Goal: Task Accomplishment & Management: Use online tool/utility

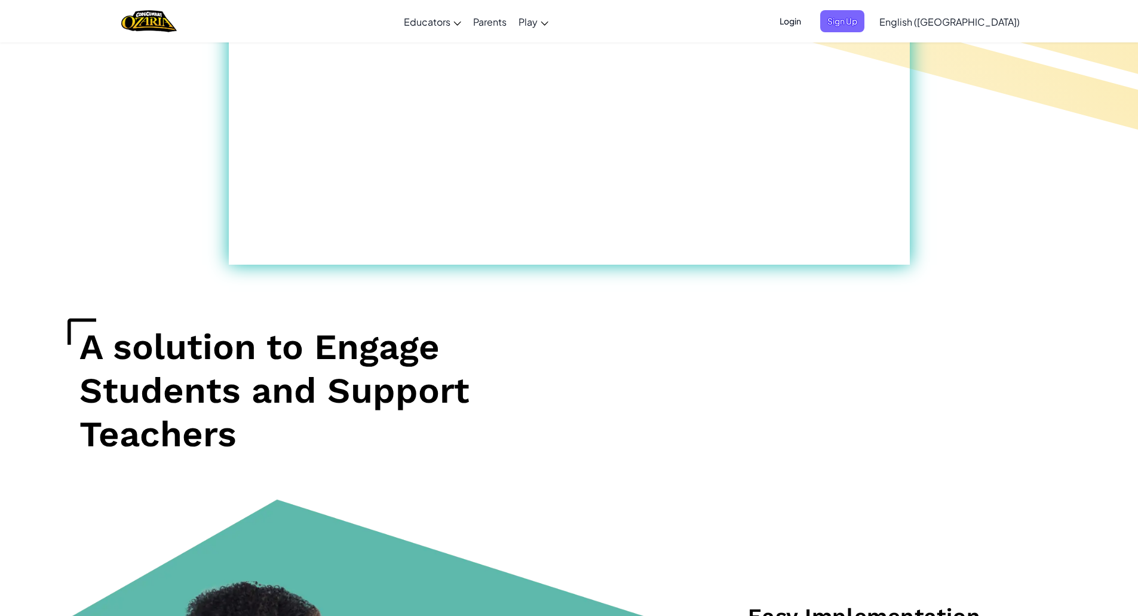
scroll to position [1015, 0]
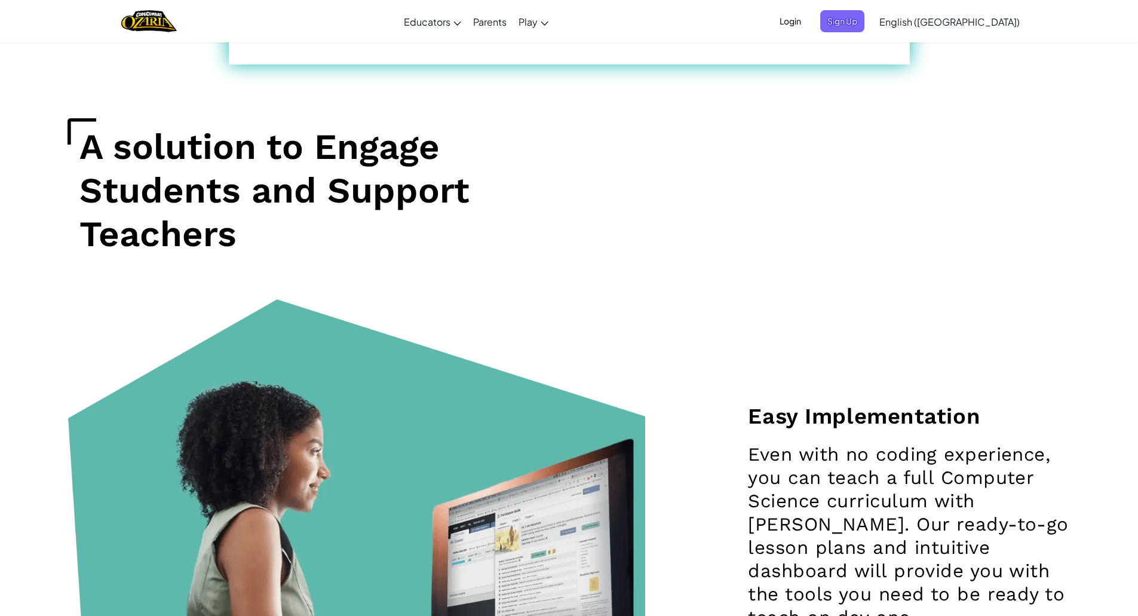
click at [712, 383] on div "Easy Implementation Even with no coding experience, you can teach a full Comput…" at bounding box center [569, 519] width 1021 height 441
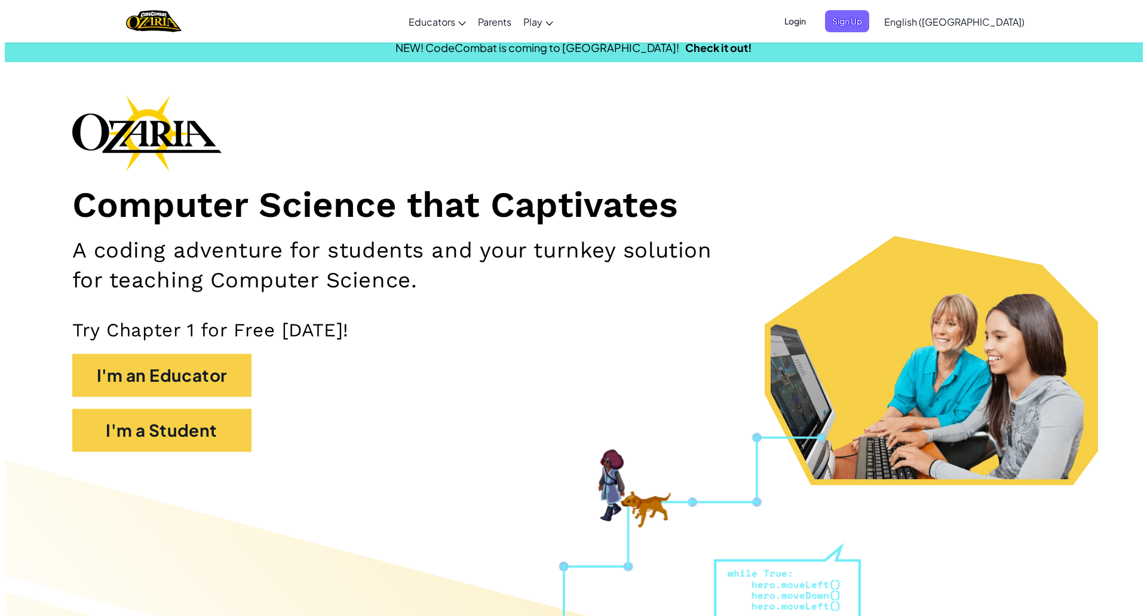
scroll to position [0, 0]
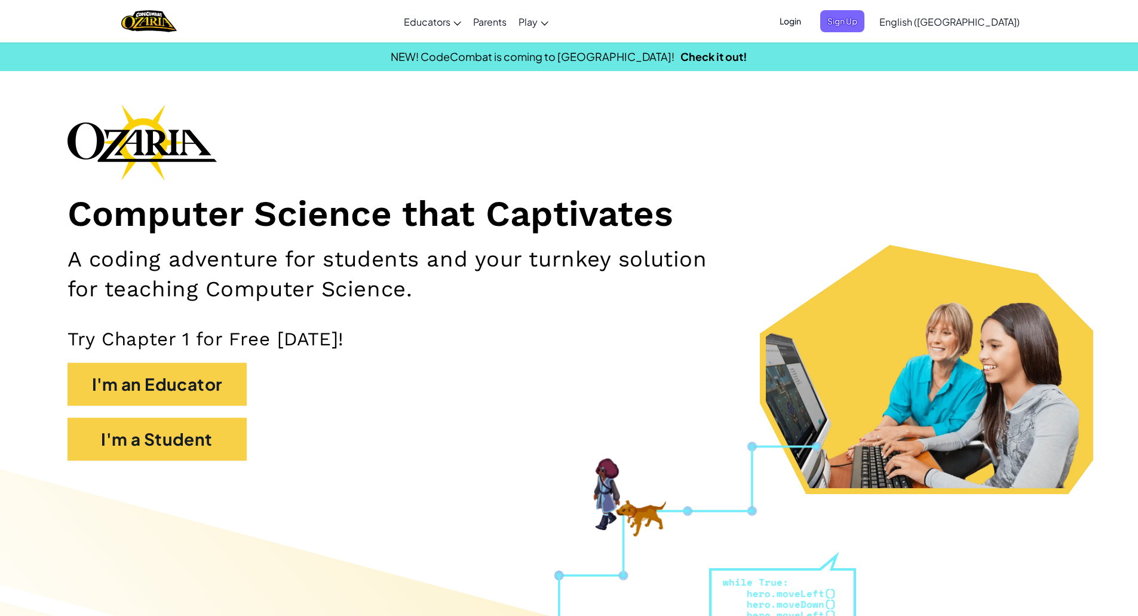
click at [976, 16] on span "English (US)" at bounding box center [949, 22] width 140 height 13
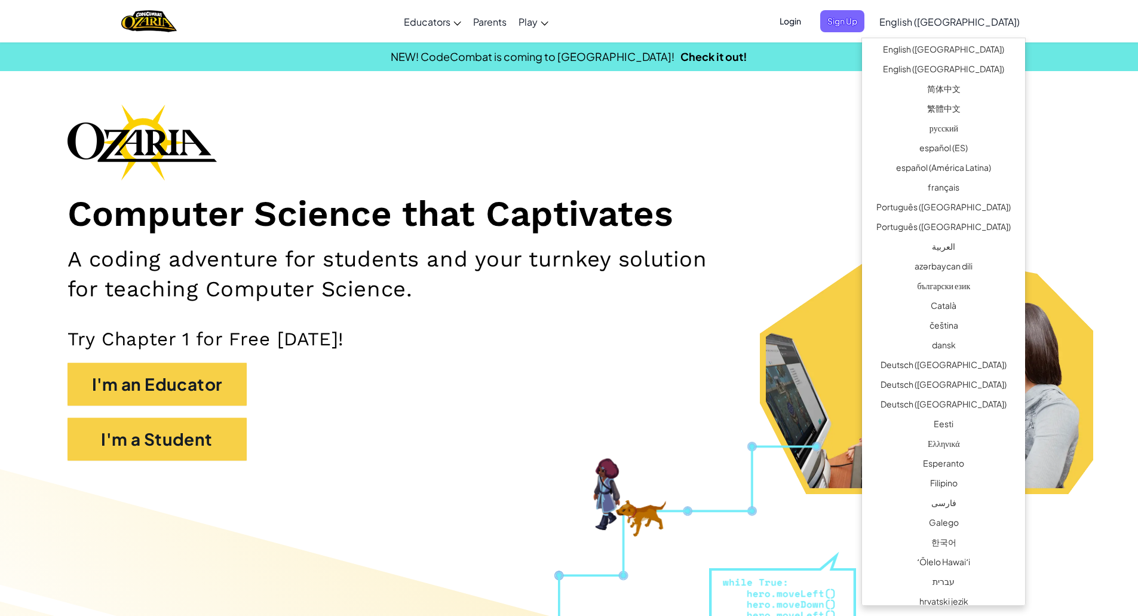
click at [826, 110] on div "Computer Science that Captivates A coding adventure for students and your turnk…" at bounding box center [568, 288] width 1003 height 368
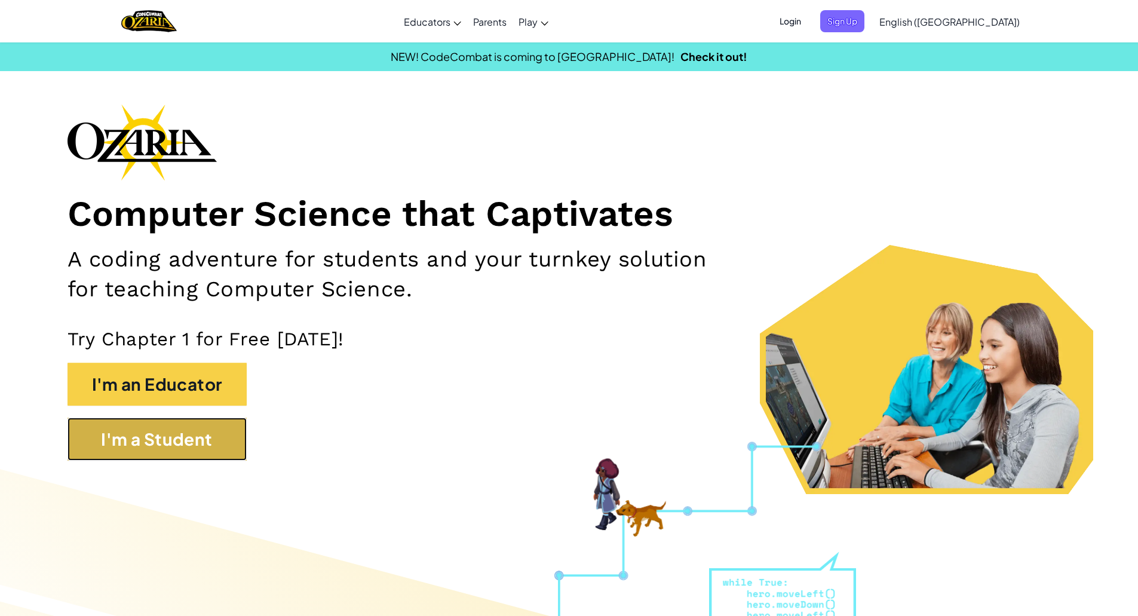
click at [194, 445] on button "I'm a Student" at bounding box center [156, 438] width 179 height 43
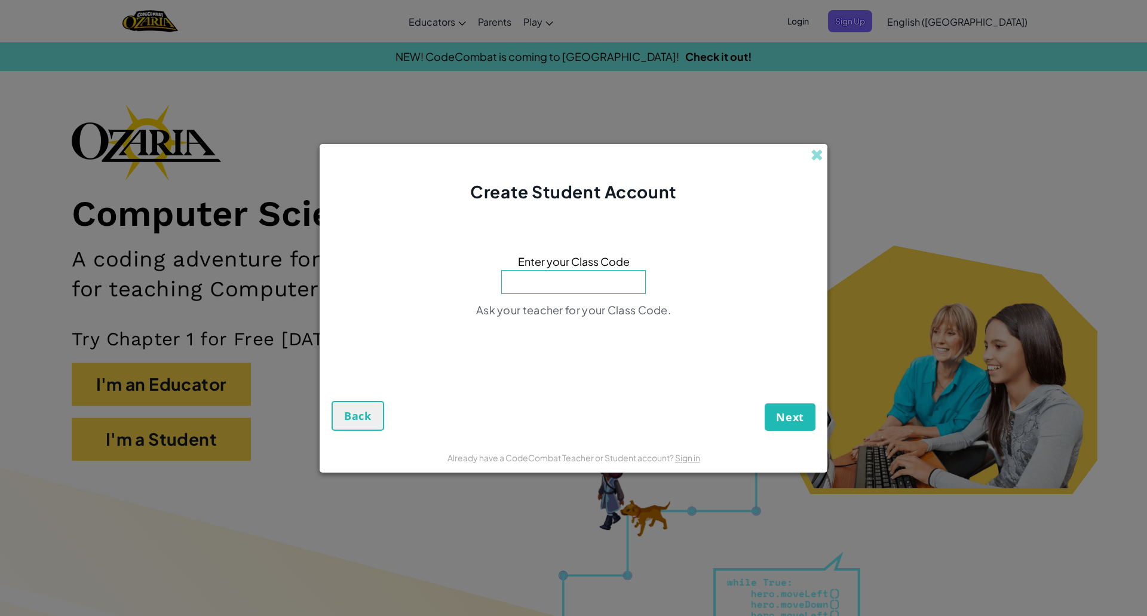
paste input "DreamStarFarm"
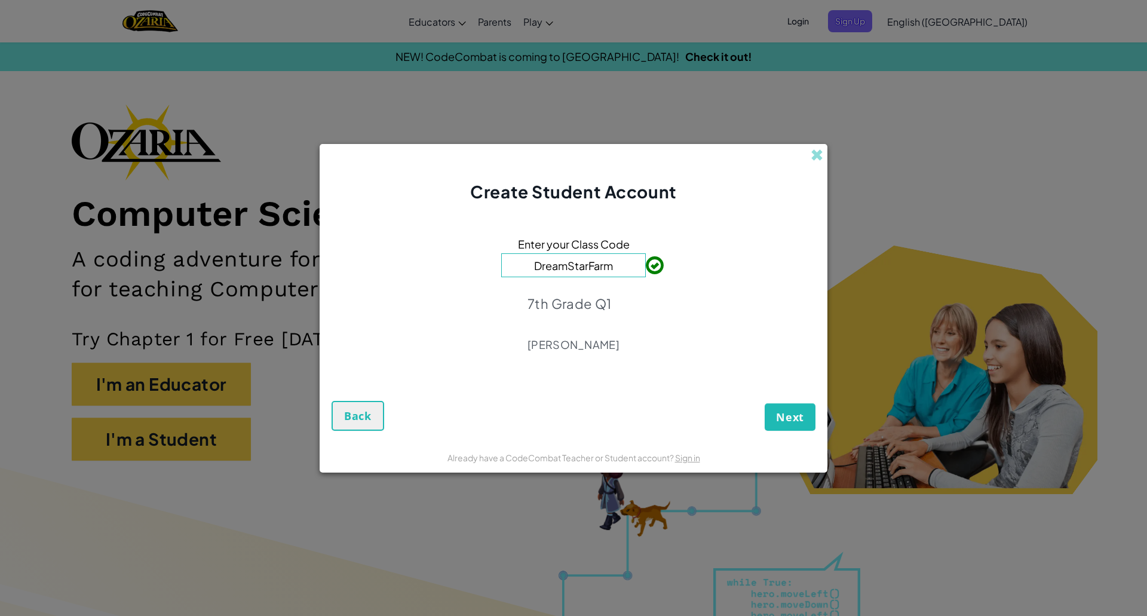
type input "DreamStarFarm"
click at [803, 410] on span "Next" at bounding box center [790, 417] width 28 height 14
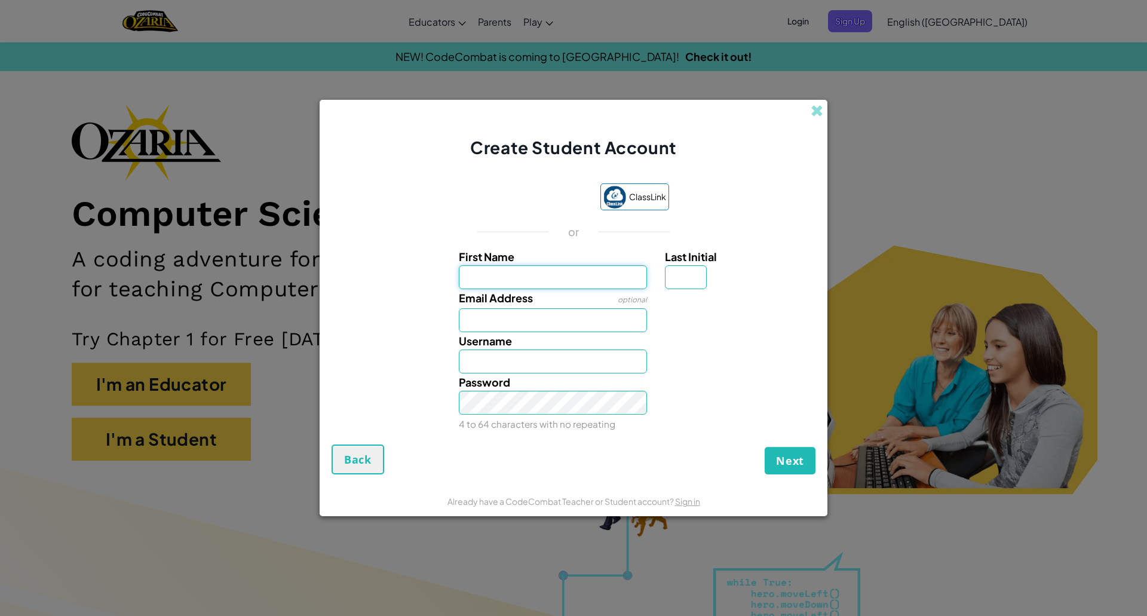
click at [606, 276] on input "First Name" at bounding box center [553, 277] width 189 height 24
type input "naliandry"
click at [587, 323] on input "Email Address" at bounding box center [553, 320] width 189 height 24
click at [451, 334] on div "Username Naliandry Username available!" at bounding box center [573, 352] width 496 height 41
click at [548, 367] on input "Naliandry" at bounding box center [553, 361] width 189 height 24
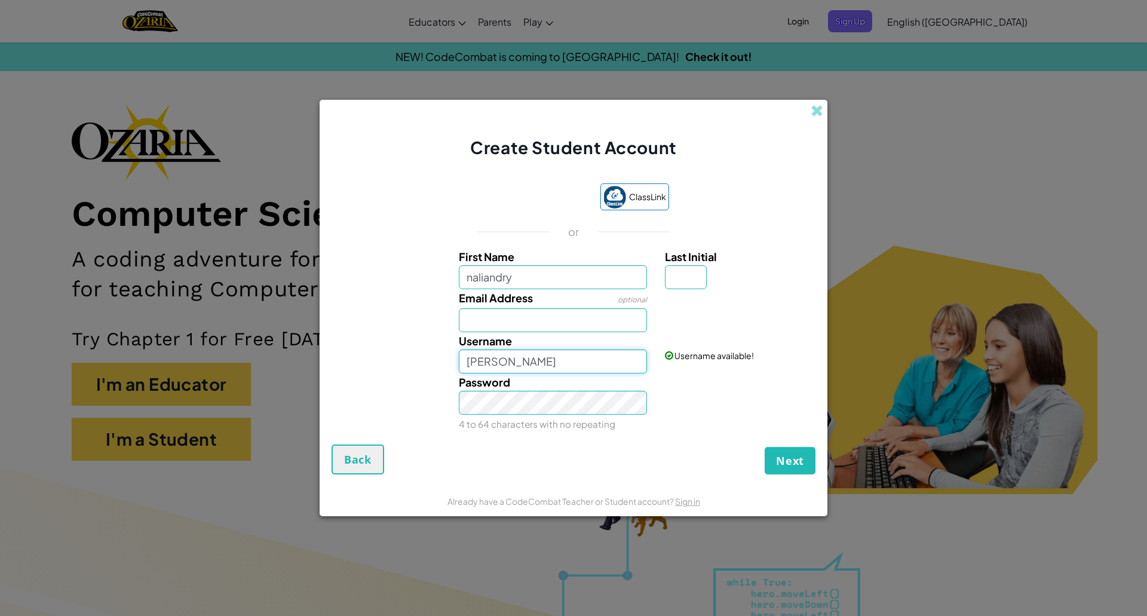
type input "Naliandry chirinos"
click at [764, 447] on button "Next" at bounding box center [789, 460] width 51 height 27
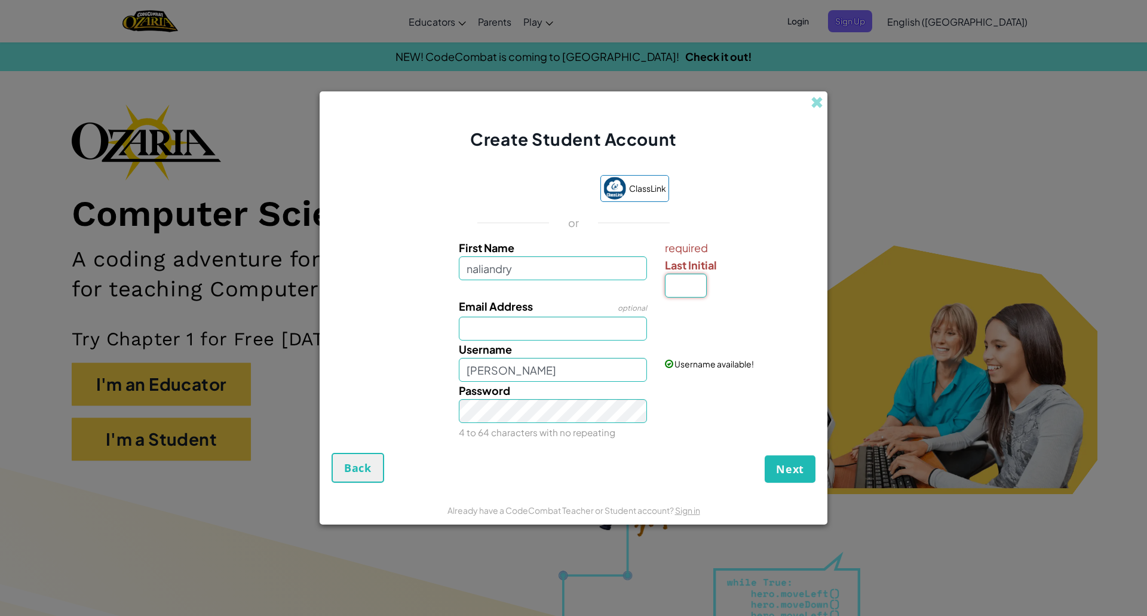
click at [689, 287] on input "Last Initial" at bounding box center [686, 286] width 42 height 24
type input "T"
type input "NaliandryT"
type input "s"
type input "c"
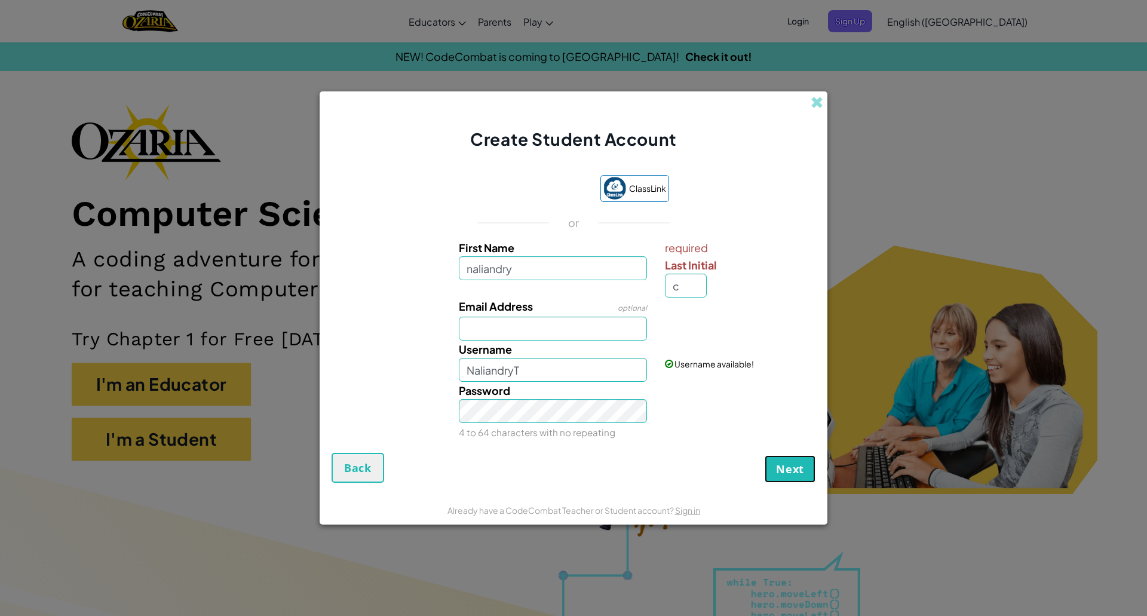
type input "NaliandryC"
click at [789, 463] on span "Next" at bounding box center [790, 469] width 28 height 14
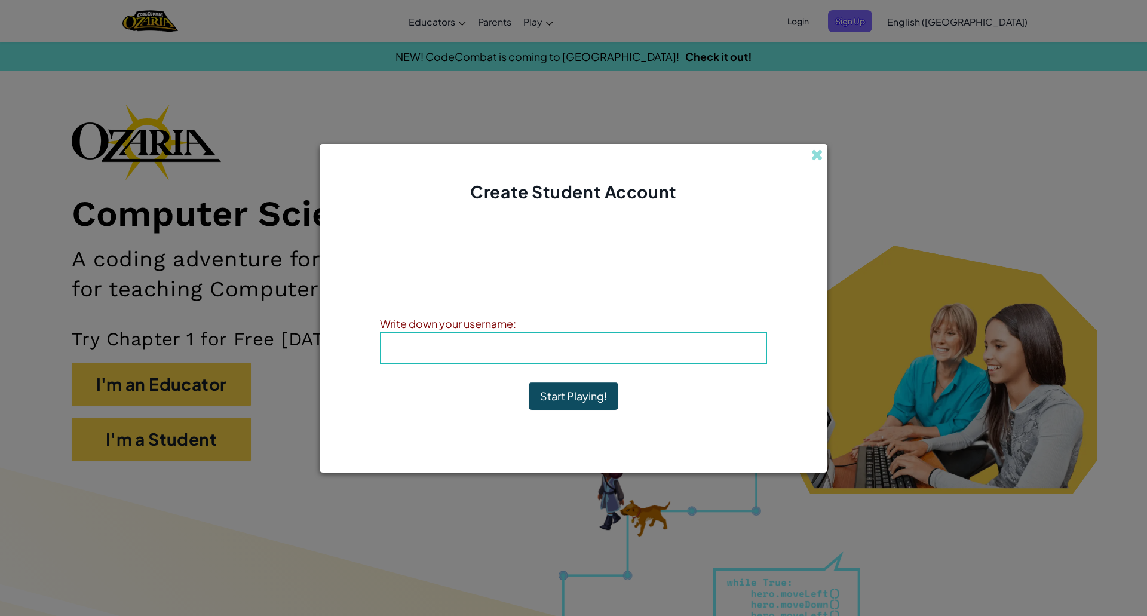
click at [542, 395] on button "Start Playing!" at bounding box center [573, 395] width 90 height 27
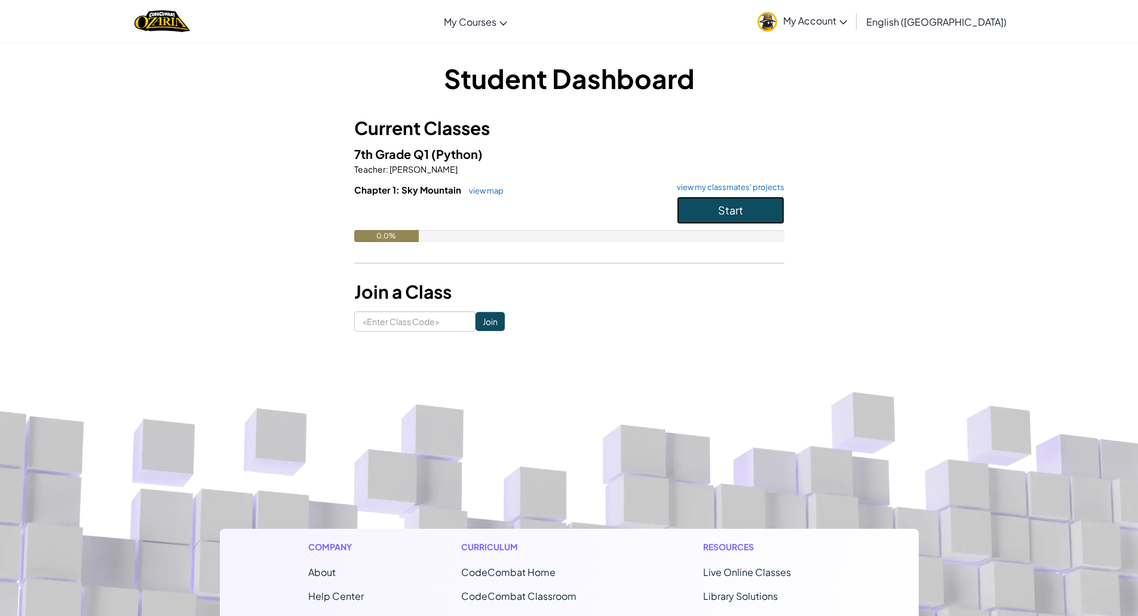
click at [771, 210] on button "Start" at bounding box center [730, 209] width 107 height 27
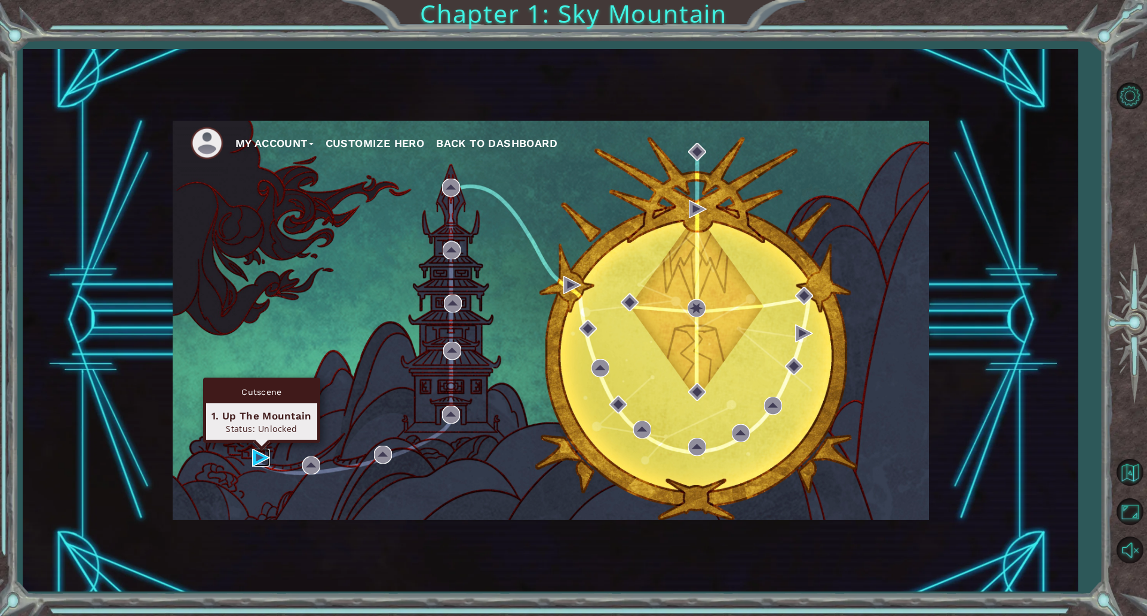
click at [255, 448] on img at bounding box center [261, 457] width 18 height 18
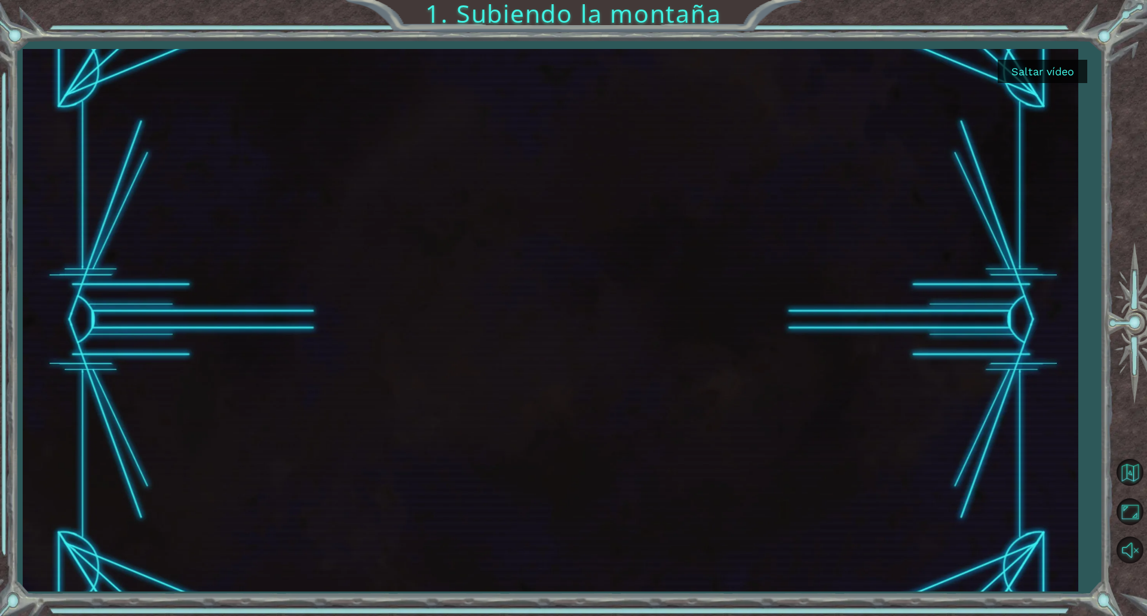
drag, startPoint x: 577, startPoint y: 26, endPoint x: 987, endPoint y: 36, distance: 410.4
click at [1094, 10] on div "Saltar vídeo 1. Subiendo la montaña" at bounding box center [573, 308] width 1147 height 616
click at [822, 1] on div "Saltar vídeo 1. Subiendo la montaña" at bounding box center [573, 308] width 1147 height 616
click at [1052, 70] on font "Saltar vídeo" at bounding box center [1042, 71] width 63 height 13
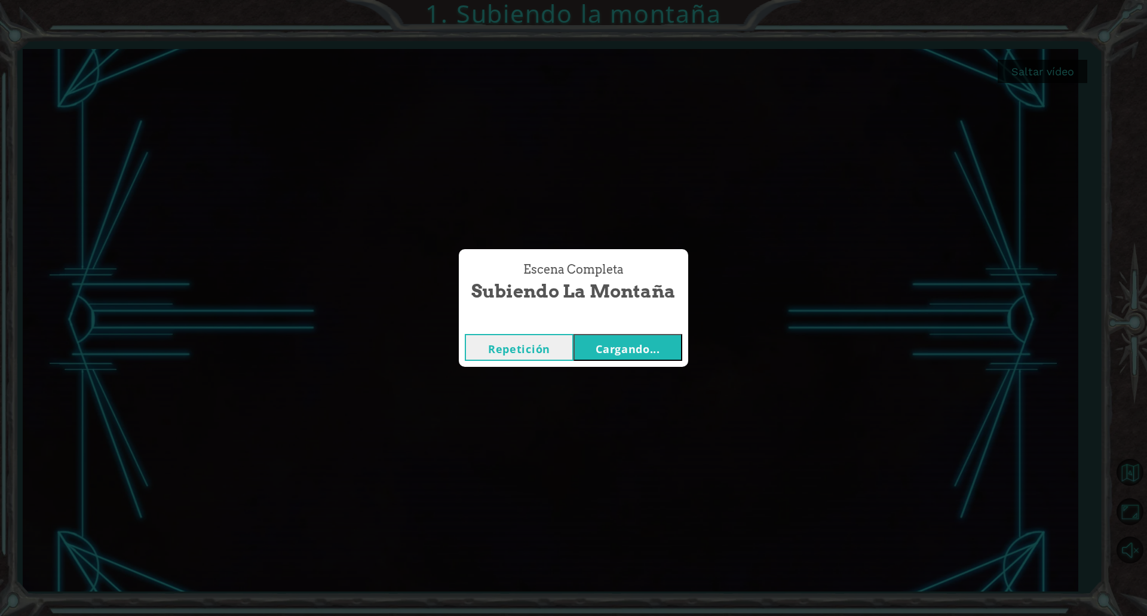
click at [551, 340] on button "Repetición" at bounding box center [519, 347] width 109 height 27
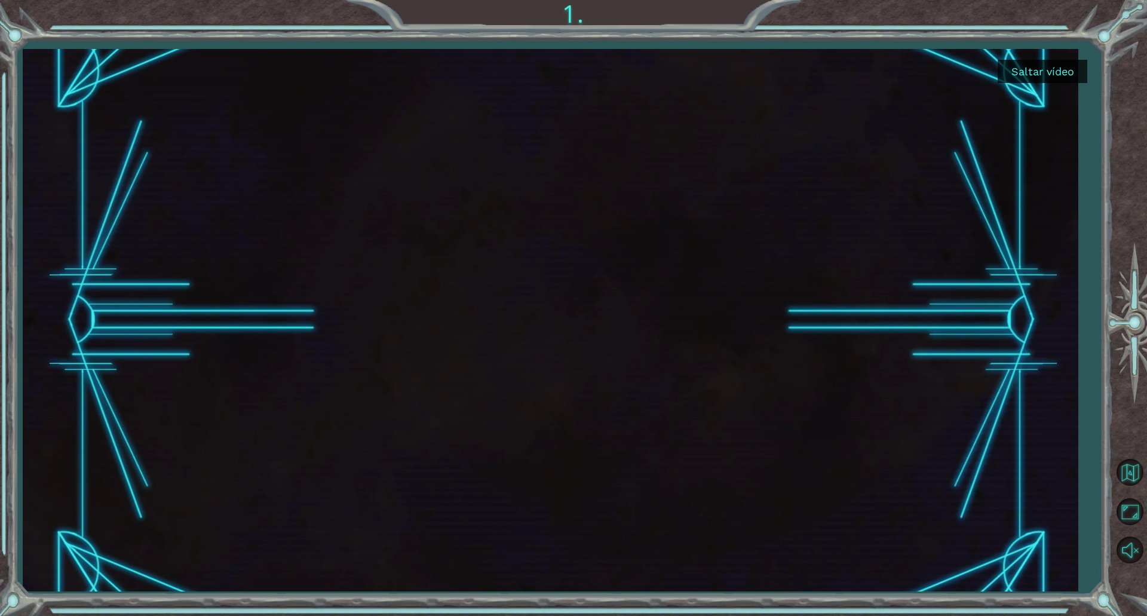
click at [1056, 62] on button "Saltar vídeo" at bounding box center [1042, 71] width 90 height 23
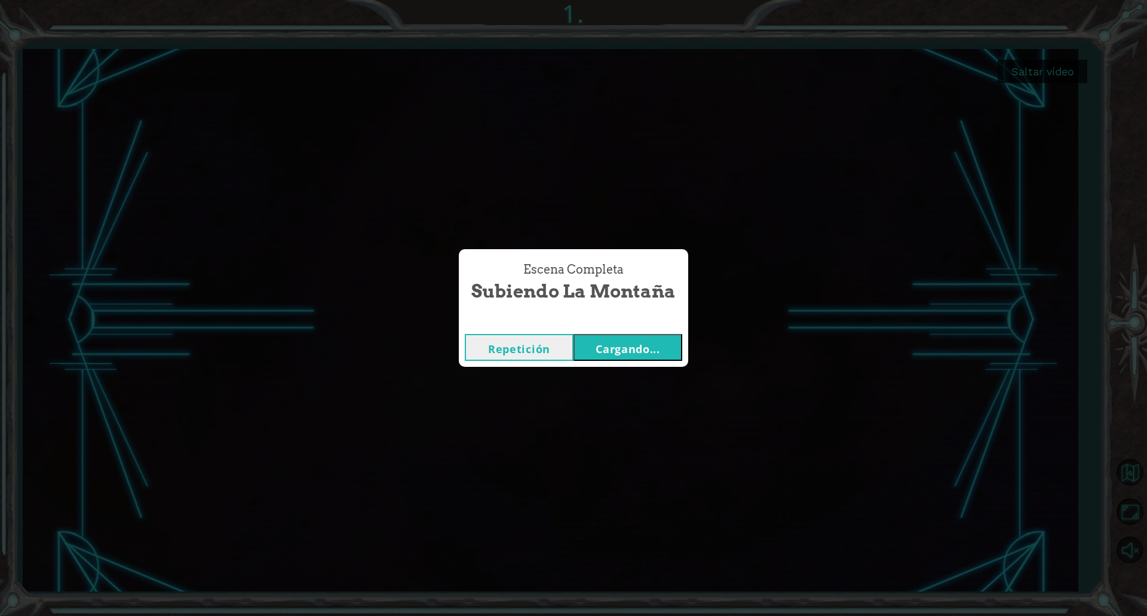
click at [656, 337] on button "Cargando..." at bounding box center [627, 347] width 109 height 27
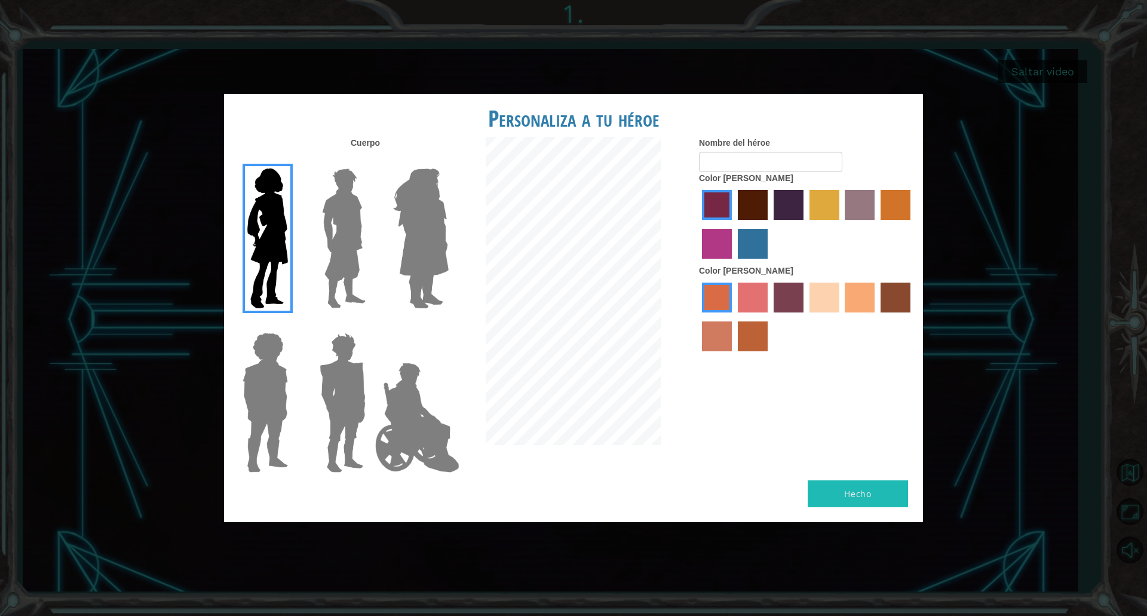
click at [990, 81] on div "Personaliza a tu héroe Cuerpo Nombre del héroe Color de cabello Color de piel H…" at bounding box center [573, 308] width 1147 height 616
click at [820, 293] on label "color de piel de playa de arena" at bounding box center [824, 297] width 30 height 30
click at [805, 317] on input "color de piel de playa de arena" at bounding box center [805, 317] width 0 height 0
click at [860, 285] on label "color de piel de tacao" at bounding box center [859, 297] width 30 height 30
click at [841, 317] on input "color de piel de tacao" at bounding box center [841, 317] width 0 height 0
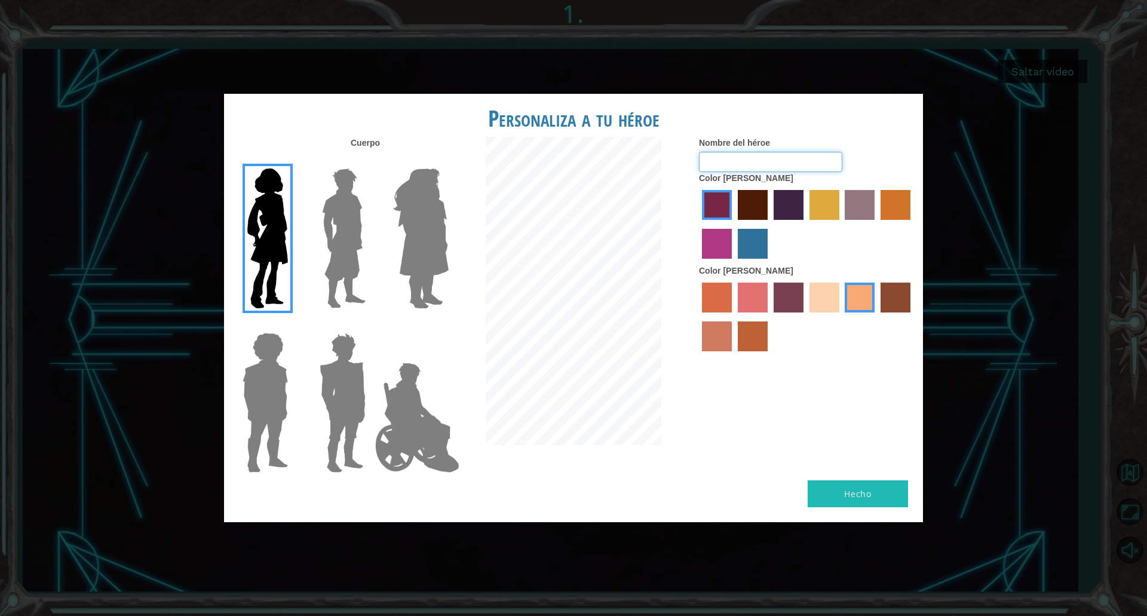
click at [804, 156] on input "Nombre del héroe" at bounding box center [770, 162] width 143 height 20
click at [754, 214] on label "color de pelo granate" at bounding box center [753, 205] width 30 height 30
click at [733, 224] on input "color de pelo granate" at bounding box center [733, 224] width 0 height 0
click at [795, 211] on label "color de pelo morado intenso" at bounding box center [788, 205] width 30 height 30
click at [769, 224] on input "color de pelo morado intenso" at bounding box center [769, 224] width 0 height 0
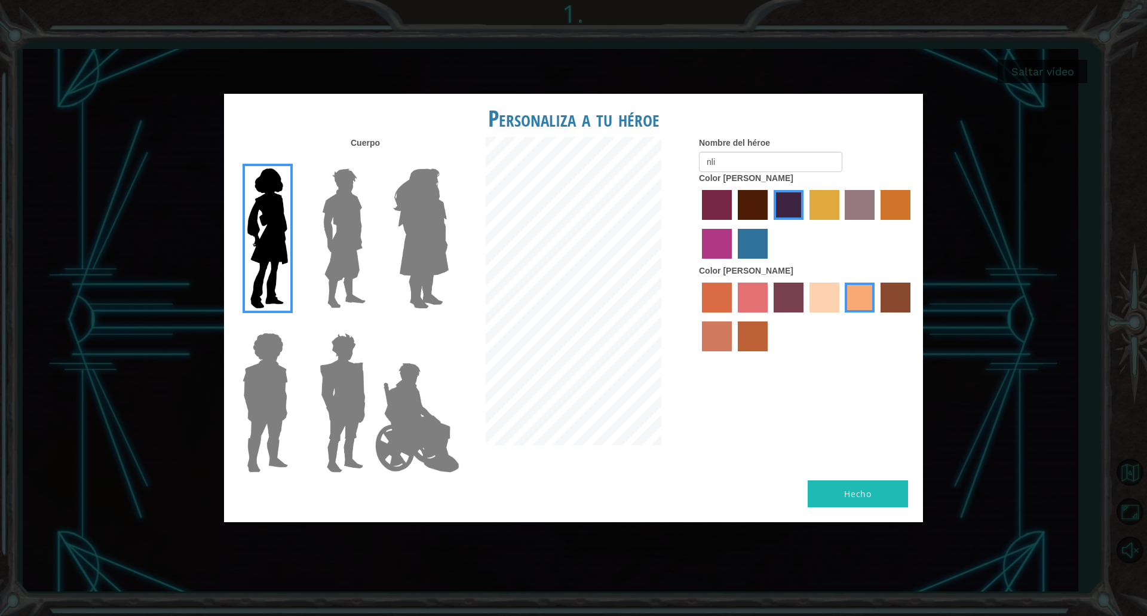
click at [834, 213] on label "color de pelo del tulipán" at bounding box center [824, 205] width 30 height 30
click at [805, 224] on input "color de pelo del tulipán" at bounding box center [805, 224] width 0 height 0
click at [752, 184] on label "Color de cabello" at bounding box center [746, 178] width 94 height 12
click at [735, 203] on div at bounding box center [806, 226] width 215 height 78
click at [754, 205] on label "color de pelo granate" at bounding box center [753, 205] width 30 height 30
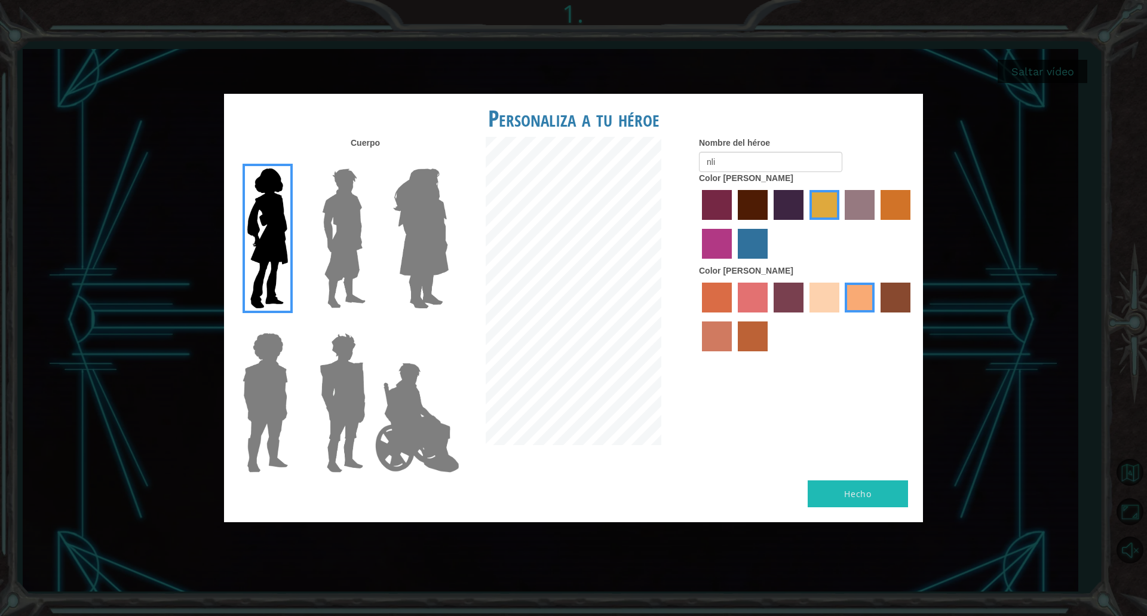
click at [733, 224] on input "color de pelo granate" at bounding box center [733, 224] width 0 height 0
click at [721, 164] on input "nli" at bounding box center [770, 162] width 143 height 20
type input "n"
type input "m"
type input "nali"
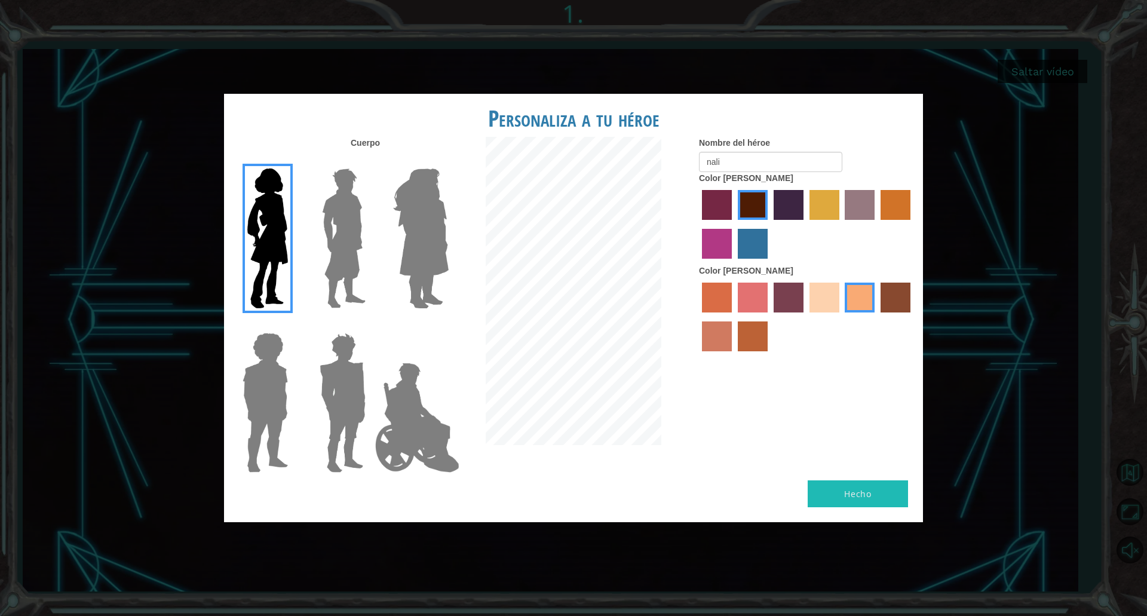
click at [423, 222] on img at bounding box center [420, 238] width 65 height 149
click at [448, 161] on input "Héroe Amatista" at bounding box center [448, 161] width 0 height 0
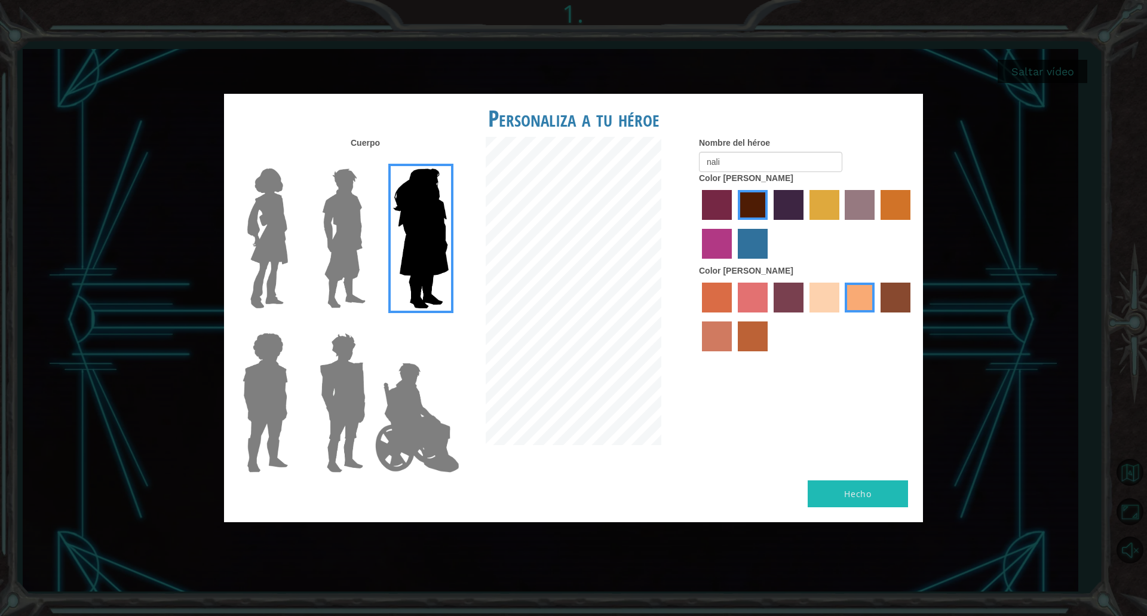
click at [272, 182] on img at bounding box center [267, 238] width 50 height 149
click at [293, 161] on input "Héroe Connie" at bounding box center [293, 161] width 0 height 0
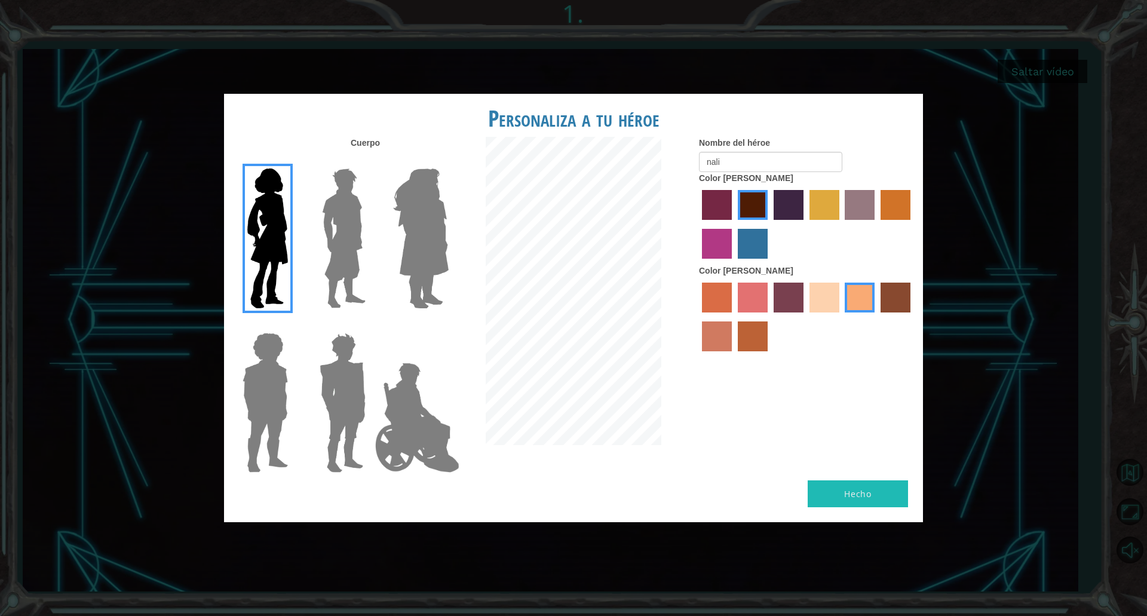
click at [825, 494] on button "Hecho" at bounding box center [857, 493] width 100 height 27
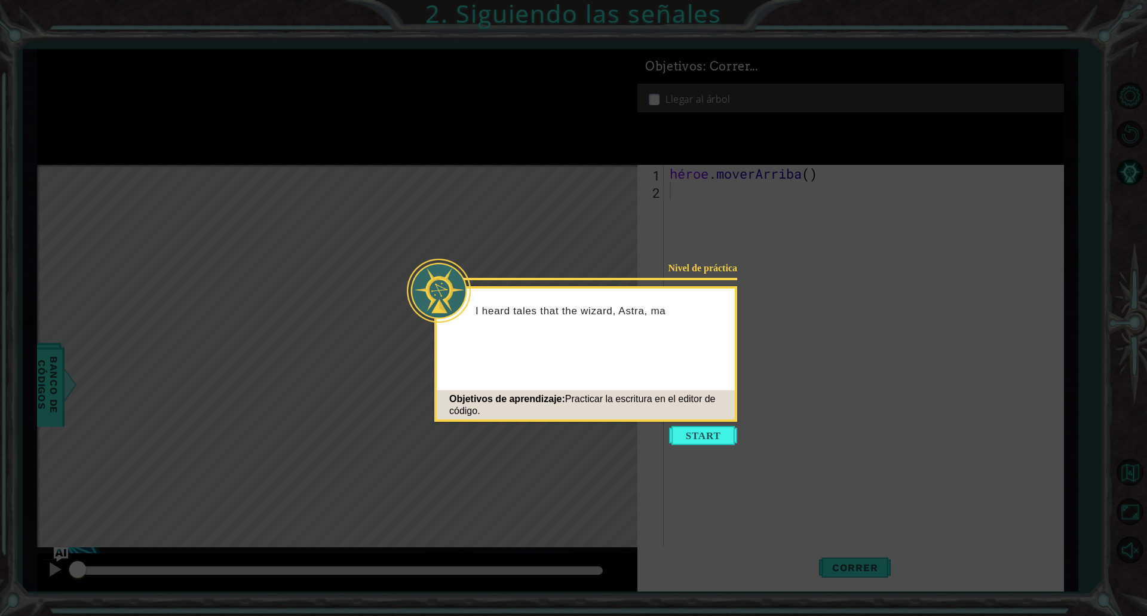
drag, startPoint x: 714, startPoint y: 440, endPoint x: 712, endPoint y: 447, distance: 7.3
click at [712, 447] on body "1 הההההההההההההההההההההההההההההההה הההההההההההההההההההההההההההההההה ההההההההההה…" at bounding box center [573, 308] width 1147 height 616
click at [642, 383] on div "Nivel de práctica I heard tales that the wizard, Astra, marks the path with a r…" at bounding box center [585, 354] width 303 height 136
drag, startPoint x: 446, startPoint y: 159, endPoint x: 453, endPoint y: 161, distance: 6.8
click at [450, 160] on icon at bounding box center [573, 308] width 1147 height 616
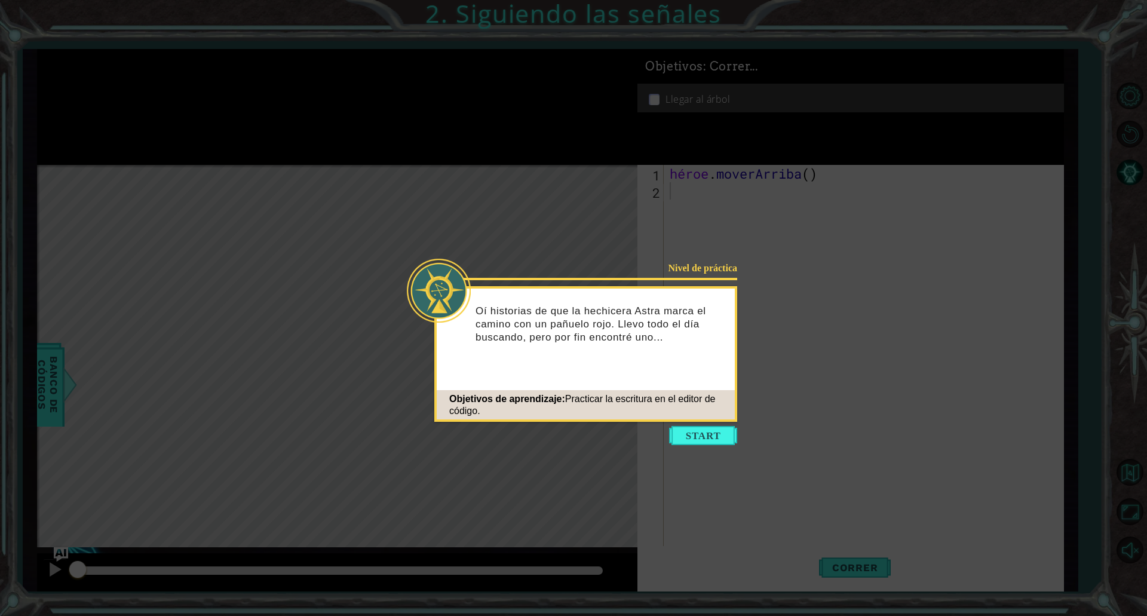
click at [705, 435] on button "Comenzar" at bounding box center [703, 435] width 68 height 19
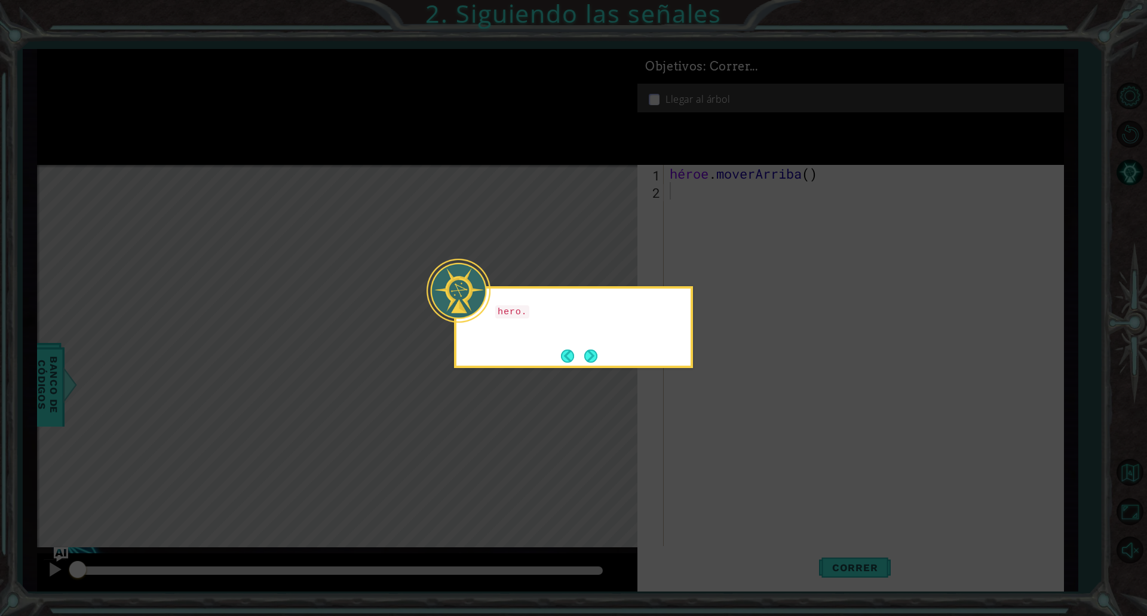
click at [703, 429] on icon at bounding box center [573, 308] width 1147 height 616
click at [584, 352] on button "Próximo" at bounding box center [590, 355] width 13 height 13
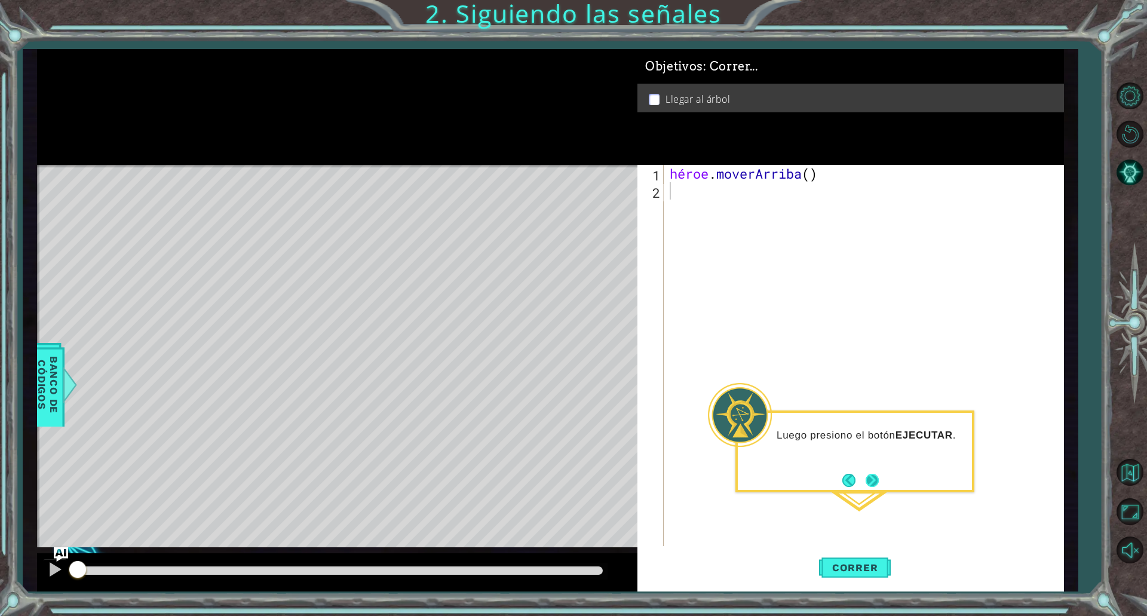
click at [874, 486] on button "Próximo" at bounding box center [871, 480] width 13 height 13
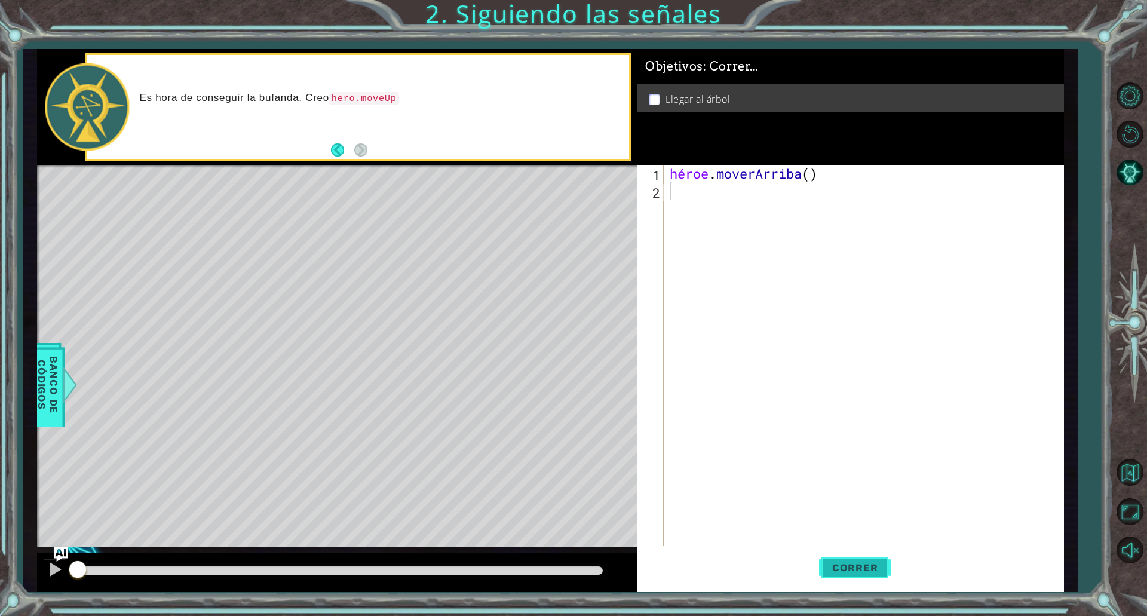
click at [833, 569] on font "Correr" at bounding box center [855, 567] width 46 height 12
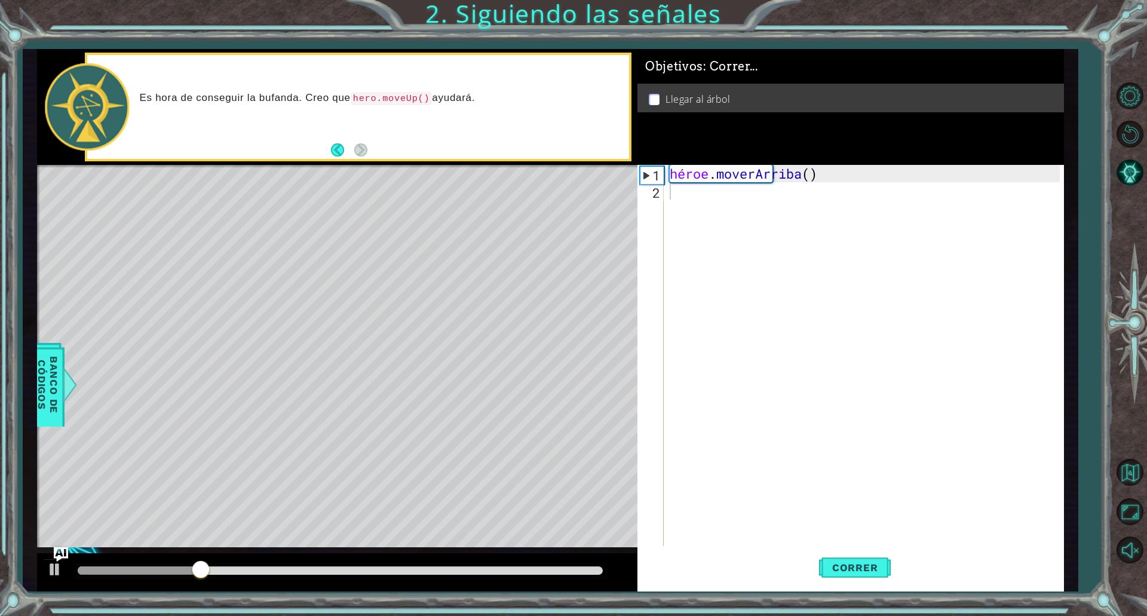
drag, startPoint x: 577, startPoint y: 432, endPoint x: 562, endPoint y: 362, distance: 71.4
click at [562, 362] on div "Mapa de niveles" at bounding box center [313, 341] width 552 height 352
click at [471, 321] on div "Mapa de niveles" at bounding box center [313, 341] width 552 height 352
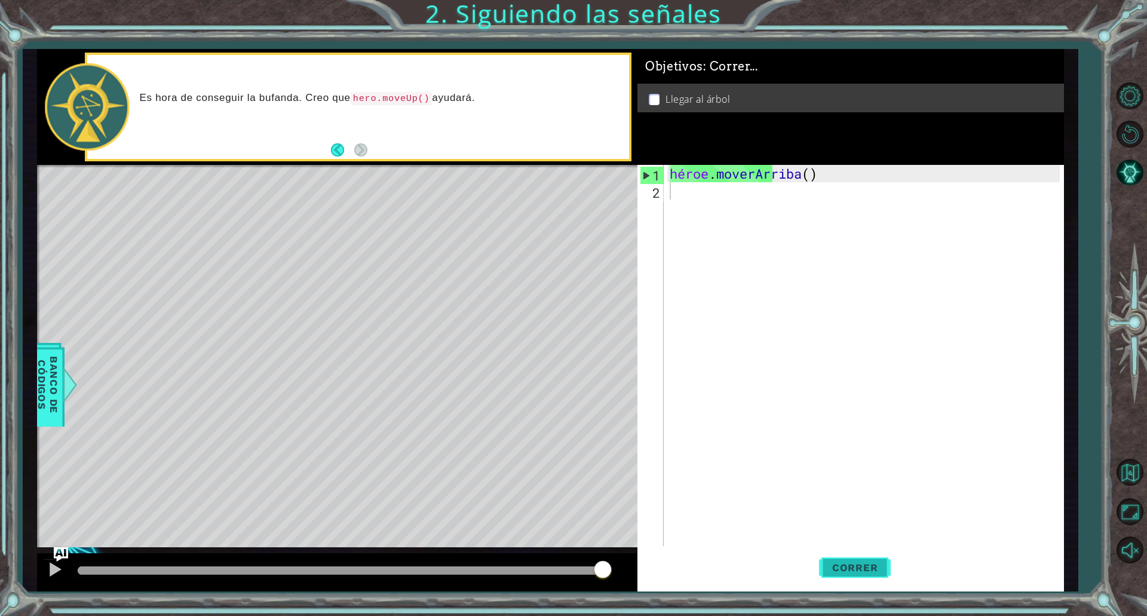
click at [826, 564] on span "Correr" at bounding box center [855, 567] width 70 height 12
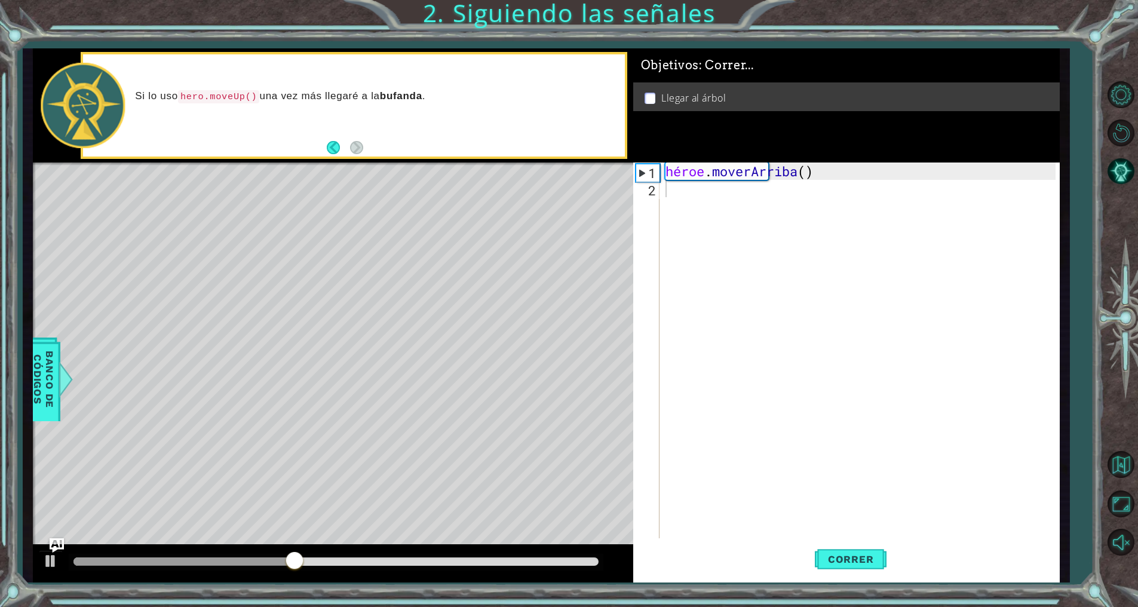
click at [46, 549] on div at bounding box center [333, 563] width 600 height 38
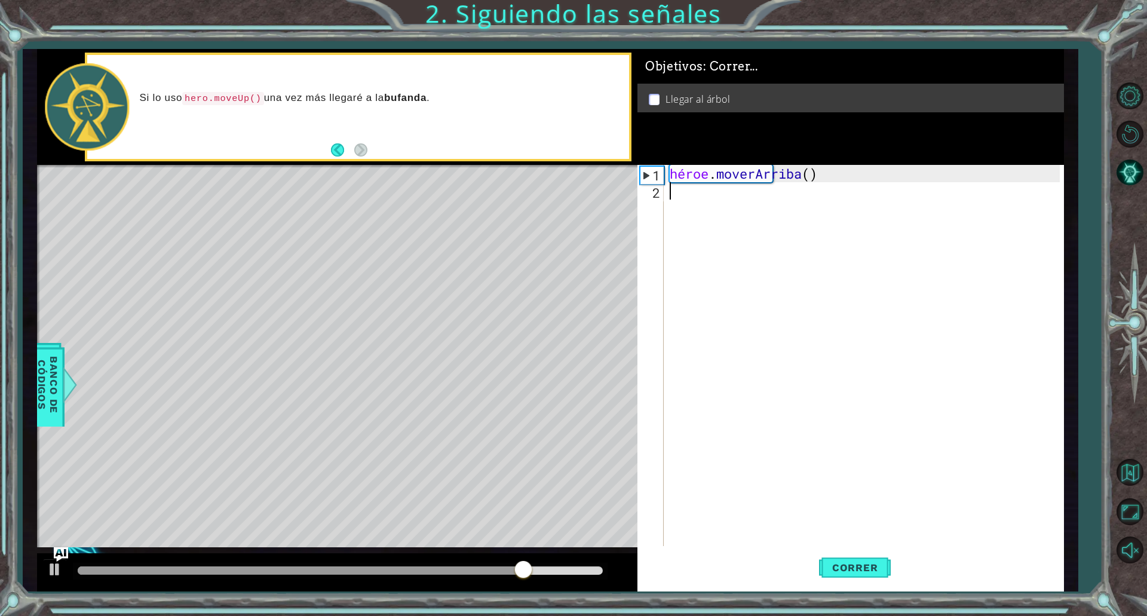
click at [342, 227] on div "Mapa de niveles" at bounding box center [313, 341] width 552 height 352
click at [343, 148] on button "Atrás" at bounding box center [342, 149] width 23 height 13
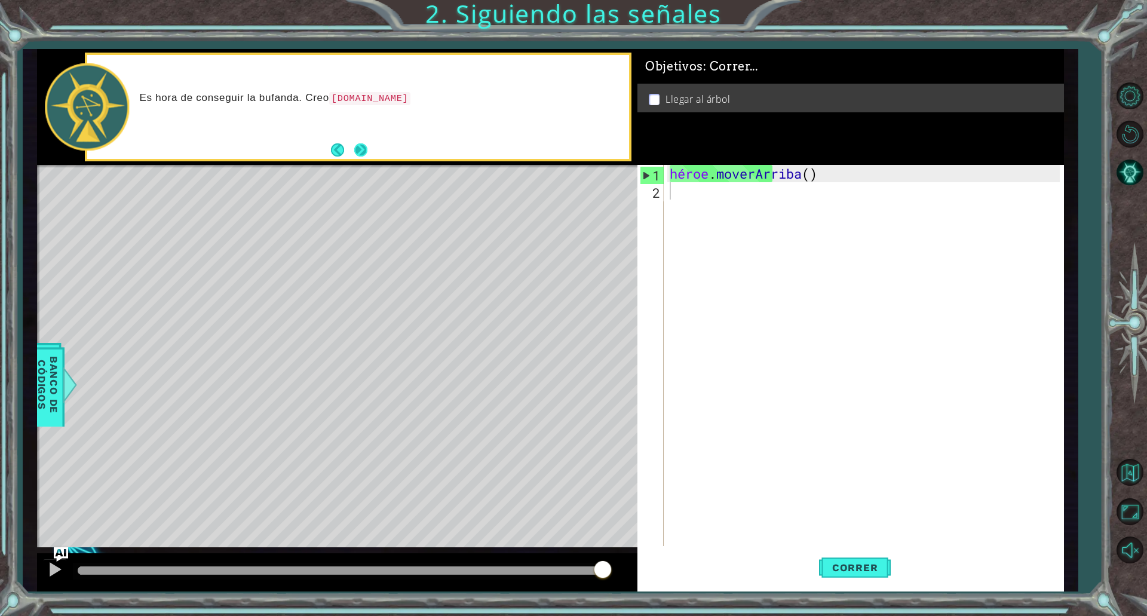
click at [354, 150] on button "Próximo" at bounding box center [360, 149] width 13 height 13
click at [338, 150] on button "Atrás" at bounding box center [342, 149] width 23 height 13
click at [302, 185] on div "Mapa de niveles" at bounding box center [313, 341] width 552 height 352
click at [303, 185] on div "Mapa de niveles" at bounding box center [313, 341] width 552 height 352
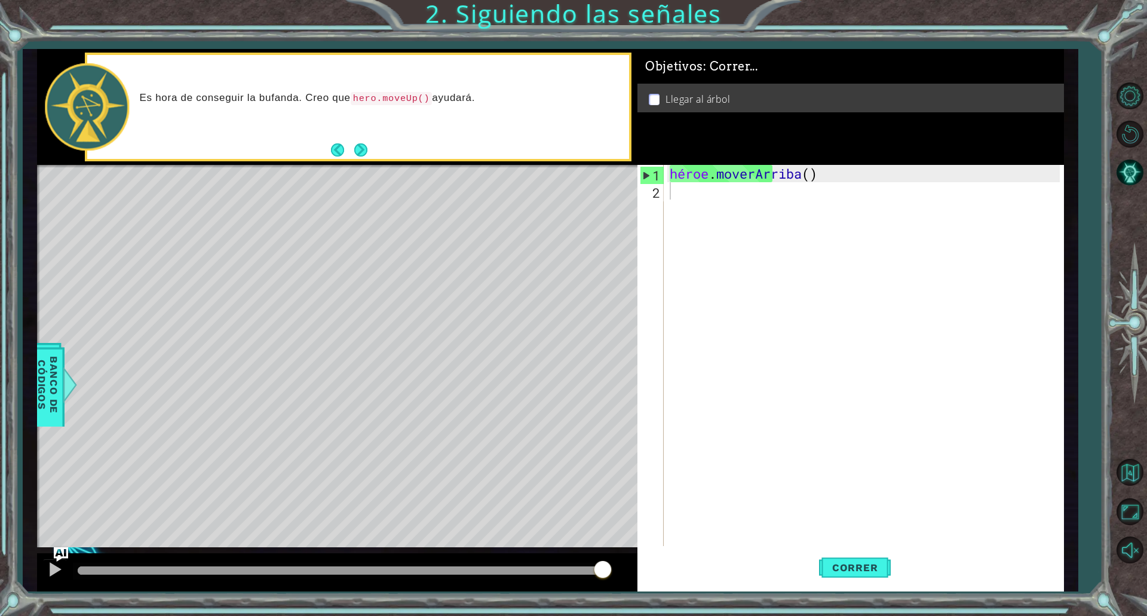
click at [303, 185] on div "Mapa de niveles" at bounding box center [313, 341] width 552 height 352
type textarea "h"
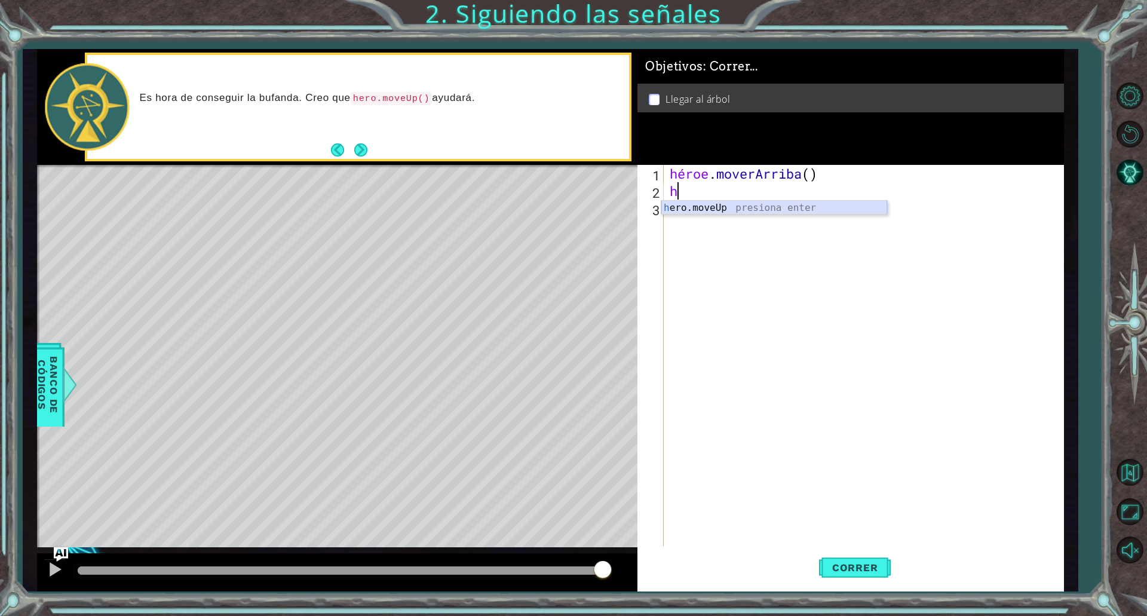
click at [777, 208] on div "h ero.moveUp presiona enter" at bounding box center [774, 222] width 226 height 43
click at [364, 151] on button "Próximo" at bounding box center [360, 149] width 13 height 13
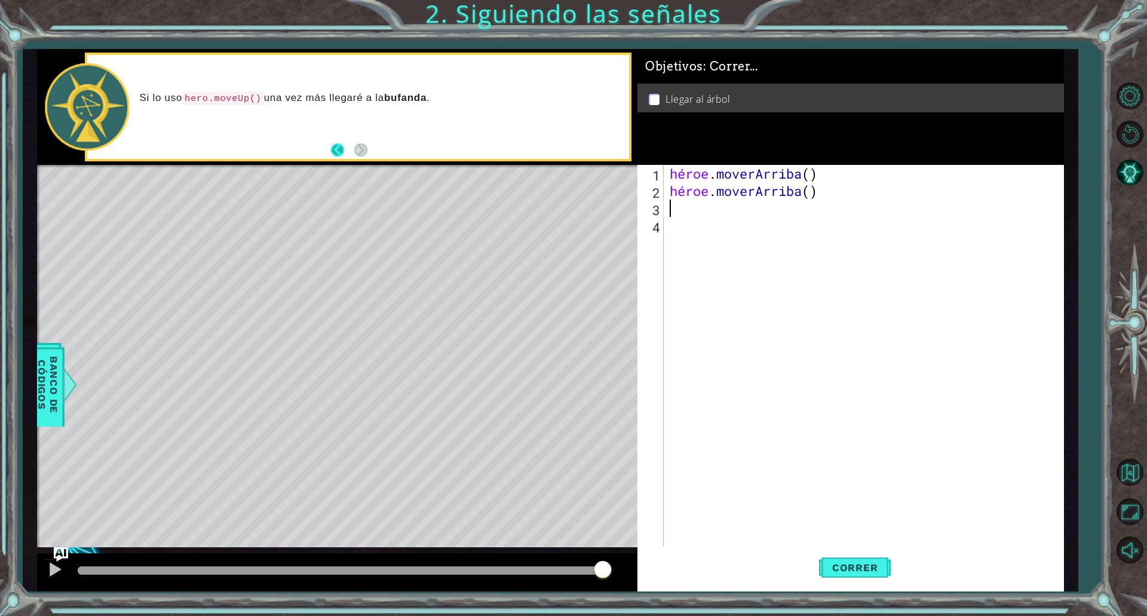
click at [339, 145] on button "Atrás" at bounding box center [342, 149] width 23 height 13
type textarea "h"
click at [713, 228] on div "h ero.moveUp presiona enter" at bounding box center [774, 239] width 226 height 43
type textarea "h"
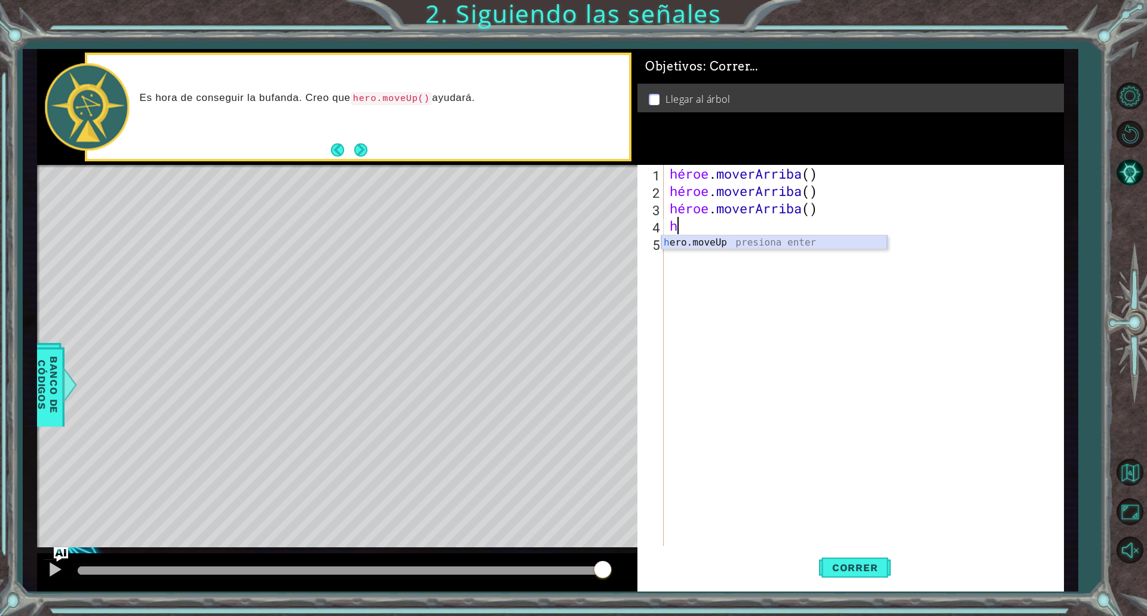
click at [690, 244] on div "h ero.moveUp presiona enter" at bounding box center [774, 256] width 226 height 43
type textarea "h"
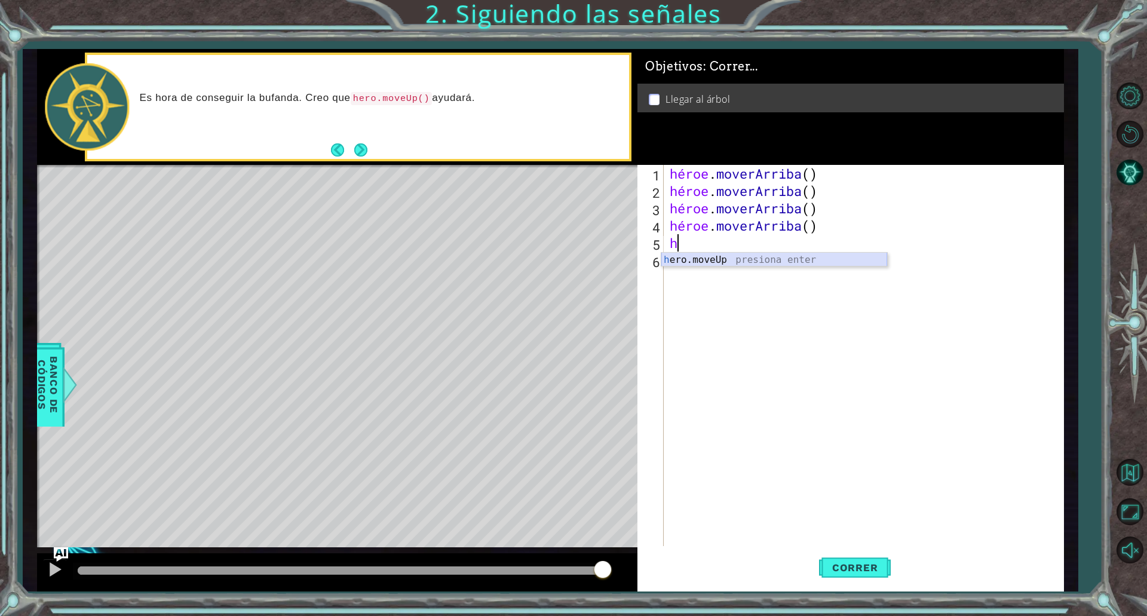
click at [663, 258] on div "h ero.moveUp presiona enter" at bounding box center [774, 274] width 226 height 43
type textarea "h"
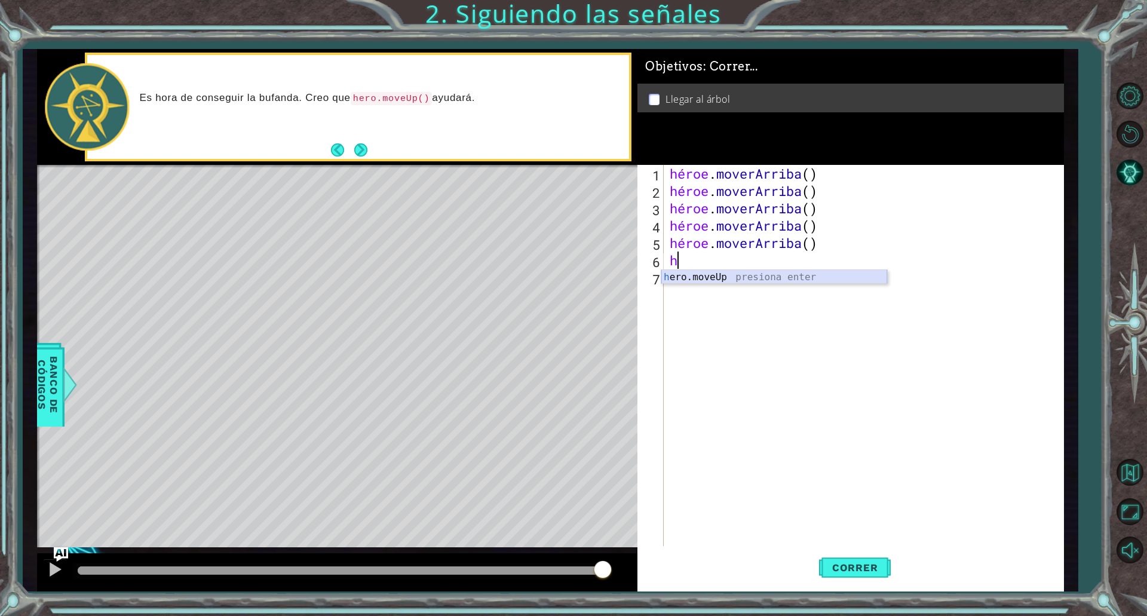
click at [702, 276] on div "h ero.moveUp presiona enter" at bounding box center [774, 291] width 226 height 43
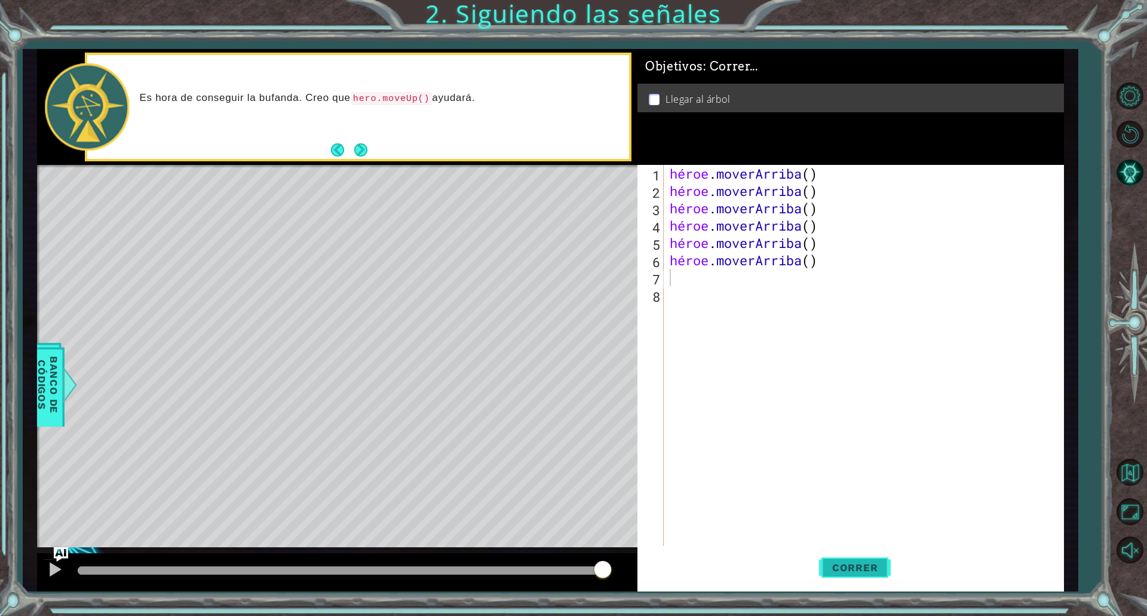
click at [841, 563] on font "Correr" at bounding box center [855, 567] width 46 height 12
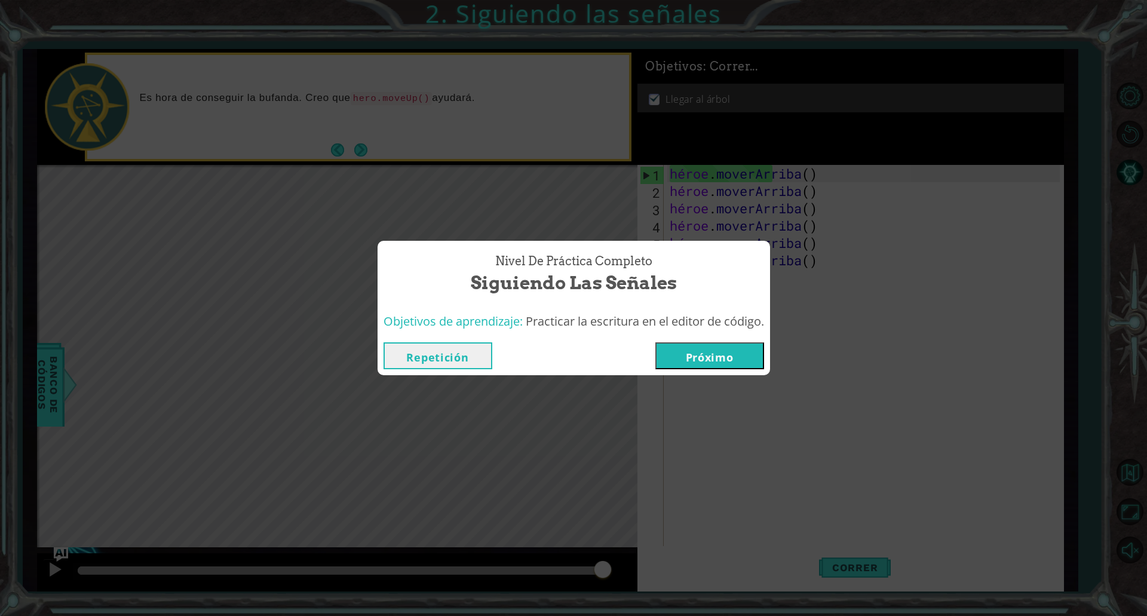
click at [713, 350] on font "Próximo" at bounding box center [710, 357] width 48 height 14
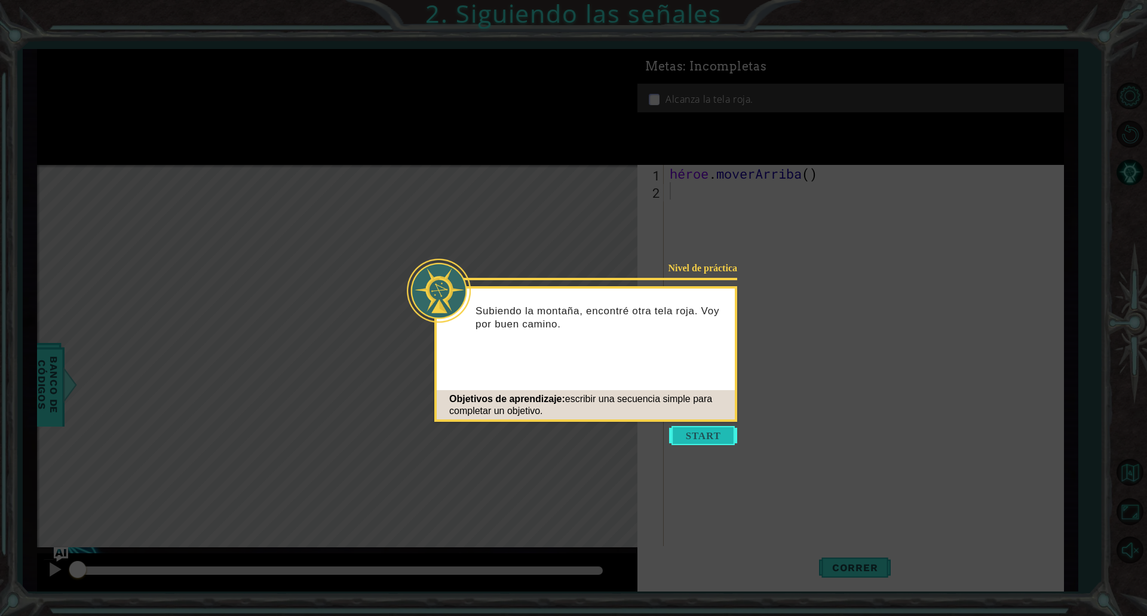
click at [694, 432] on button "Comenzar" at bounding box center [703, 435] width 68 height 19
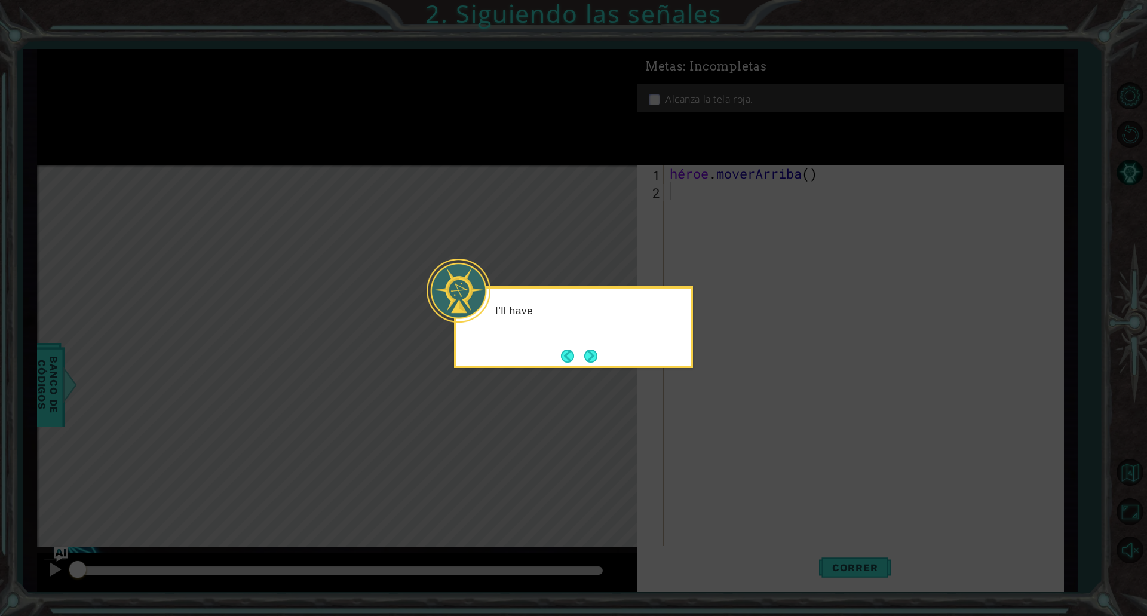
drag, startPoint x: 652, startPoint y: 371, endPoint x: 642, endPoint y: 354, distance: 20.1
click at [642, 354] on body "1 הההההההההההההההההההההההההההההההה הההההההההההההההההההההההההההההההה ההההההההההה…" at bounding box center [573, 308] width 1147 height 616
click at [592, 362] on button "Próximo" at bounding box center [590, 355] width 13 height 13
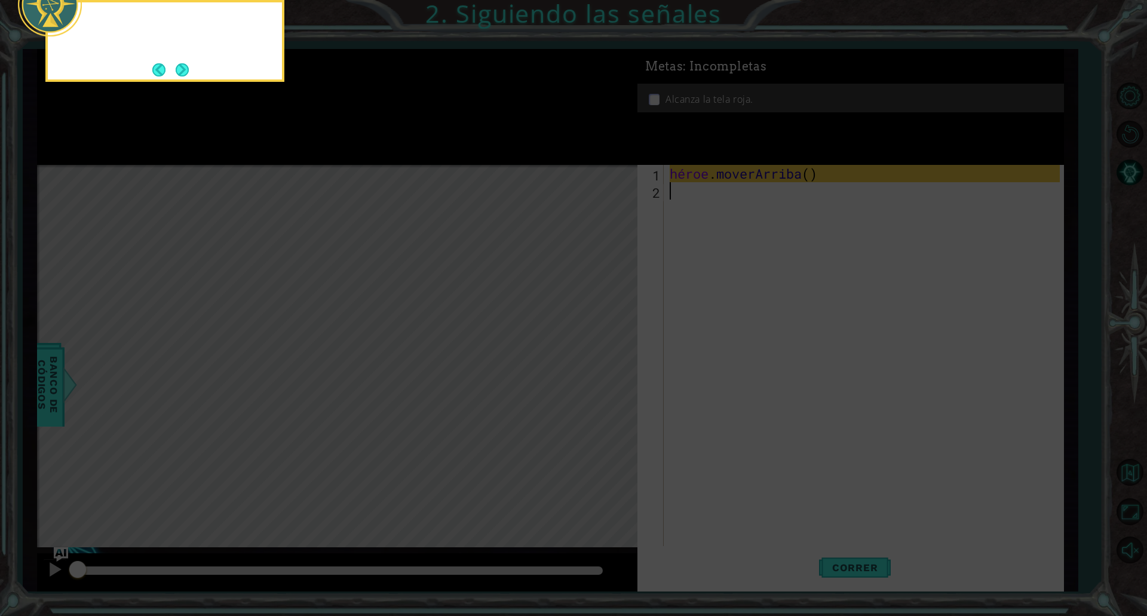
click at [591, 358] on icon at bounding box center [573, 92] width 1147 height 1047
click at [356, 186] on icon at bounding box center [573, 92] width 1147 height 1047
drag, startPoint x: 361, startPoint y: 180, endPoint x: 345, endPoint y: 220, distance: 43.5
click at [353, 199] on icon at bounding box center [573, 92] width 1147 height 1047
drag, startPoint x: 386, startPoint y: 184, endPoint x: 371, endPoint y: 195, distance: 18.4
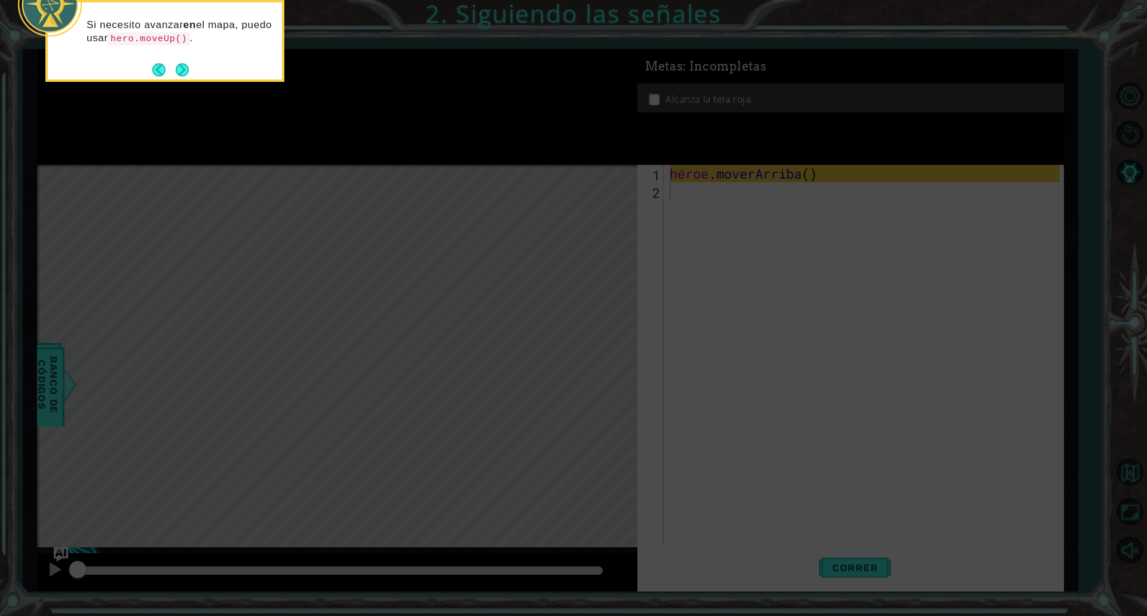
click at [376, 192] on icon at bounding box center [573, 92] width 1147 height 1047
click at [373, 193] on icon at bounding box center [573, 92] width 1147 height 1047
click at [182, 68] on button "Próximo" at bounding box center [182, 69] width 13 height 13
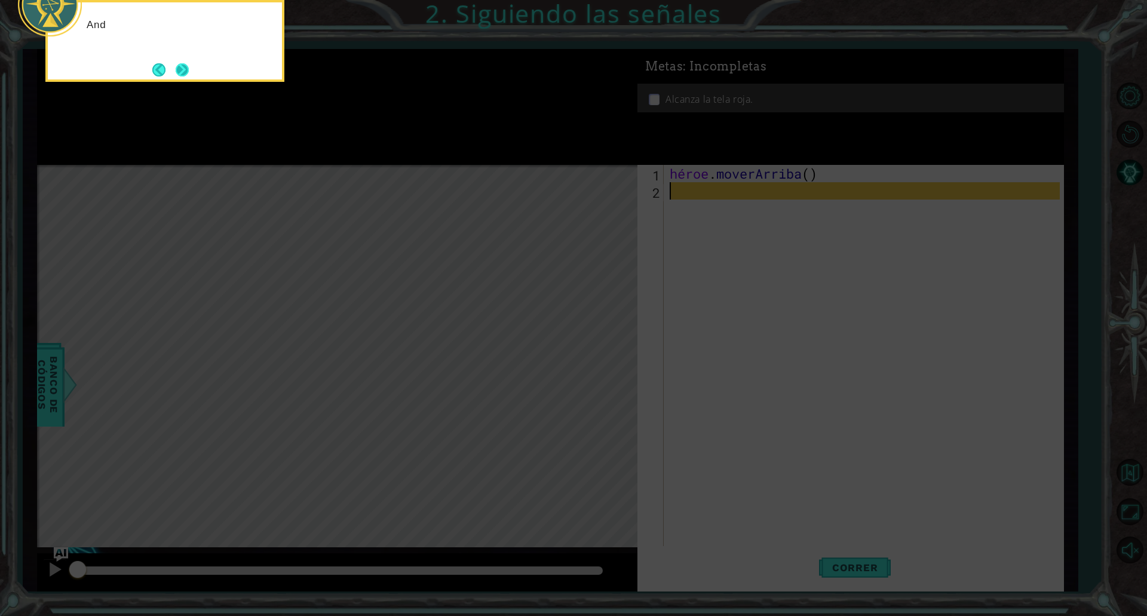
click at [183, 69] on button "Próximo" at bounding box center [182, 69] width 13 height 13
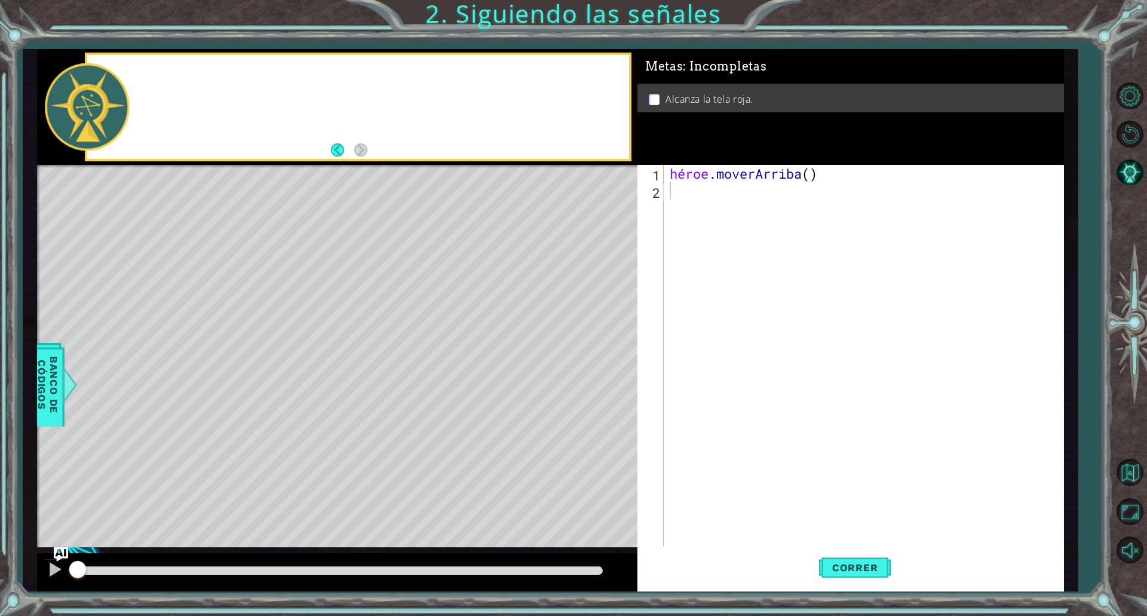
click at [183, 69] on div at bounding box center [358, 107] width 542 height 104
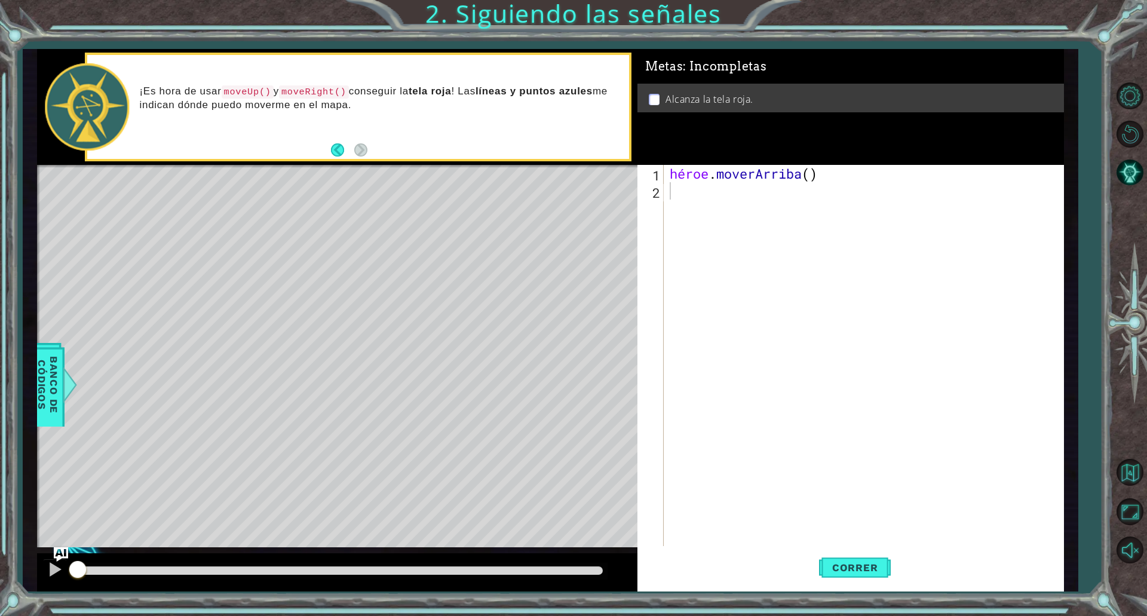
click at [680, 195] on div "héroe . moverArriba ( )" at bounding box center [866, 373] width 398 height 416
type textarea "h"
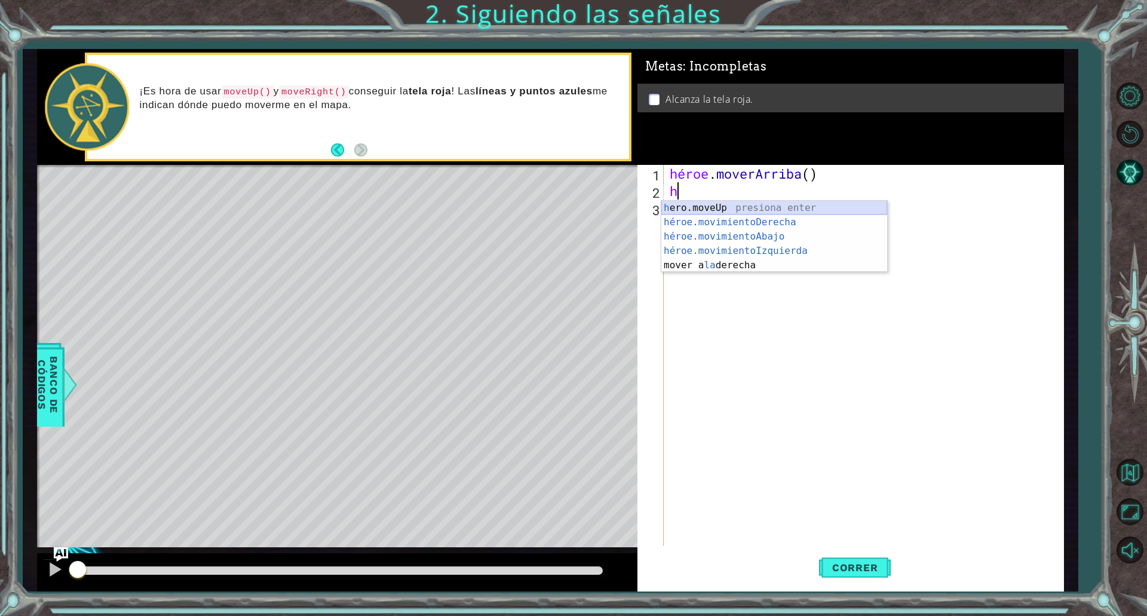
click at [702, 201] on div "h ero.moveUp presiona enter héroe.movimientoDerecha ​ presione enter héroe.movi…" at bounding box center [774, 251] width 226 height 100
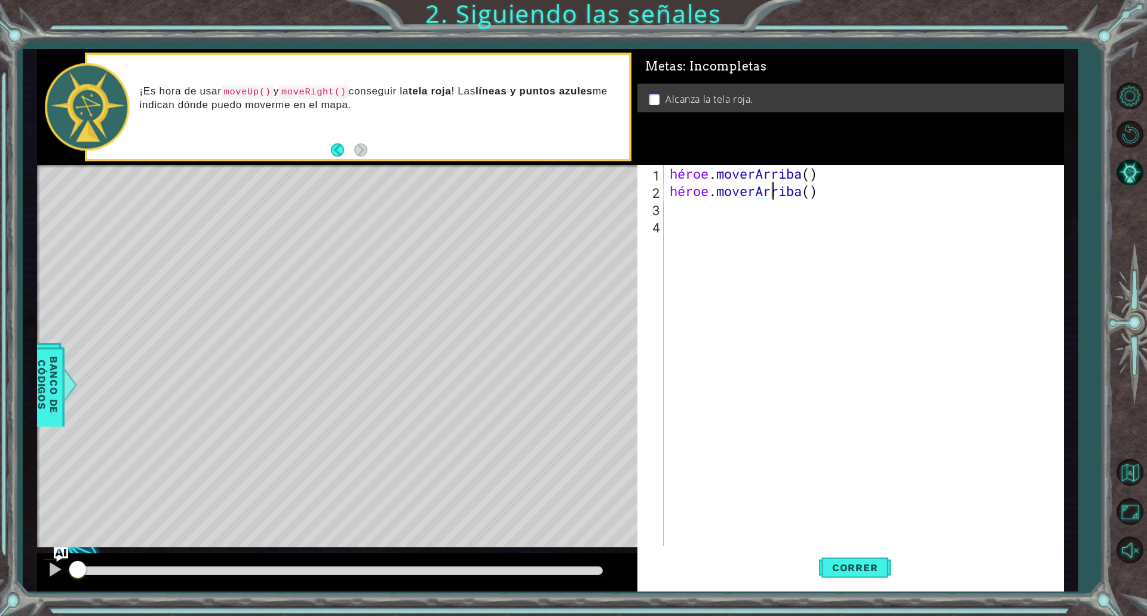
drag, startPoint x: 855, startPoint y: 195, endPoint x: 848, endPoint y: 197, distance: 7.4
click at [848, 197] on div "héroe . moverArriba ( ) héroe . moverArriba ( )" at bounding box center [866, 373] width 398 height 416
type textarea "hero.moveUp(\"
drag, startPoint x: 887, startPoint y: 190, endPoint x: 658, endPoint y: 185, distance: 229.4
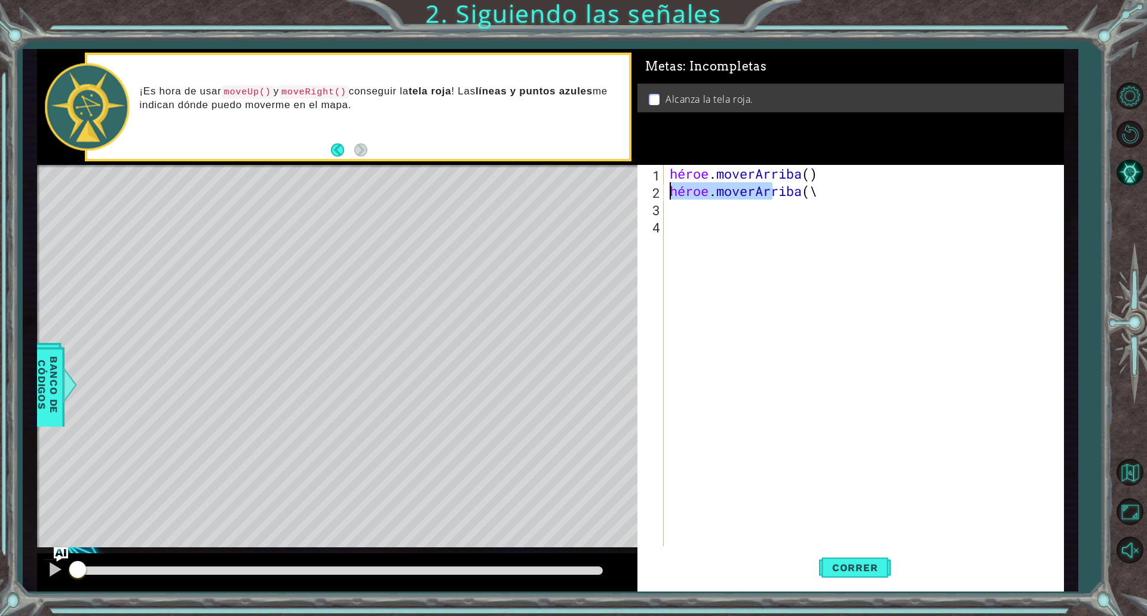
click at [658, 185] on div "hero.moveUp(\ 1 2 3 4 héroe . moverArriba ( ) héroe . moverArriba ( \ ההההההההה…" at bounding box center [848, 355] width 422 height 381
type textarea "\"
type textarea "h"
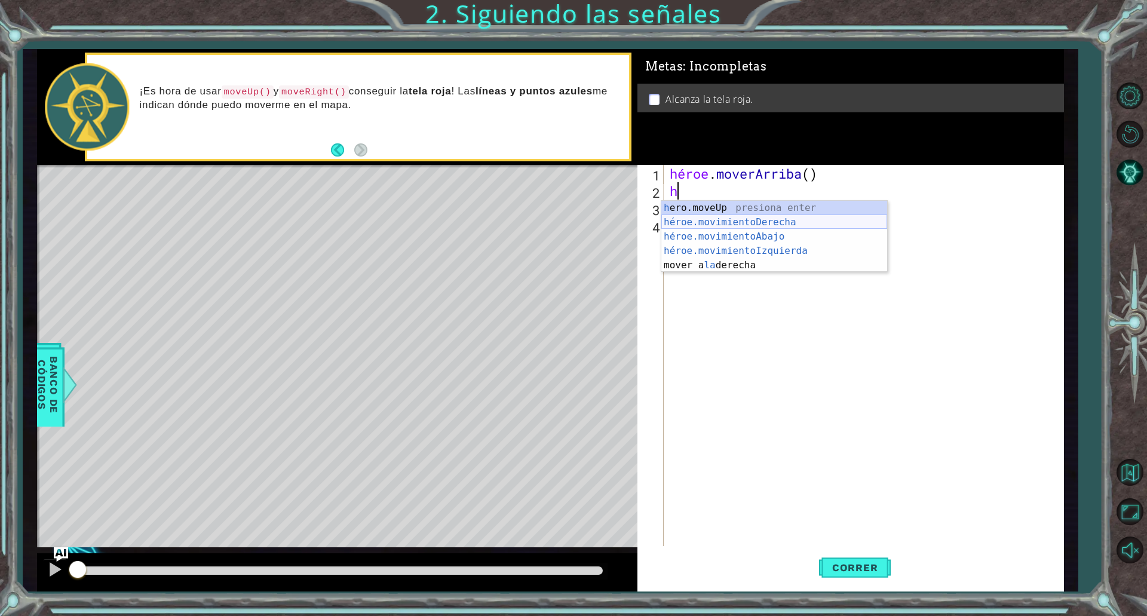
click at [680, 219] on div "h ero.moveUp presiona enter héroe.movimientoDerecha ​ presione enter héroe.movi…" at bounding box center [774, 251] width 226 height 100
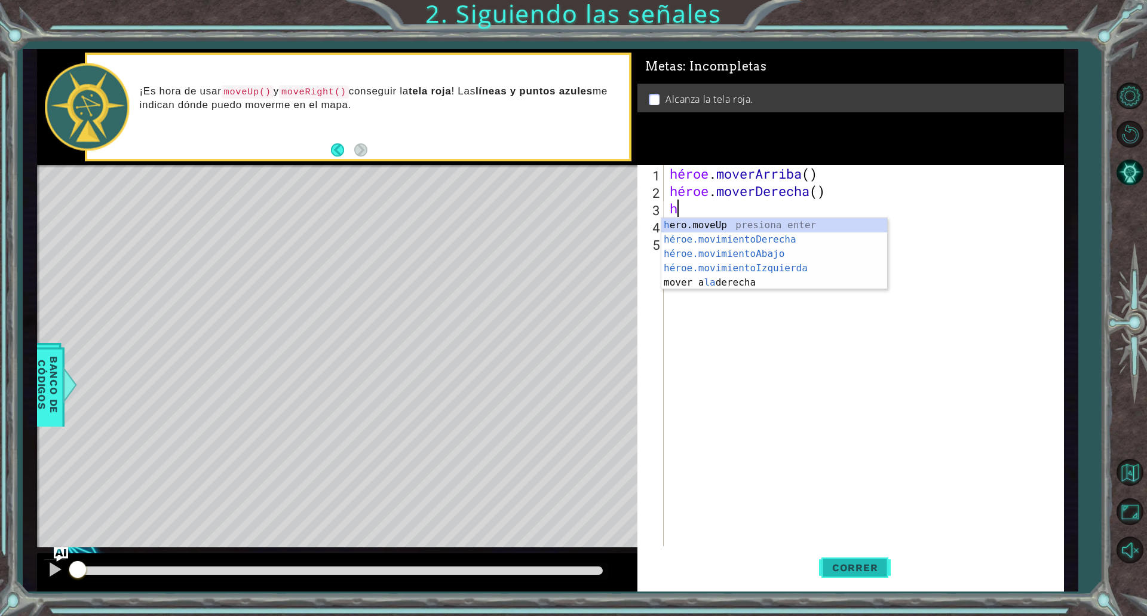
type textarea "h"
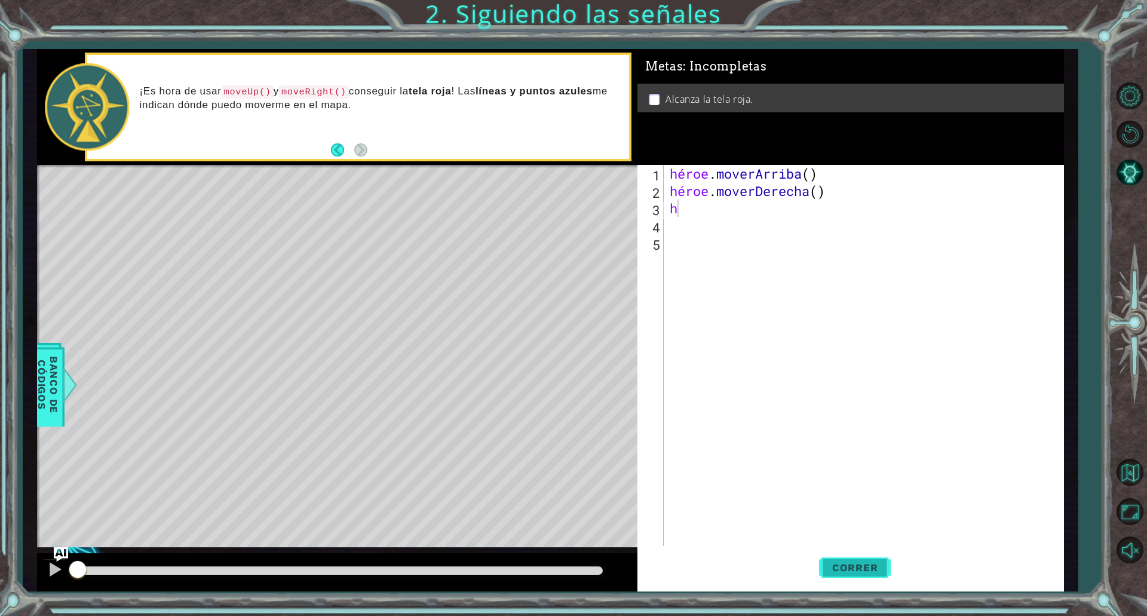
click at [861, 570] on font "Correr" at bounding box center [855, 567] width 46 height 12
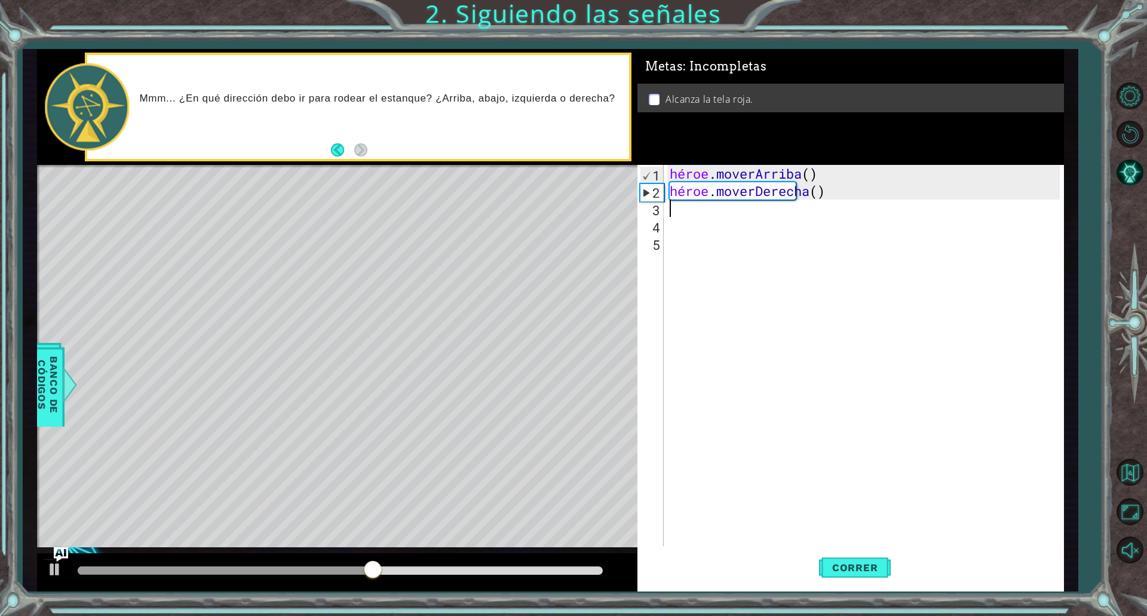
type textarea "h"
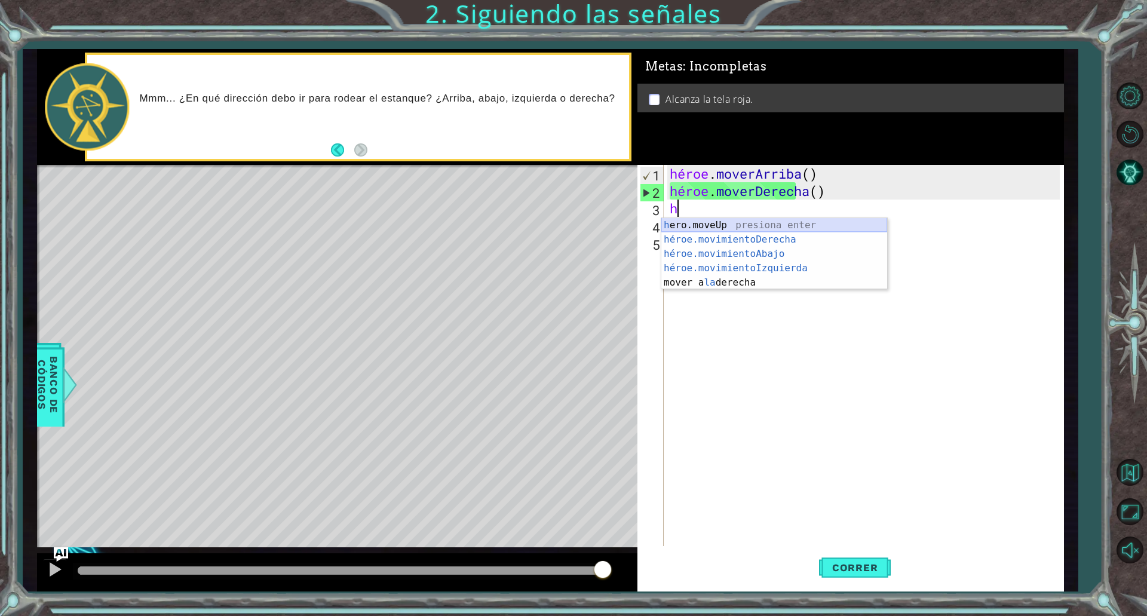
click at [710, 225] on div "h ero.moveUp presiona enter héroe.movimientoDerecha ​ presione enter héroe.movi…" at bounding box center [774, 268] width 226 height 100
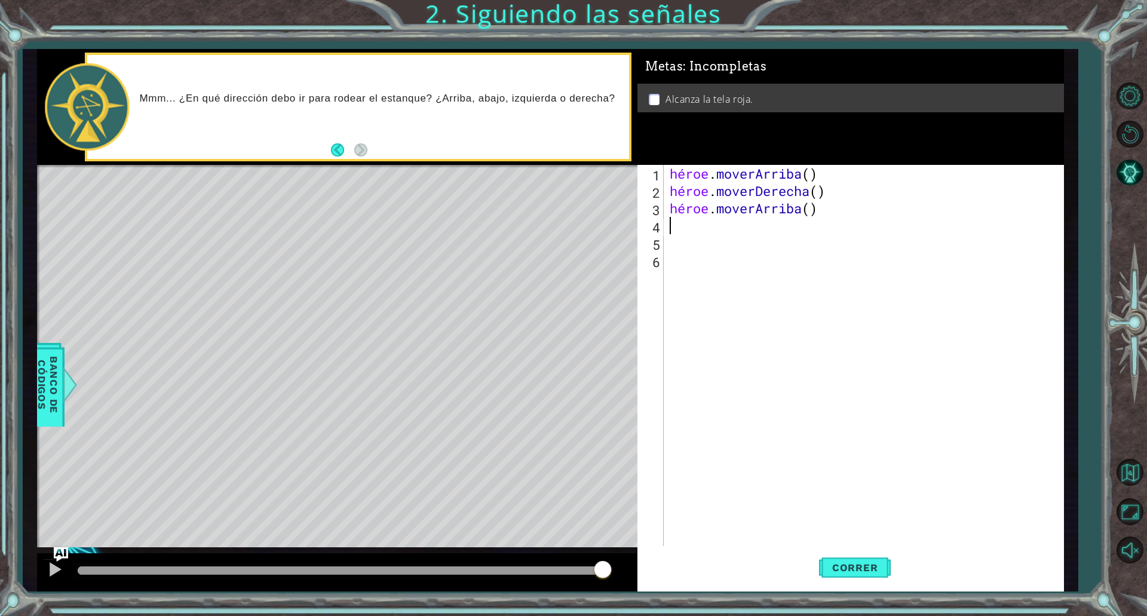
type textarea "h"
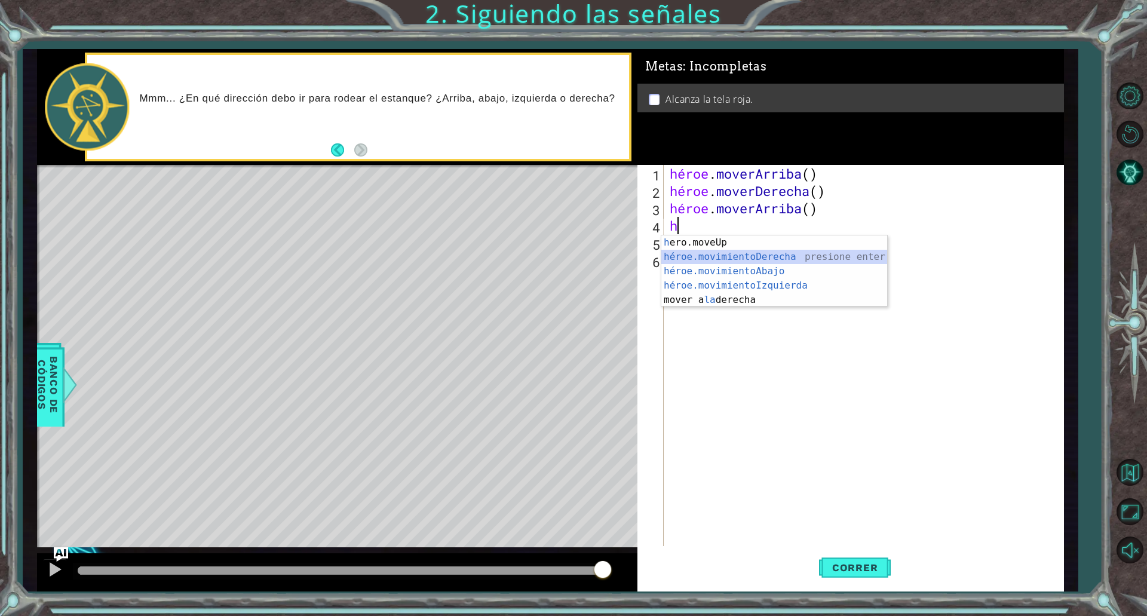
click at [734, 257] on div "h ero.moveUp presiona enter héroe.movimientoDerecha ​ presione enter héroe.movi…" at bounding box center [774, 285] width 226 height 100
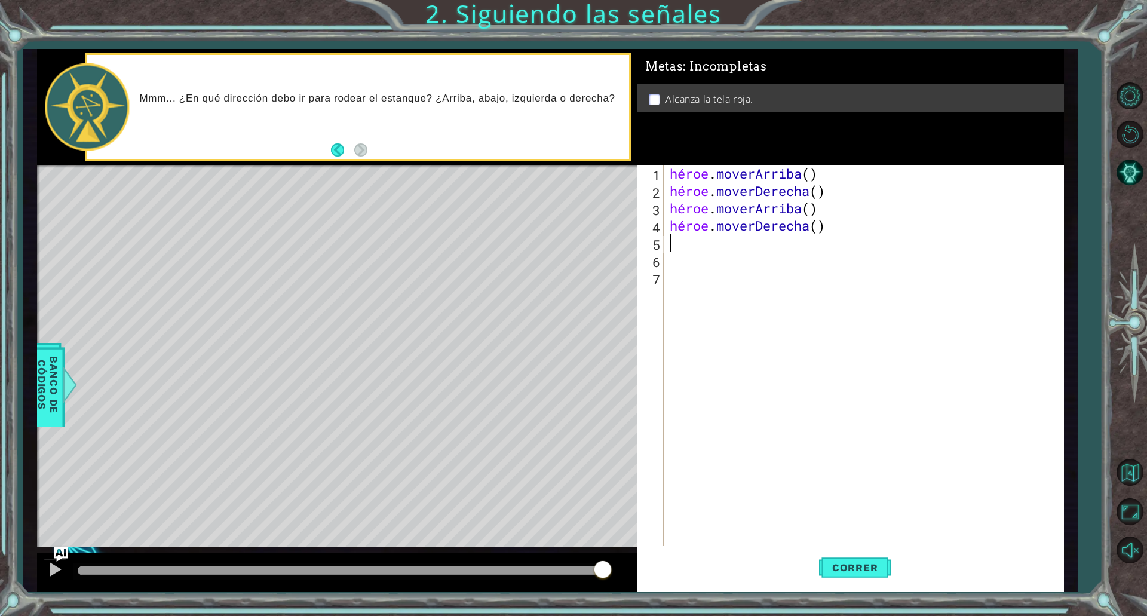
type textarea "h"
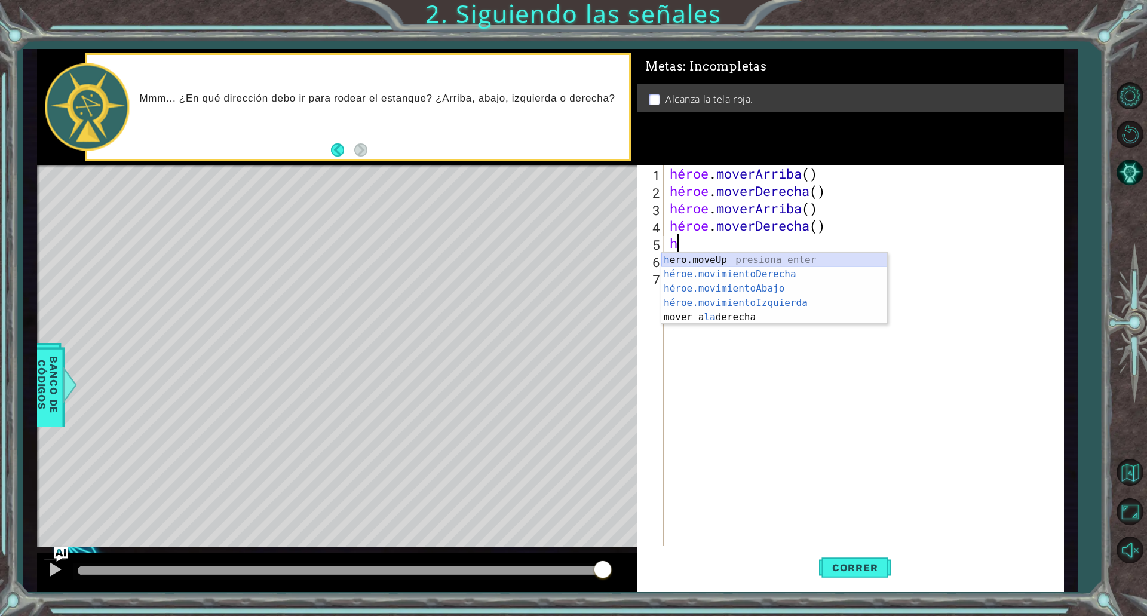
click at [675, 260] on div "h ero.moveUp presiona enter héroe.movimientoDerecha ​ presione enter héroe.movi…" at bounding box center [774, 303] width 226 height 100
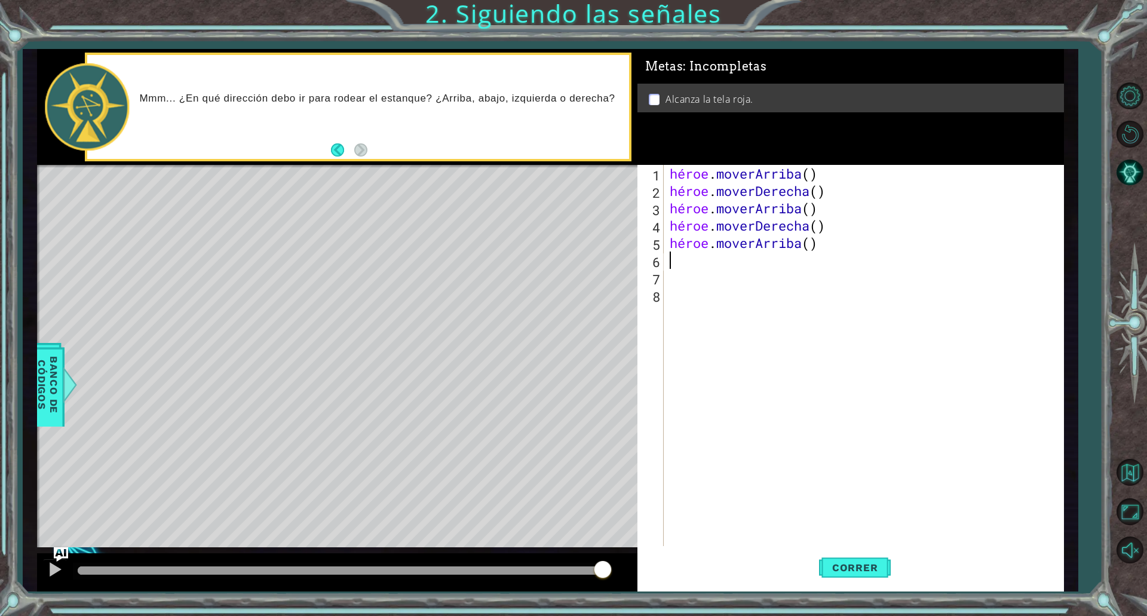
type textarea "h"
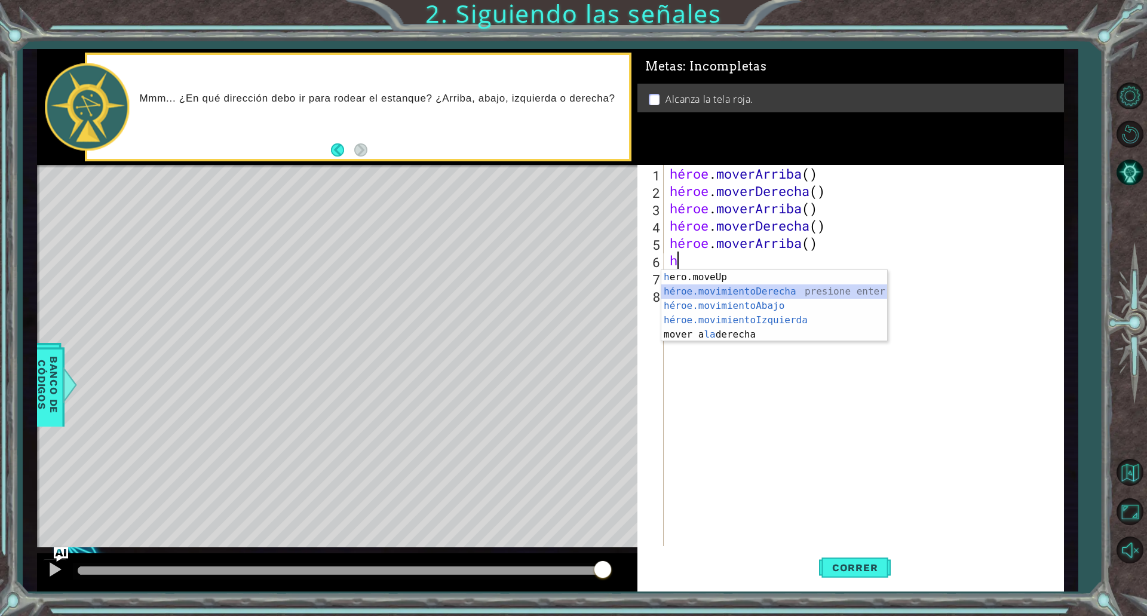
click at [688, 289] on div "h ero.moveUp presiona enter héroe.movimientoDerecha ​ presione enter héroe.movi…" at bounding box center [774, 320] width 226 height 100
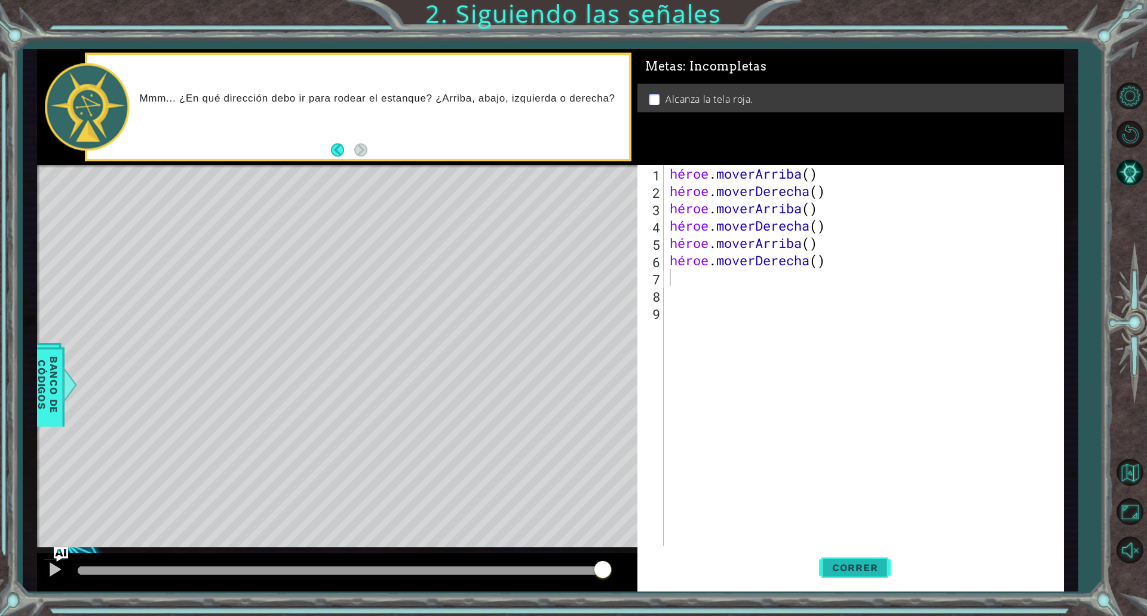
click at [868, 561] on font "Correr" at bounding box center [855, 567] width 46 height 12
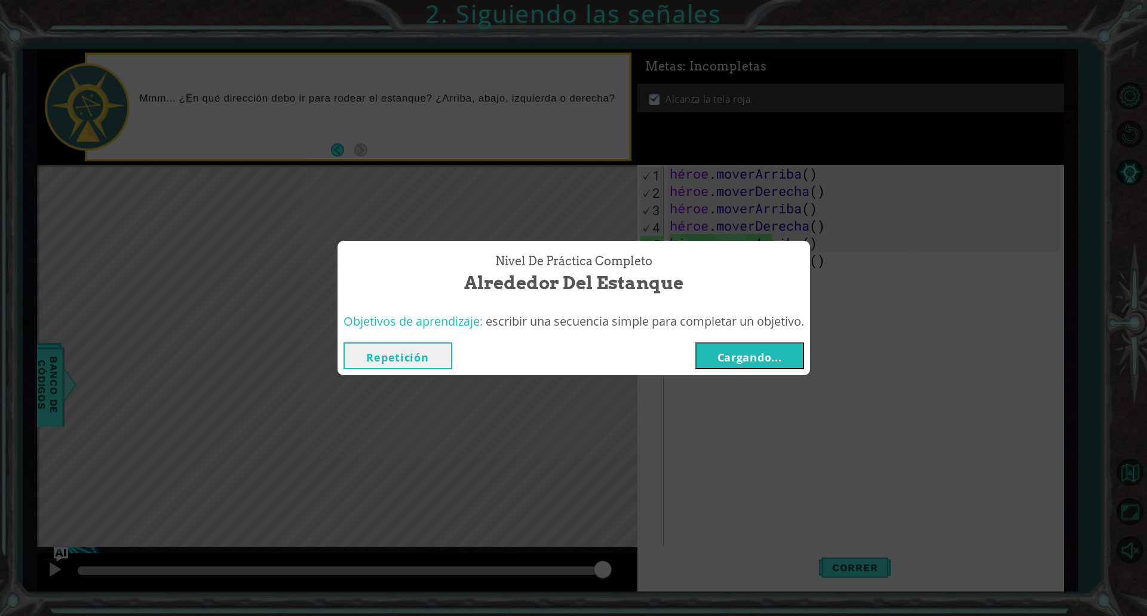
click at [757, 367] on button "Cargando..." at bounding box center [749, 355] width 109 height 27
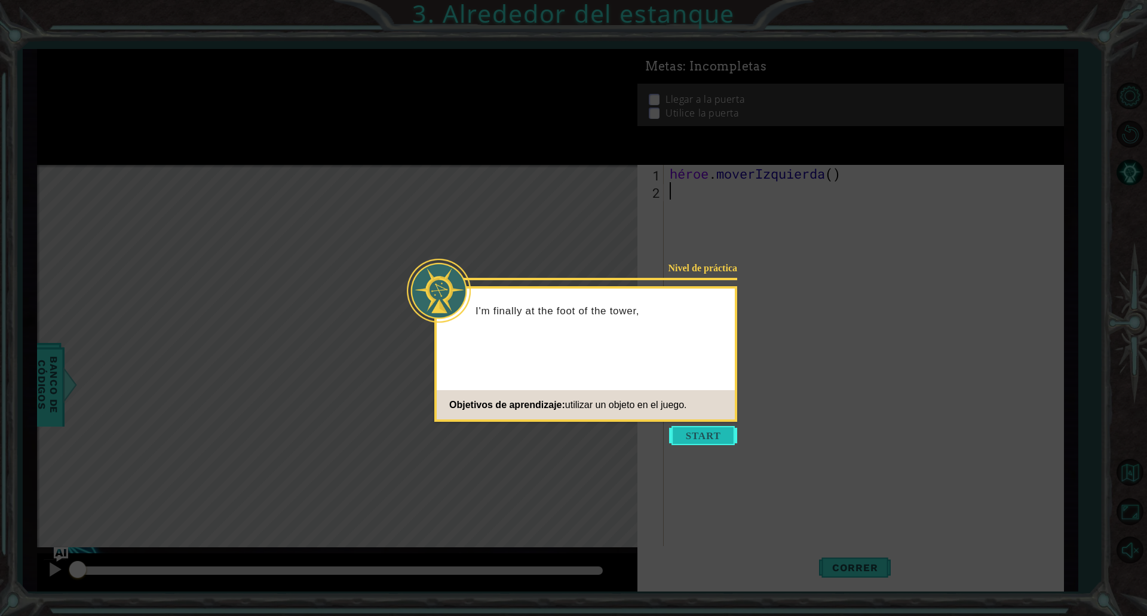
click at [710, 441] on button "Comenzar" at bounding box center [703, 435] width 68 height 19
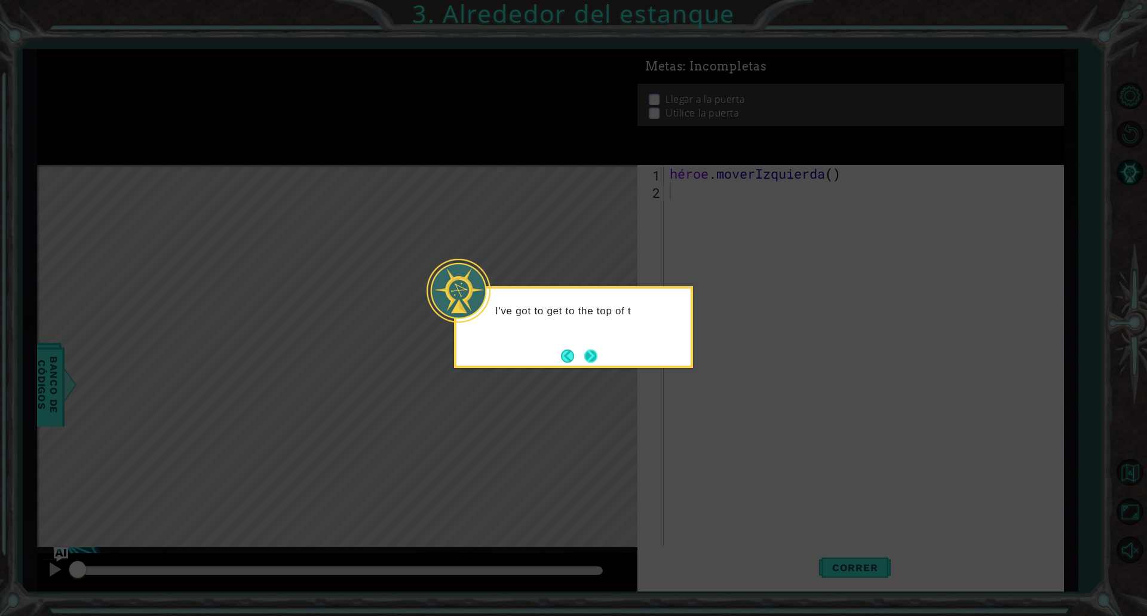
click at [591, 354] on button "Próximo" at bounding box center [591, 356] width 14 height 14
click at [590, 354] on button "Próximo" at bounding box center [590, 355] width 13 height 13
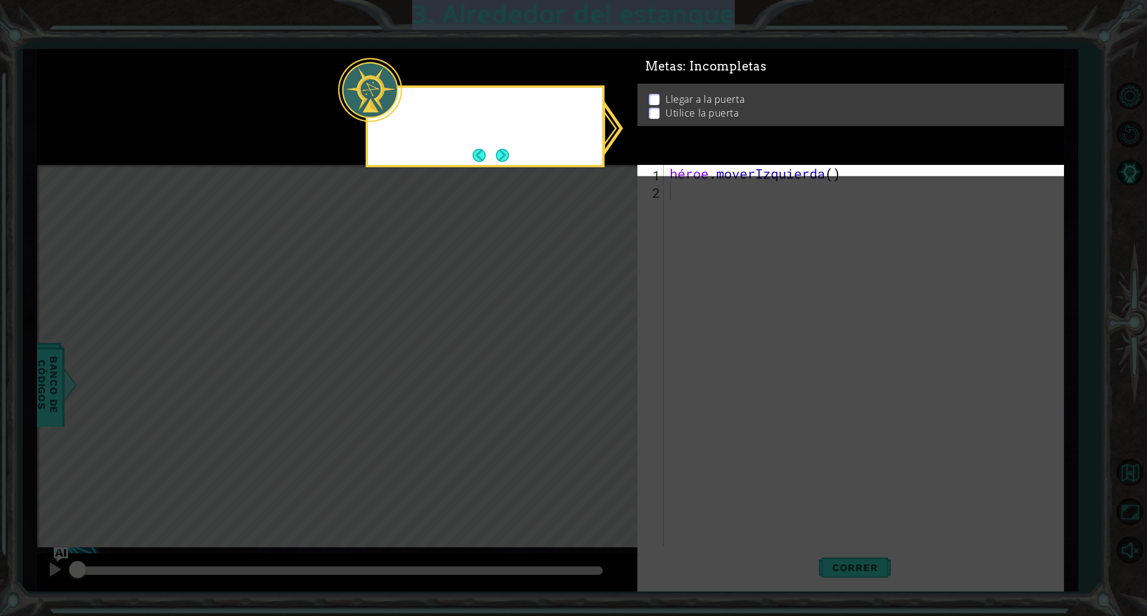
click at [590, 354] on icon at bounding box center [573, 308] width 1147 height 616
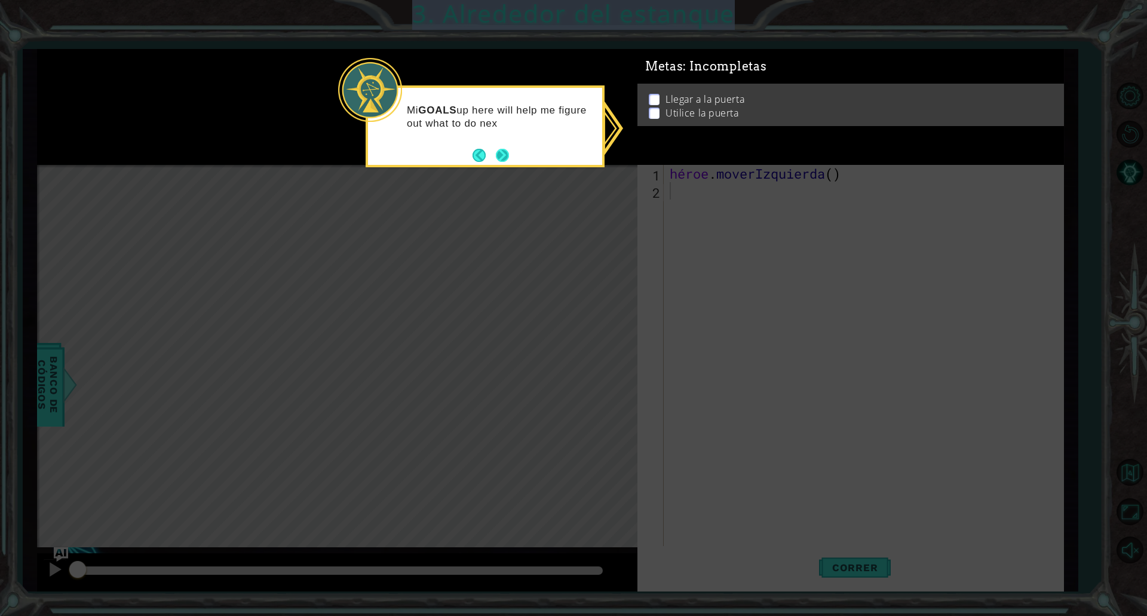
click at [494, 149] on footer at bounding box center [490, 155] width 36 height 18
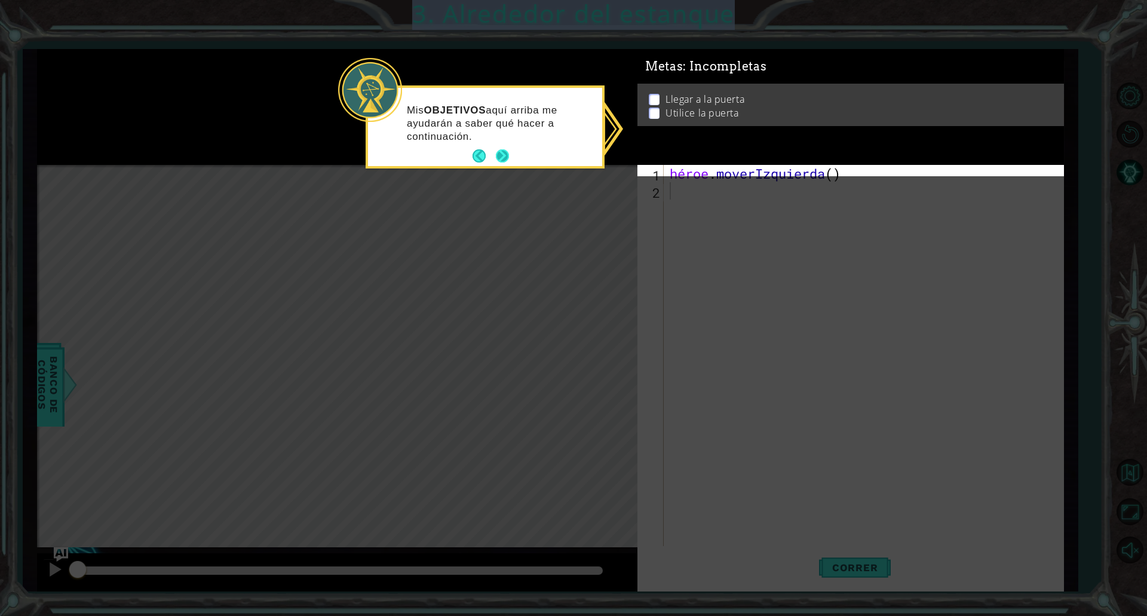
click at [494, 149] on button "Atrás" at bounding box center [483, 155] width 23 height 13
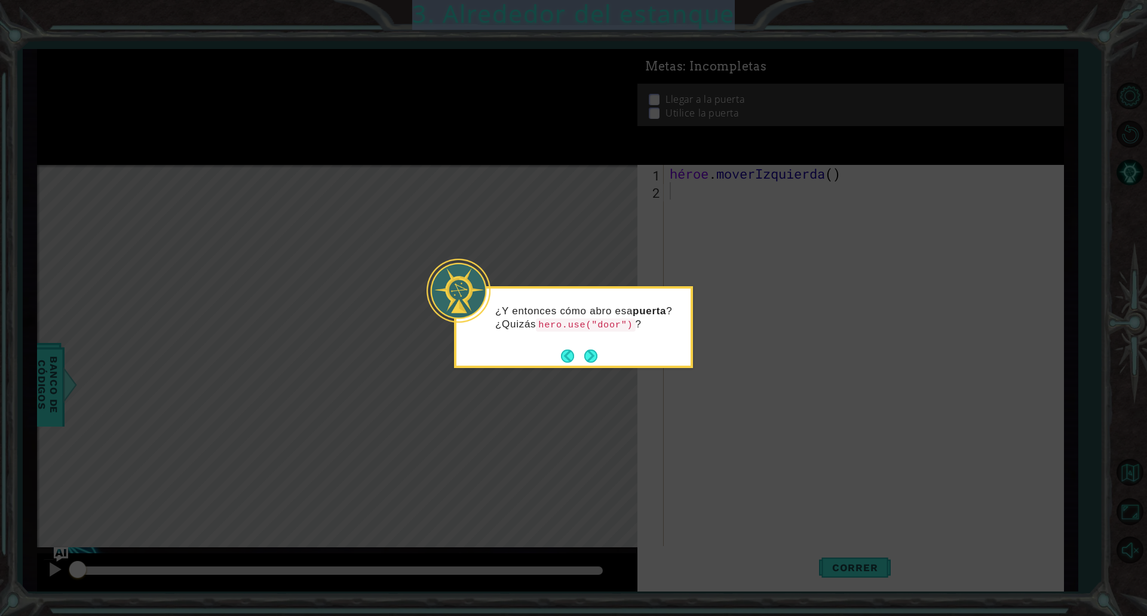
click at [494, 149] on icon at bounding box center [573, 308] width 1147 height 616
click at [585, 354] on button "Próximo" at bounding box center [590, 355] width 13 height 13
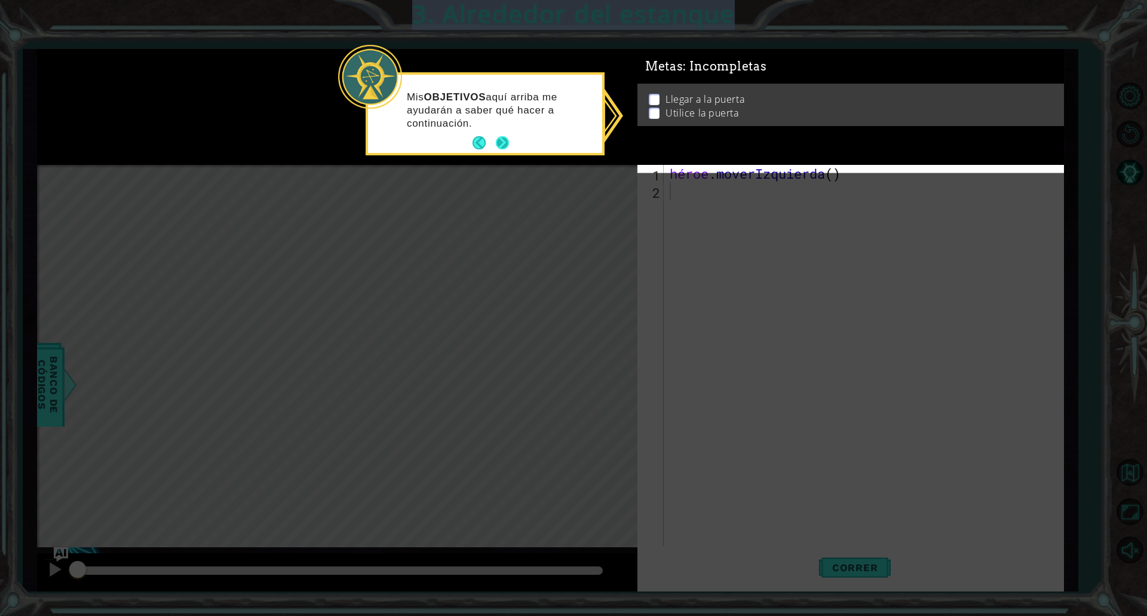
click at [498, 140] on button "Próximo" at bounding box center [502, 142] width 13 height 13
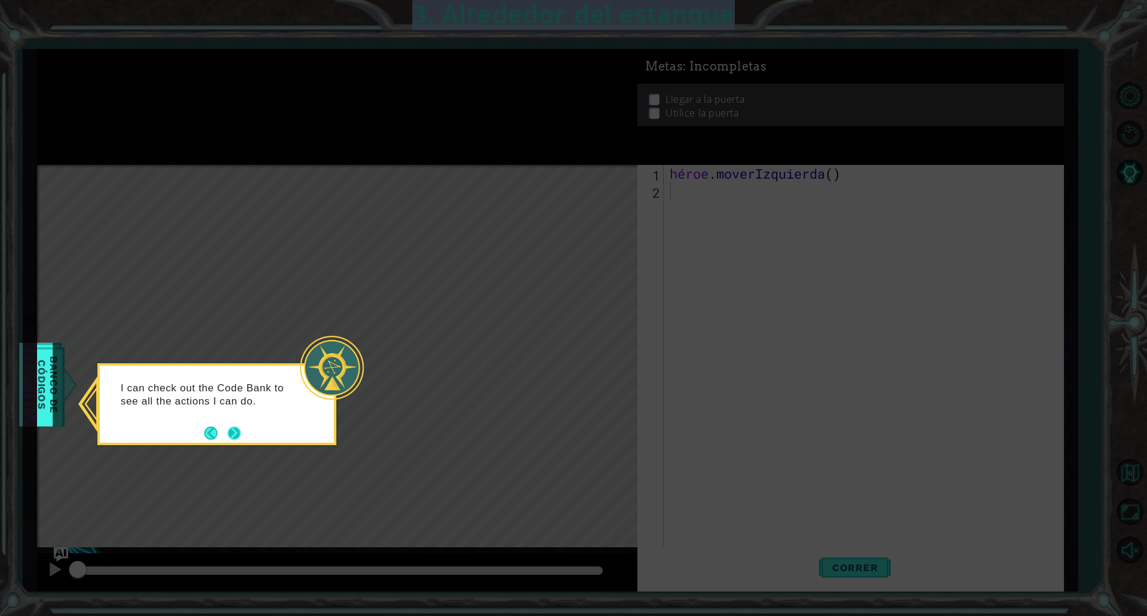
click at [230, 428] on button "Próximo" at bounding box center [234, 432] width 13 height 13
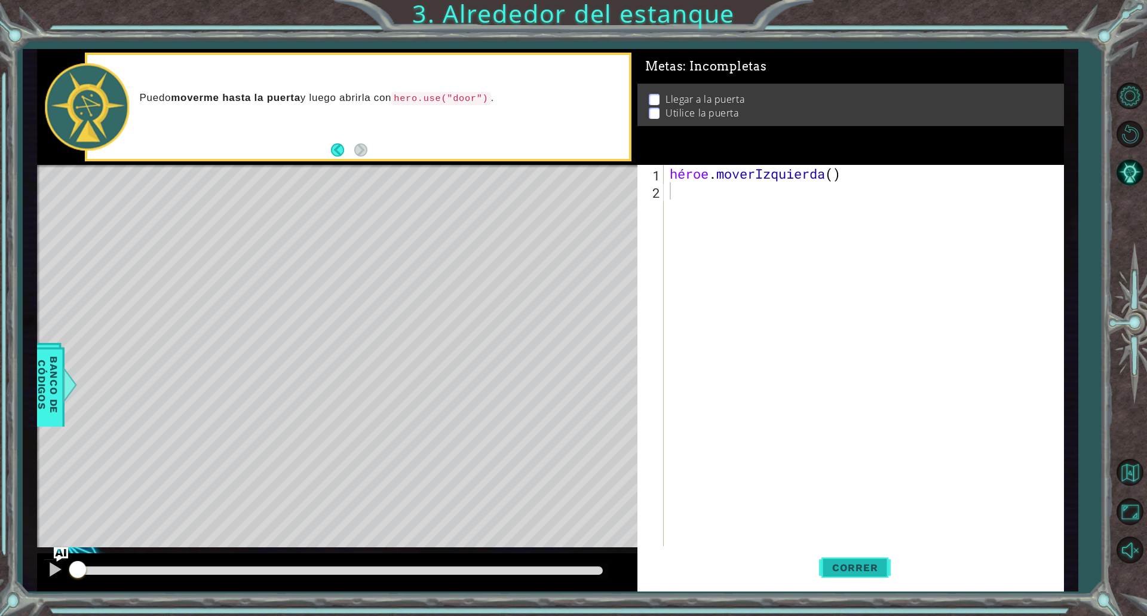
click at [871, 565] on font "Correr" at bounding box center [855, 567] width 46 height 12
click at [684, 189] on div "héroe . moverIzquierda ( )" at bounding box center [866, 373] width 398 height 416
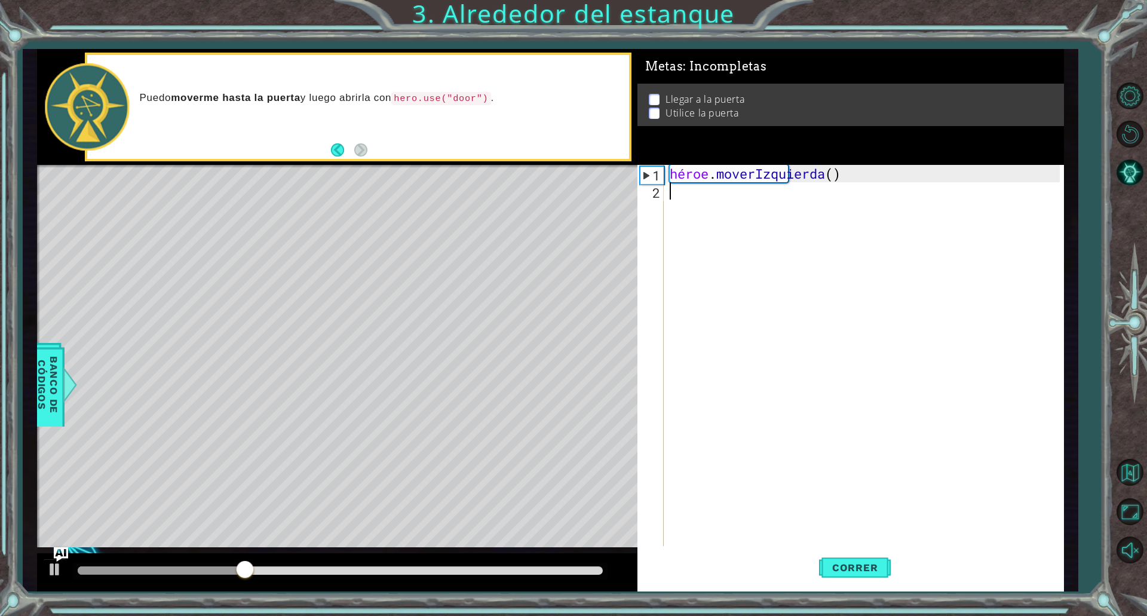
type textarea "h"
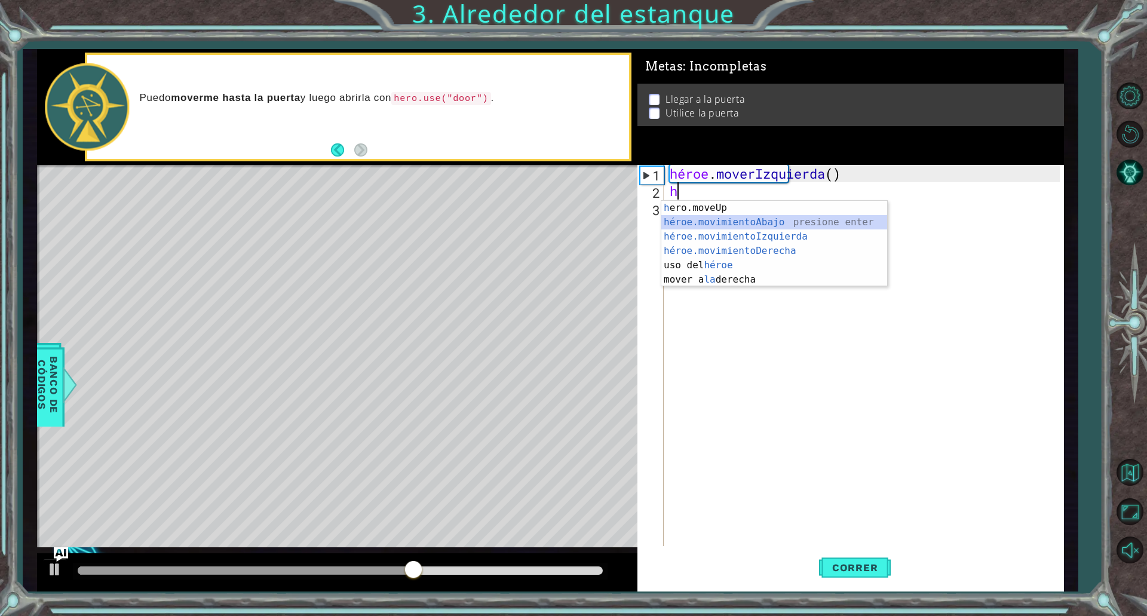
click at [699, 218] on div "h ero.moveUp presiona enter héroe.movimientoAbajo ​ presione enter héroe.movimi…" at bounding box center [774, 258] width 226 height 115
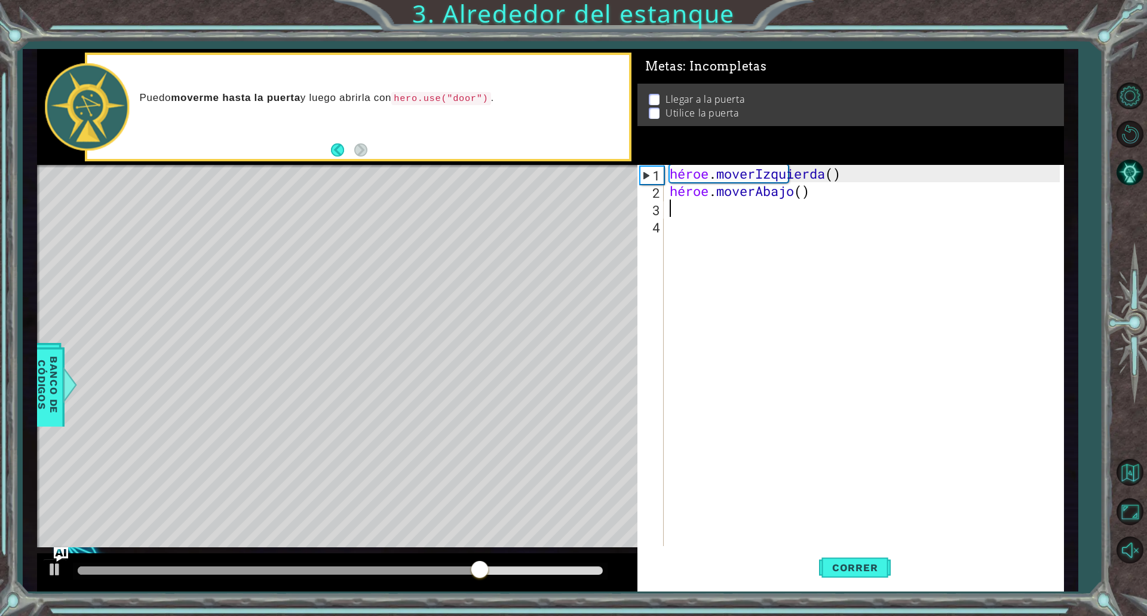
type textarea "h"
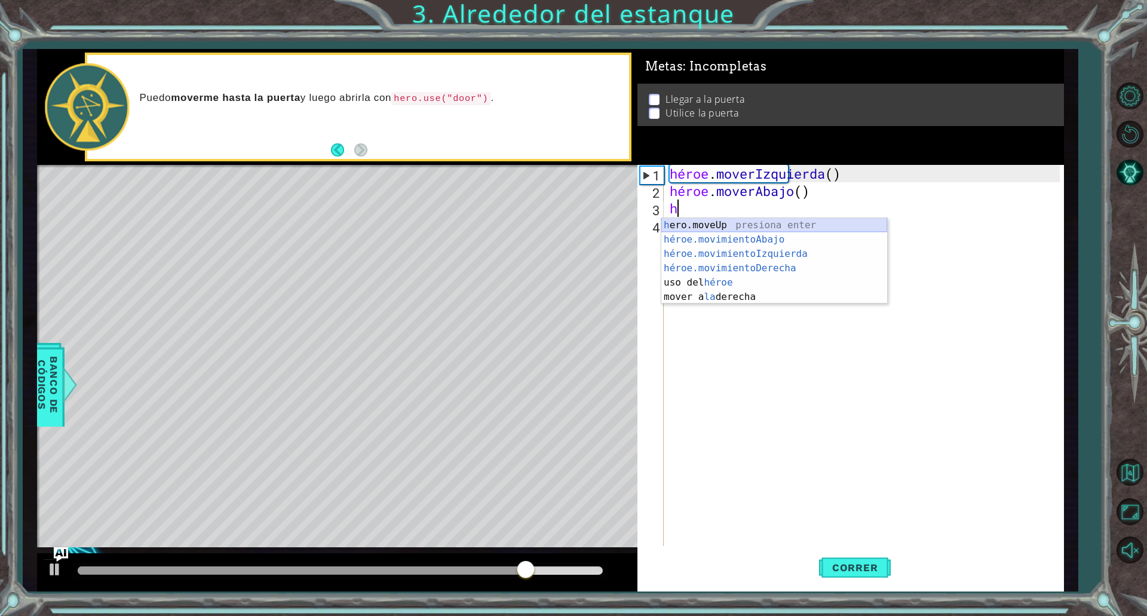
click at [700, 228] on div "h ero.moveUp presiona enter héroe.movimientoAbajo ​ presione enter héroe.movimi…" at bounding box center [774, 275] width 226 height 115
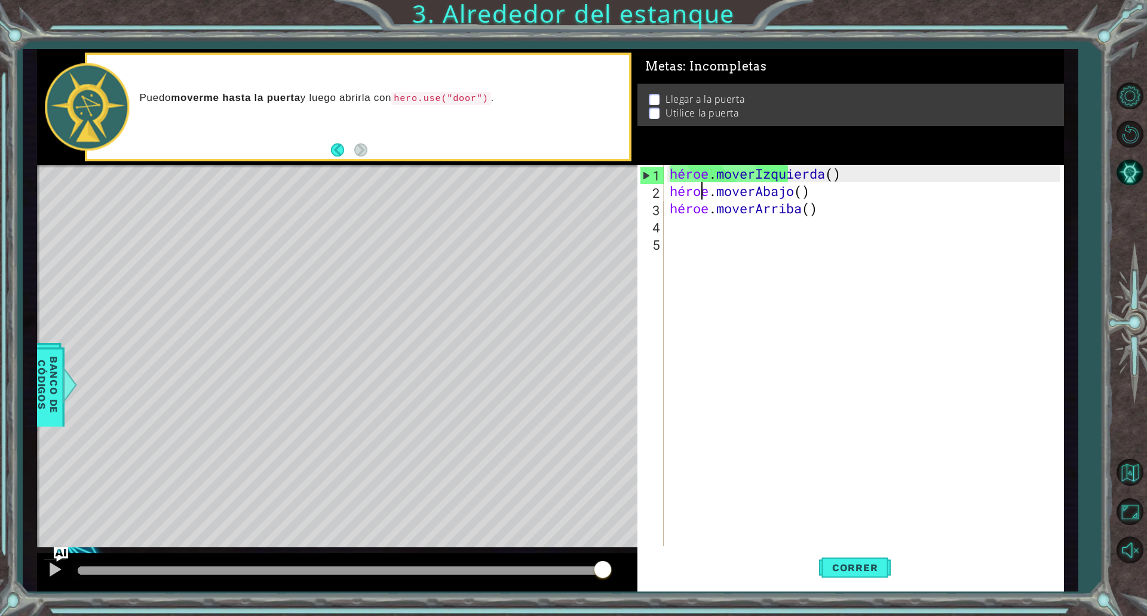
click at [702, 190] on div "héroe . moverIzquierda ( ) héroe . moverAbajo ( ) héroe . moverArriba ( )" at bounding box center [866, 373] width 398 height 416
click at [653, 190] on font "2" at bounding box center [656, 192] width 8 height 17
type textarea "hero.moveDown()"
click at [653, 190] on font "2" at bounding box center [656, 192] width 8 height 17
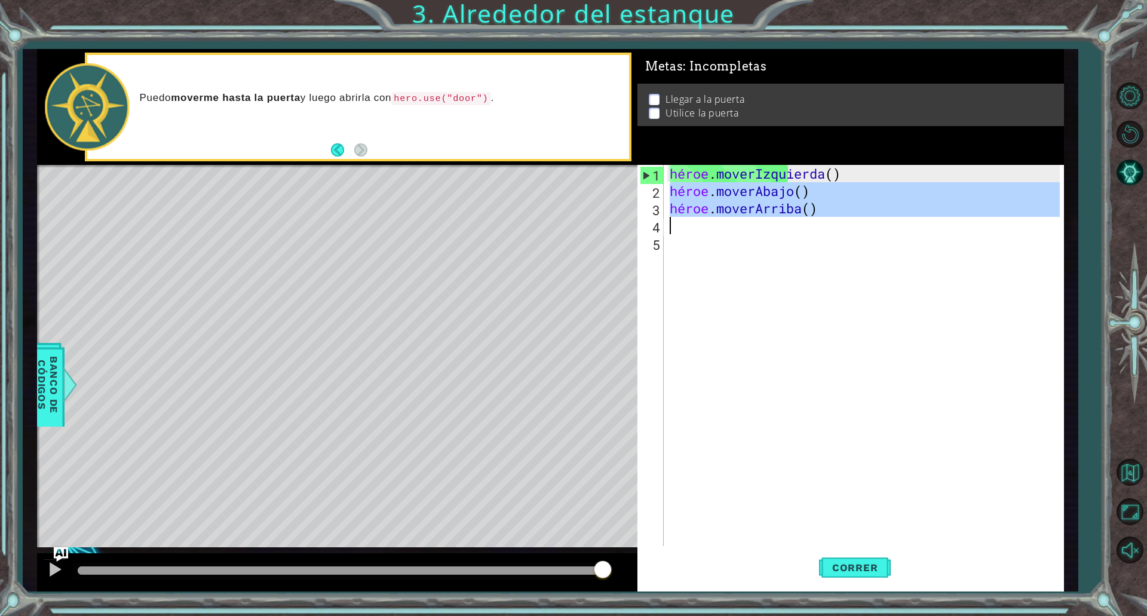
drag, startPoint x: 653, startPoint y: 190, endPoint x: 665, endPoint y: 232, distance: 42.7
click at [665, 232] on div "1 2 3 4 5 héroe . moverIzquierda ( ) héroe . moverAbajo ( ) héroe . moverArriba…" at bounding box center [848, 355] width 422 height 381
type textarea "hero.moveUp()"
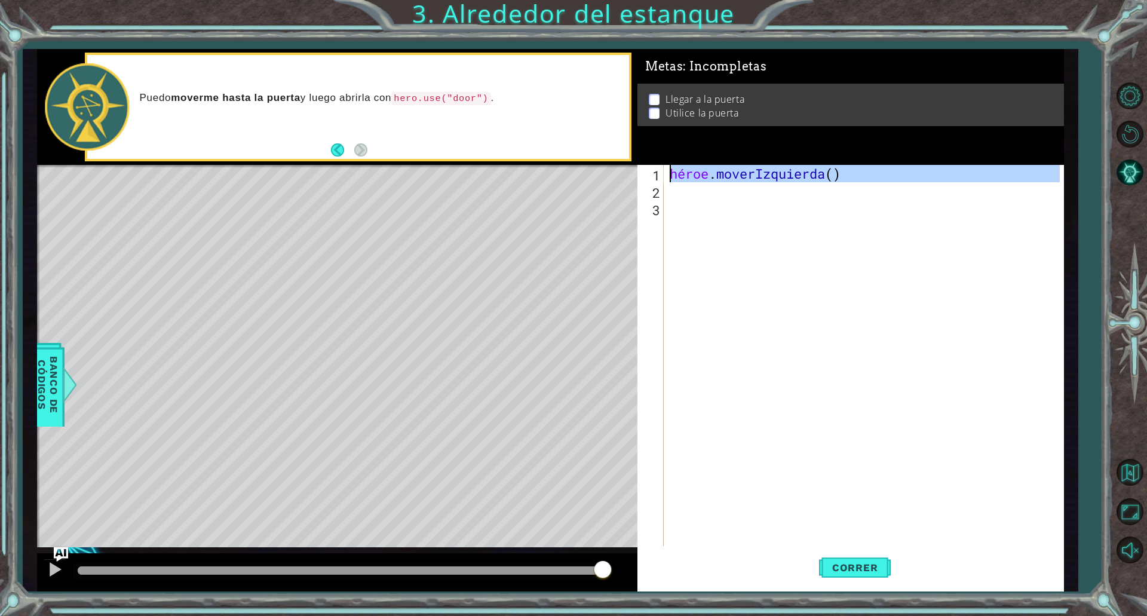
click at [653, 173] on font "1" at bounding box center [656, 175] width 8 height 17
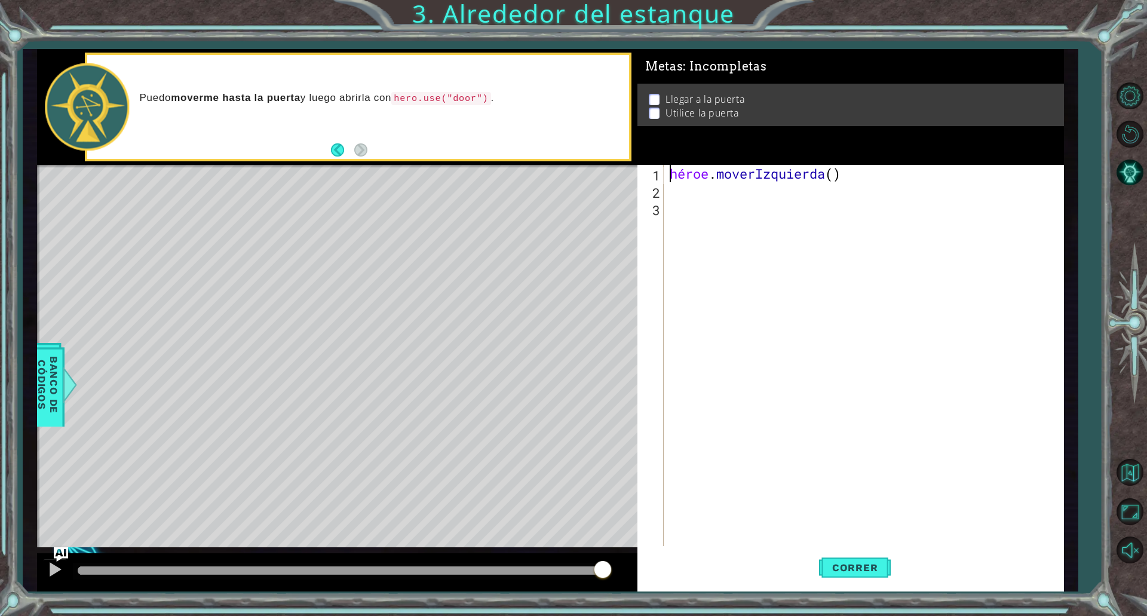
click at [656, 173] on font "1" at bounding box center [656, 175] width 8 height 17
type textarea "hero.moveLeft()"
click at [671, 190] on div "héroe . moverIzquierda ( )" at bounding box center [866, 373] width 398 height 416
click at [634, 179] on div "1 הההההההההההההההההההההההההההההההה הההההההההההההההההההההההההההההההה ההההההההההה…" at bounding box center [550, 320] width 1027 height 542
type textarea "hero.moveLeft()"
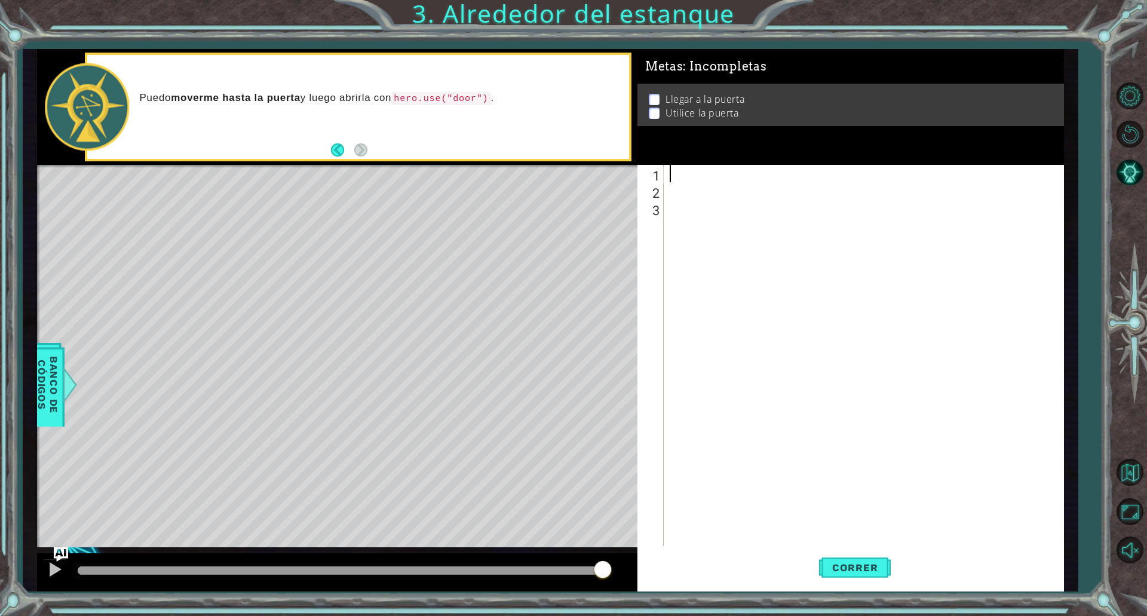
type textarea "h"
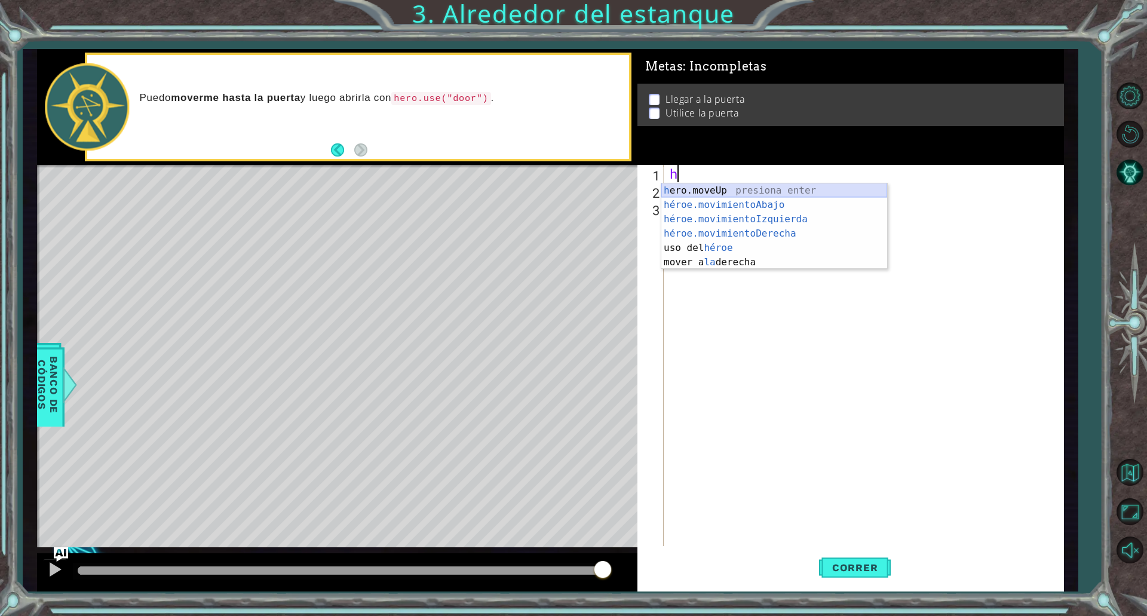
click at [673, 185] on div "h ero.moveUp presiona enter héroe.movimientoAbajo ​ presione enter héroe.movimi…" at bounding box center [774, 240] width 226 height 115
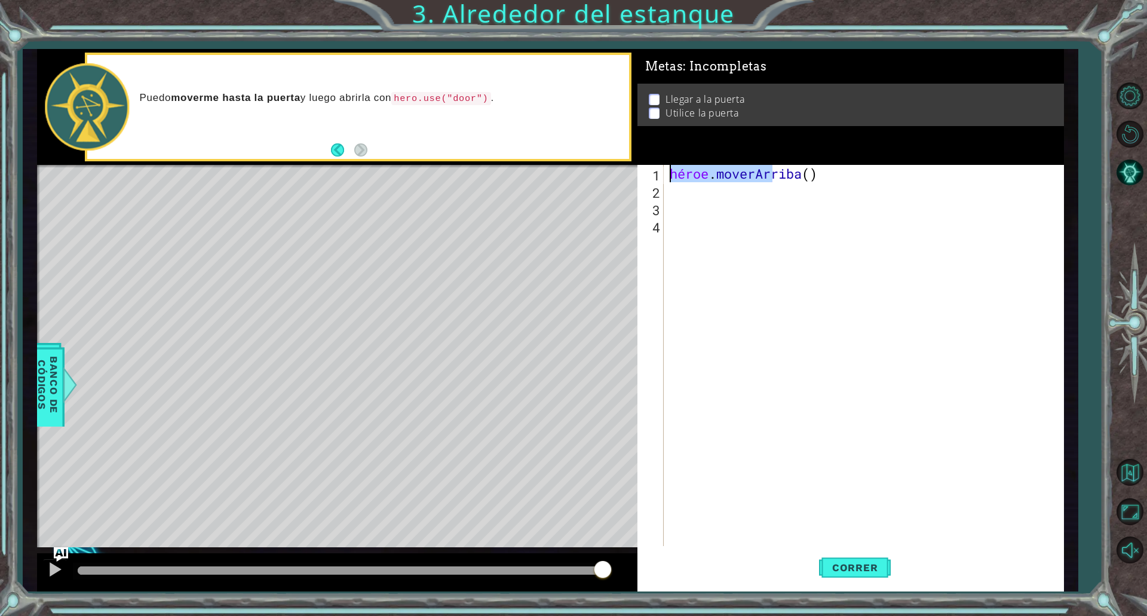
click at [605, 178] on div "1 הההההההההההההההההההההההההההההההה הההההההההההההההההההההההההההההההה ההההההההההה…" at bounding box center [550, 320] width 1027 height 542
type textarea "hero.moveUp()"
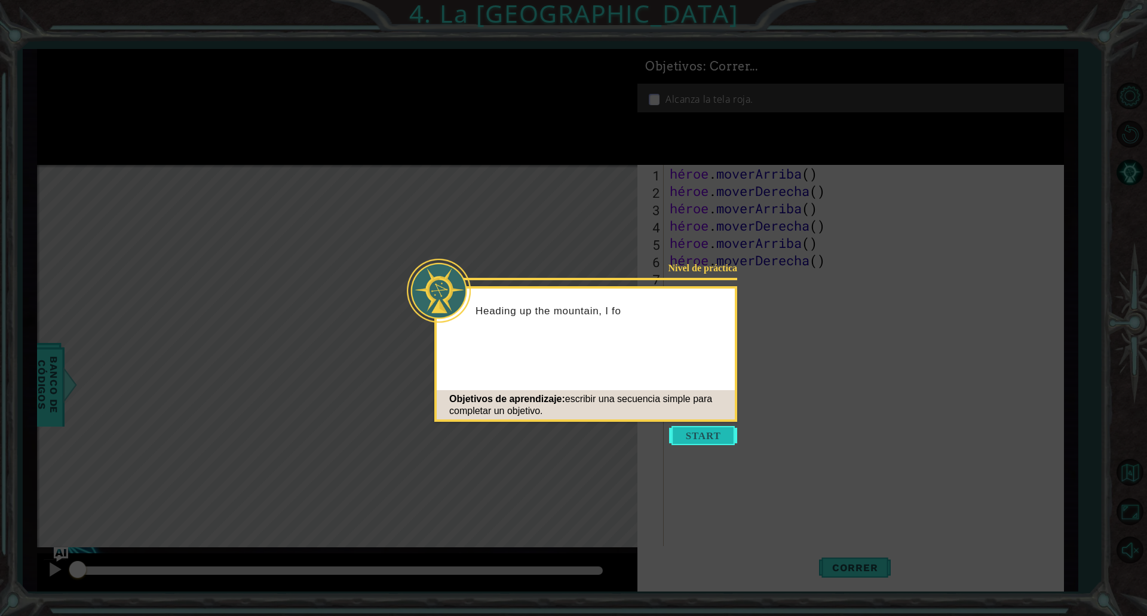
click at [703, 440] on button "Comenzar" at bounding box center [703, 435] width 68 height 19
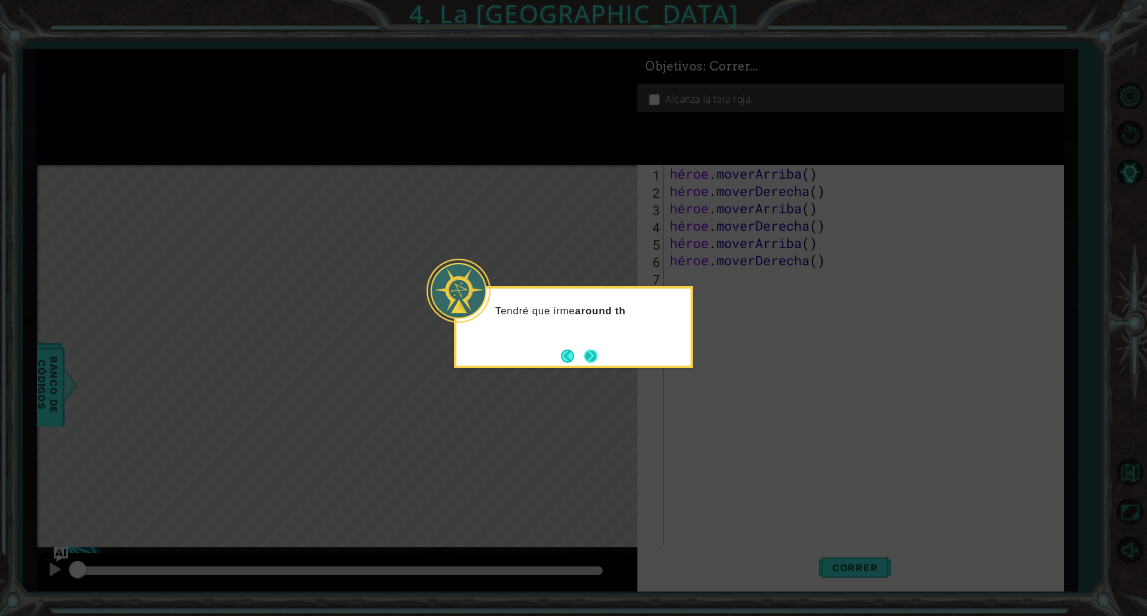
click at [584, 352] on button "Próximo" at bounding box center [590, 355] width 13 height 13
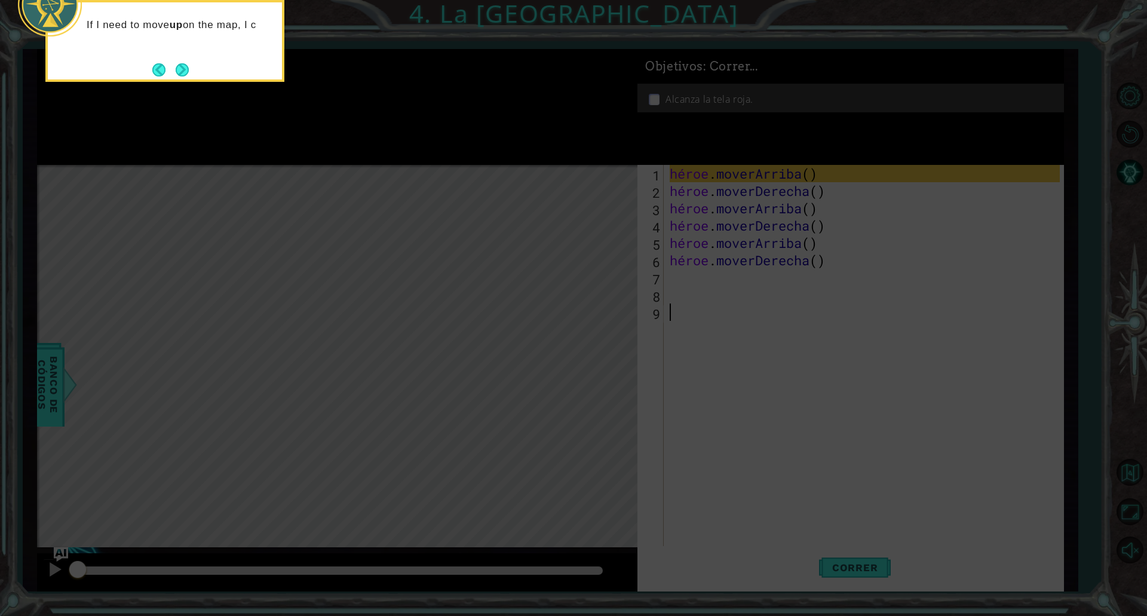
click at [185, 72] on button "Próximo" at bounding box center [182, 69] width 13 height 13
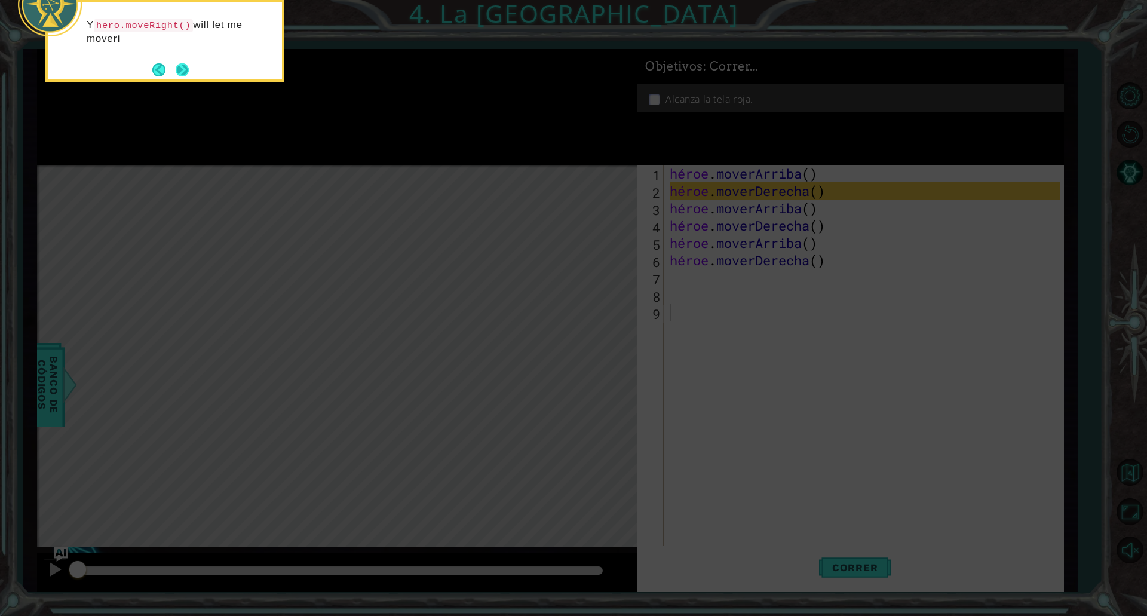
click at [186, 72] on button "Próximo" at bounding box center [182, 69] width 13 height 13
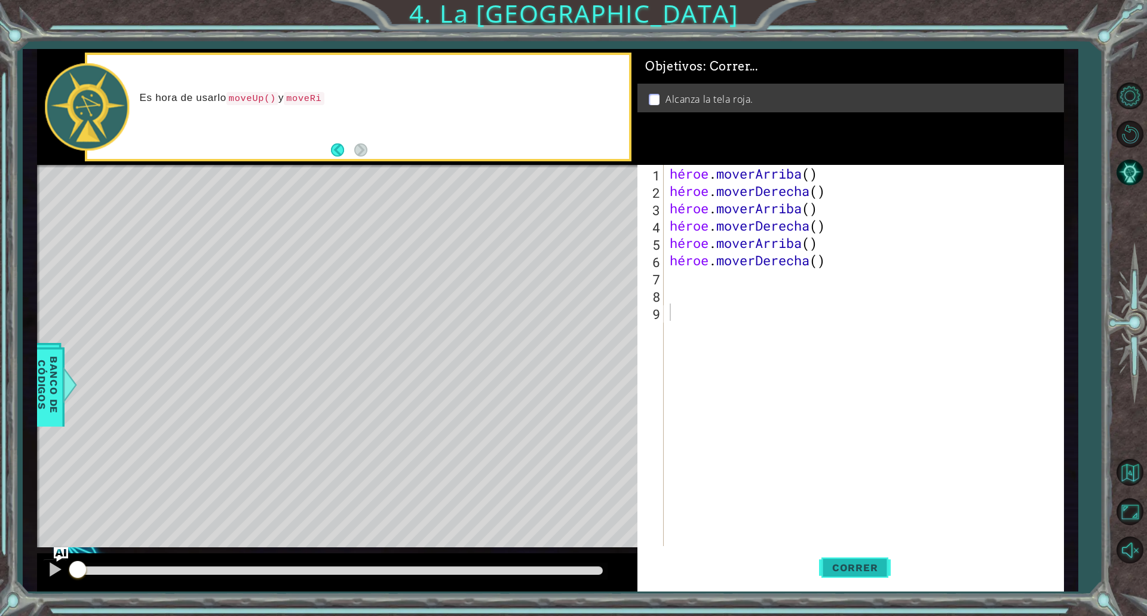
click at [844, 565] on font "Correr" at bounding box center [855, 567] width 46 height 12
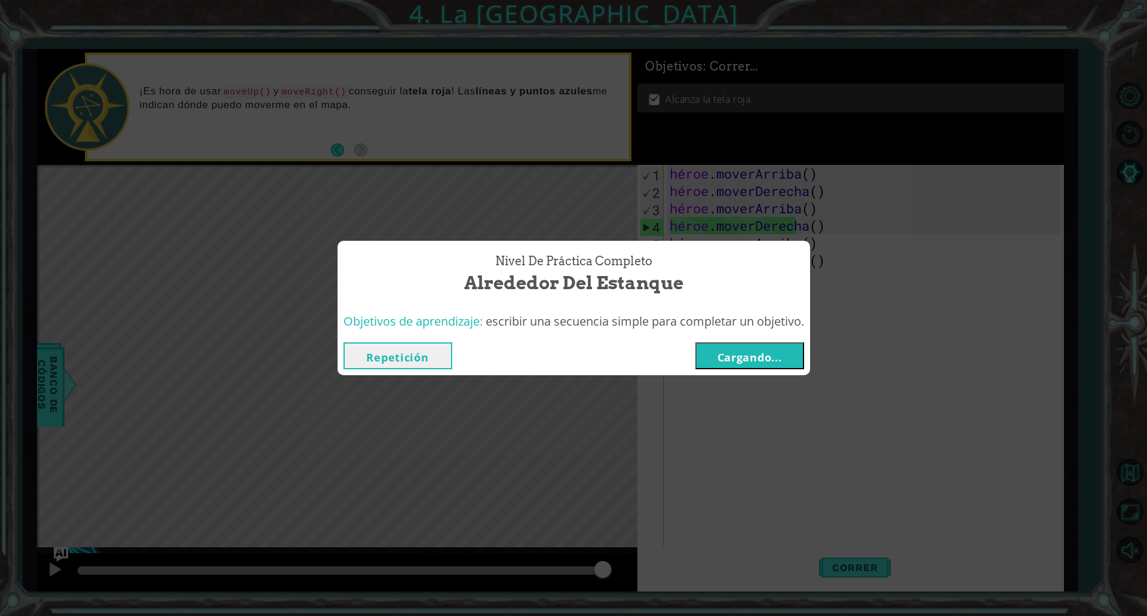
click at [748, 358] on font "Cargando..." at bounding box center [749, 357] width 64 height 14
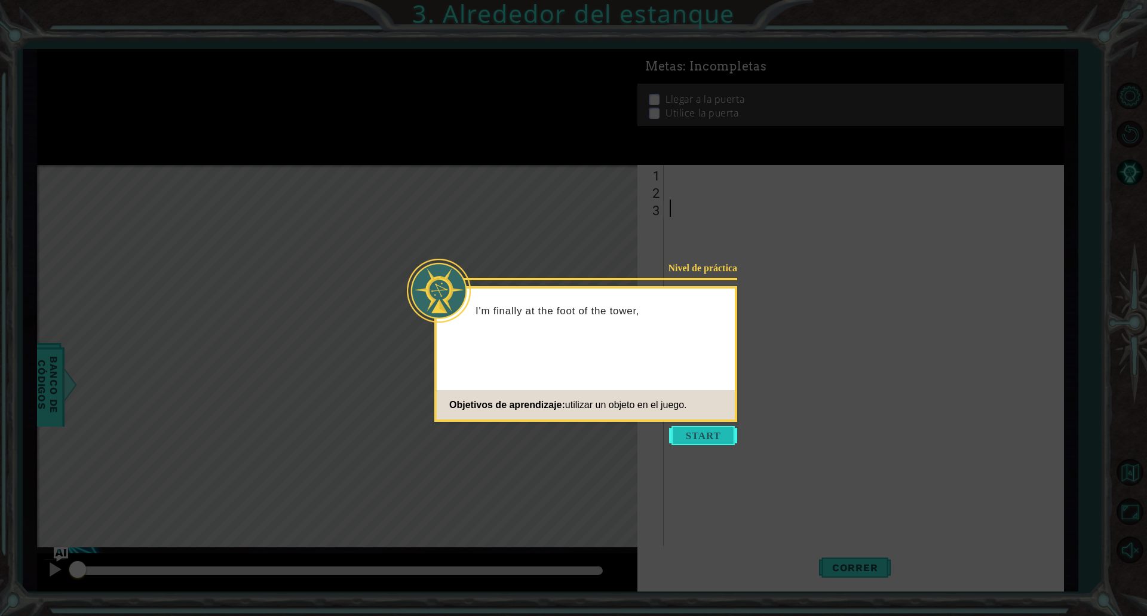
click at [704, 437] on button "Comenzar" at bounding box center [703, 435] width 68 height 19
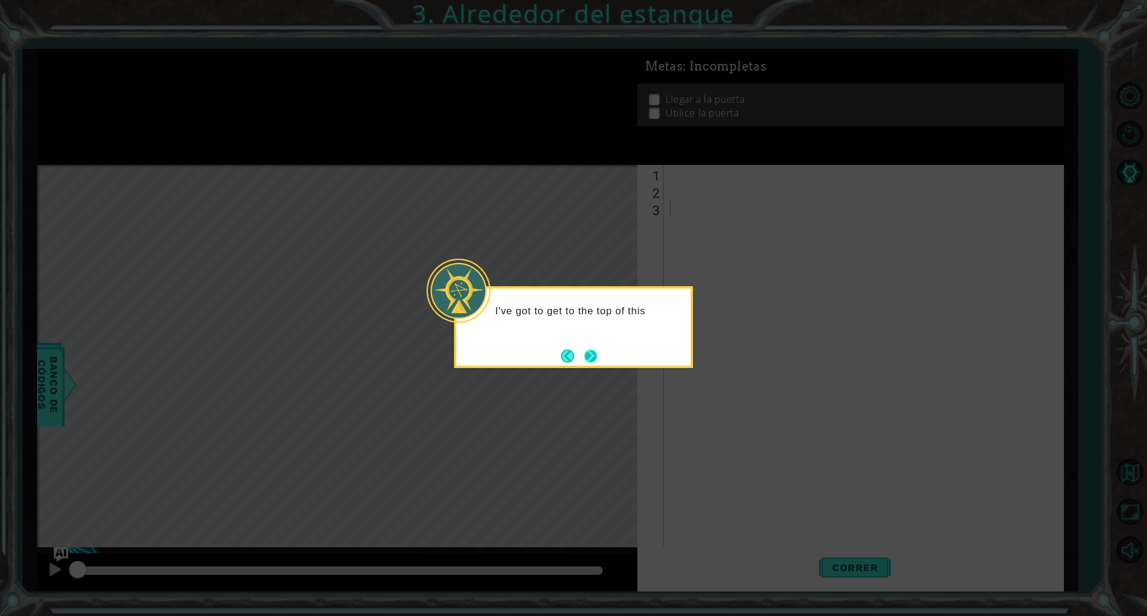
click at [592, 360] on button "Próximo" at bounding box center [590, 355] width 13 height 13
click at [592, 359] on button "Próximo" at bounding box center [590, 355] width 13 height 13
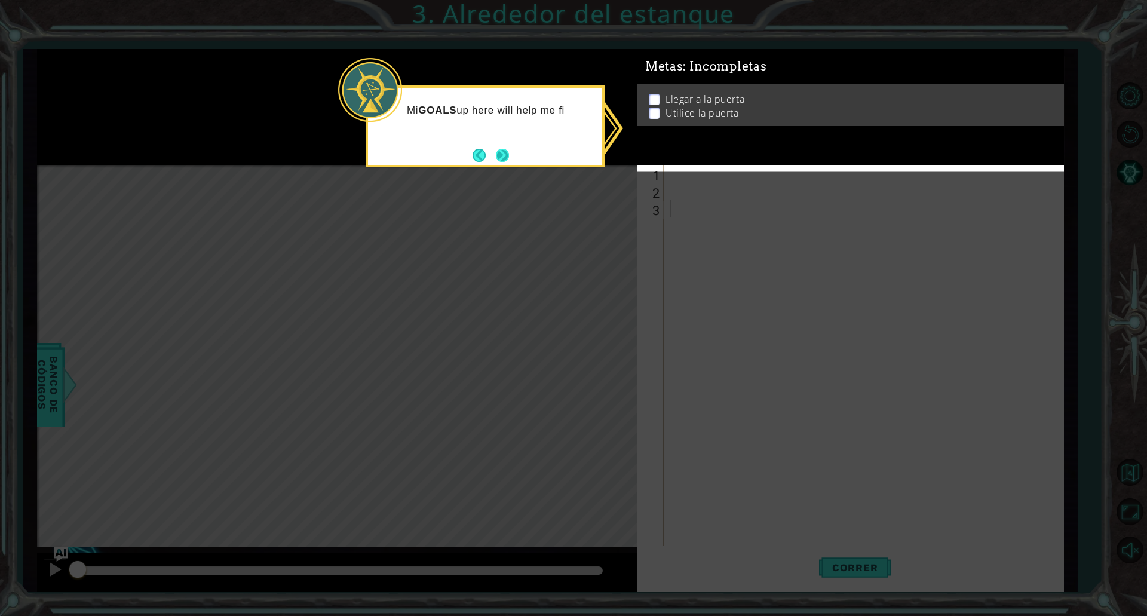
click at [496, 158] on button "Próximo" at bounding box center [502, 155] width 13 height 13
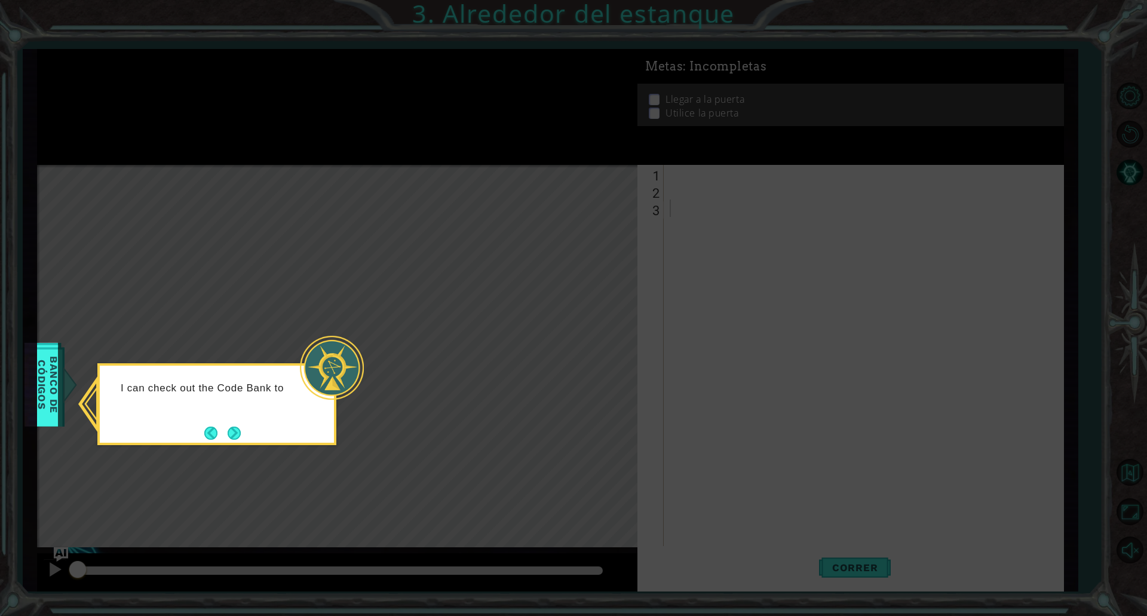
click at [231, 411] on div "I can check out the Code Bank to" at bounding box center [217, 393] width 234 height 47
click at [232, 426] on button "Próximo" at bounding box center [234, 432] width 13 height 13
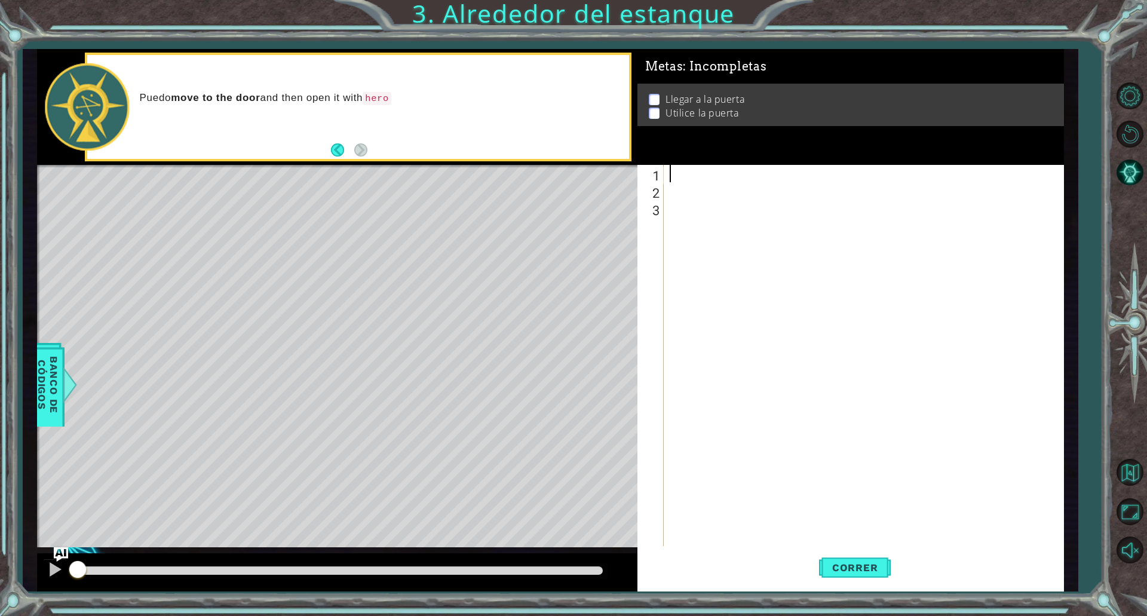
click at [701, 169] on div at bounding box center [866, 373] width 398 height 416
click at [422, 91] on p "Puedo moverme hasta la puerta y luego abrirla con hero.use("door") ." at bounding box center [380, 98] width 481 height 14
click at [702, 169] on div at bounding box center [866, 373] width 398 height 416
type textarea "h"
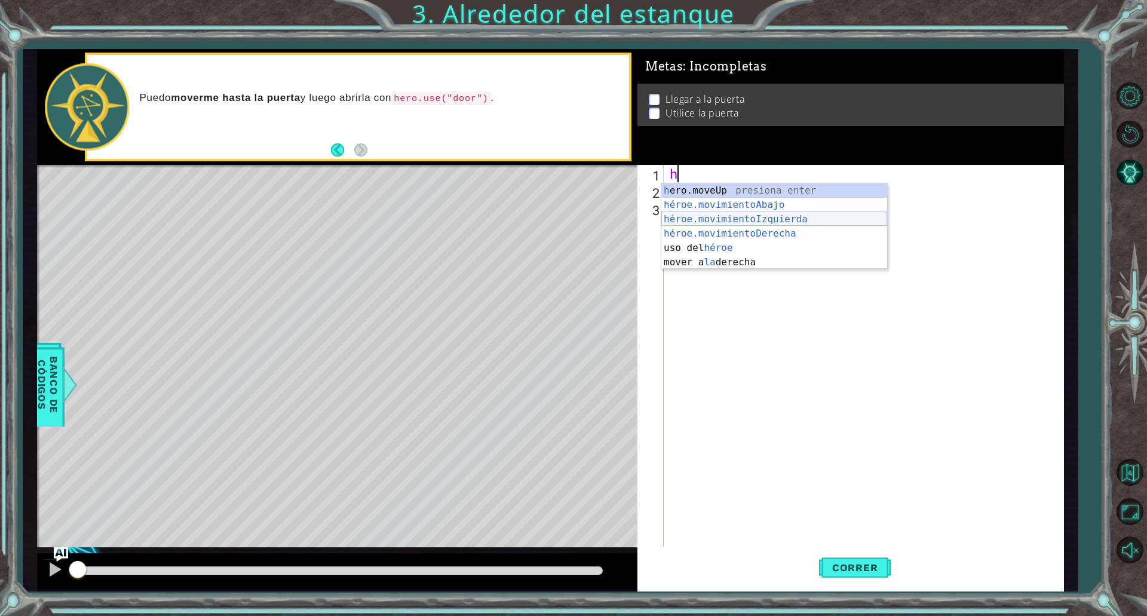
click at [732, 223] on div "h ero.moveUp presiona enter héroe.movimientoAbajo ​ presione enter héroe.movimi…" at bounding box center [774, 240] width 226 height 115
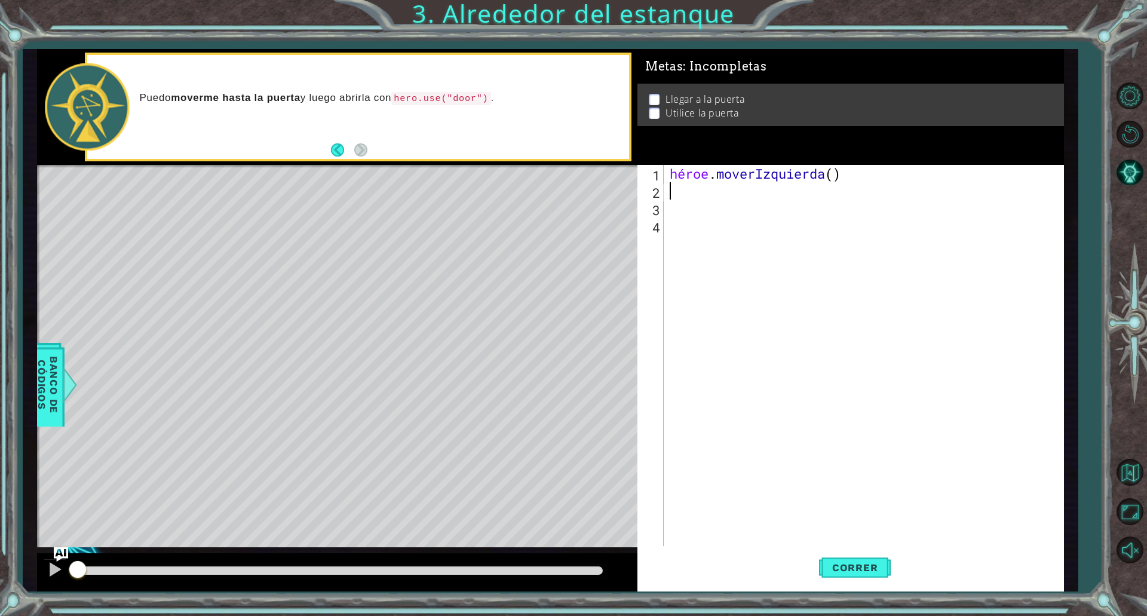
type textarea "h"
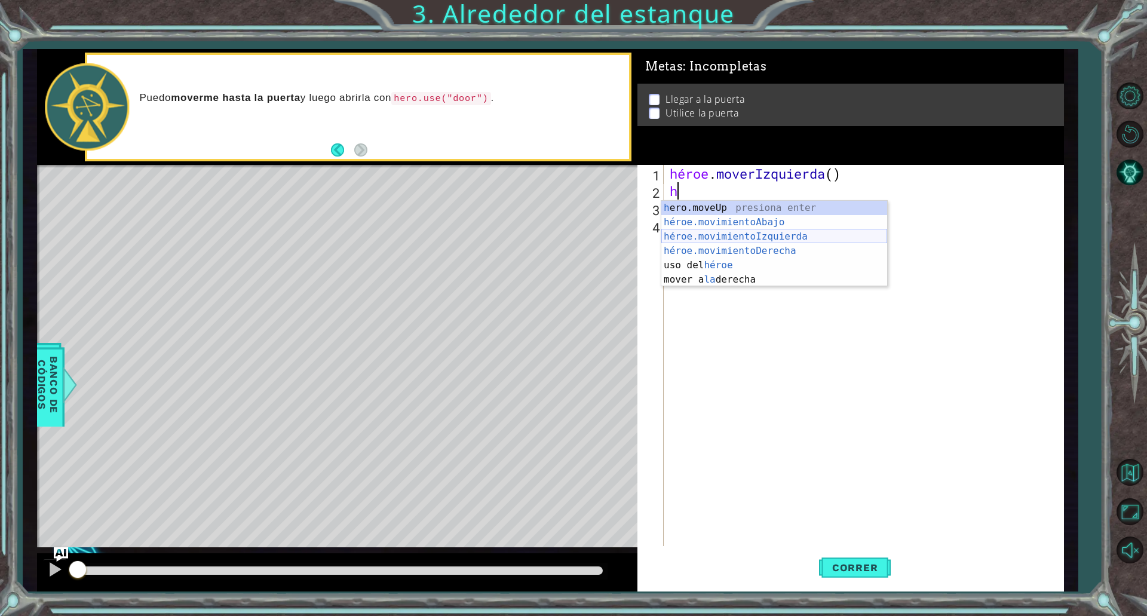
drag, startPoint x: 705, startPoint y: 241, endPoint x: 699, endPoint y: 243, distance: 6.2
click at [699, 243] on div "h ero.moveUp presiona enter héroe.movimientoAbajo ​ presione enter héroe.movimi…" at bounding box center [774, 258] width 226 height 115
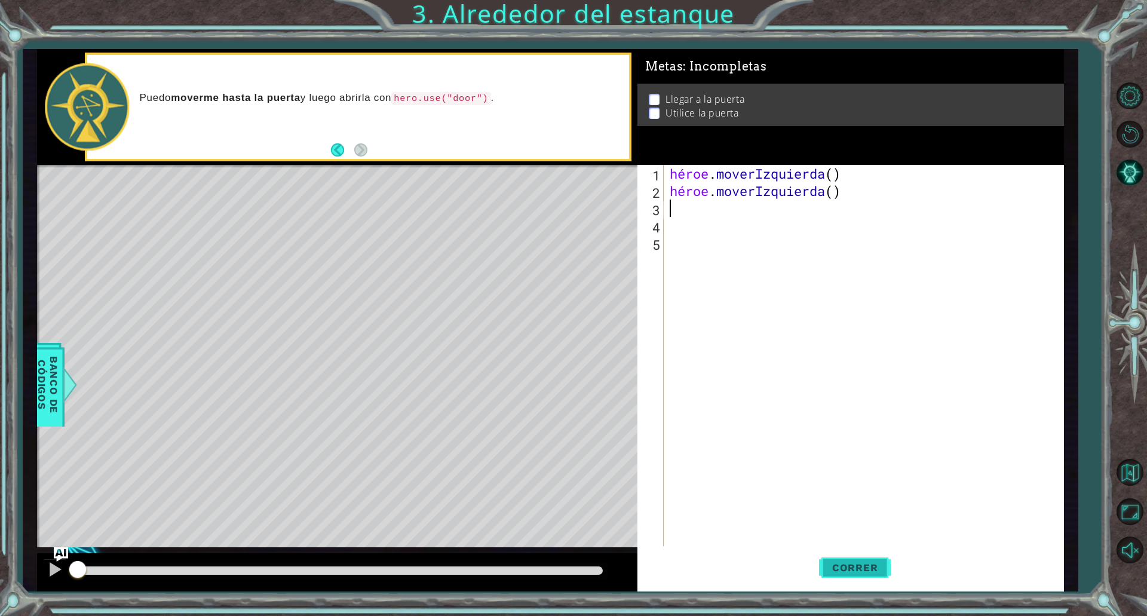
click at [829, 560] on button "Correr" at bounding box center [855, 567] width 72 height 42
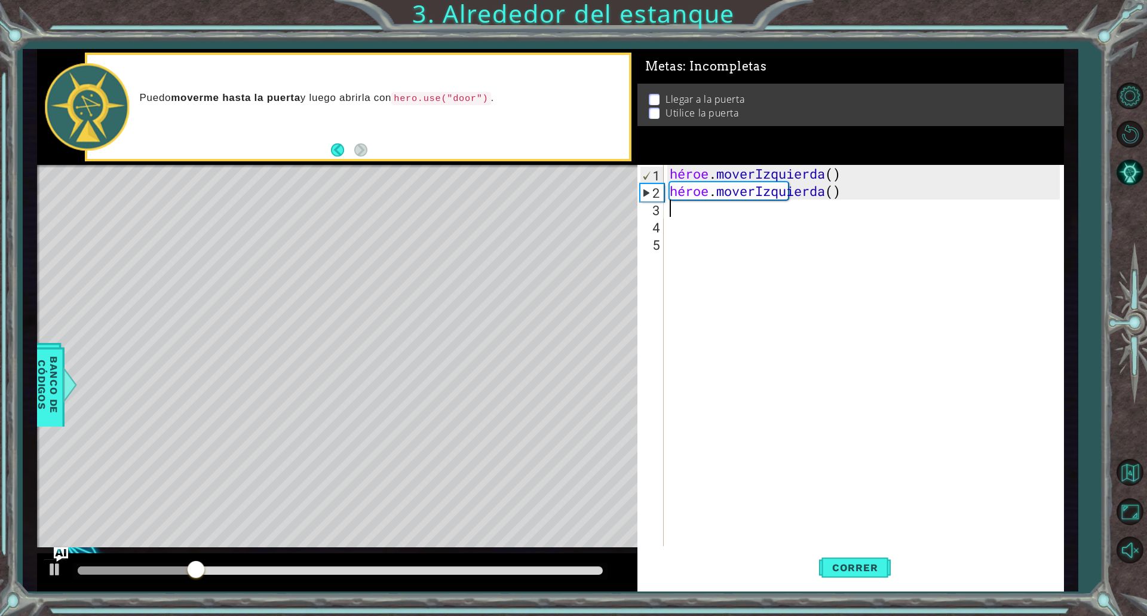
click at [681, 204] on div "héroe . moverIzquierda ( ) héroe . moverIzquierda ( )" at bounding box center [866, 373] width 398 height 416
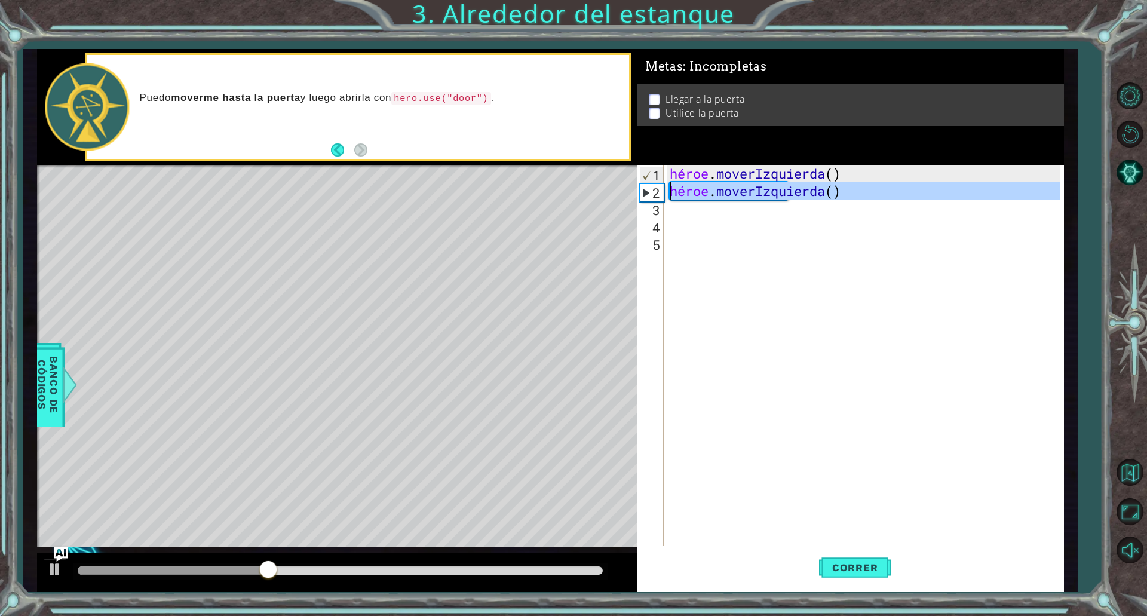
click at [643, 195] on div "2" at bounding box center [651, 192] width 23 height 17
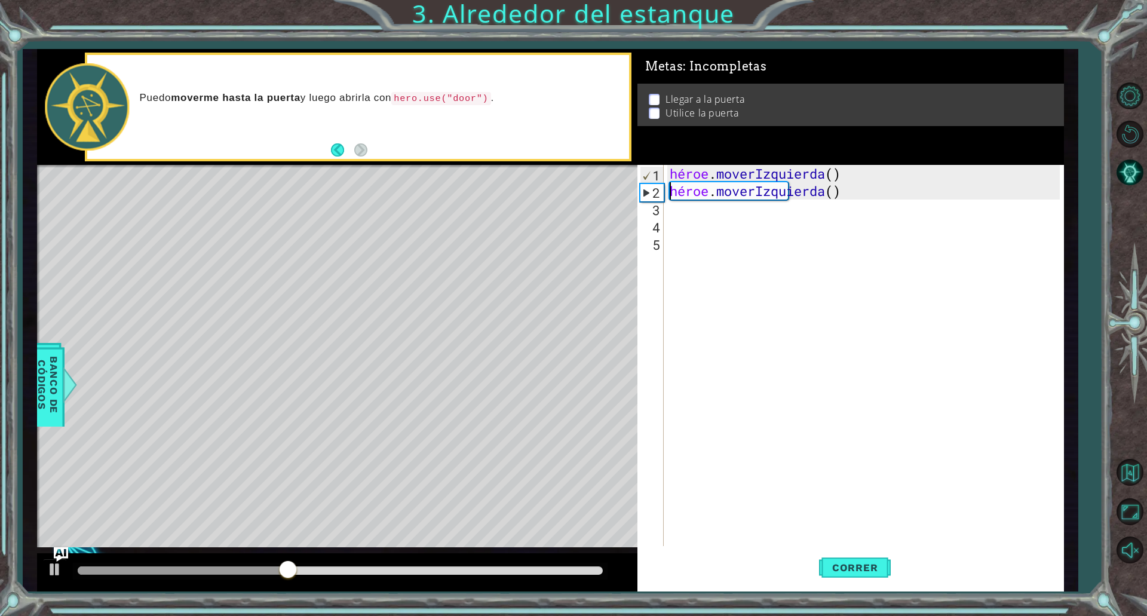
drag, startPoint x: 651, startPoint y: 190, endPoint x: 644, endPoint y: 191, distance: 7.3
click at [644, 191] on div "2" at bounding box center [651, 192] width 23 height 17
click at [641, 193] on div "2" at bounding box center [651, 192] width 23 height 17
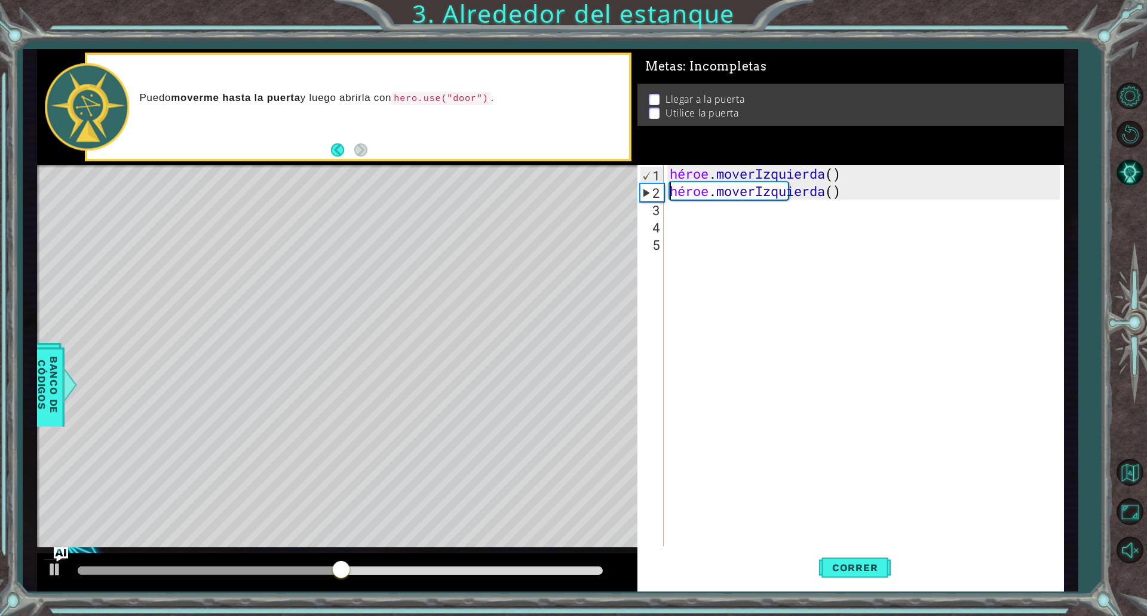
type textarea "hero.moveLeft()"
click at [817, 264] on div "héroe . moverIzquierda ( ) héroe . moverIzquierda ( )" at bounding box center [866, 373] width 398 height 416
click at [684, 217] on div "héroe . moverIzquierda ( ) héroe . moverIzquierda ( )" at bounding box center [866, 373] width 398 height 416
click at [680, 205] on div "héroe . moverIzquierda ( ) héroe . moverIzquierda ( )" at bounding box center [866, 373] width 398 height 416
drag, startPoint x: 902, startPoint y: 196, endPoint x: 647, endPoint y: 190, distance: 255.1
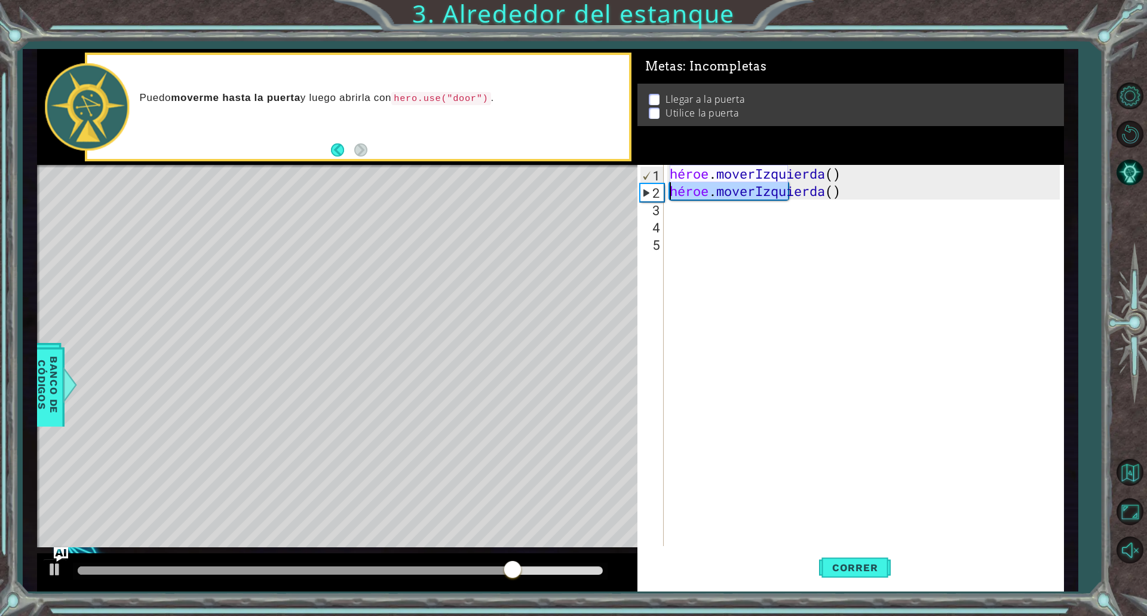
click at [647, 190] on div "1 2 3 4 5 héroe . moverIzquierda ( ) héroe . moverIzquierda ( ) ההההההההההההההה…" at bounding box center [848, 355] width 422 height 381
type textarea "hero.moveLeft()"
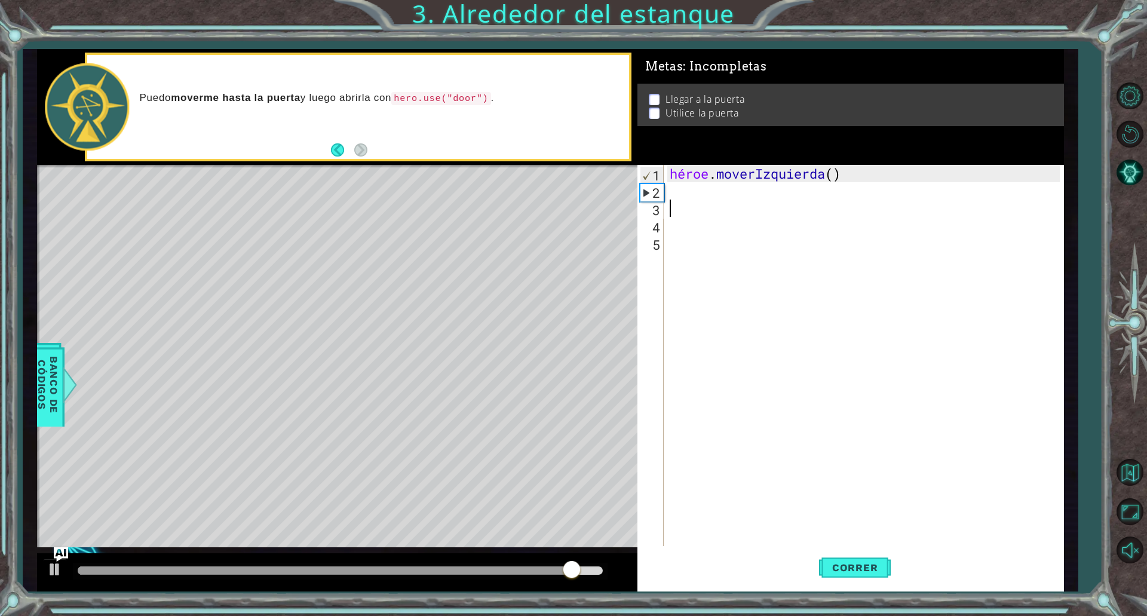
click at [693, 201] on div "héroe . moverIzquierda ( )" at bounding box center [866, 373] width 398 height 416
click at [671, 192] on div "héroe . moverIzquierda ( )" at bounding box center [866, 373] width 398 height 416
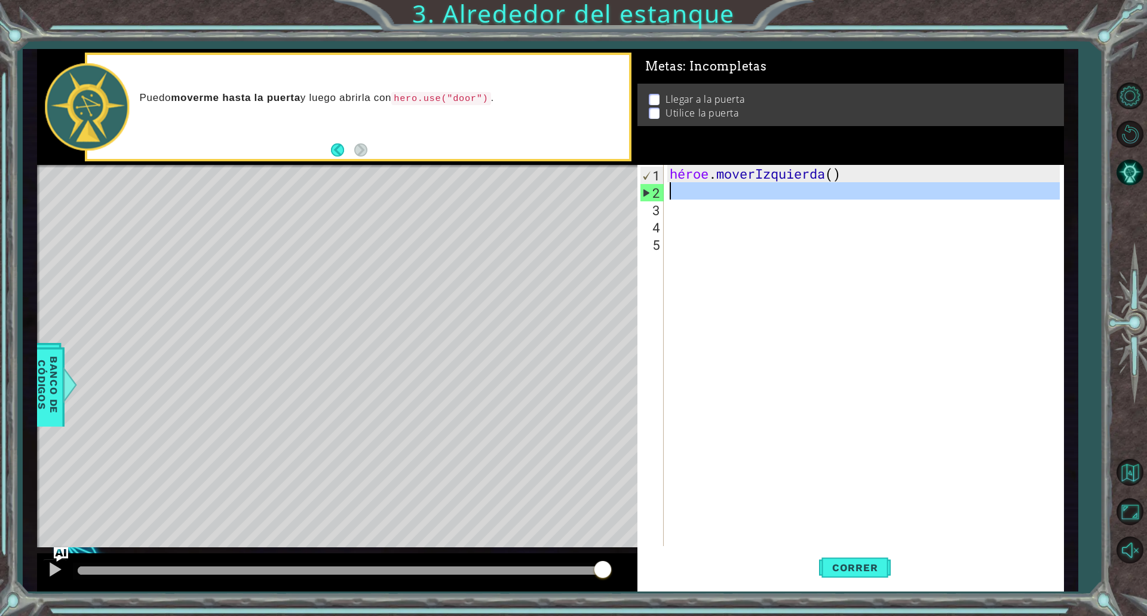
click at [652, 192] on font "2" at bounding box center [656, 192] width 8 height 17
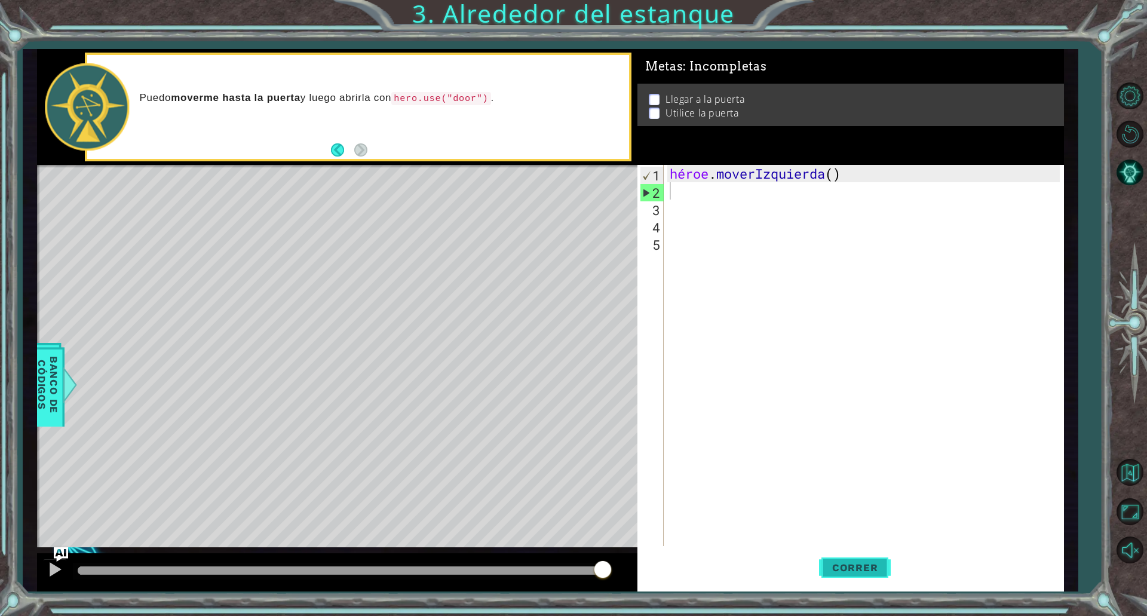
click at [882, 561] on button "Correr" at bounding box center [855, 567] width 72 height 42
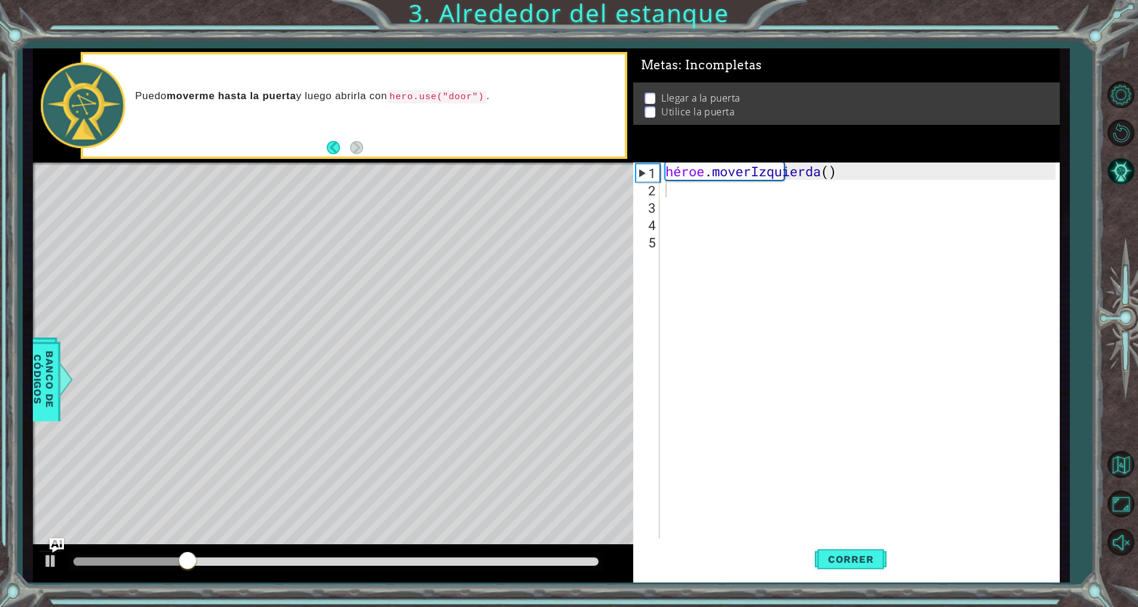
click at [309, 430] on div "Mapa de niveles" at bounding box center [309, 338] width 552 height 352
drag, startPoint x: 218, startPoint y: 456, endPoint x: 217, endPoint y: 462, distance: 6.0
click at [217, 462] on div "Mapa de niveles" at bounding box center [309, 338] width 552 height 352
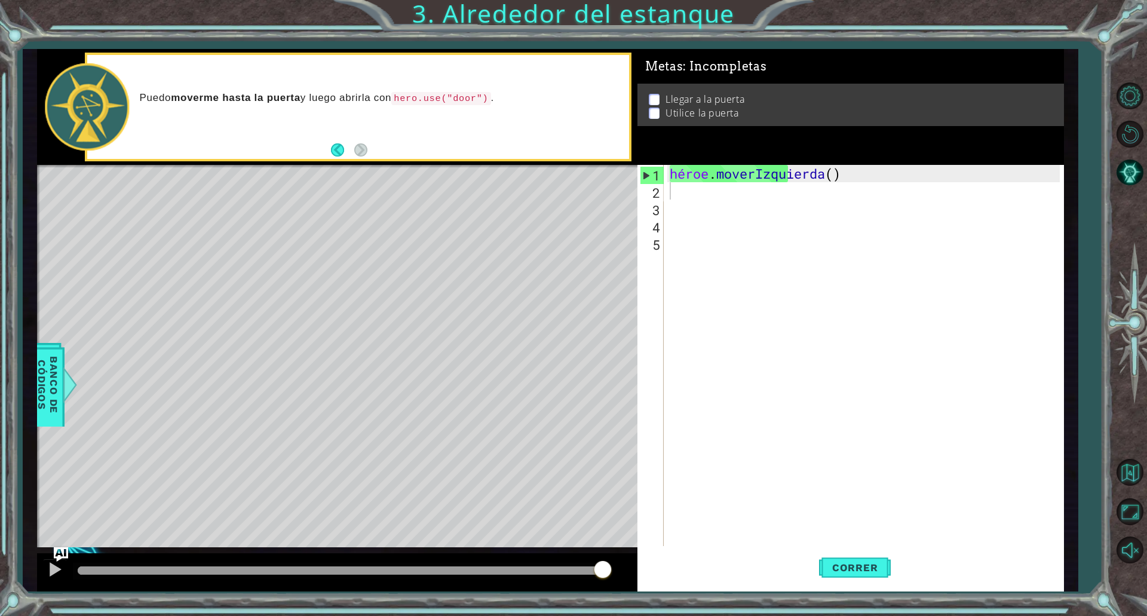
click at [696, 190] on div "héroe . moverIzquierda ( )" at bounding box center [866, 373] width 398 height 416
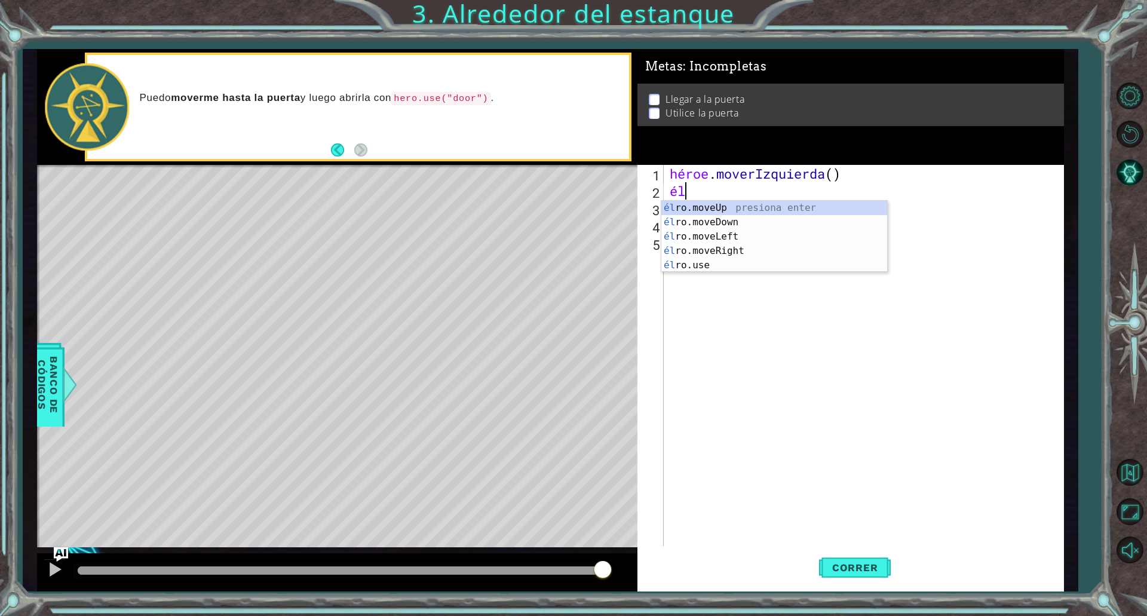
type textarea "h"
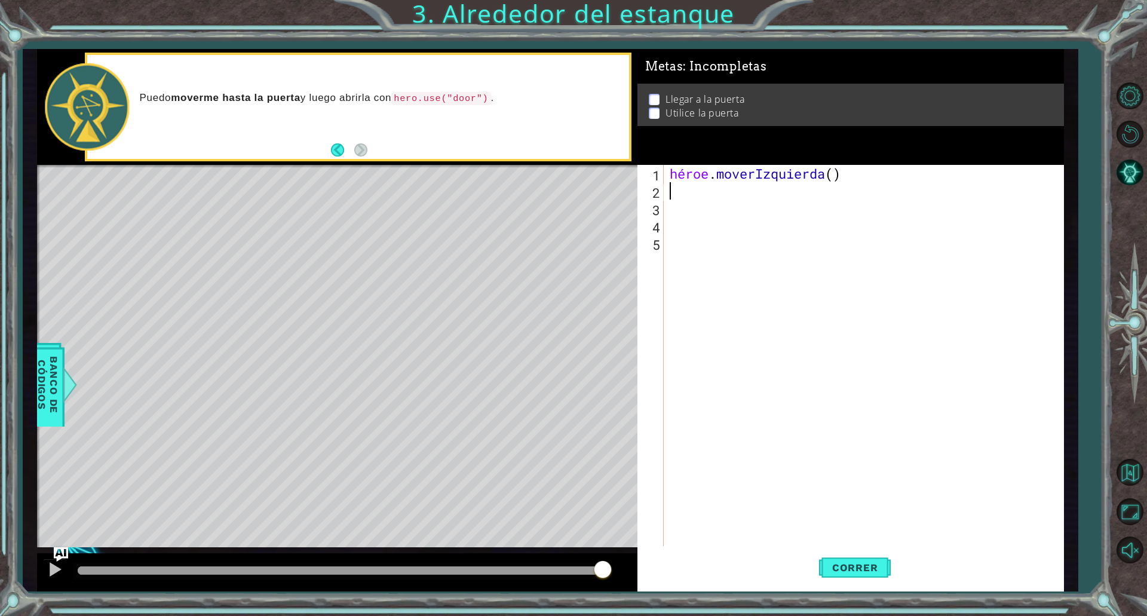
type textarea "h"
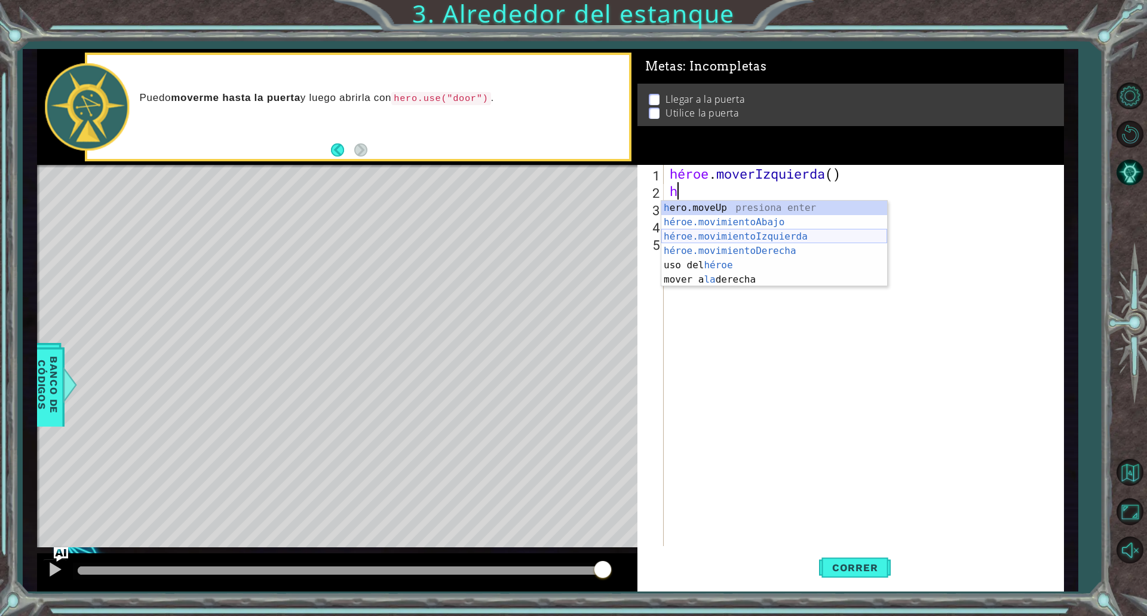
click at [673, 232] on div "h ero.moveUp presiona enter héroe.movimientoAbajo ​ presione enter héroe.movimi…" at bounding box center [774, 258] width 226 height 115
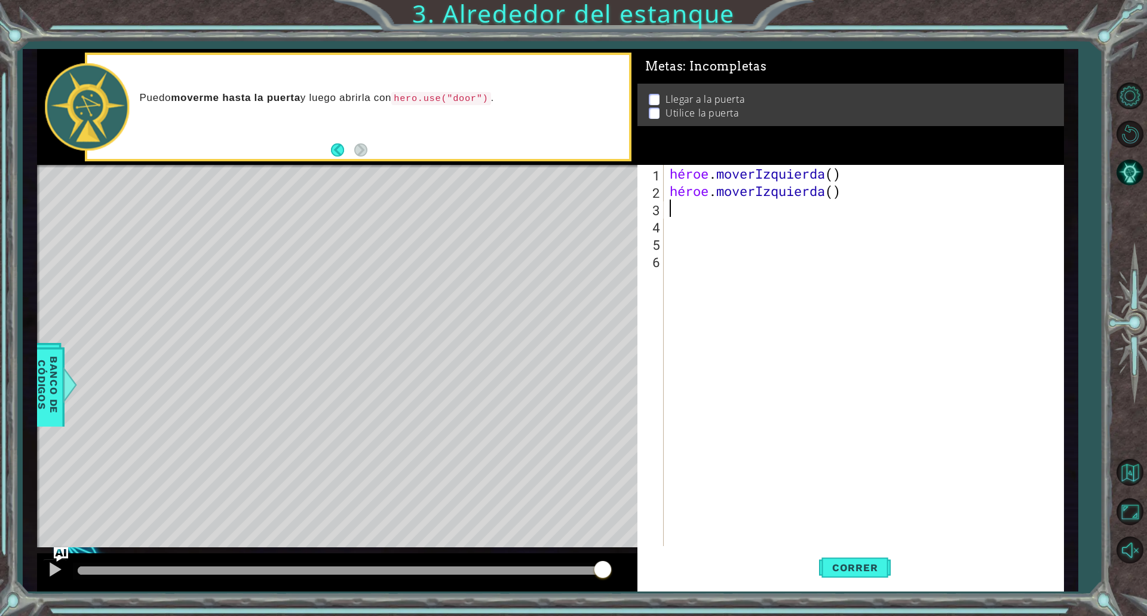
type textarea "h"
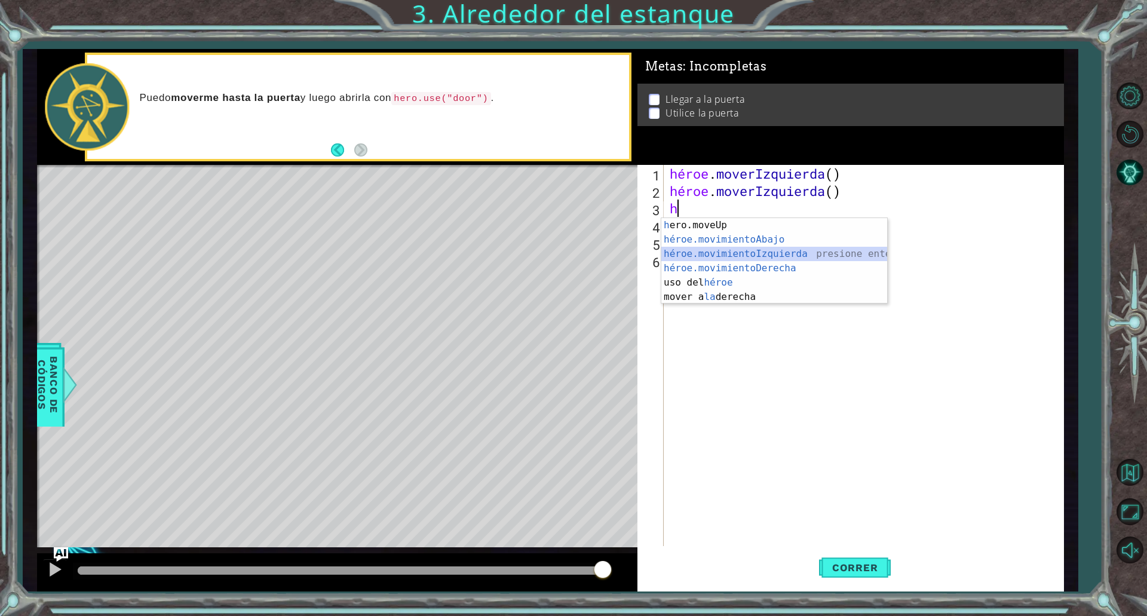
click at [715, 254] on div "h ero.moveUp presiona enter héroe.movimientoAbajo ​ presione enter héroe.movimi…" at bounding box center [774, 275] width 226 height 115
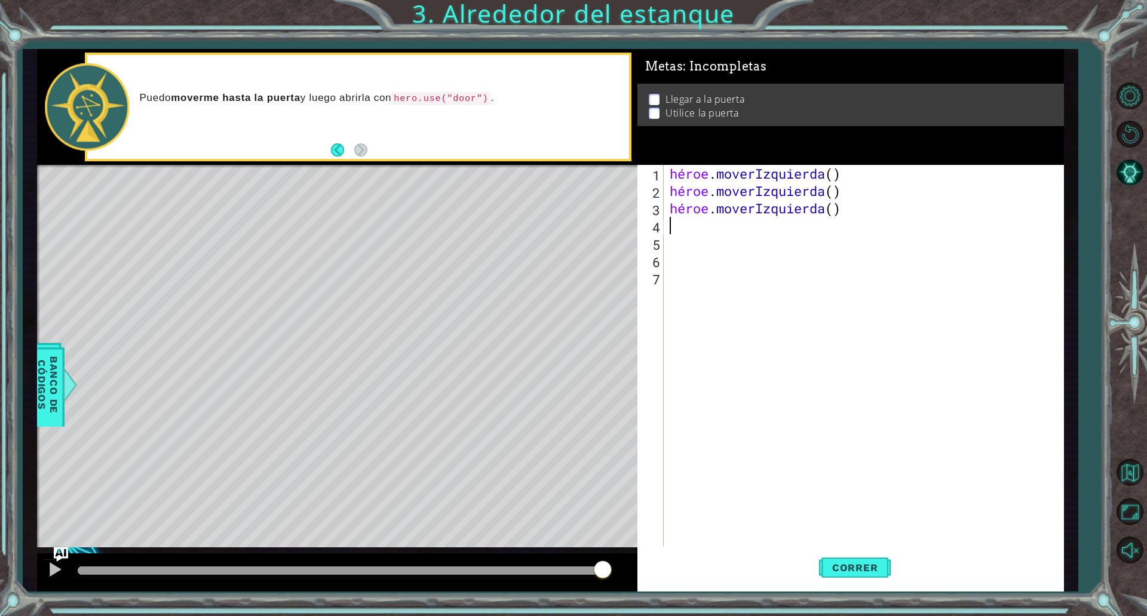
type textarea "h"
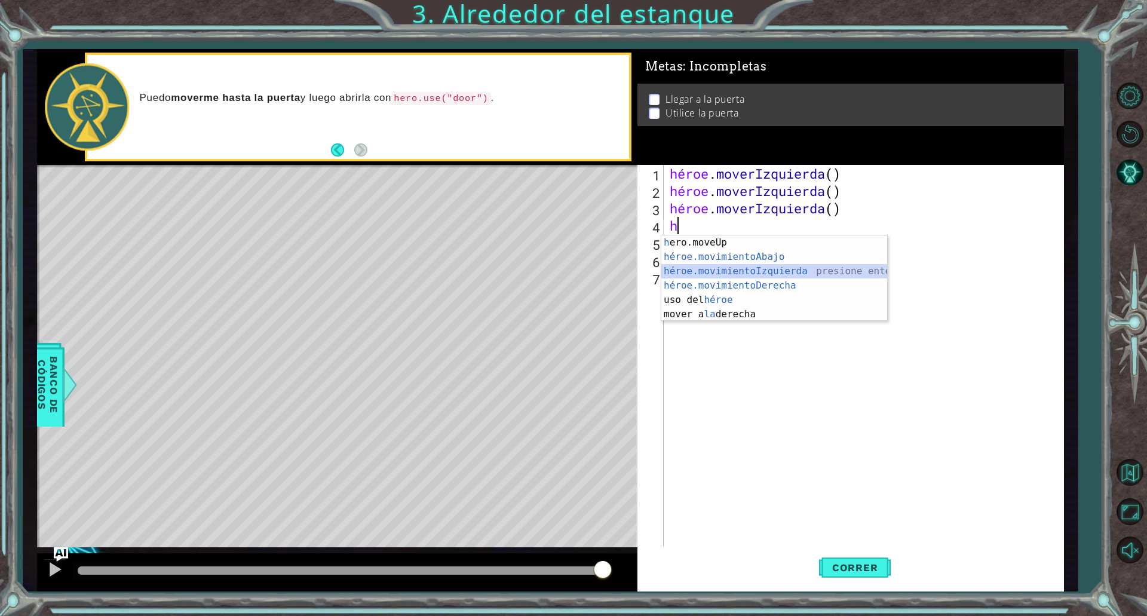
click at [717, 268] on div "h ero.moveUp presiona enter héroe.movimientoAbajo ​ presione enter héroe.movimi…" at bounding box center [774, 292] width 226 height 115
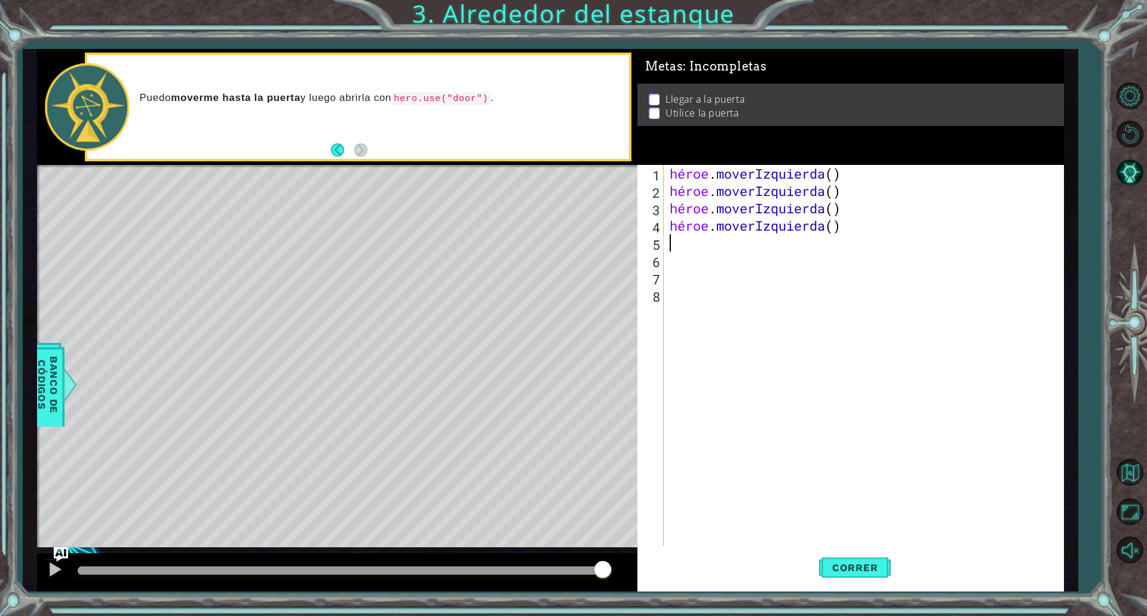
type textarea "h"
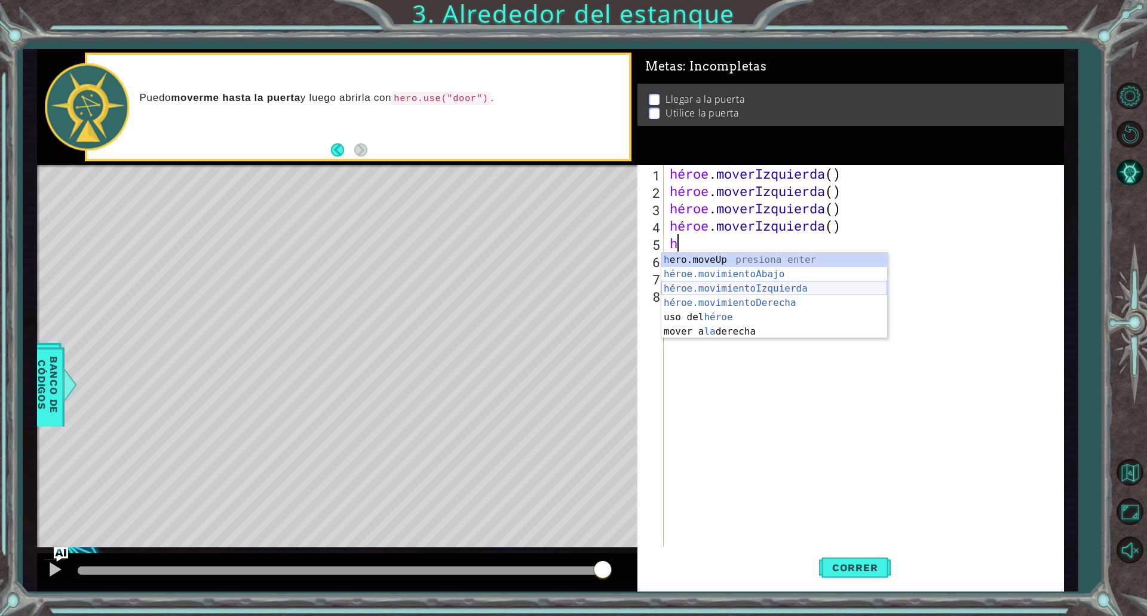
click at [702, 294] on div "h ero.moveUp presiona enter héroe.movimientoAbajo ​ presione enter héroe.movimi…" at bounding box center [774, 310] width 226 height 115
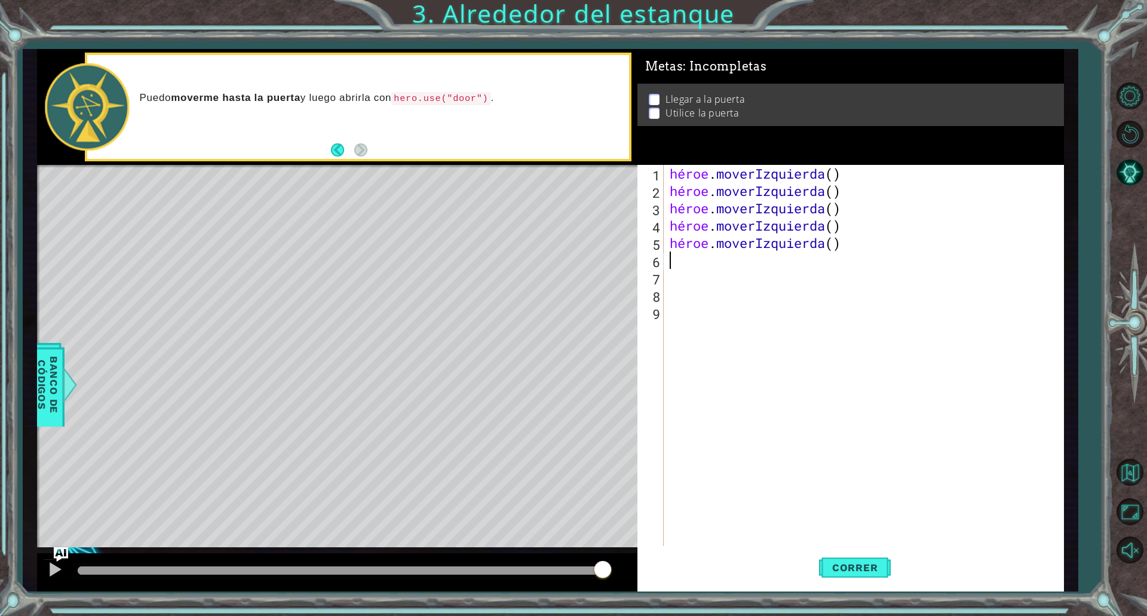
type textarea "h"
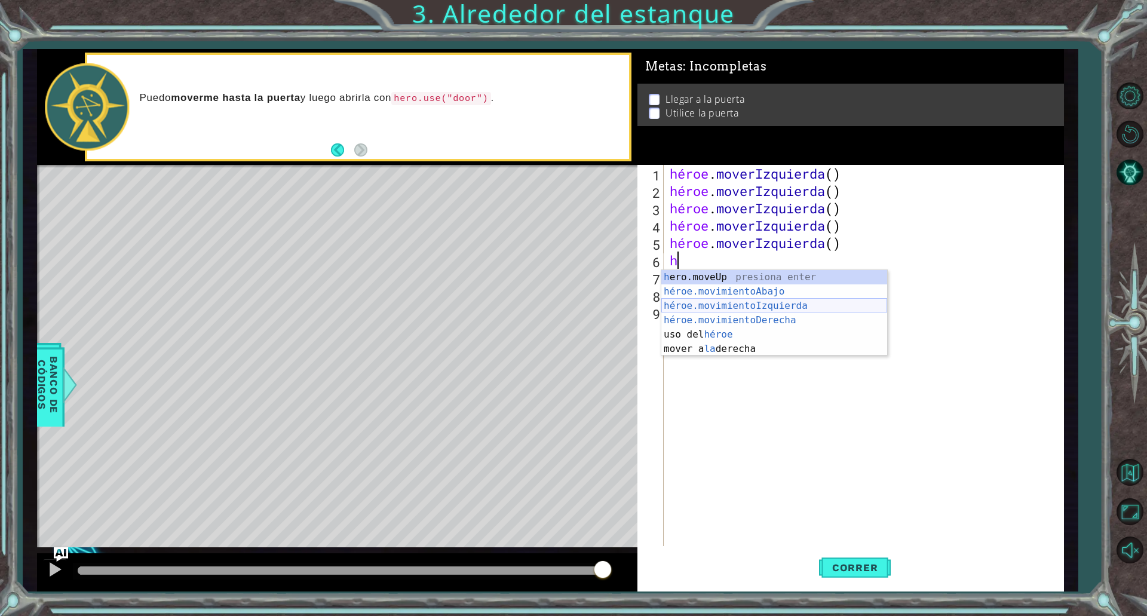
click at [702, 306] on div "h ero.moveUp presiona enter héroe.movimientoAbajo ​ presione enter héroe.movimi…" at bounding box center [774, 327] width 226 height 115
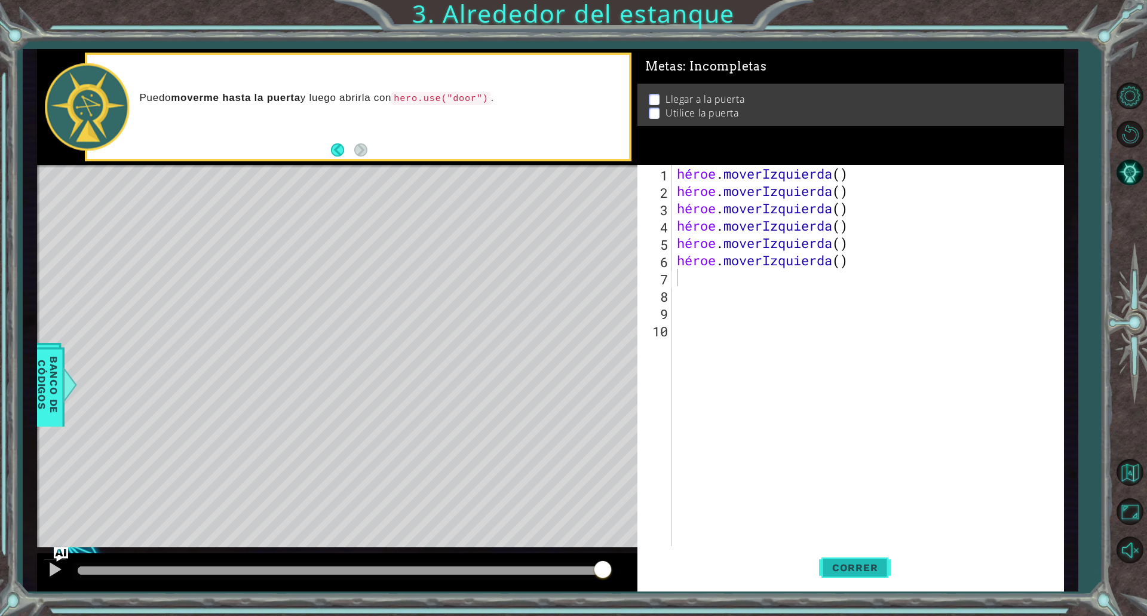
click at [843, 570] on font "Correr" at bounding box center [855, 567] width 46 height 12
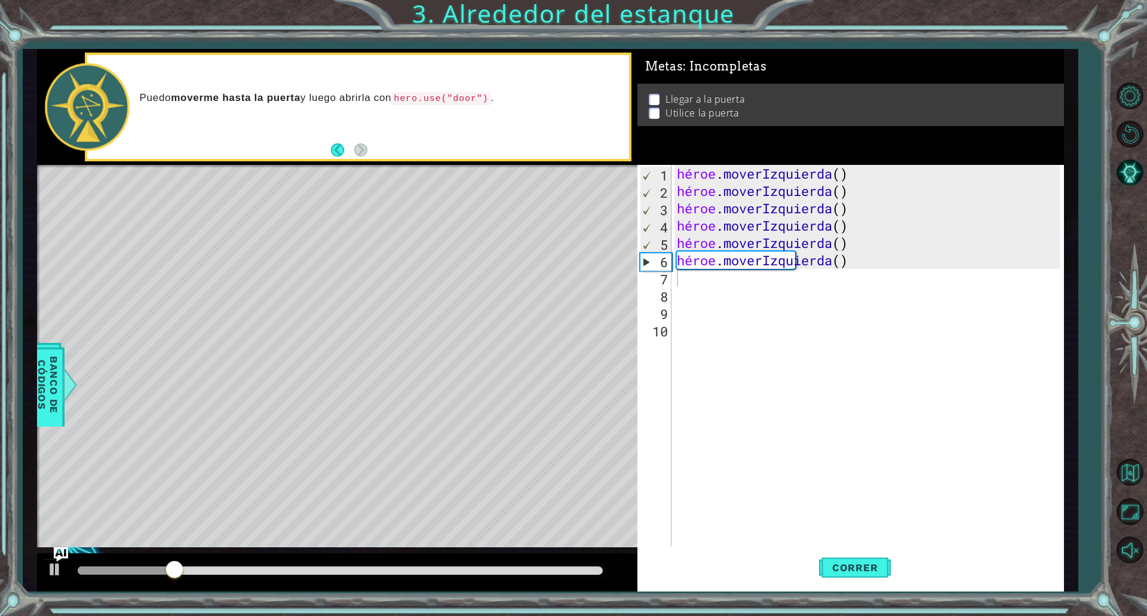
click at [250, 377] on div "Mapa de niveles" at bounding box center [313, 341] width 552 height 352
click at [681, 288] on div "héroe . moverIzquierda ( ) héroe . moverIzquierda ( ) héroe . moverIzquierda ( …" at bounding box center [869, 373] width 391 height 416
click at [678, 280] on div "héroe . moverIzquierda ( ) héroe . moverIzquierda ( ) héroe . moverIzquierda ( …" at bounding box center [869, 373] width 391 height 416
type textarea "h"
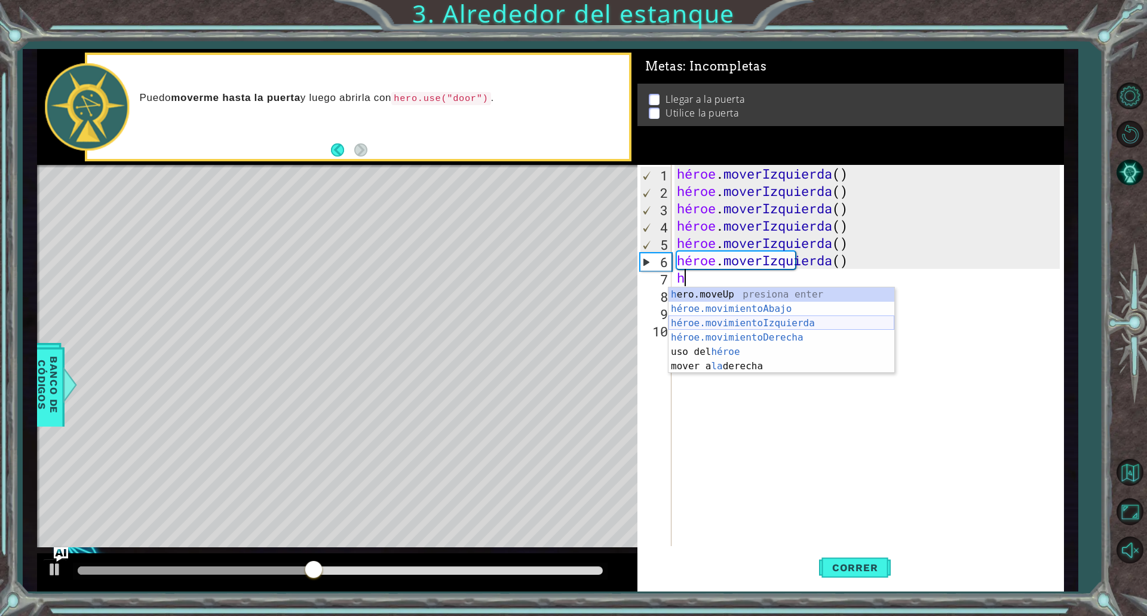
click at [688, 321] on div "h ero.moveUp presiona enter héroe.movimientoAbajo ​ presione enter héroe.movimi…" at bounding box center [781, 344] width 226 height 115
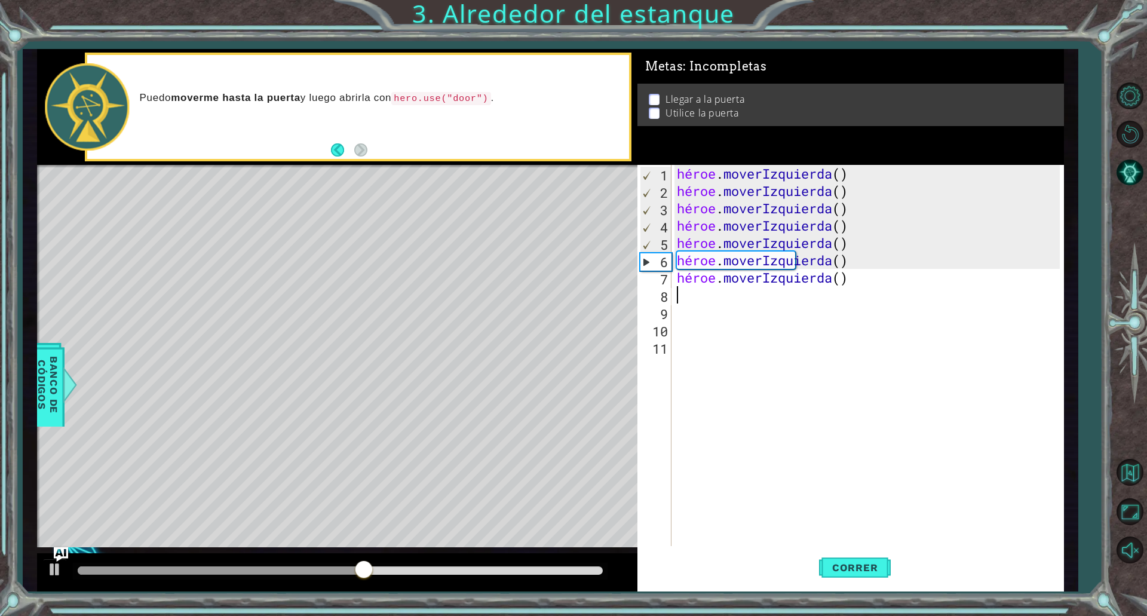
type textarea "h"
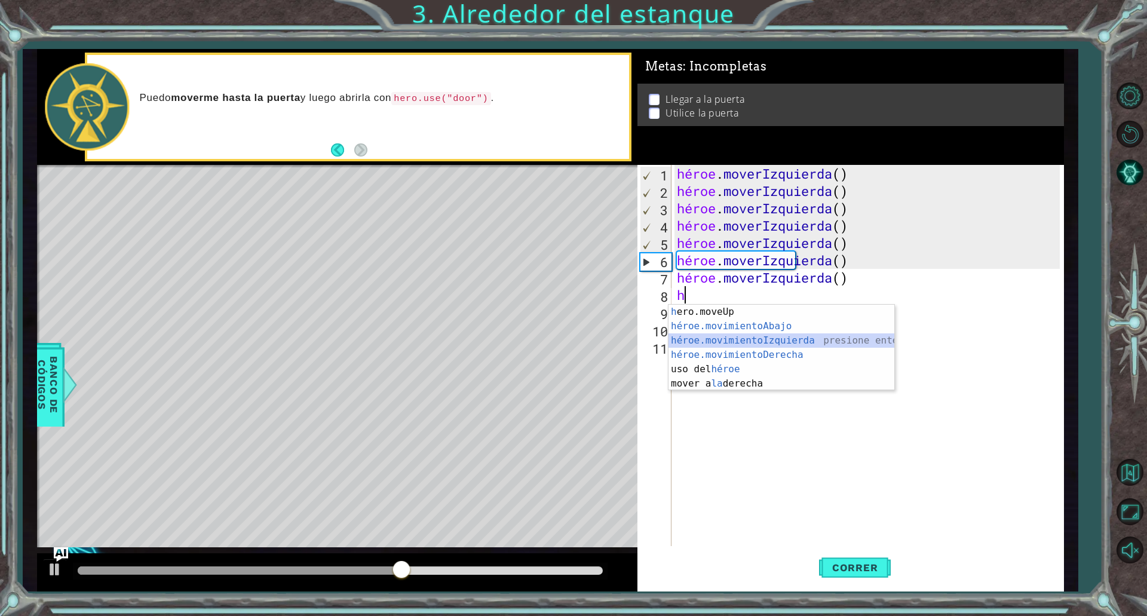
click at [695, 337] on div "h ero.moveUp presiona enter héroe.movimientoAbajo ​ presione enter héroe.movimi…" at bounding box center [781, 362] width 226 height 115
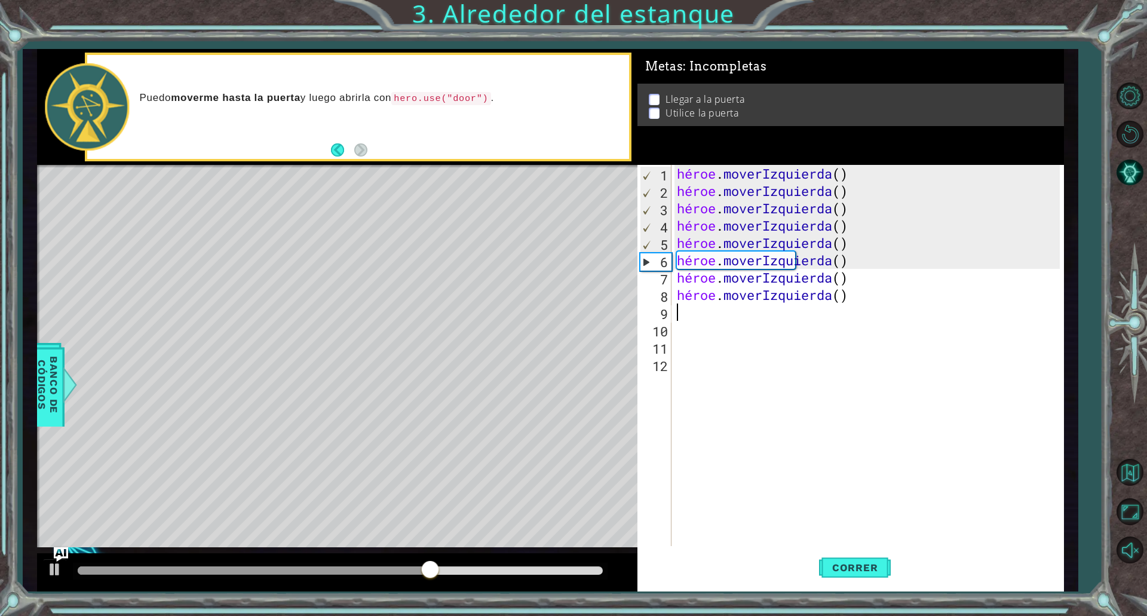
type textarea "h"
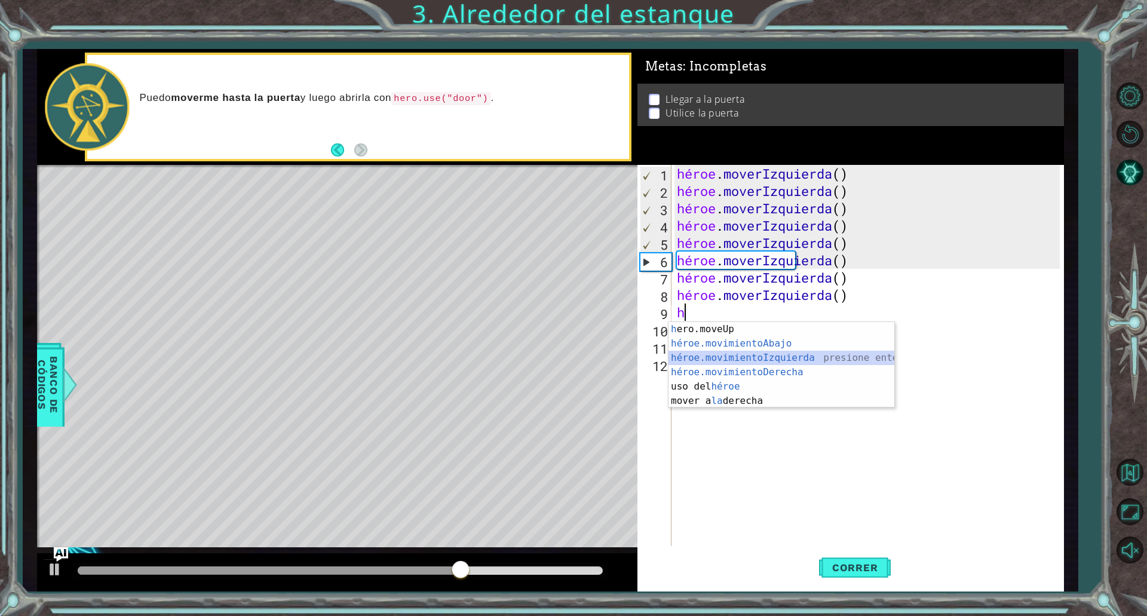
click at [721, 362] on div "h ero.moveUp presiona enter héroe.movimientoAbajo ​ presione enter héroe.movimi…" at bounding box center [781, 379] width 226 height 115
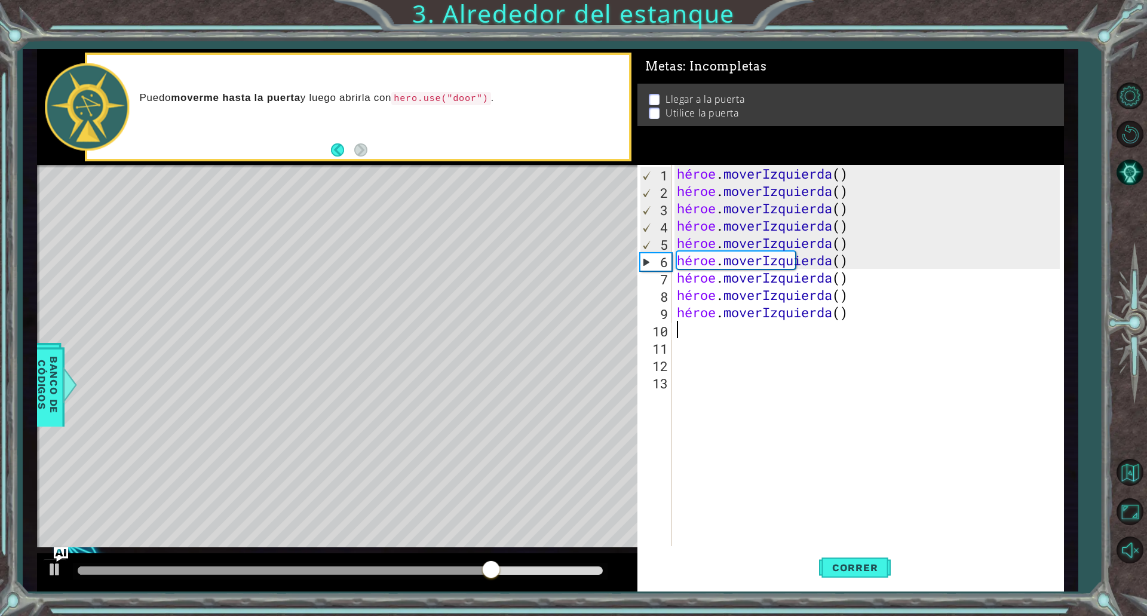
type textarea "h"
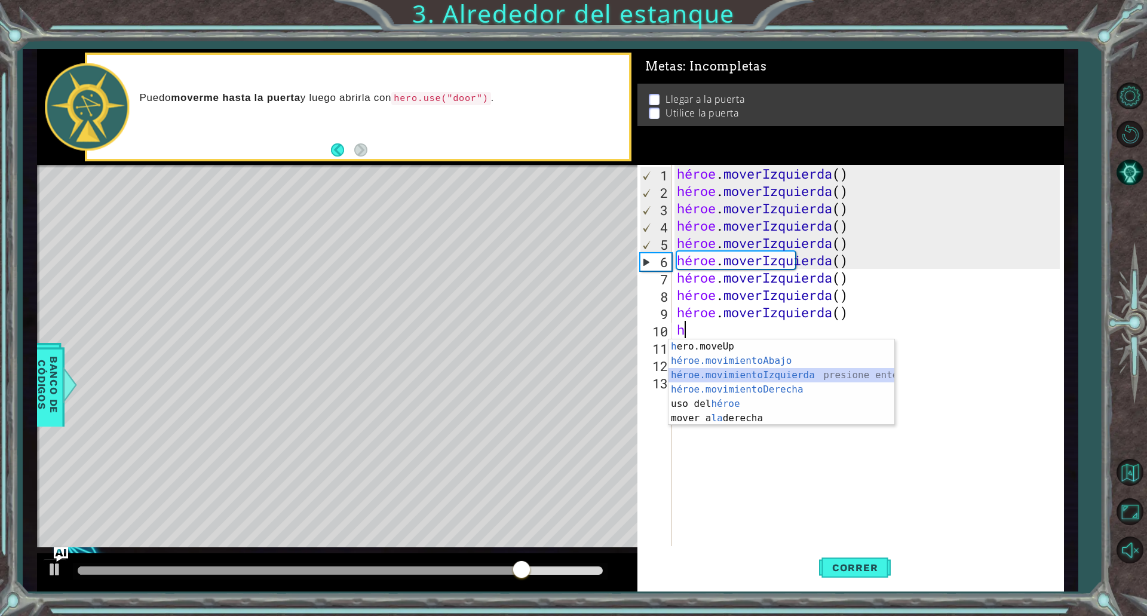
click at [709, 370] on div "h ero.moveUp presiona enter héroe.movimientoAbajo ​ presione enter héroe.movimi…" at bounding box center [781, 396] width 226 height 115
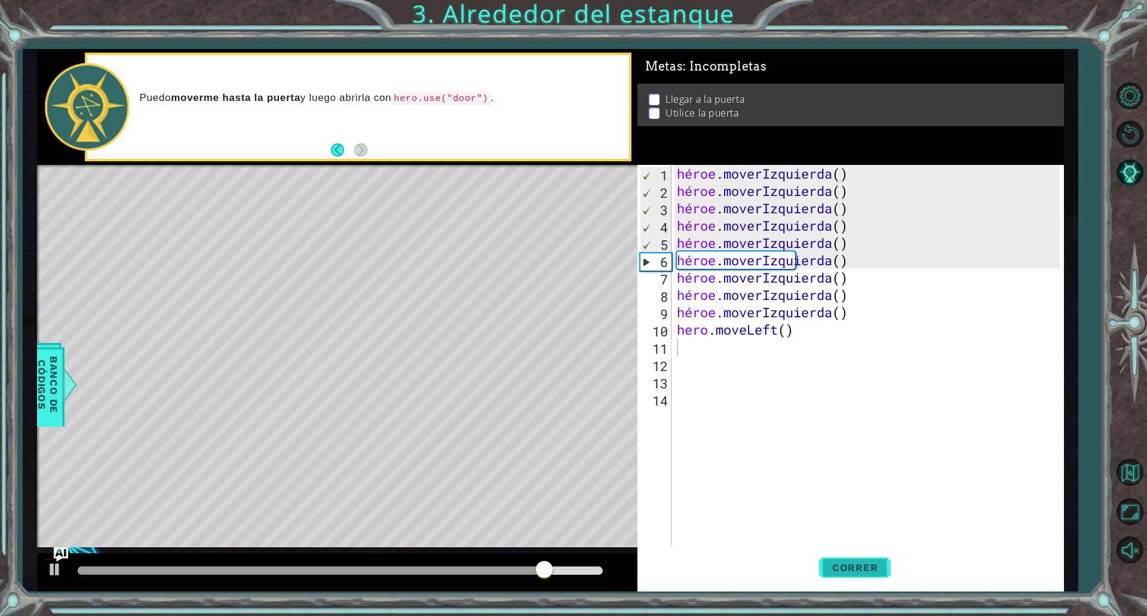
click at [865, 555] on button "Correr" at bounding box center [855, 567] width 72 height 42
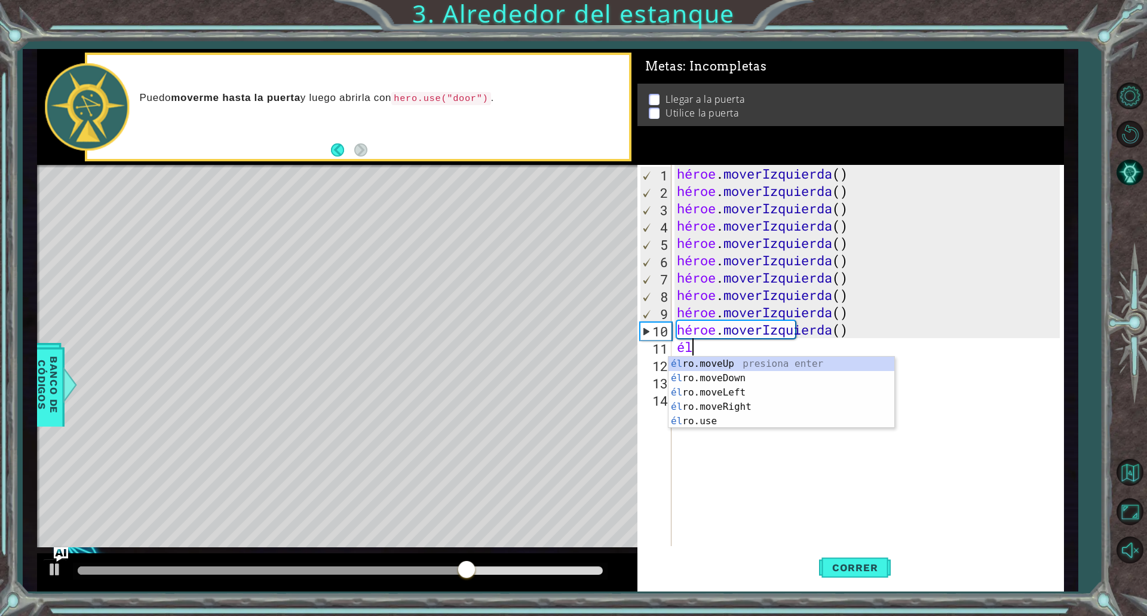
type textarea "h"
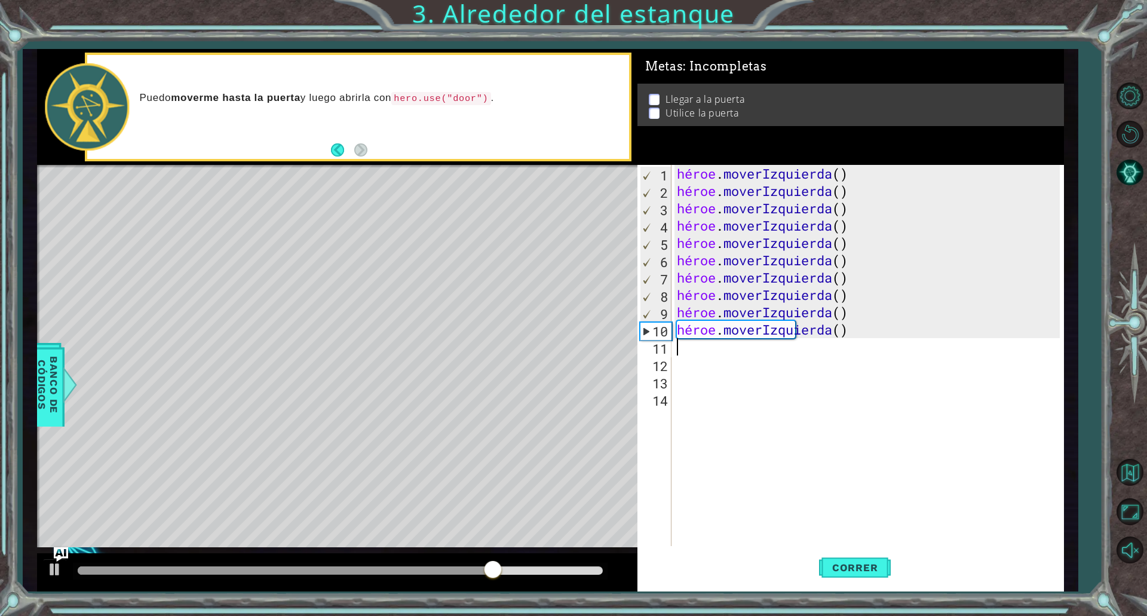
type textarea "h"
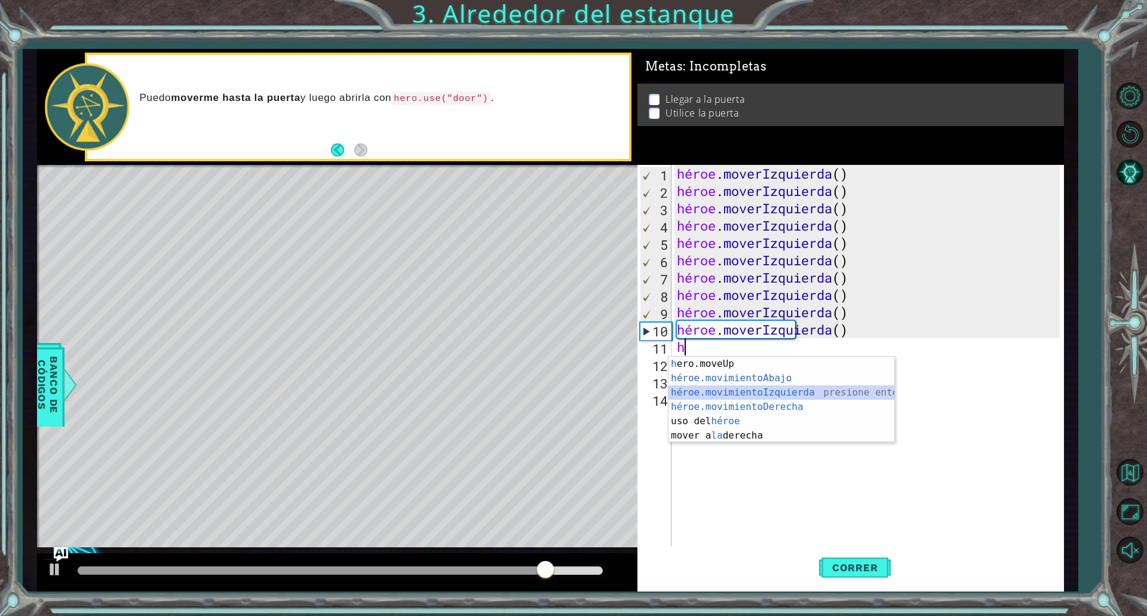
click at [736, 393] on div "h ero.moveUp presiona enter héroe.movimientoAbajo ​ presione enter héroe.movimi…" at bounding box center [781, 414] width 226 height 115
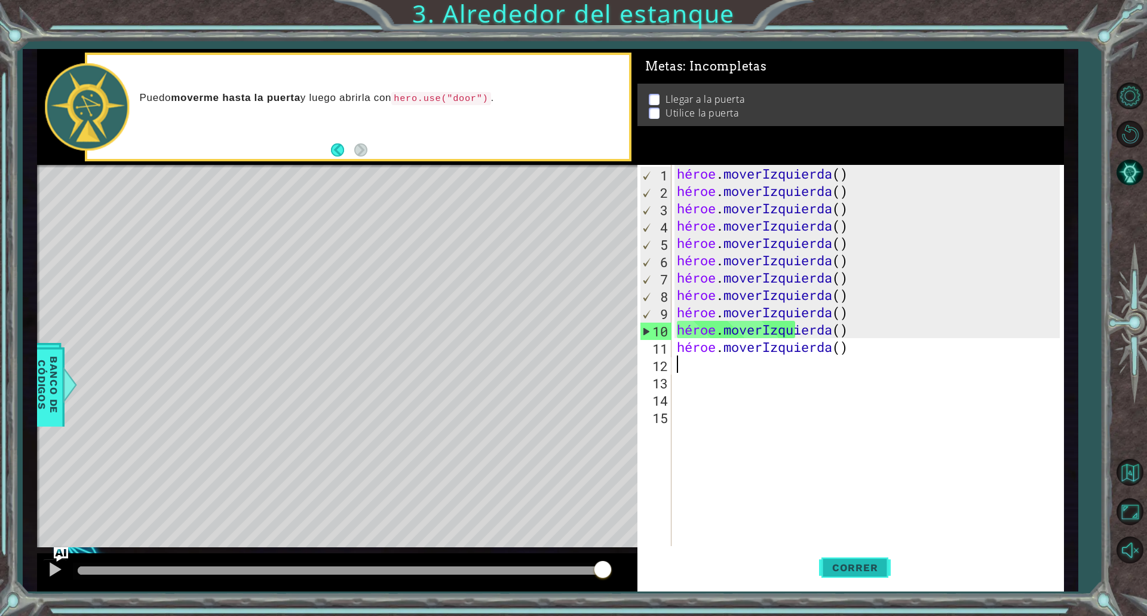
click at [841, 566] on font "Correr" at bounding box center [855, 567] width 46 height 12
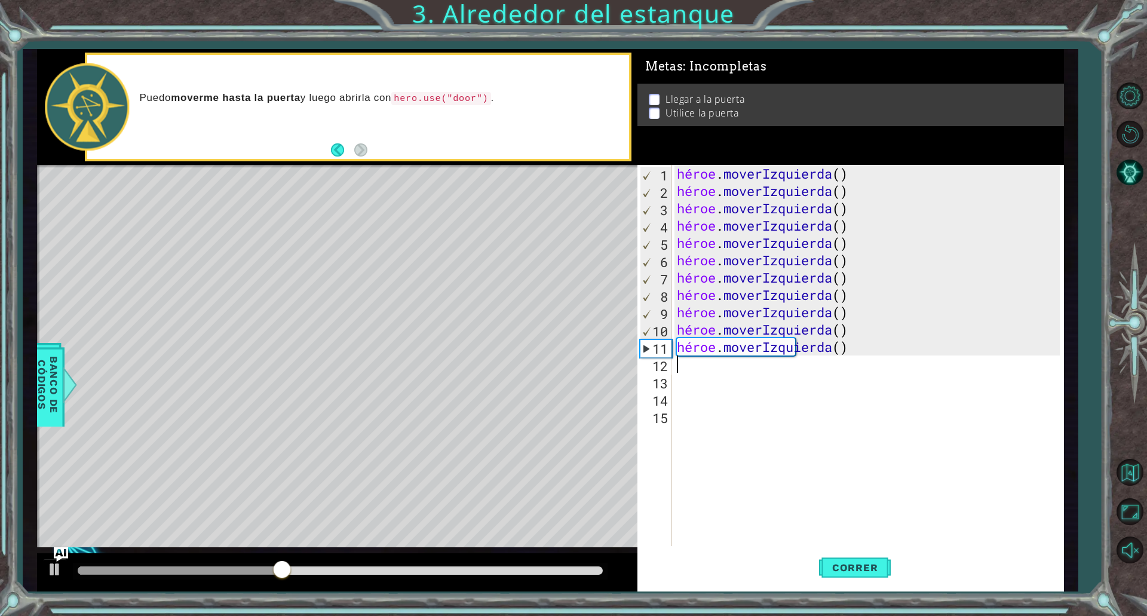
click at [648, 349] on div "11" at bounding box center [655, 348] width 31 height 17
type textarea "hero.moveLeft()"
drag, startPoint x: 647, startPoint y: 348, endPoint x: 836, endPoint y: 483, distance: 232.1
click at [836, 483] on div "hero.moveLeft() 1 2 3 4 5 6 7 8 9 10 11 12 13 14 15 héroe . moverIzquierda ( ) …" at bounding box center [848, 355] width 422 height 381
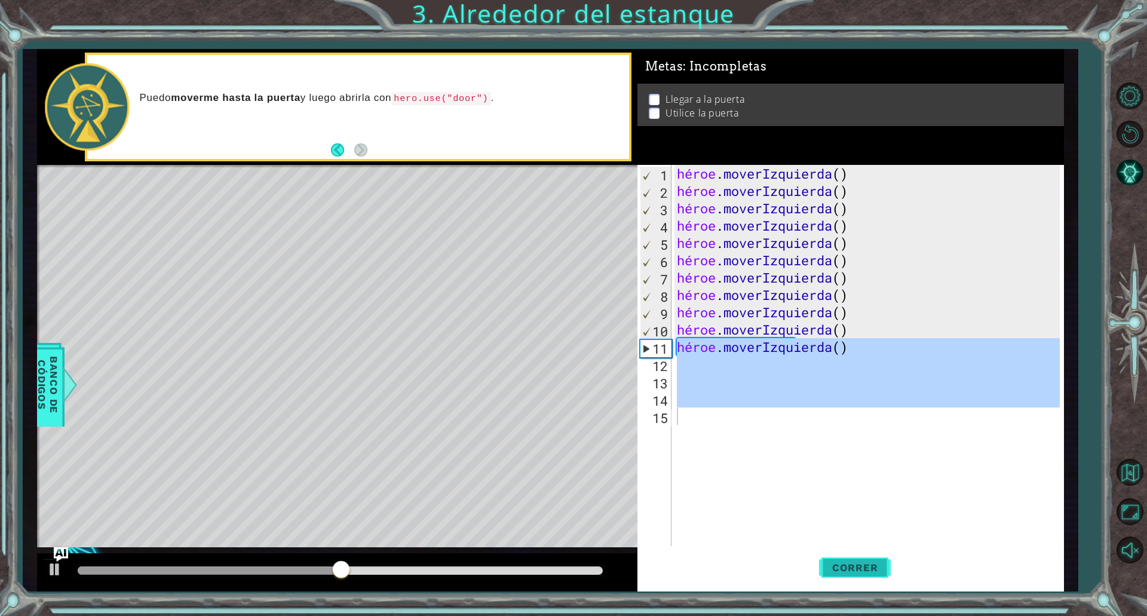
click at [858, 561] on font "Correr" at bounding box center [855, 567] width 46 height 12
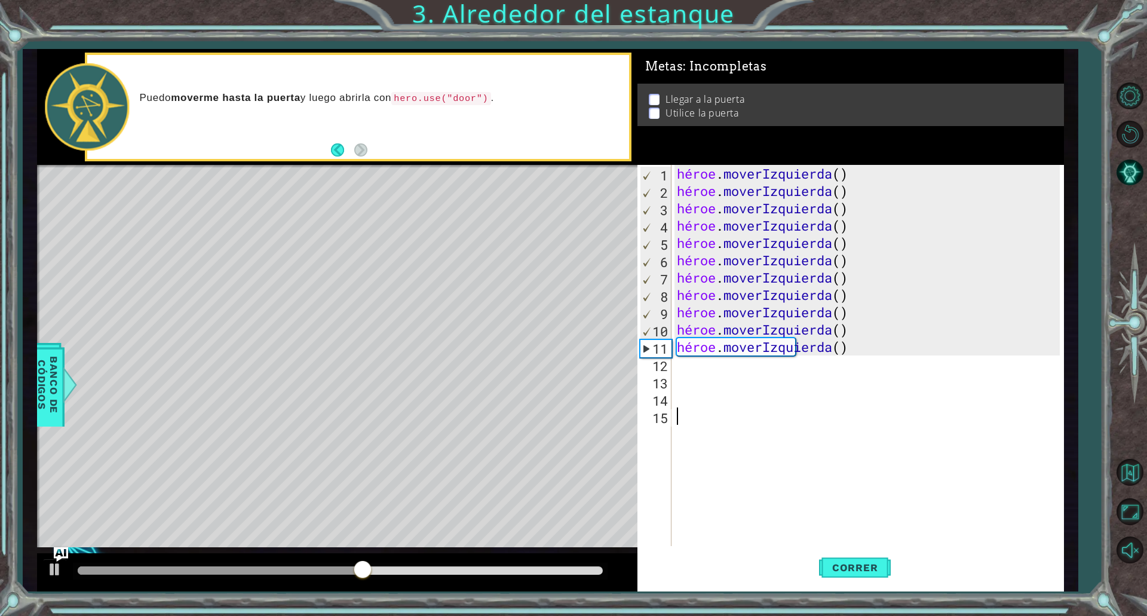
click at [866, 340] on div "héroe . moverIzquierda ( ) héroe . moverIzquierda ( ) héroe . moverIzquierda ( …" at bounding box center [869, 373] width 391 height 416
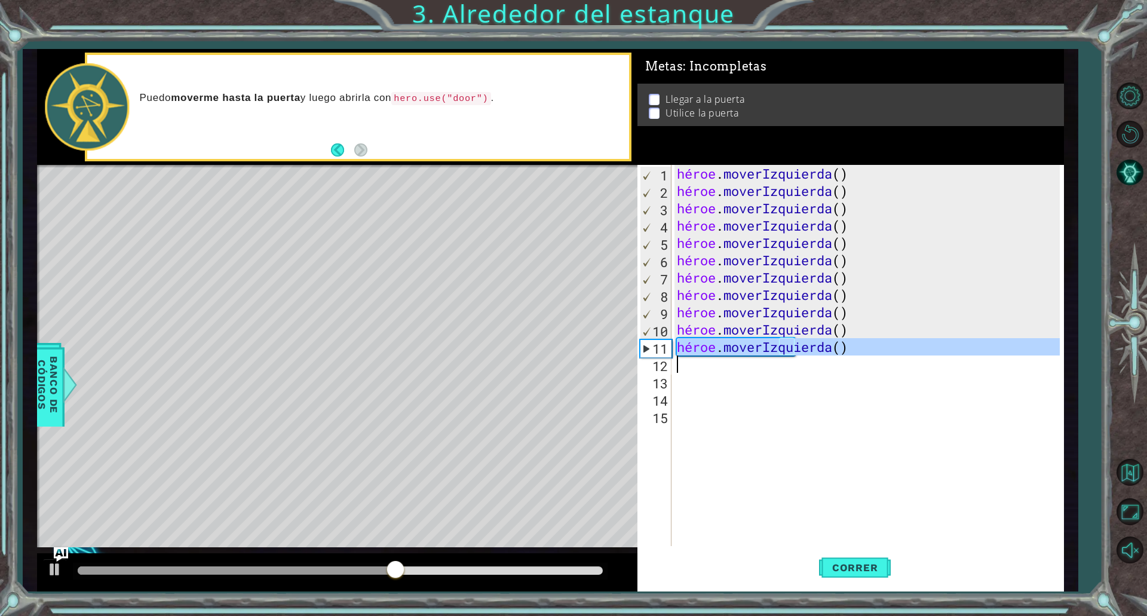
click at [866, 340] on div "héroe . moverIzquierda ( ) héroe . moverIzquierda ( ) héroe . moverIzquierda ( …" at bounding box center [869, 373] width 391 height 416
type textarea "hero.moveLeft()"
click at [866, 340] on div "héroe . moverIzquierda ( ) héroe . moverIzquierda ( ) héroe . moverIzquierda ( …" at bounding box center [869, 373] width 391 height 416
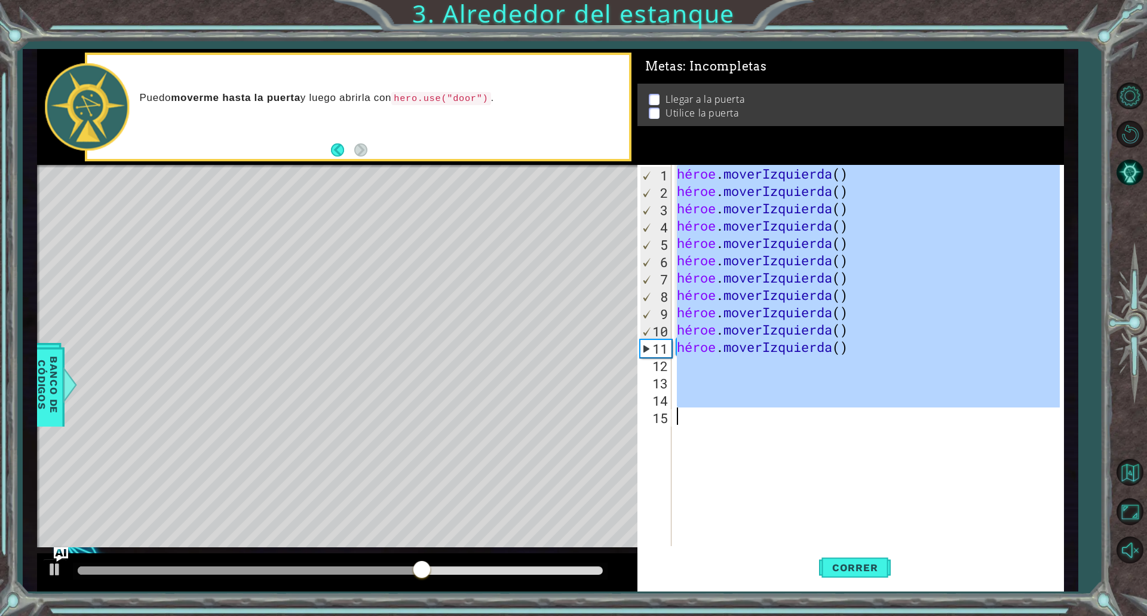
click at [870, 413] on div "héroe . moverIzquierda ( ) héroe . moverIzquierda ( ) héroe . moverIzquierda ( …" at bounding box center [866, 355] width 385 height 381
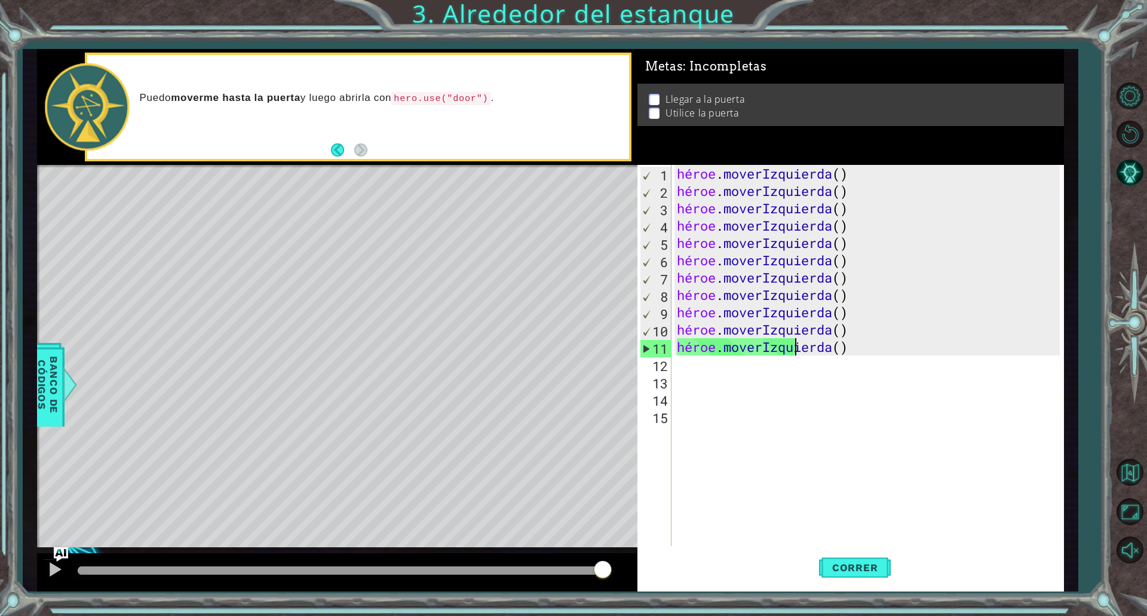
click at [872, 354] on div "héroe . moverIzquierda ( ) héroe . moverIzquierda ( ) héroe . moverIzquierda ( …" at bounding box center [869, 373] width 391 height 416
drag, startPoint x: 858, startPoint y: 354, endPoint x: 890, endPoint y: 342, distance: 35.2
click at [890, 342] on div "héroe . moverIzquierda ( ) héroe . moverIzquierda ( ) héroe . moverIzquierda ( …" at bounding box center [869, 373] width 391 height 416
click at [859, 354] on div "héroe . moverIzquierda ( ) héroe . moverIzquierda ( ) héroe . moverIzquierda ( …" at bounding box center [869, 373] width 391 height 416
drag, startPoint x: 854, startPoint y: 352, endPoint x: 659, endPoint y: 364, distance: 195.1
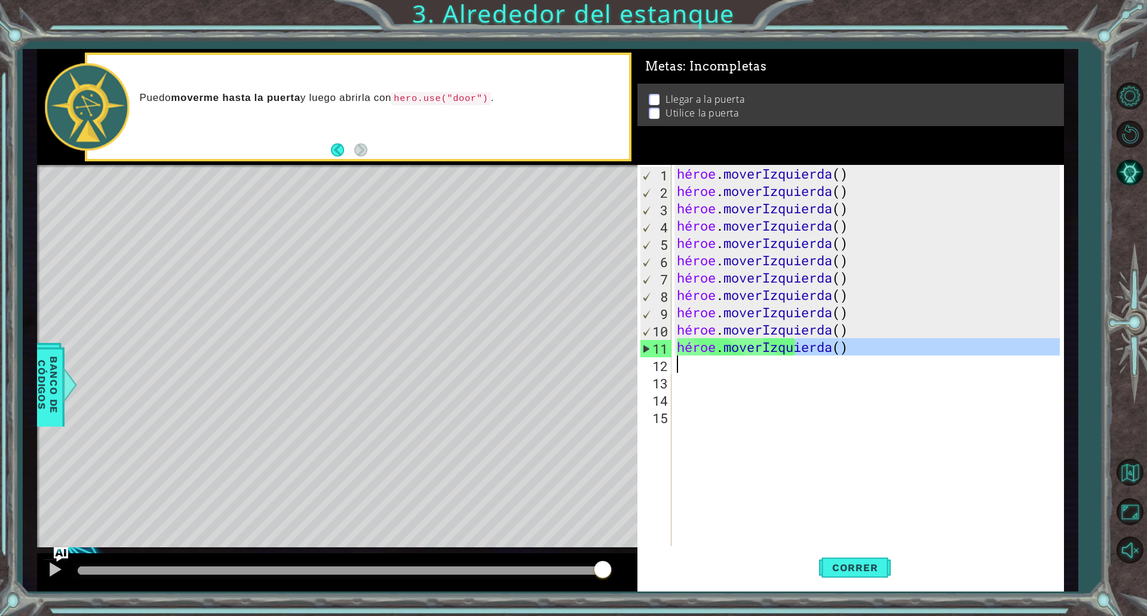
click at [659, 364] on div "hero.moveLeft() 1 2 3 4 5 6 7 8 9 10 11 12 13 14 15 héroe . moverIzquierda ( ) …" at bounding box center [848, 355] width 422 height 381
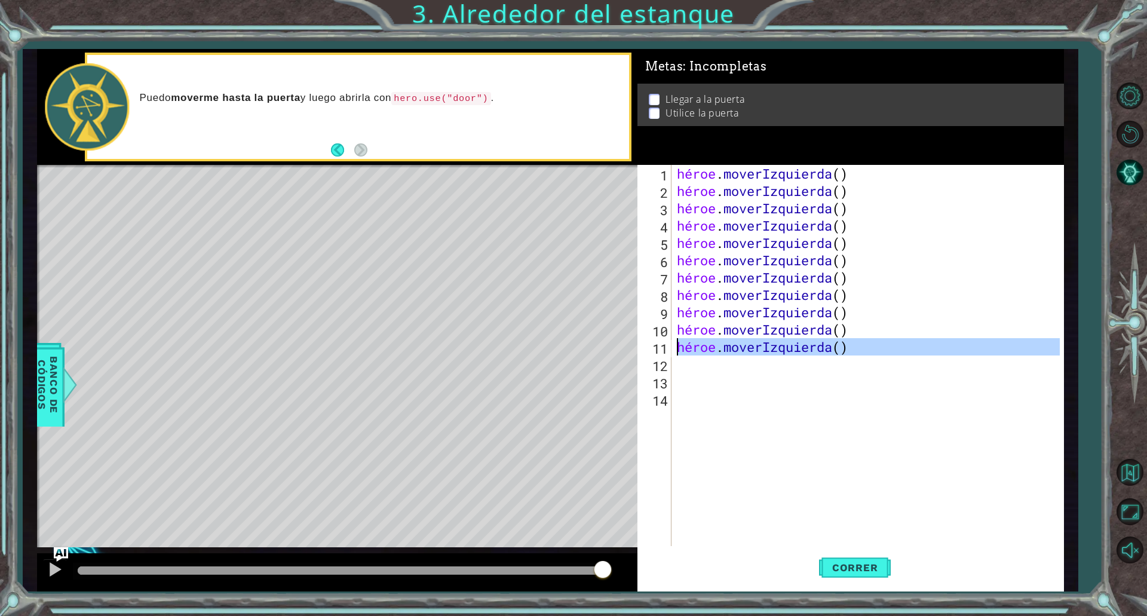
drag, startPoint x: 865, startPoint y: 356, endPoint x: 663, endPoint y: 354, distance: 201.9
click at [663, 354] on div "hero.moveLeft() 1 2 3 4 5 6 7 8 9 10 11 12 13 14 héroe . moverIzquierda ( ) hér…" at bounding box center [848, 355] width 422 height 381
type textarea "hero.moveLeft()"
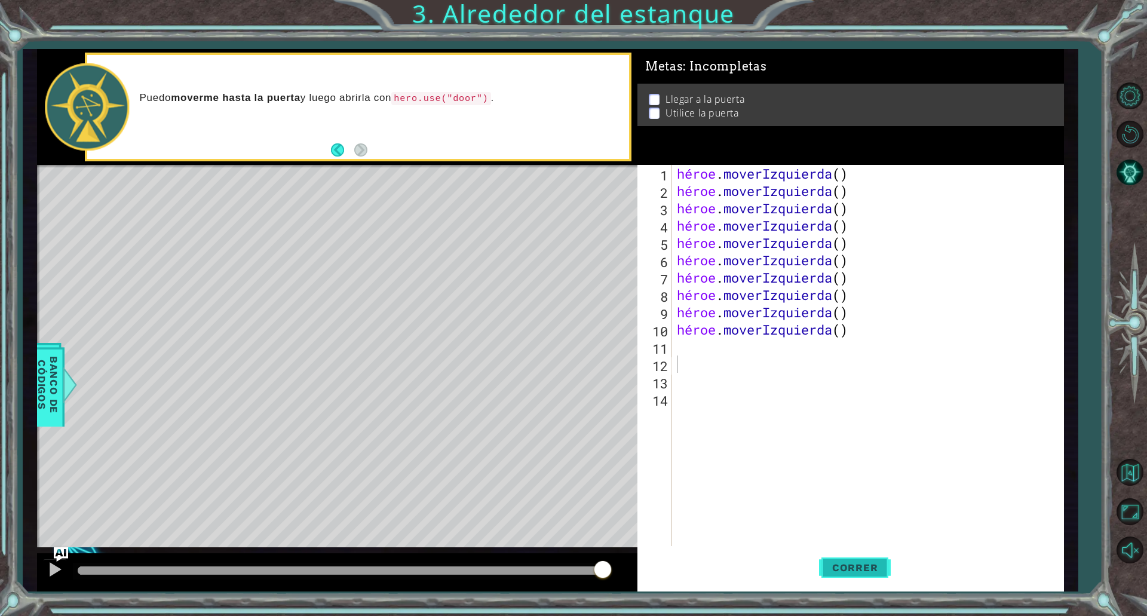
click at [864, 567] on font "Correr" at bounding box center [855, 567] width 46 height 12
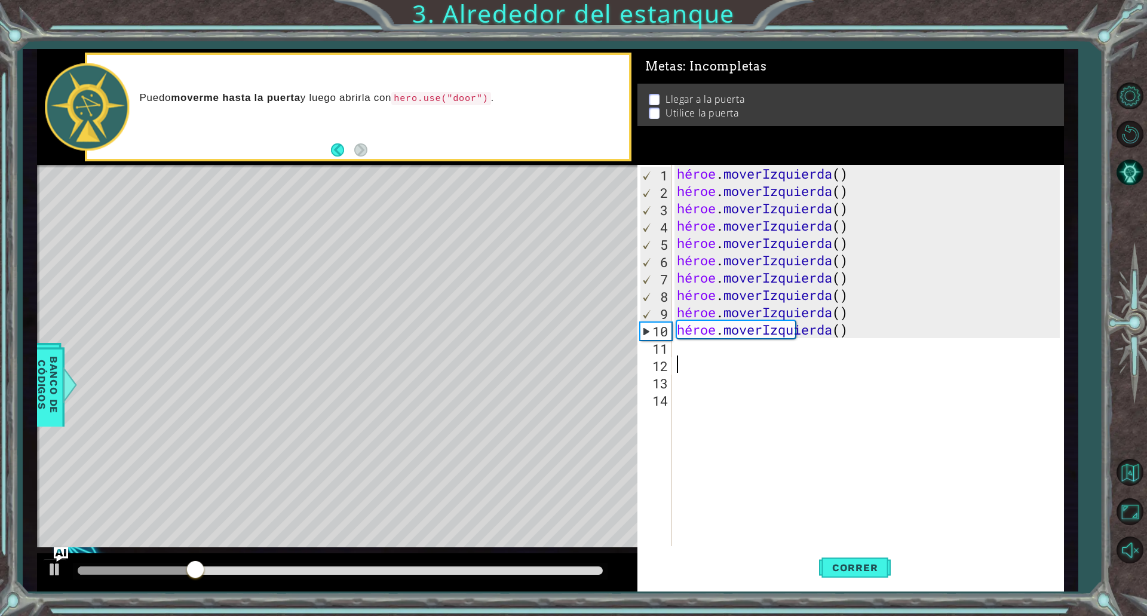
click at [440, 440] on div "Mapa de niveles" at bounding box center [313, 341] width 552 height 352
click at [647, 325] on div "10" at bounding box center [655, 330] width 31 height 17
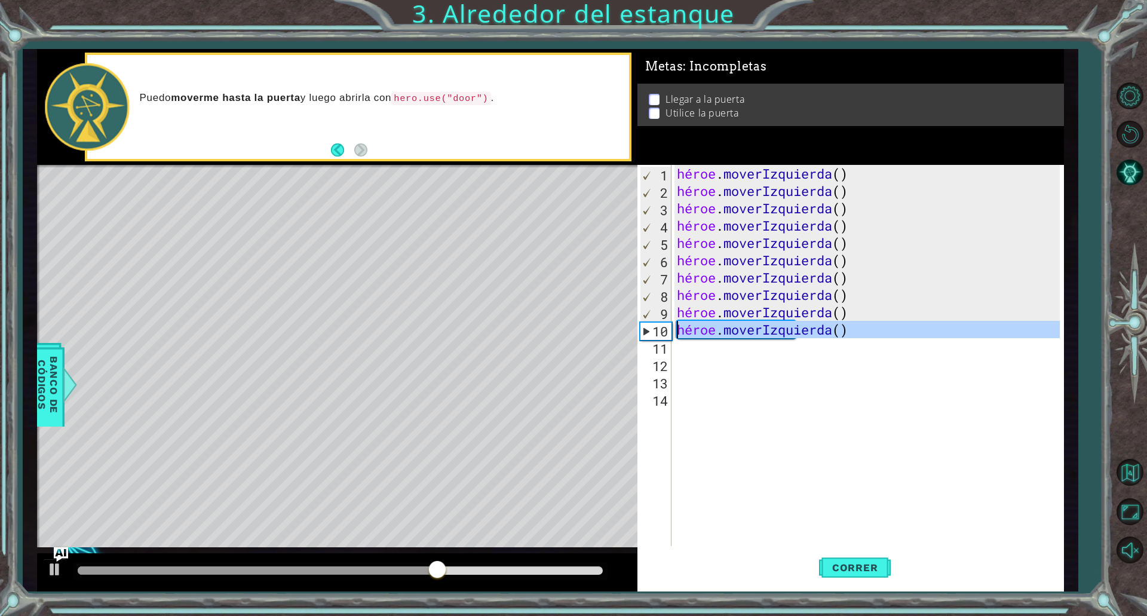
click at [641, 324] on div "10" at bounding box center [655, 330] width 31 height 17
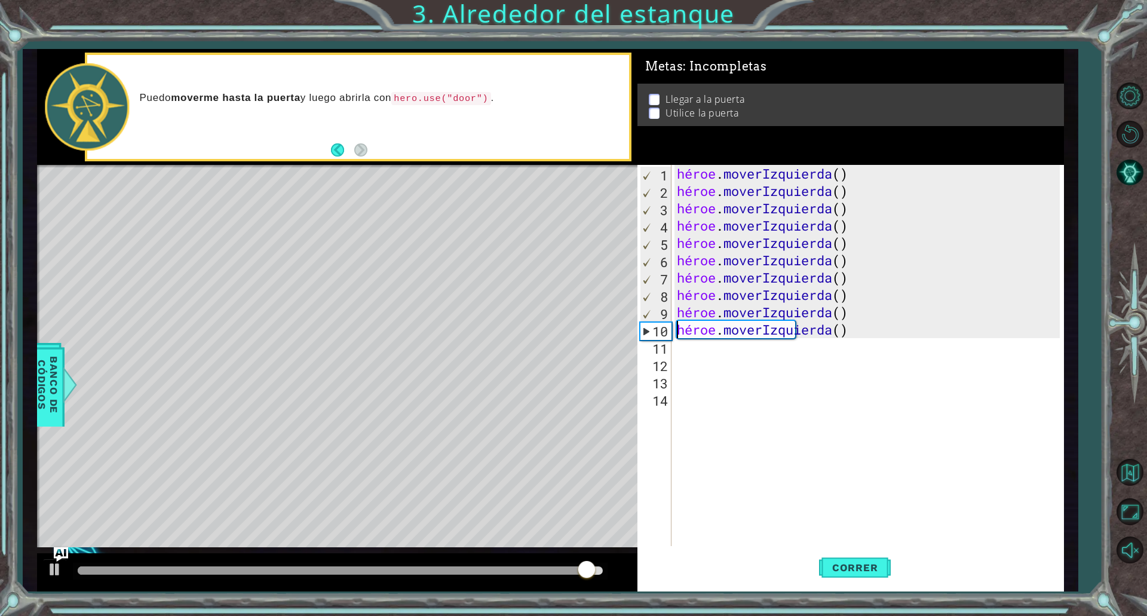
click at [644, 333] on div "10" at bounding box center [655, 330] width 31 height 17
click at [641, 331] on div "10" at bounding box center [655, 330] width 31 height 17
type textarea "hero.moveLeft()"
click at [641, 331] on div "10" at bounding box center [655, 330] width 31 height 17
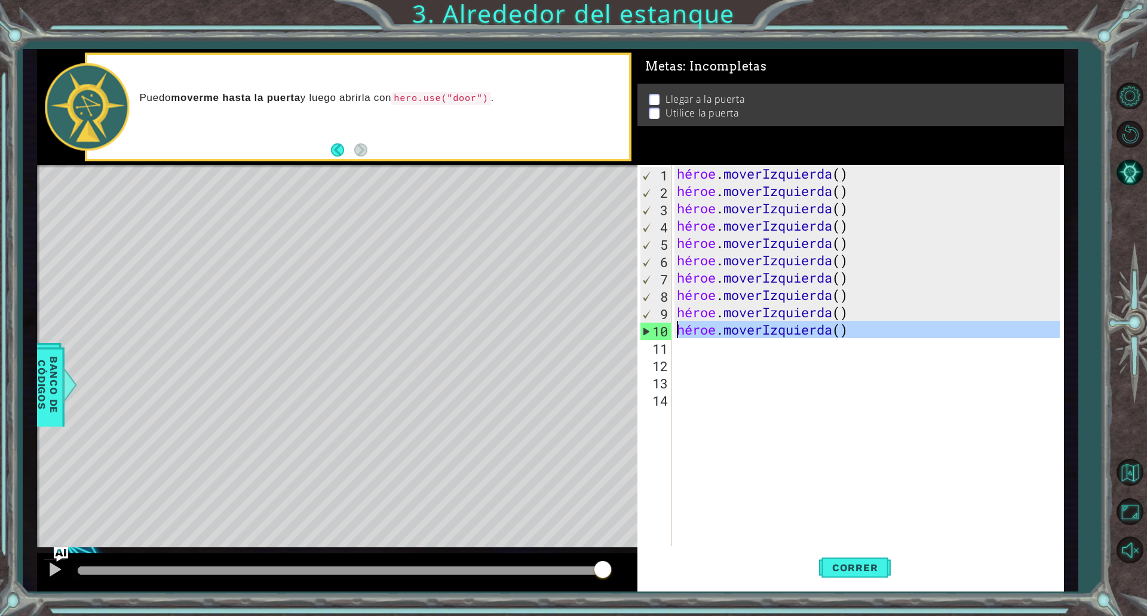
click at [641, 331] on div "10" at bounding box center [655, 330] width 31 height 17
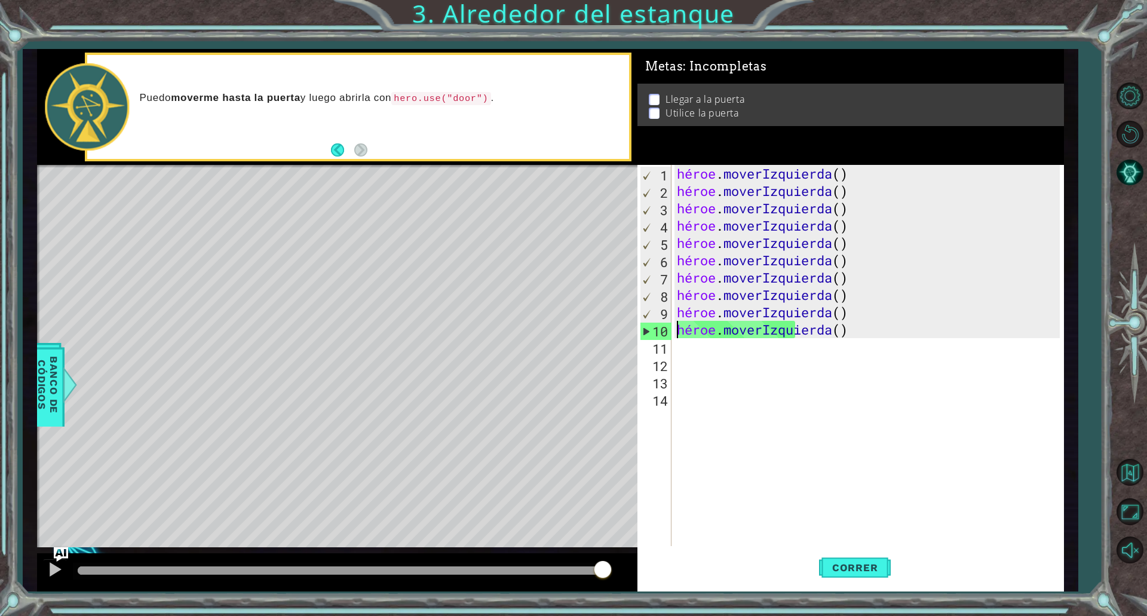
click at [641, 331] on div "10" at bounding box center [655, 330] width 31 height 17
drag, startPoint x: 646, startPoint y: 327, endPoint x: 864, endPoint y: 347, distance: 218.9
click at [864, 347] on div "hero.moveLeft() 1 2 3 4 5 6 7 8 9 10 11 12 13 14 héroe . moverIzquierda ( ) hér…" at bounding box center [848, 355] width 422 height 381
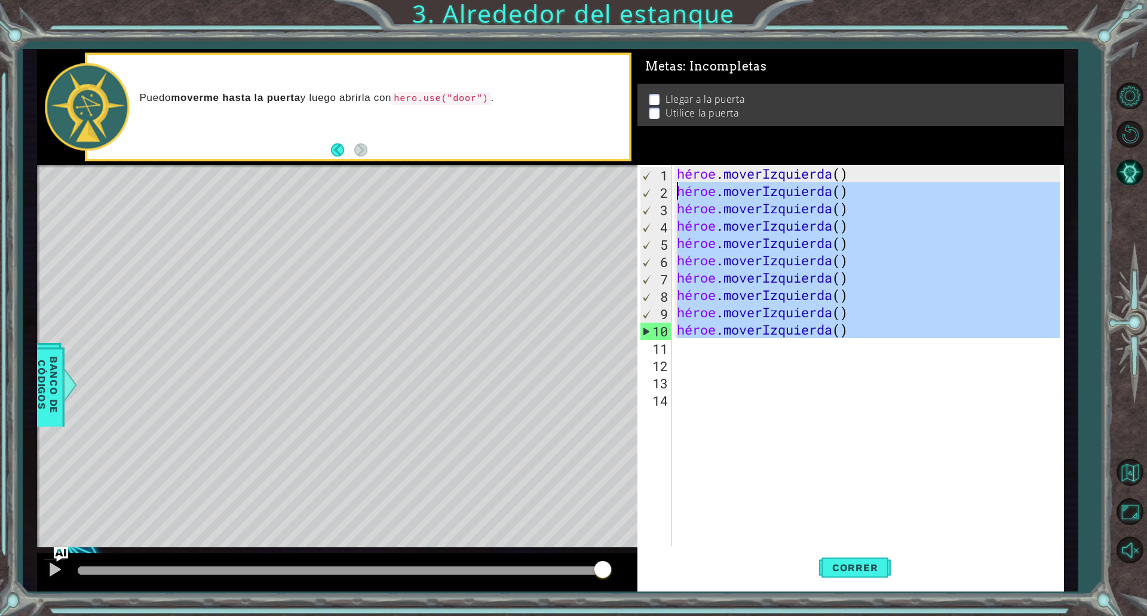
drag, startPoint x: 859, startPoint y: 344, endPoint x: 675, endPoint y: 188, distance: 241.5
click at [675, 188] on div "héroe . moverIzquierda ( ) héroe . moverIzquierda ( ) héroe . moverIzquierda ( …" at bounding box center [869, 373] width 391 height 416
type textarea "hero.moveLeft() hero.moveLeft()"
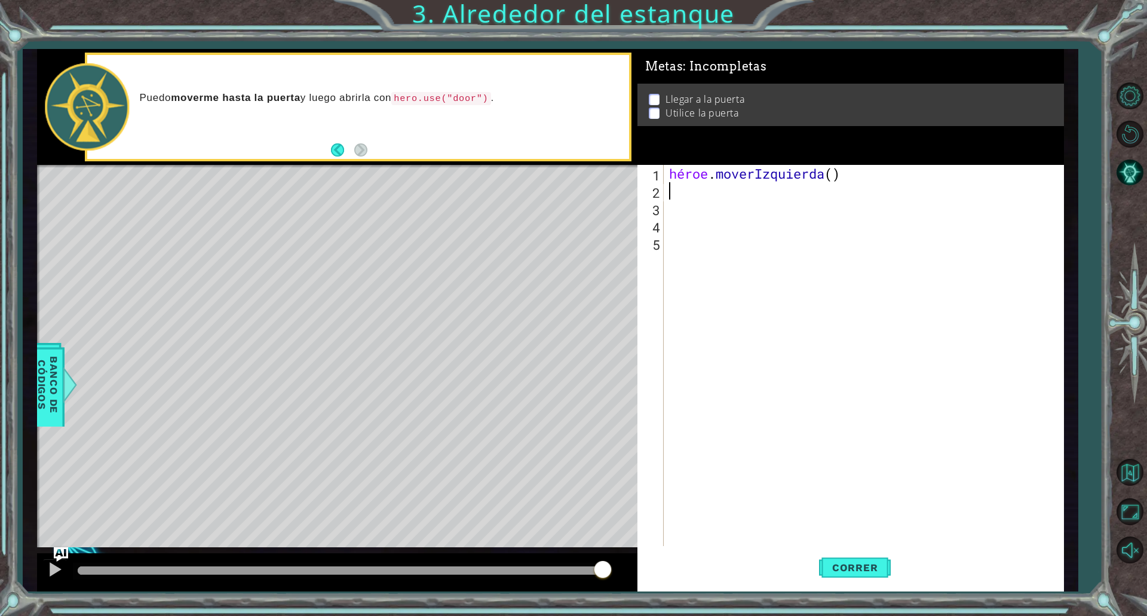
click at [861, 179] on div "héroe . moverIzquierda ( )" at bounding box center [865, 373] width 399 height 416
click at [861, 176] on div "héroe . moverIzquierda ( )" at bounding box center [865, 373] width 399 height 416
drag, startPoint x: 843, startPoint y: 171, endPoint x: 850, endPoint y: 171, distance: 7.8
click at [846, 171] on div "héroe . moverIzquierda ( )" at bounding box center [865, 373] width 399 height 416
click at [851, 171] on div "héroe . moverIzquierda ( )" at bounding box center [865, 373] width 399 height 416
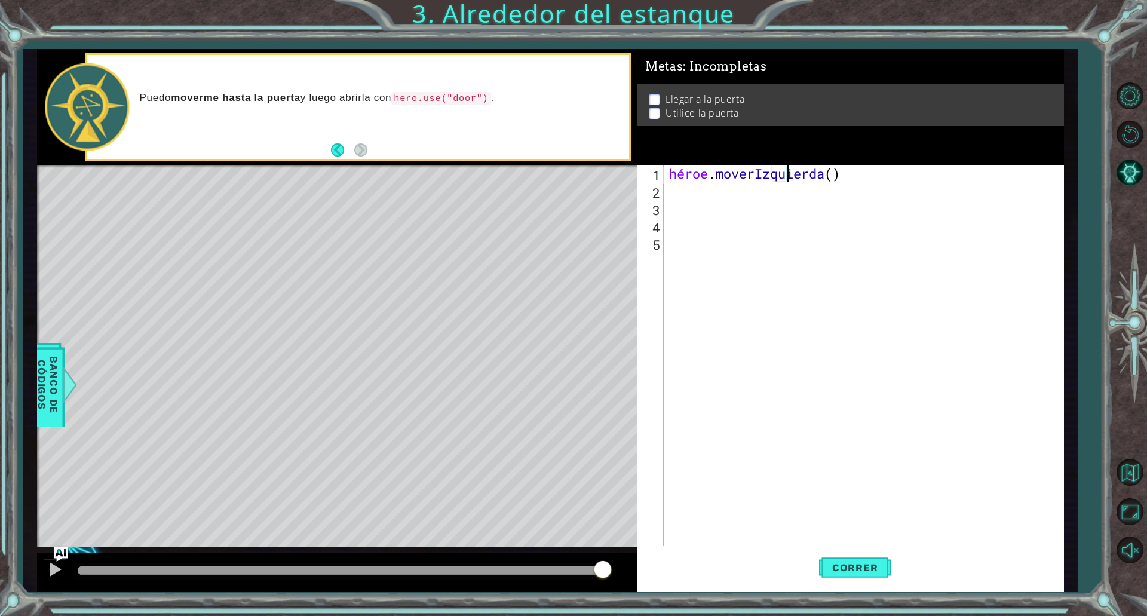
click at [867, 174] on div "héroe . moverIzquierda ( )" at bounding box center [865, 373] width 399 height 416
drag, startPoint x: 869, startPoint y: 174, endPoint x: 848, endPoint y: 178, distance: 21.3
click at [848, 178] on div "héroe . moverIzquierda ( )" at bounding box center [865, 373] width 399 height 416
drag, startPoint x: 848, startPoint y: 178, endPoint x: 866, endPoint y: 176, distance: 18.0
click at [866, 176] on div "héroe . moverIzquierda ( )" at bounding box center [865, 373] width 399 height 416
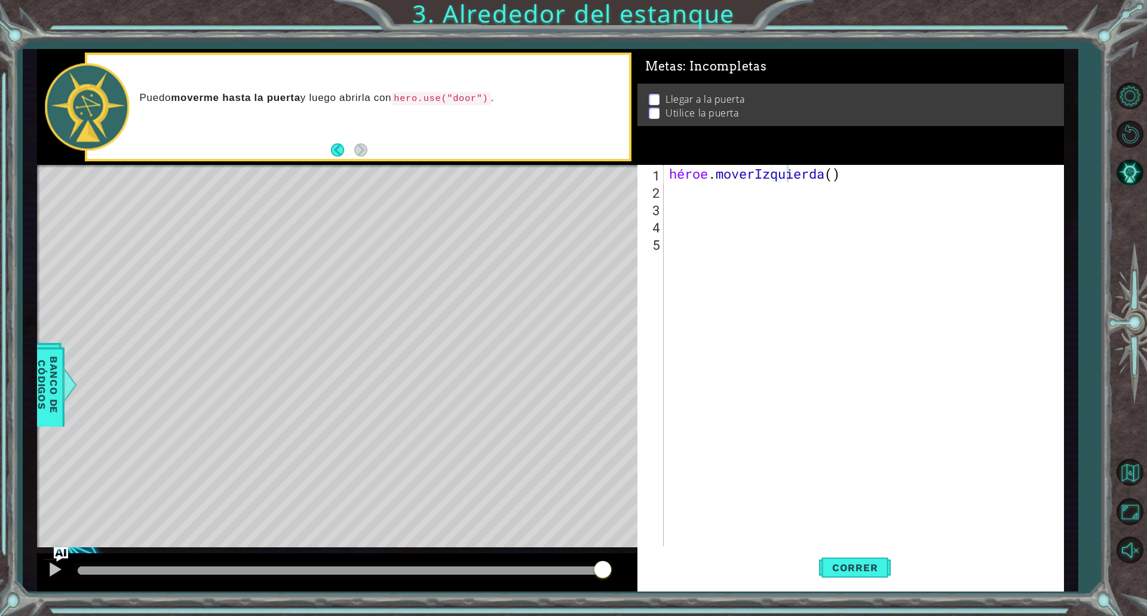
click at [863, 173] on div "héroe . moverIzquierda ( )" at bounding box center [865, 373] width 399 height 416
drag, startPoint x: 857, startPoint y: 173, endPoint x: 865, endPoint y: 169, distance: 9.1
click at [865, 169] on div "héroe . moverIzquierda ( )" at bounding box center [865, 373] width 399 height 416
drag, startPoint x: 880, startPoint y: 167, endPoint x: 639, endPoint y: 171, distance: 240.7
click at [639, 171] on div "hero.moveLeft() 1 2 3 4 5 héroe . moverIzquierda ( ) הההההההההההההההההההההההההה…" at bounding box center [848, 355] width 422 height 381
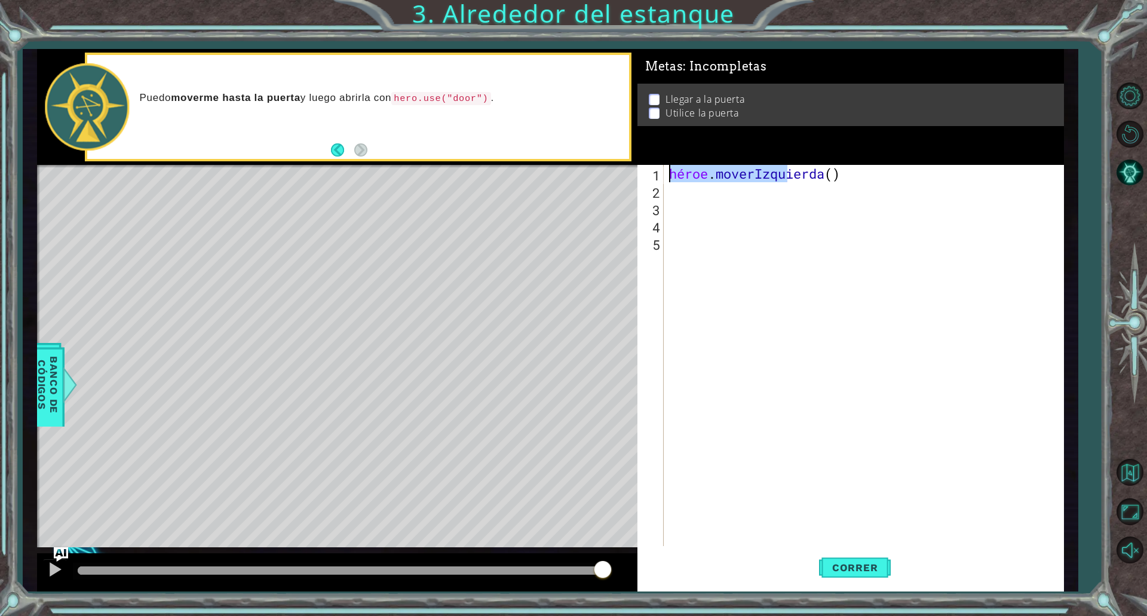
type textarea "\"
type textarea "h"
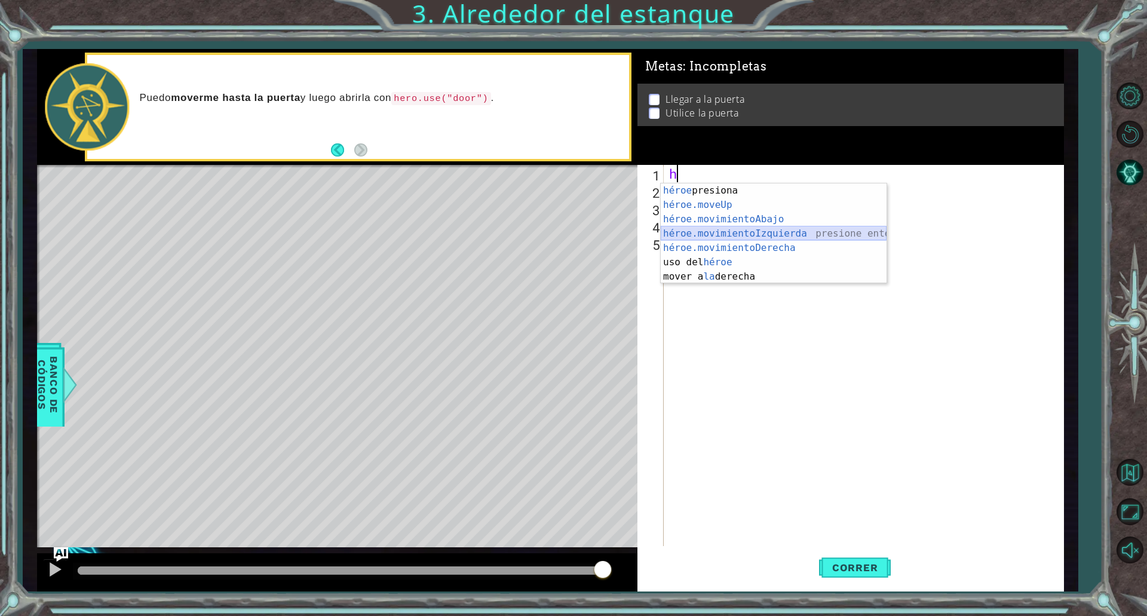
click at [842, 236] on div "héroe presiona enter héroe.moveUp ​ presione enter héroe.movimientoAbajo ​ pres…" at bounding box center [773, 247] width 226 height 129
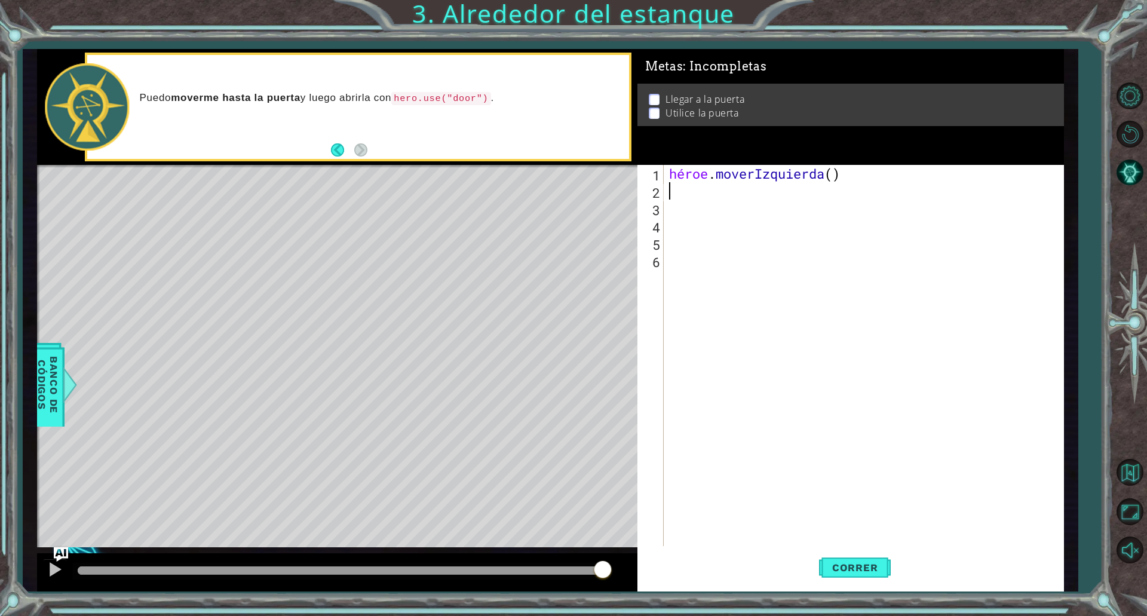
click at [850, 174] on div "héroe . moverIzquierda ( )" at bounding box center [865, 373] width 399 height 416
click at [858, 174] on div "héroe . moverIzquierda ( )" at bounding box center [865, 373] width 399 height 416
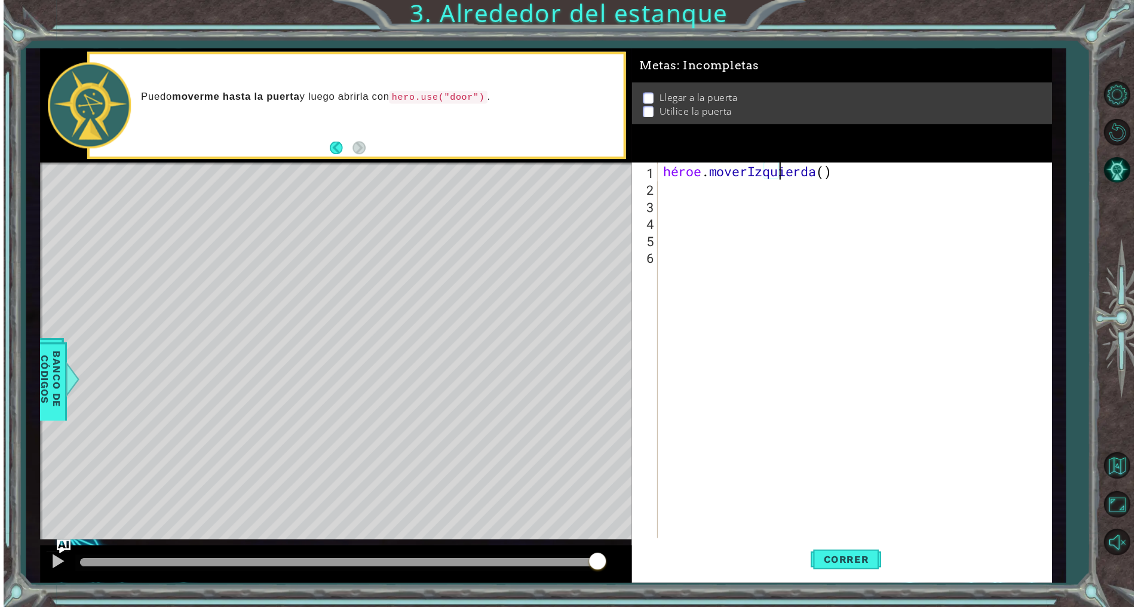
scroll to position [0, 5]
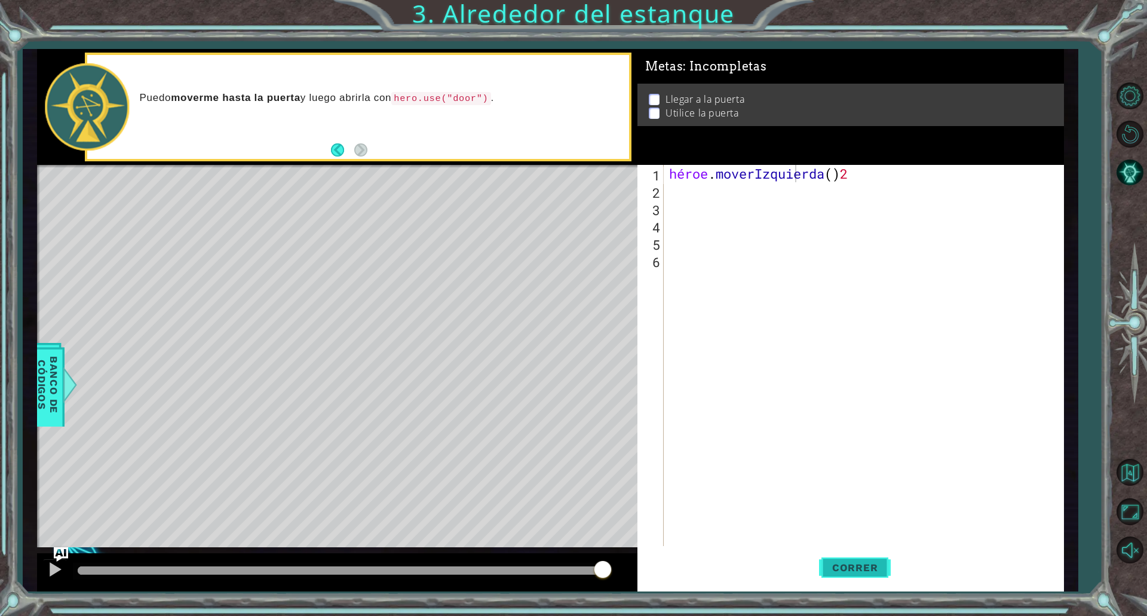
drag, startPoint x: 853, startPoint y: 566, endPoint x: 845, endPoint y: 556, distance: 13.2
click at [845, 556] on button "Correr" at bounding box center [855, 567] width 72 height 42
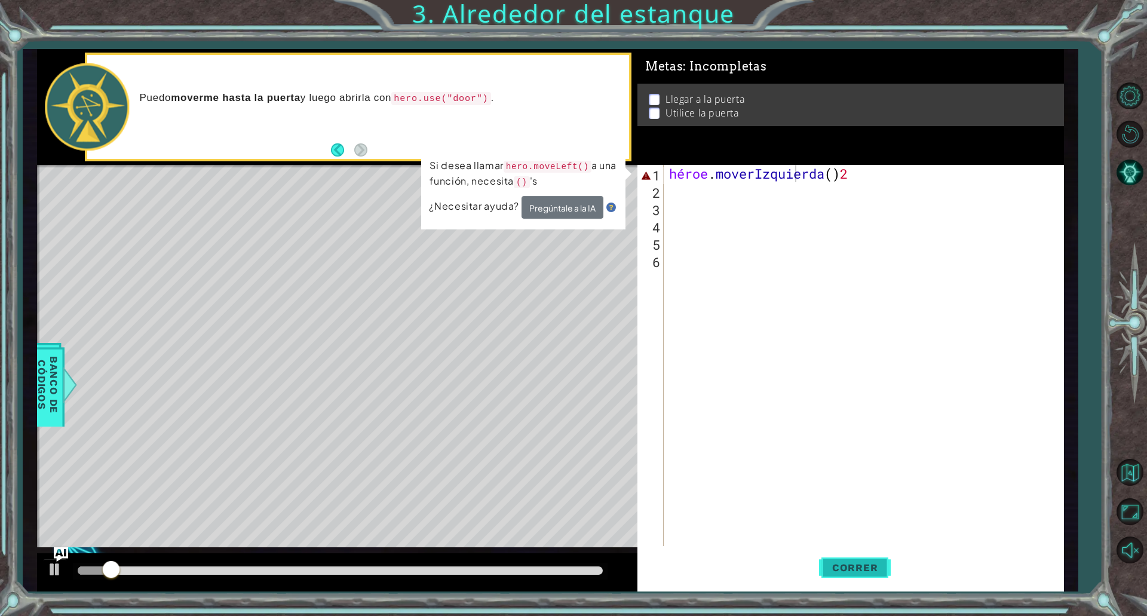
click at [845, 556] on button "Correr" at bounding box center [855, 567] width 72 height 42
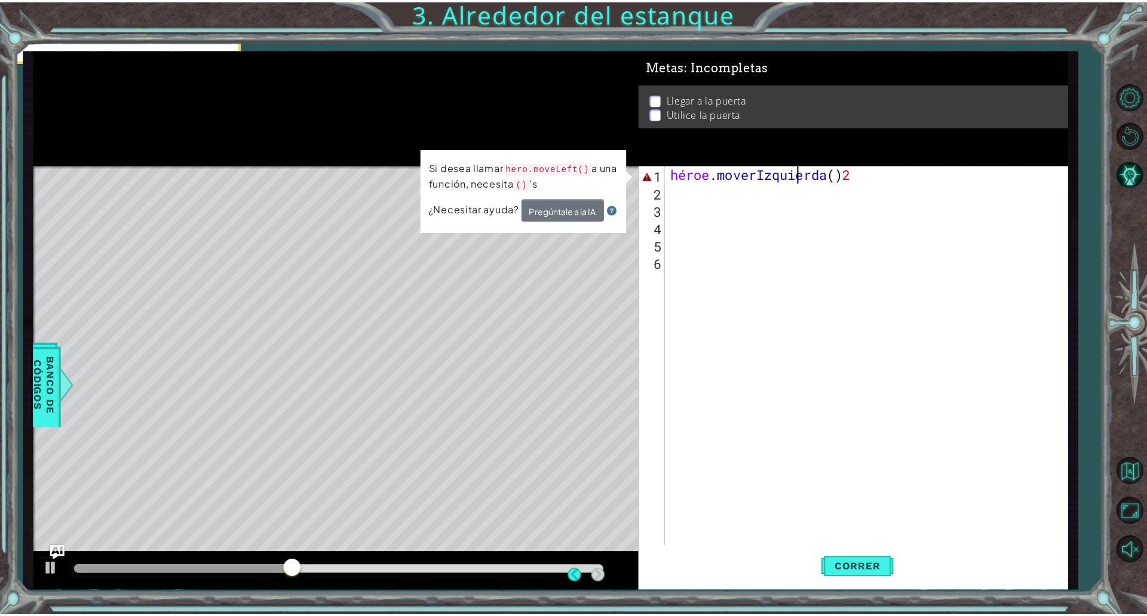
scroll to position [0, 0]
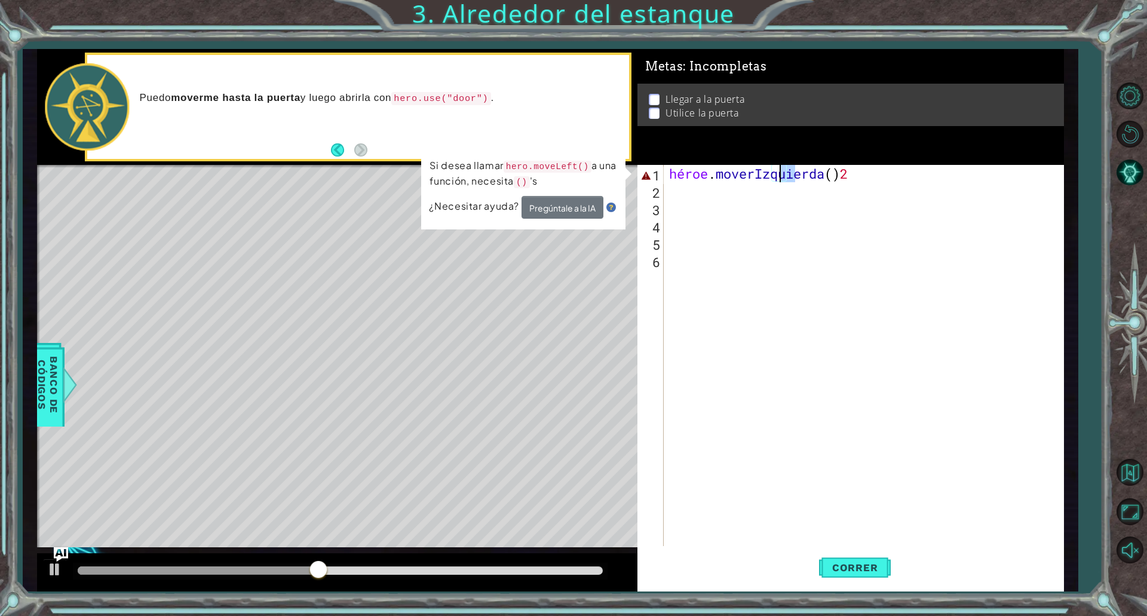
drag, startPoint x: 908, startPoint y: 171, endPoint x: 782, endPoint y: 172, distance: 126.0
click at [782, 172] on div "héroe . moverIzquierda ( ) 2" at bounding box center [865, 373] width 399 height 416
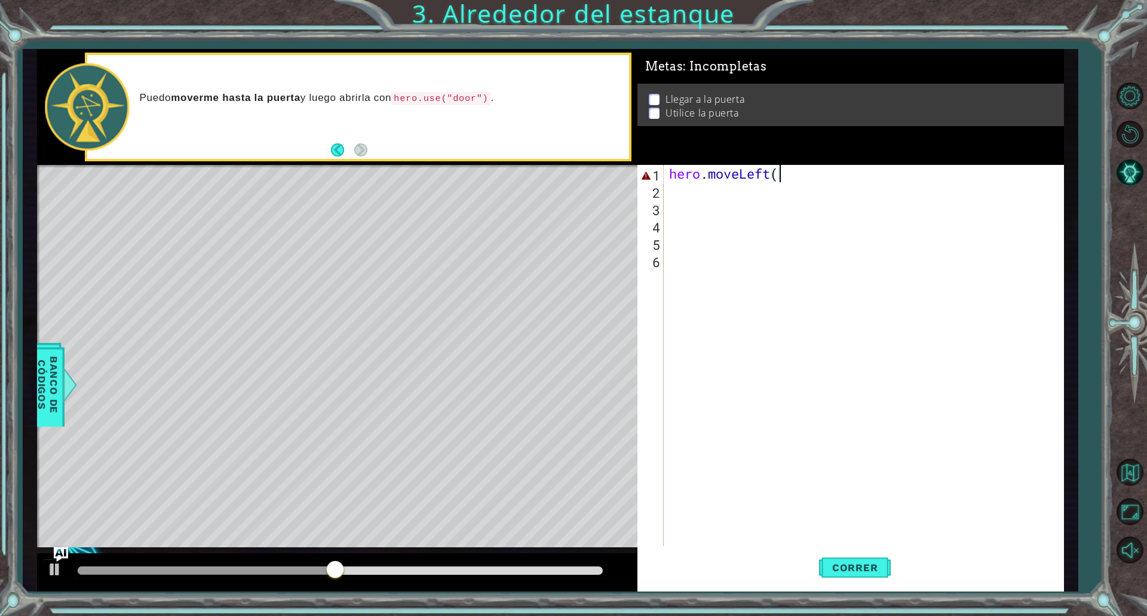
scroll to position [0, 4]
click at [872, 177] on div "héroe . moverIzquierda (" at bounding box center [865, 373] width 399 height 416
click at [846, 566] on font "Correr" at bounding box center [855, 567] width 46 height 12
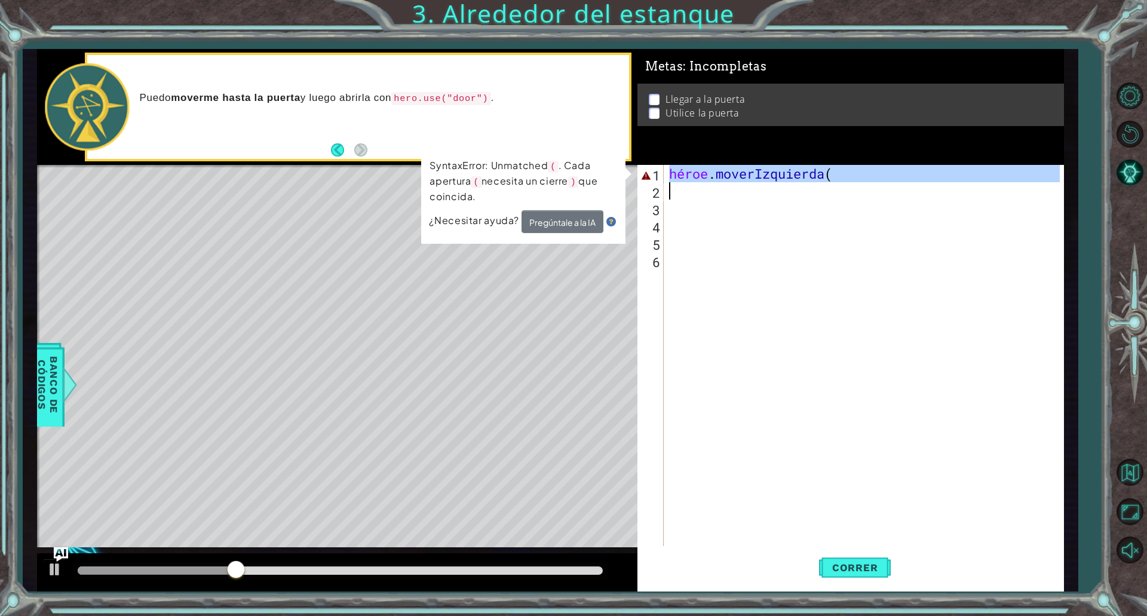
drag, startPoint x: 656, startPoint y: 165, endPoint x: 715, endPoint y: 178, distance: 60.6
click at [717, 176] on div "hero.moveLeft( 1 2 3 4 5 6 héroe . moverIzquierda ( ההההההההההההההההההההההההההה…" at bounding box center [848, 355] width 422 height 381
type textarea "hero.moveLeft("
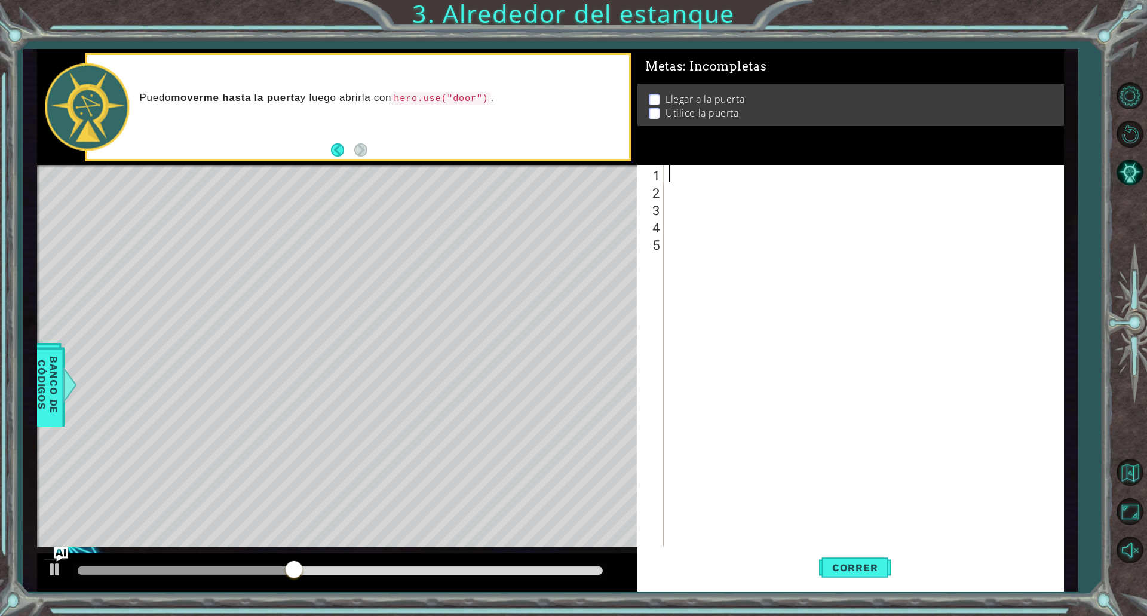
scroll to position [0, 0]
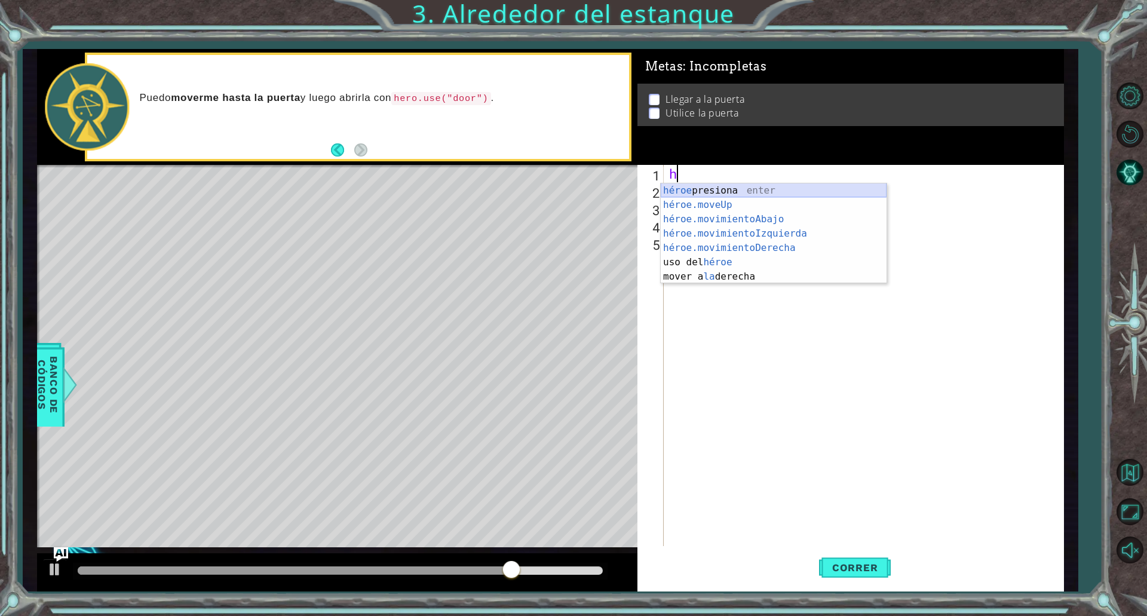
click at [689, 190] on div "héroe presiona enter héroe.moveUp ​ presione enter héroe.movimientoAbajo ​ pres…" at bounding box center [773, 247] width 226 height 129
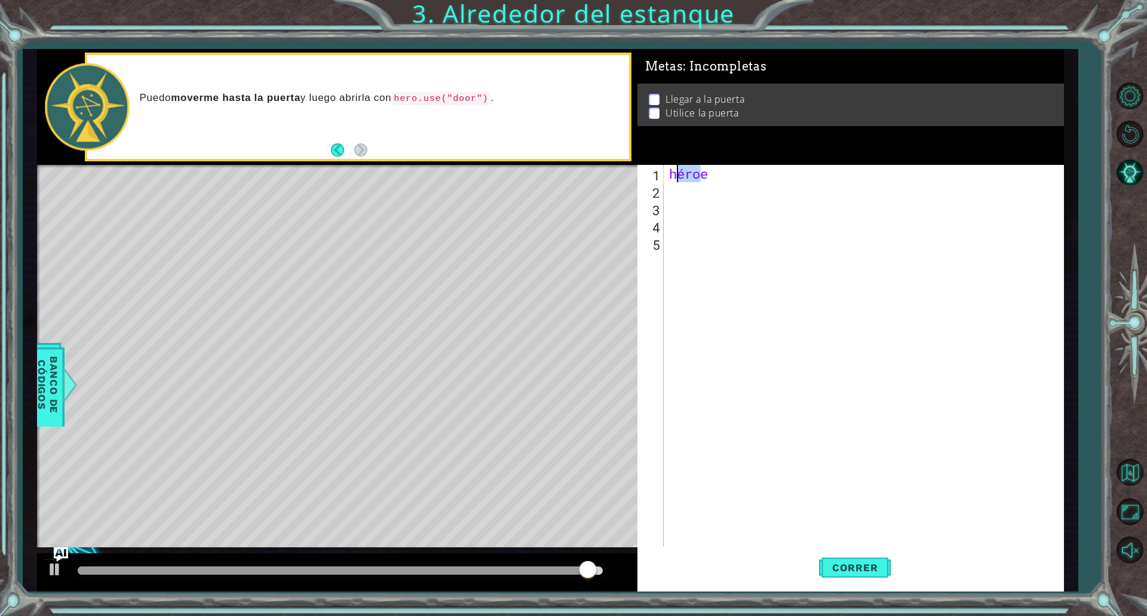
drag, startPoint x: 717, startPoint y: 172, endPoint x: 671, endPoint y: 173, distance: 46.6
click at [672, 173] on div "héroe" at bounding box center [865, 373] width 399 height 416
click at [744, 179] on div "héroe" at bounding box center [862, 355] width 393 height 381
drag, startPoint x: 714, startPoint y: 170, endPoint x: 679, endPoint y: 171, distance: 35.3
click at [680, 171] on div "héroe" at bounding box center [865, 373] width 399 height 416
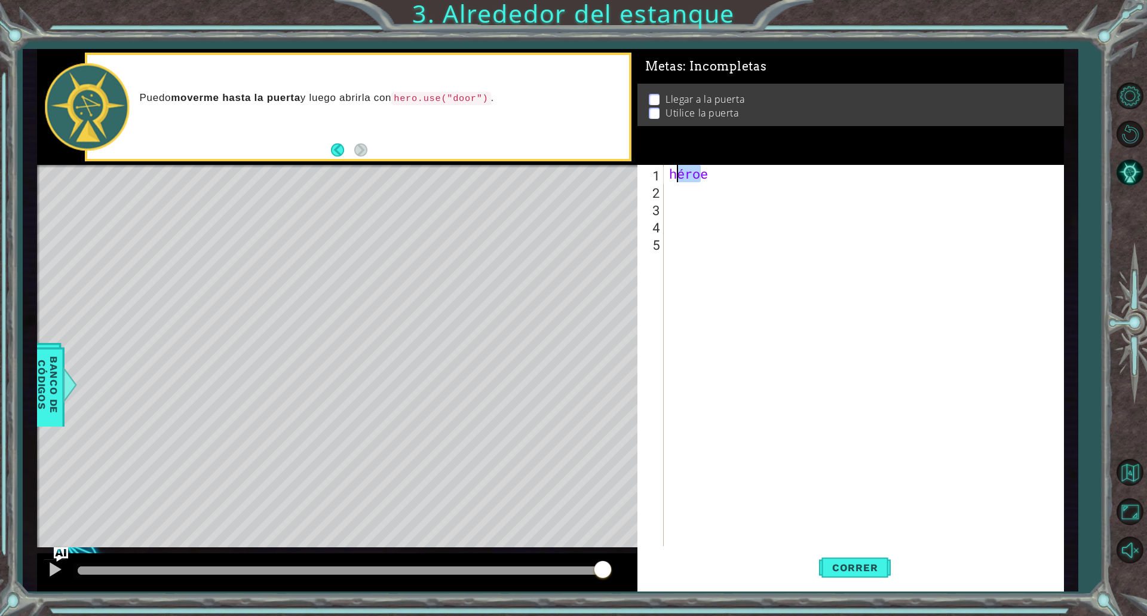
type textarea "h"
drag, startPoint x: 686, startPoint y: 190, endPoint x: 680, endPoint y: 179, distance: 12.6
click at [680, 179] on div at bounding box center [865, 373] width 399 height 416
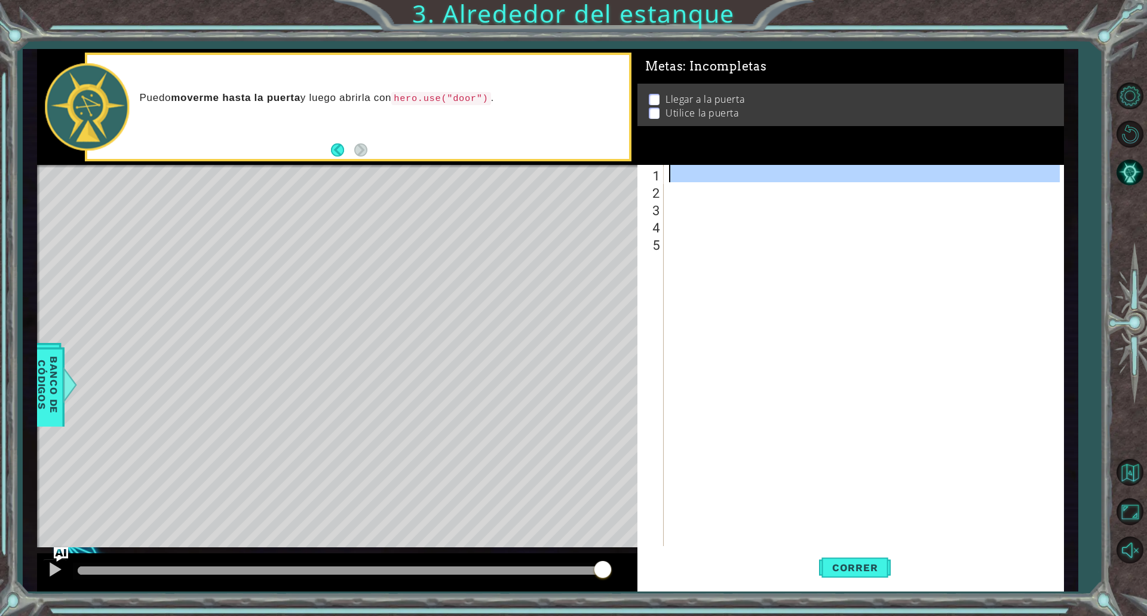
type textarea "h"
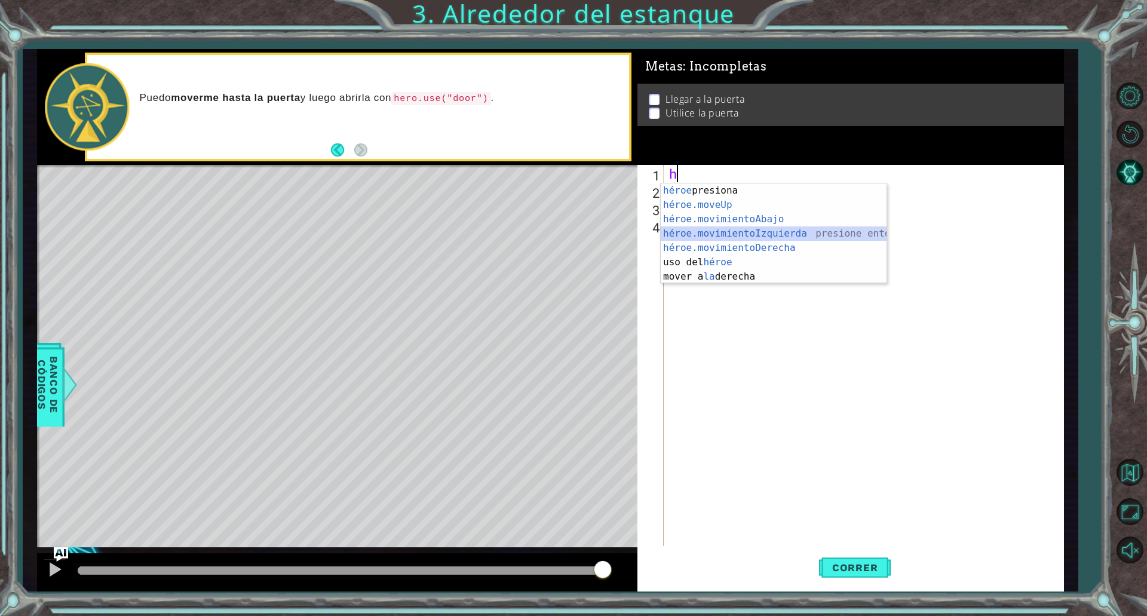
click at [700, 233] on div "héroe presiona enter héroe.moveUp ​ presione enter héroe.movimientoAbajo ​ pres…" at bounding box center [773, 247] width 226 height 129
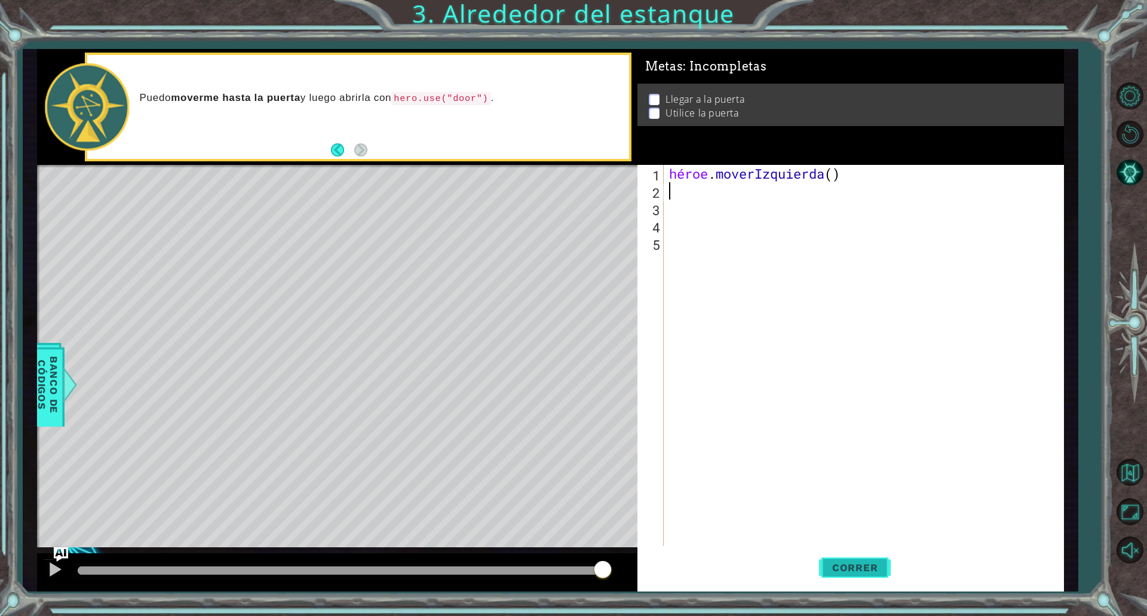
click at [853, 578] on button "Correr" at bounding box center [855, 567] width 72 height 42
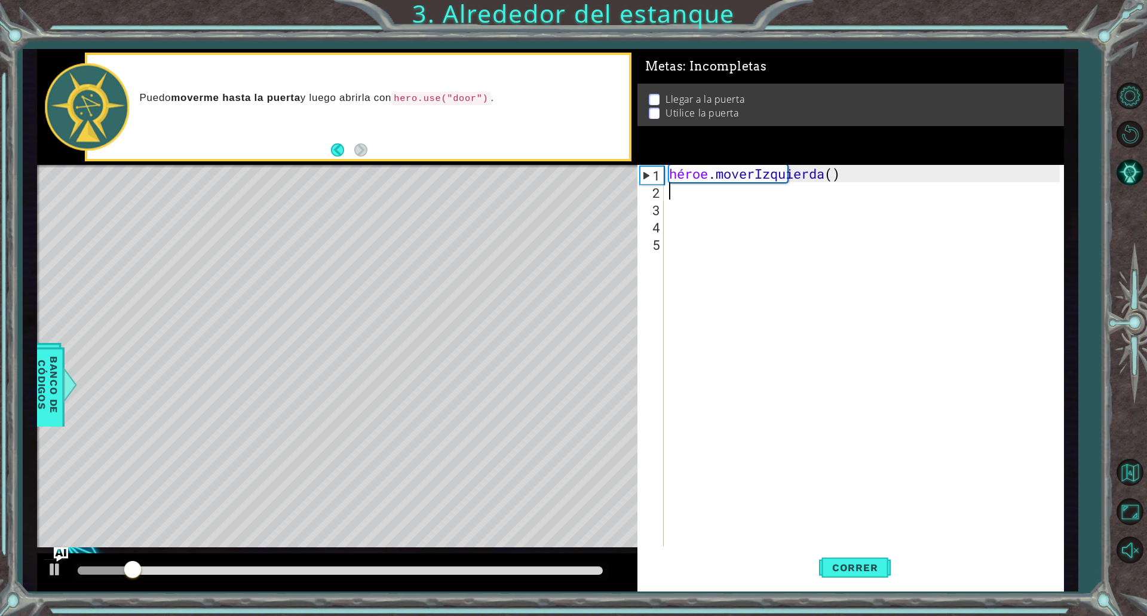
click at [683, 188] on div "héroe . moverIzquierda ( )" at bounding box center [865, 373] width 399 height 416
type textarea "h"
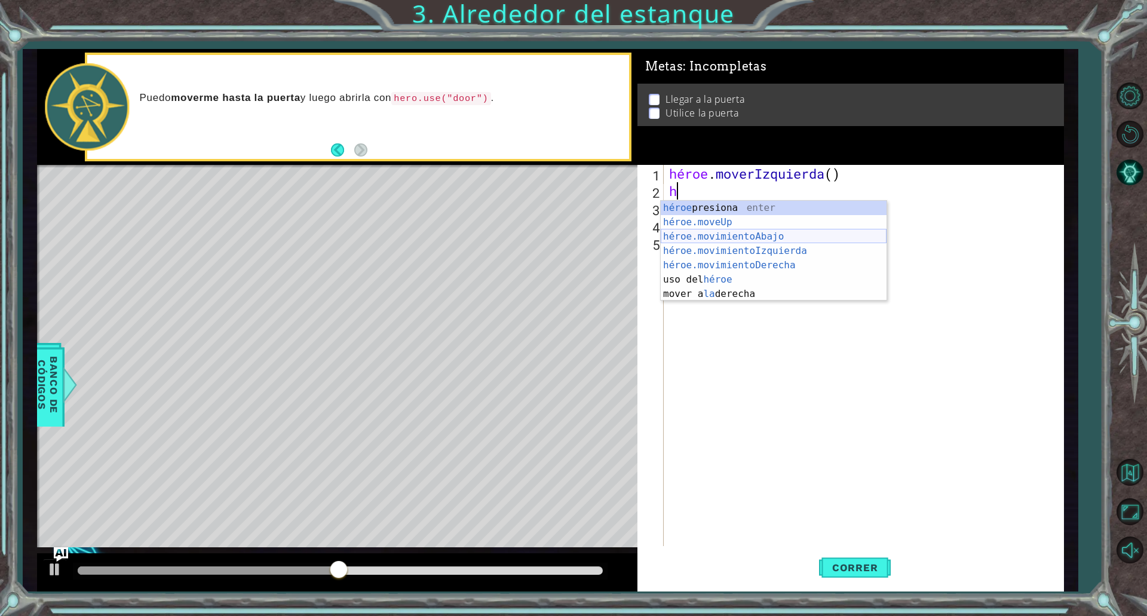
click at [697, 236] on div "héroe presiona enter héroe.moveUp ​ presione enter héroe.movimientoAbajo ​ pres…" at bounding box center [773, 265] width 226 height 129
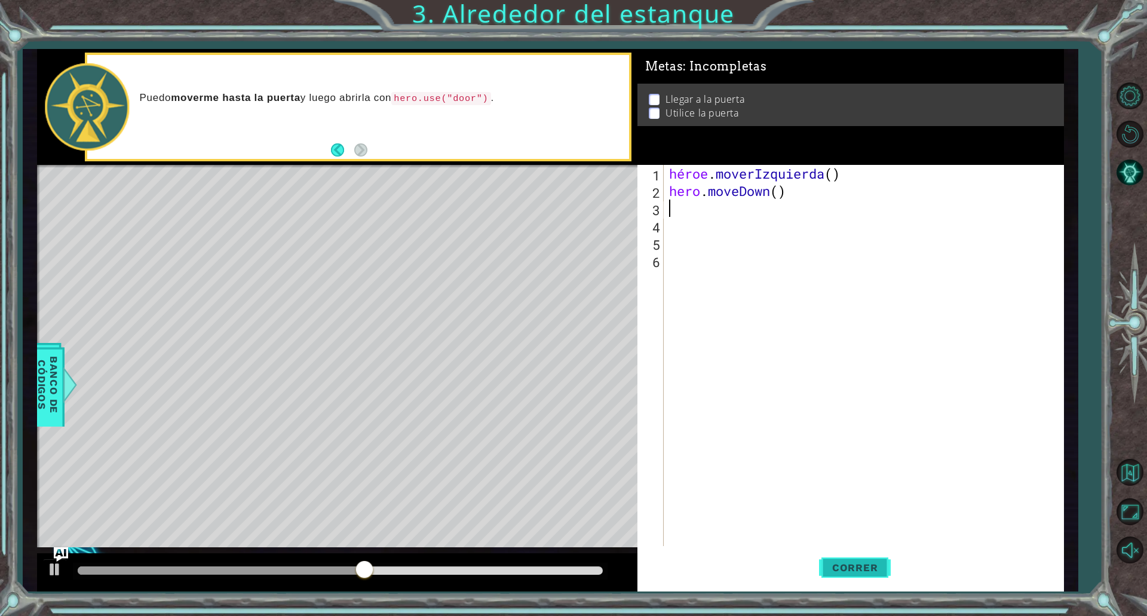
click at [845, 563] on font "Correr" at bounding box center [855, 567] width 46 height 12
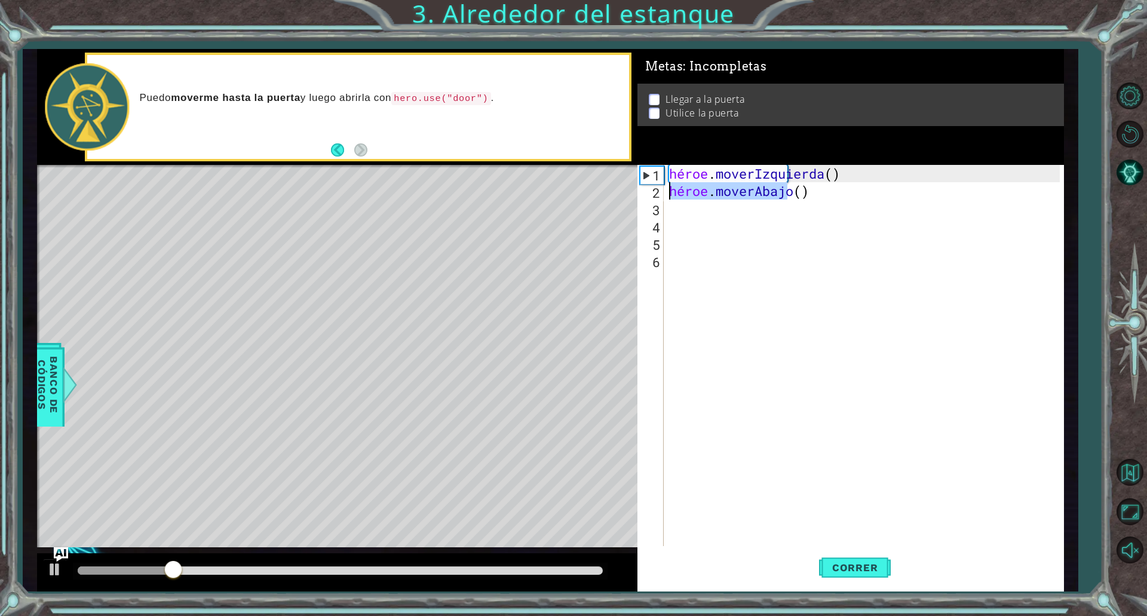
drag, startPoint x: 812, startPoint y: 192, endPoint x: 662, endPoint y: 213, distance: 151.3
click at [656, 192] on div "1 2 3 4 5 6 héroe . moverIzquierda ( ) héroe . moverAbajo ( ) ההההההההההההההההה…" at bounding box center [848, 355] width 422 height 381
type textarea "hero.moveDown()"
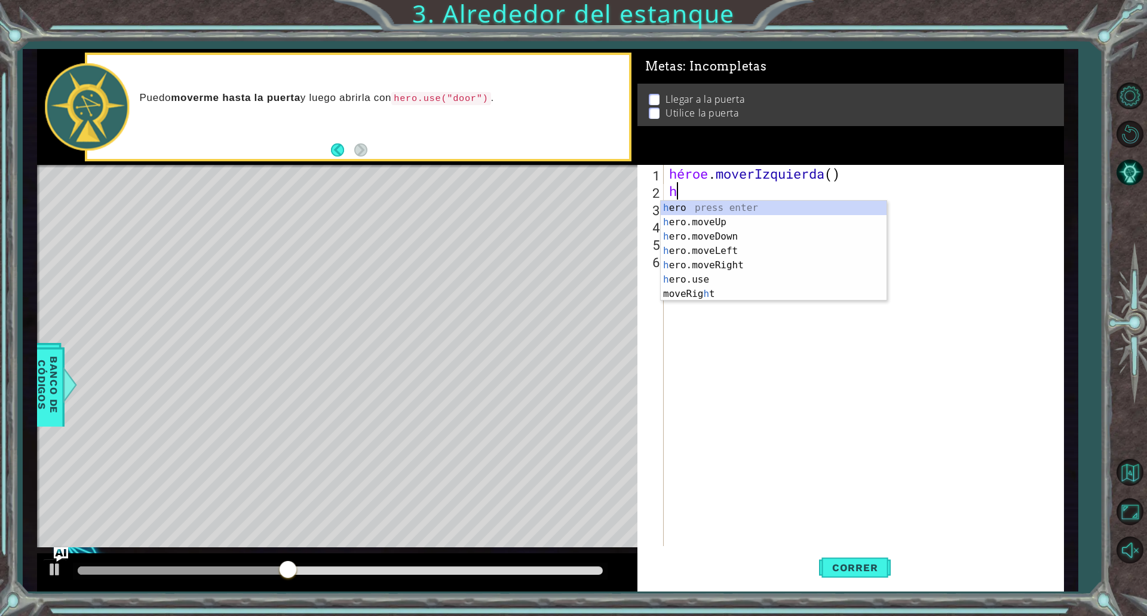
type textarea "h"
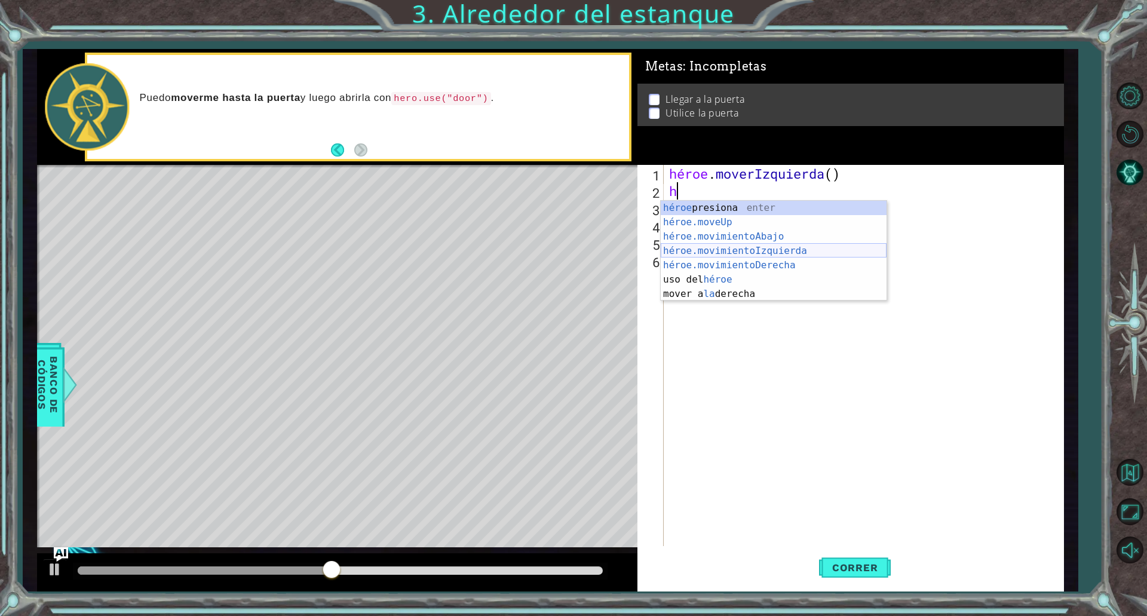
click at [711, 247] on div "héroe presiona enter héroe.moveUp ​ presione enter héroe.movimientoAbajo ​ pres…" at bounding box center [773, 265] width 226 height 129
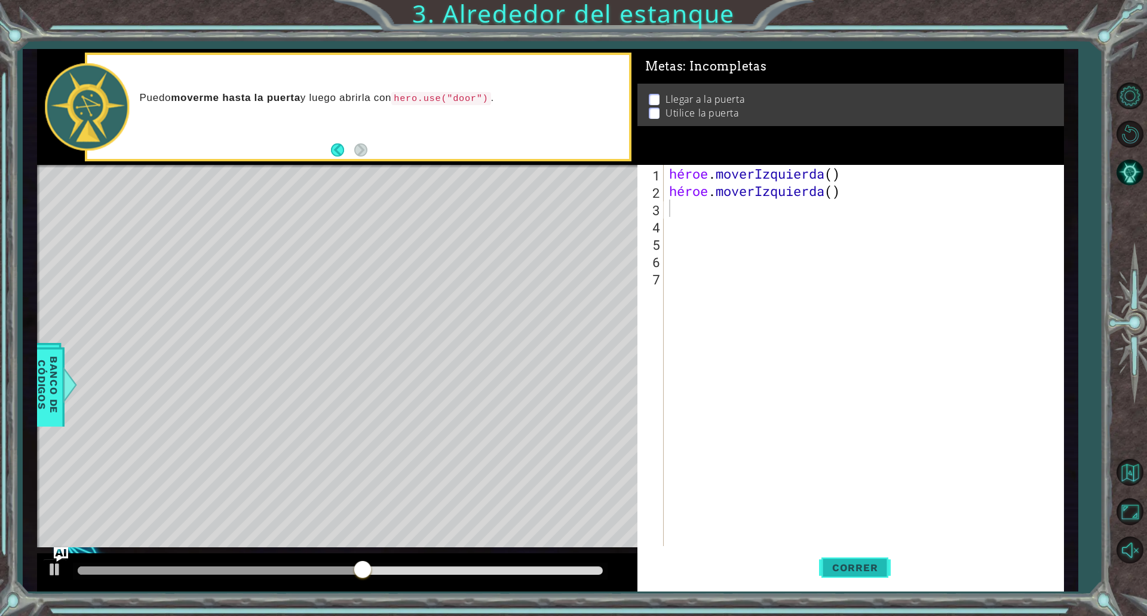
drag, startPoint x: 864, startPoint y: 552, endPoint x: 865, endPoint y: 560, distance: 8.4
click at [864, 558] on button "Correr" at bounding box center [855, 567] width 72 height 42
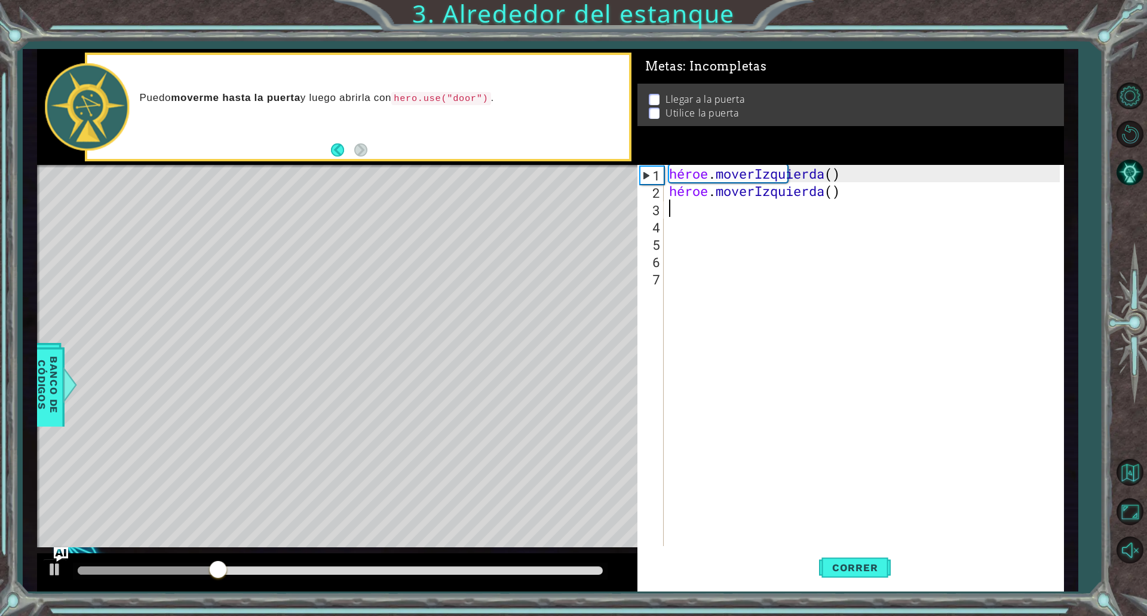
type textarea "h"
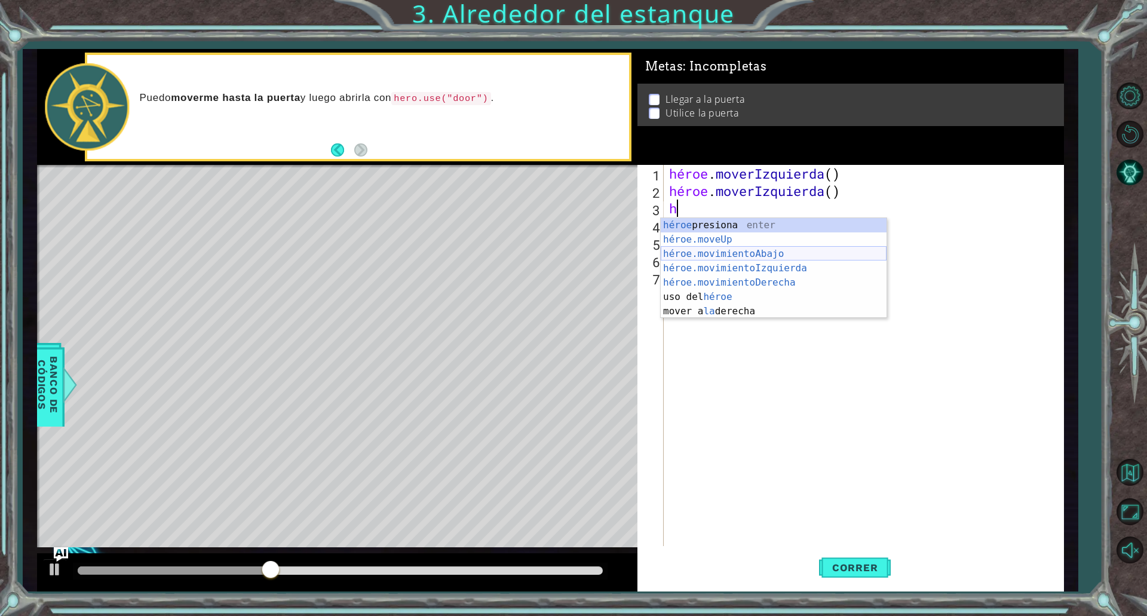
click at [693, 251] on div "héroe presiona enter héroe.moveUp ​ presione enter héroe.movimientoAbajo ​ pres…" at bounding box center [773, 282] width 226 height 129
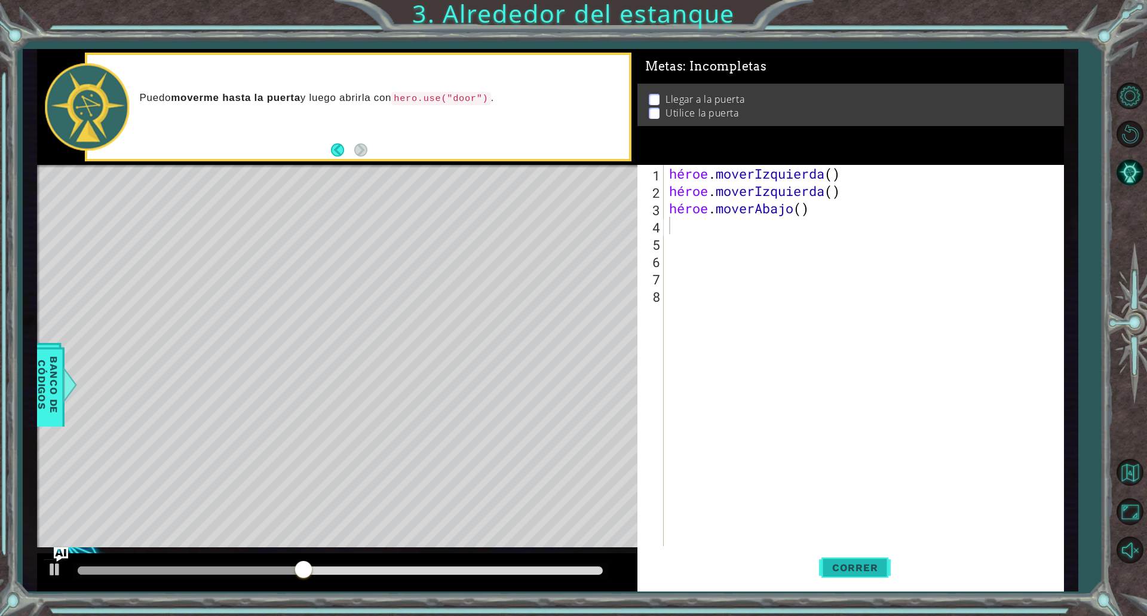
click at [889, 574] on button "Correr" at bounding box center [855, 567] width 72 height 42
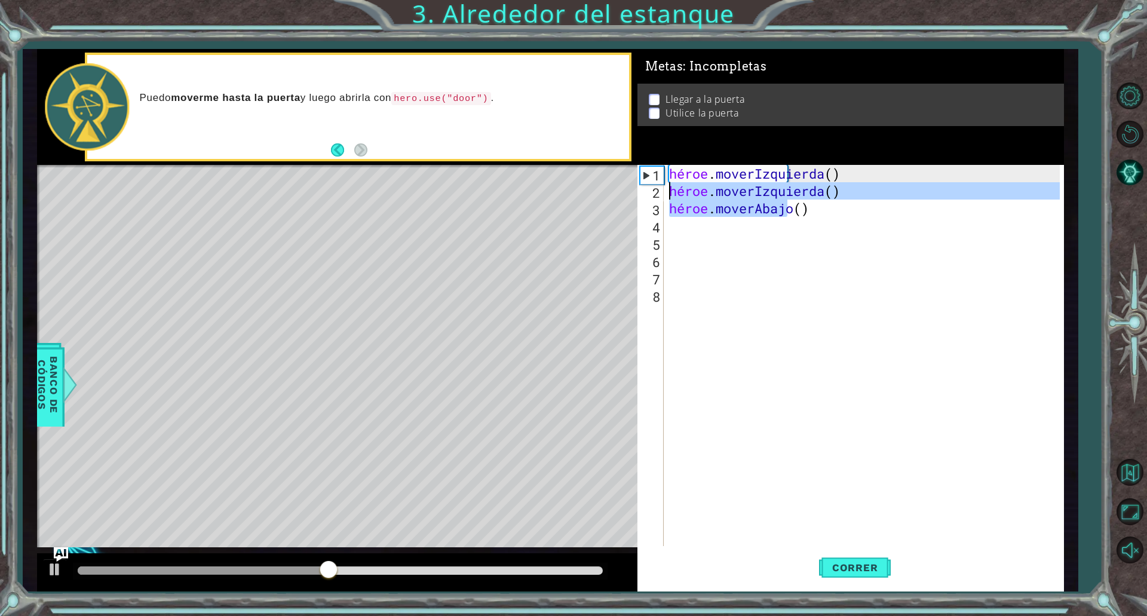
drag, startPoint x: 810, startPoint y: 212, endPoint x: 668, endPoint y: 197, distance: 143.5
click at [668, 197] on div "héroe . moverIzquierda ( ) héroe . moverIzquierda ( ) héroe . moverAbajo ( )" at bounding box center [865, 373] width 399 height 416
type textarea "hero.moveLeft() hero.moveDown()"
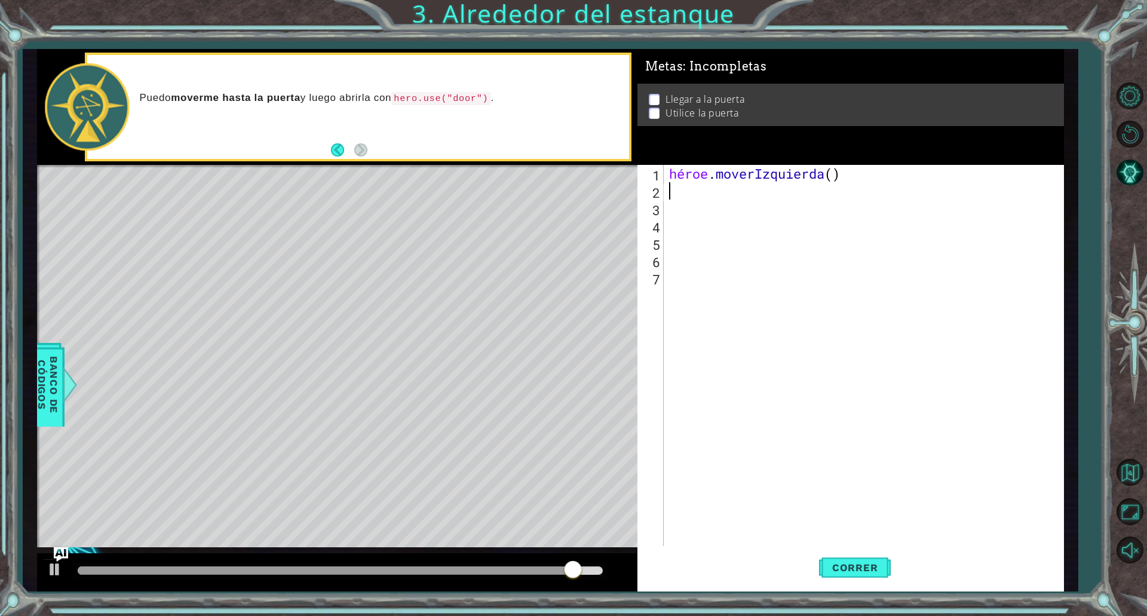
type textarea "h"
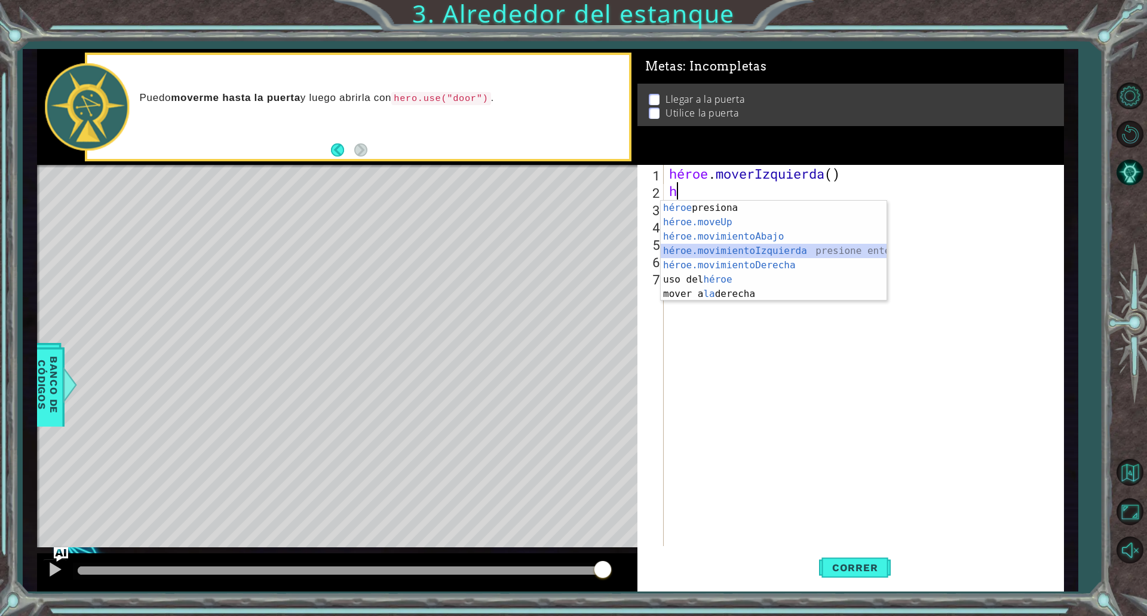
click at [737, 250] on div "héroe presiona enter héroe.moveUp ​ presione enter héroe.movimientoAbajo ​ pres…" at bounding box center [773, 265] width 226 height 129
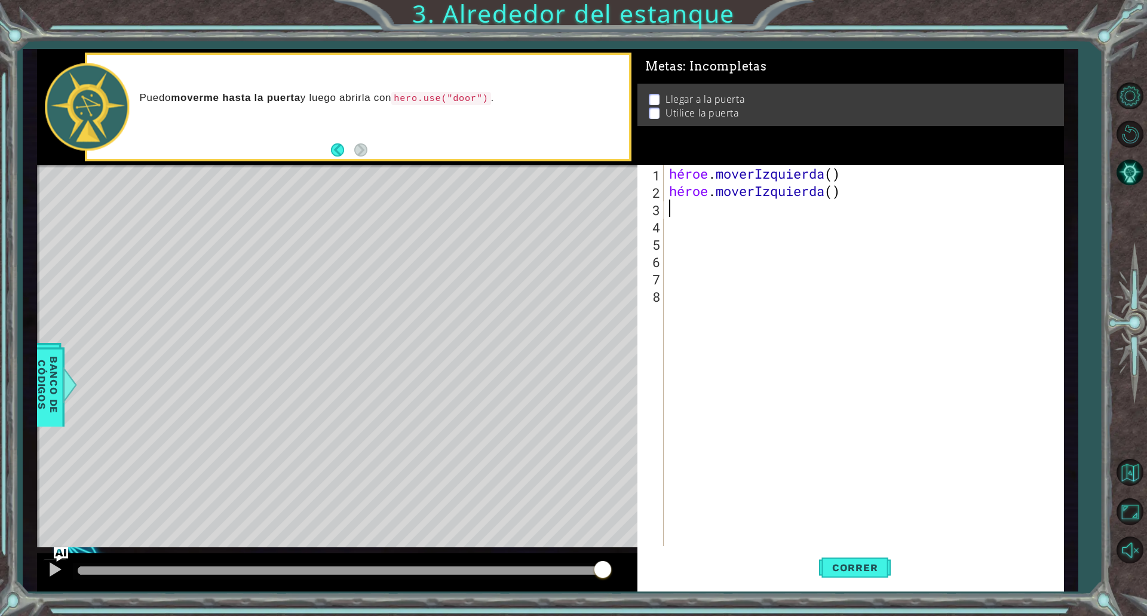
type textarea "h"
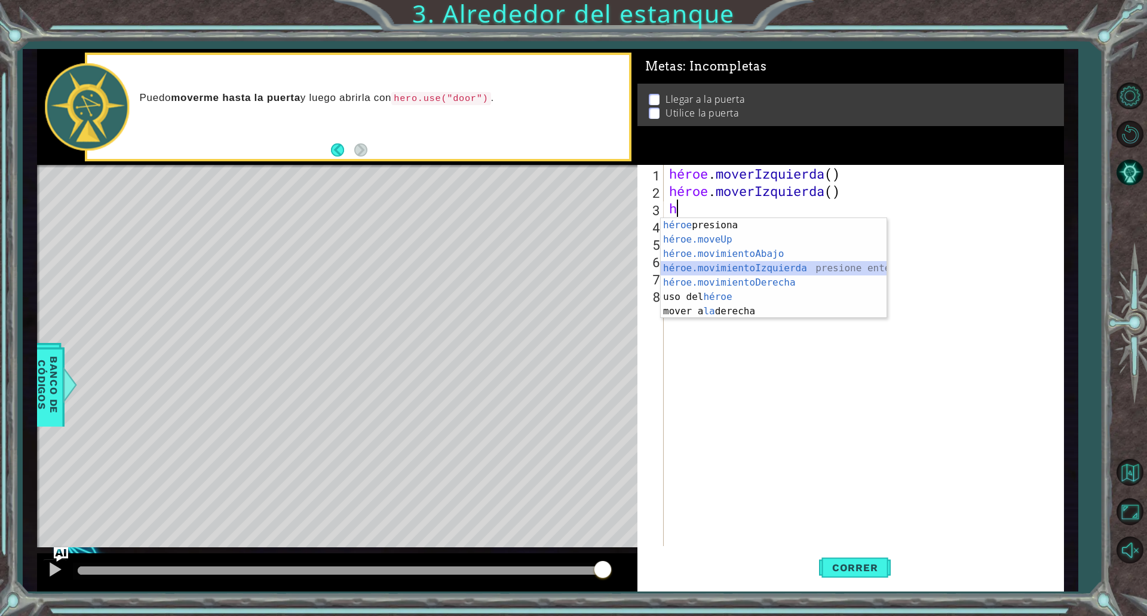
click at [738, 266] on div "héroe presiona enter héroe.moveUp ​ presione enter héroe.movimientoAbajo ​ pres…" at bounding box center [773, 282] width 226 height 129
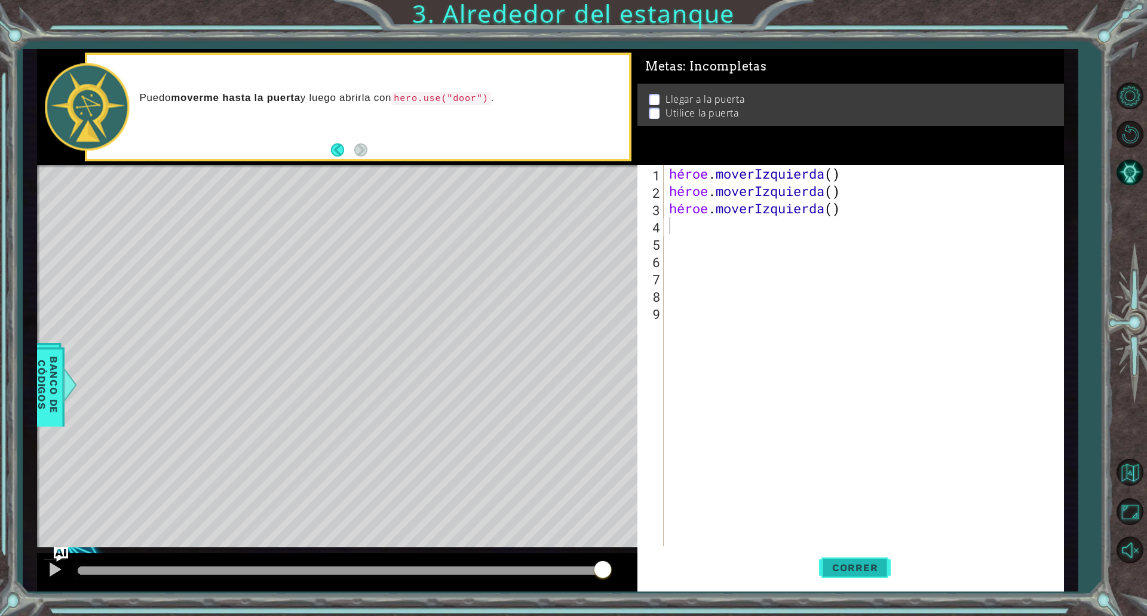
click at [845, 566] on font "Correr" at bounding box center [855, 567] width 46 height 12
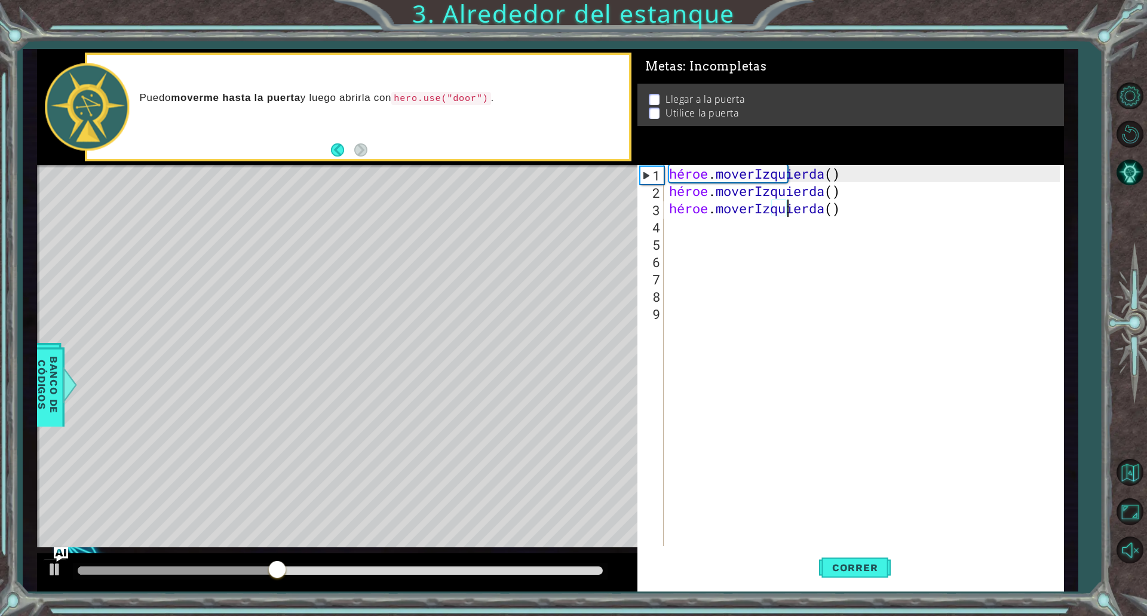
drag, startPoint x: 882, startPoint y: 214, endPoint x: 766, endPoint y: 222, distance: 116.7
click at [766, 222] on div "héroe . moverIzquierda ( ) héroe . moverIzquierda ( ) héroe . moverIzquierda ( )" at bounding box center [865, 373] width 399 height 416
type textarea "hero.moveLeft()"
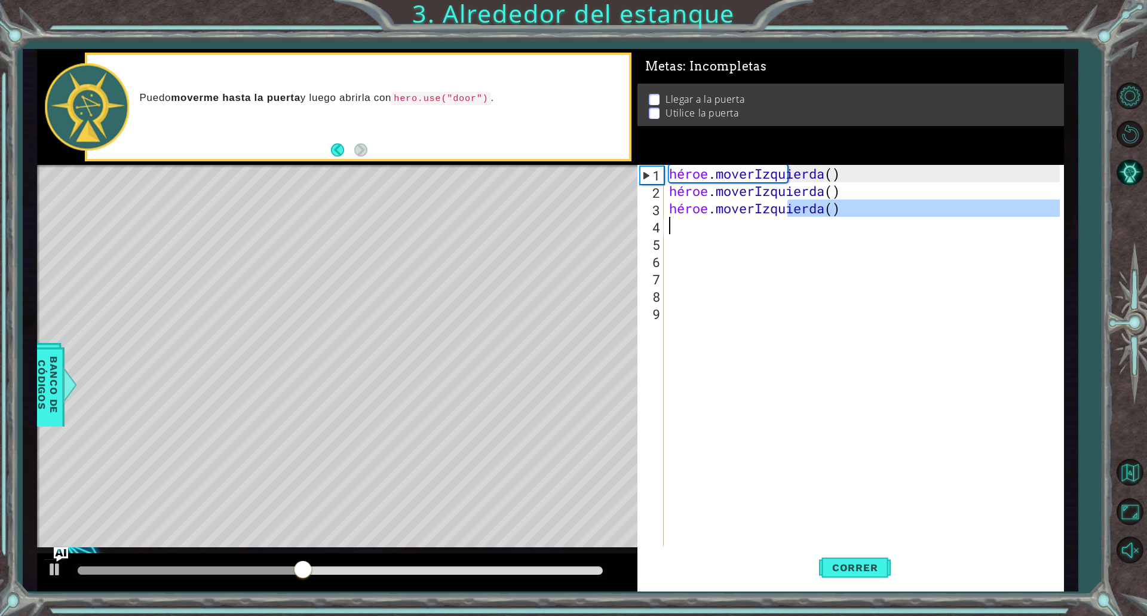
click at [712, 228] on div "héroe . moverIzquierda ( ) héroe . moverIzquierda ( ) héroe . moverIzquierda ( )" at bounding box center [862, 355] width 393 height 381
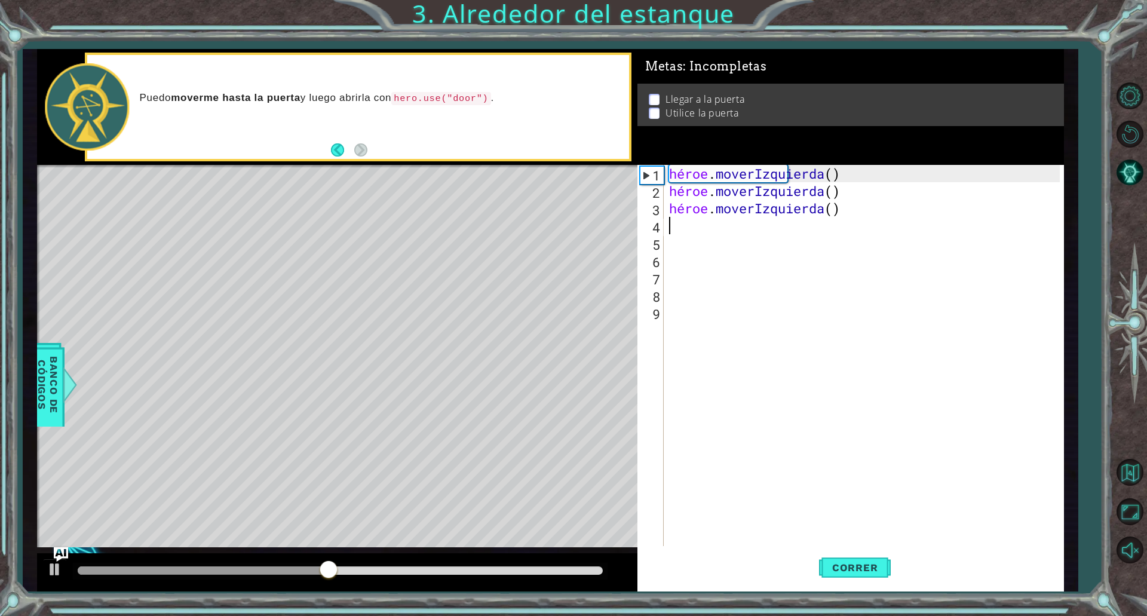
type textarea "h"
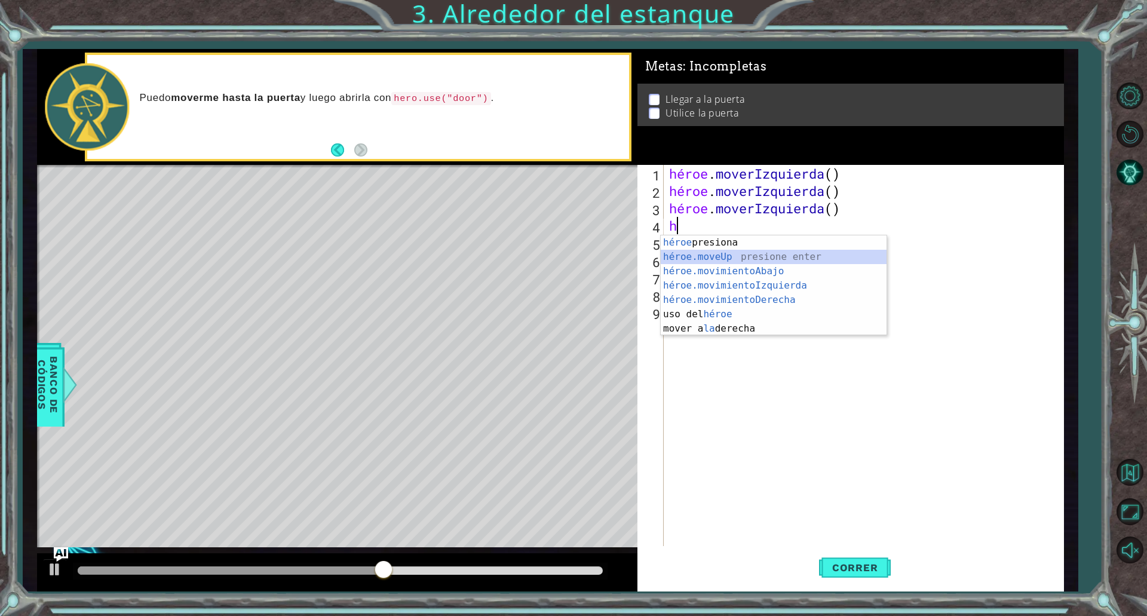
click at [725, 252] on div "héroe presiona enter héroe.moveUp ​ presione enter héroe.movimientoAbajo ​ pres…" at bounding box center [773, 299] width 226 height 129
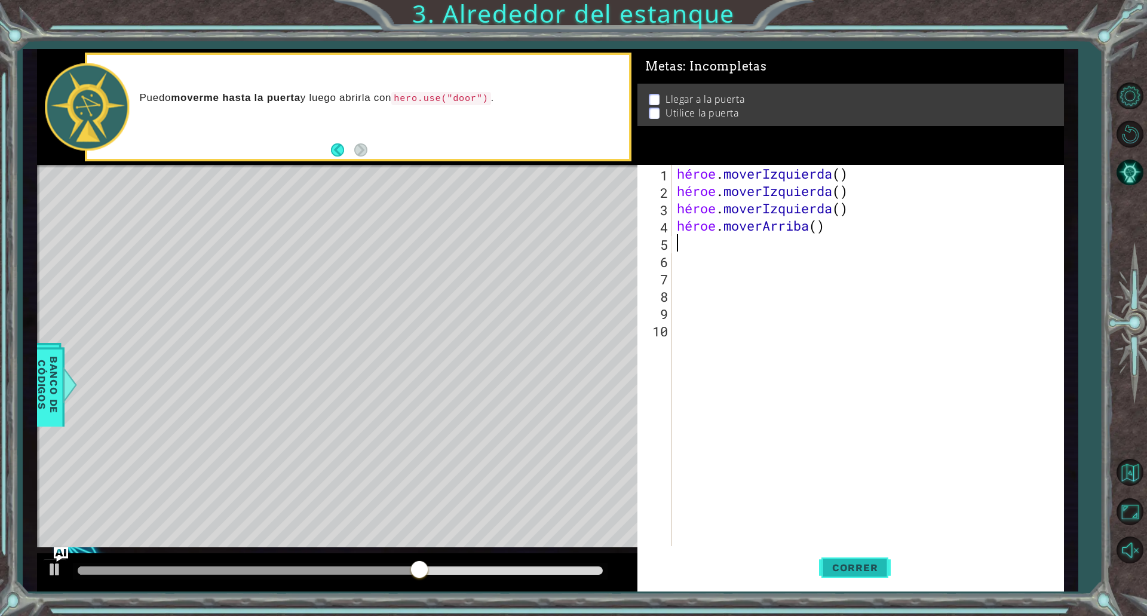
click at [862, 569] on font "Correr" at bounding box center [855, 567] width 46 height 12
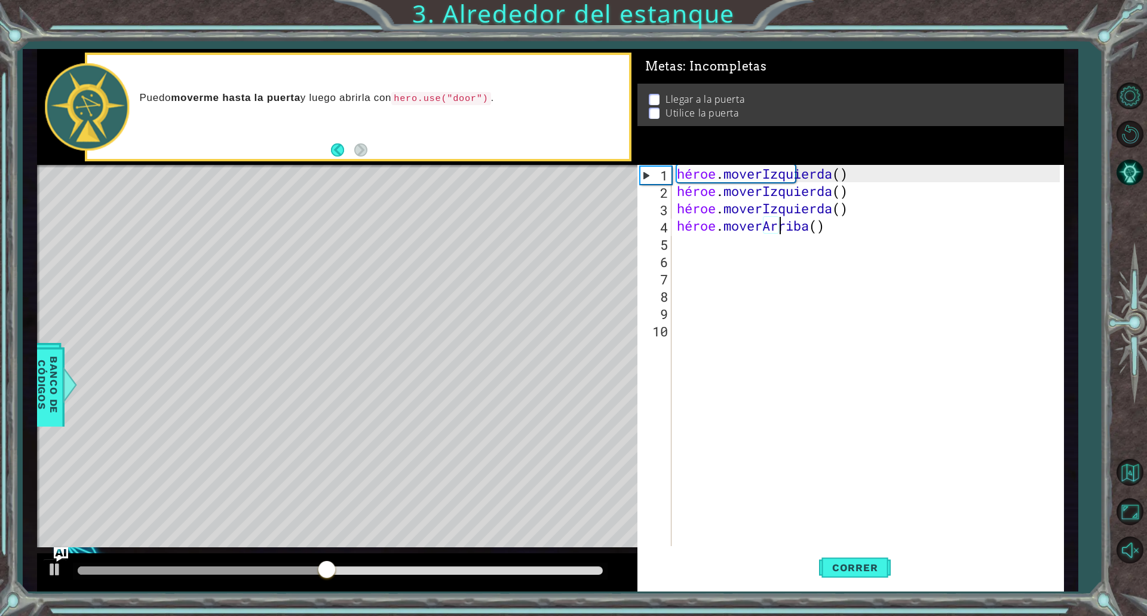
drag, startPoint x: 832, startPoint y: 231, endPoint x: 843, endPoint y: 225, distance: 12.8
click at [843, 225] on div "héroe . moverIzquierda ( ) héroe . moverIzquierda ( ) héroe . moverIzquierda ( …" at bounding box center [869, 373] width 391 height 416
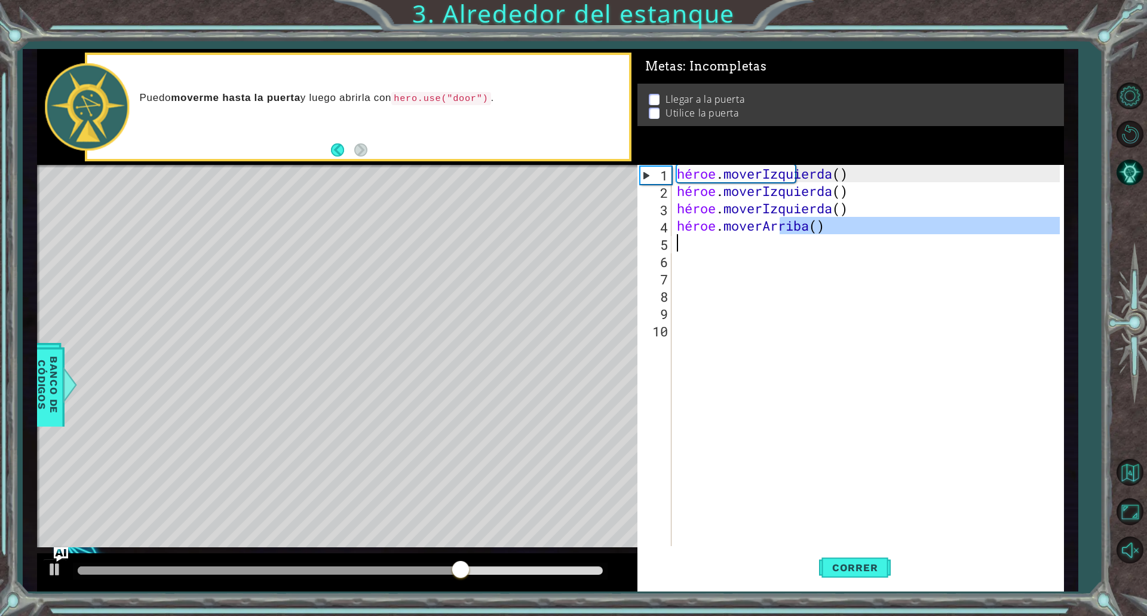
drag, startPoint x: 778, startPoint y: 228, endPoint x: 829, endPoint y: 235, distance: 52.5
type textarea "hero.moveUp()"
drag, startPoint x: 829, startPoint y: 235, endPoint x: 805, endPoint y: 272, distance: 44.4
click at [805, 272] on div "héroe . moverIzquierda ( ) héroe . moverIzquierda ( ) héroe . moverIzquierda ( …" at bounding box center [869, 373] width 391 height 416
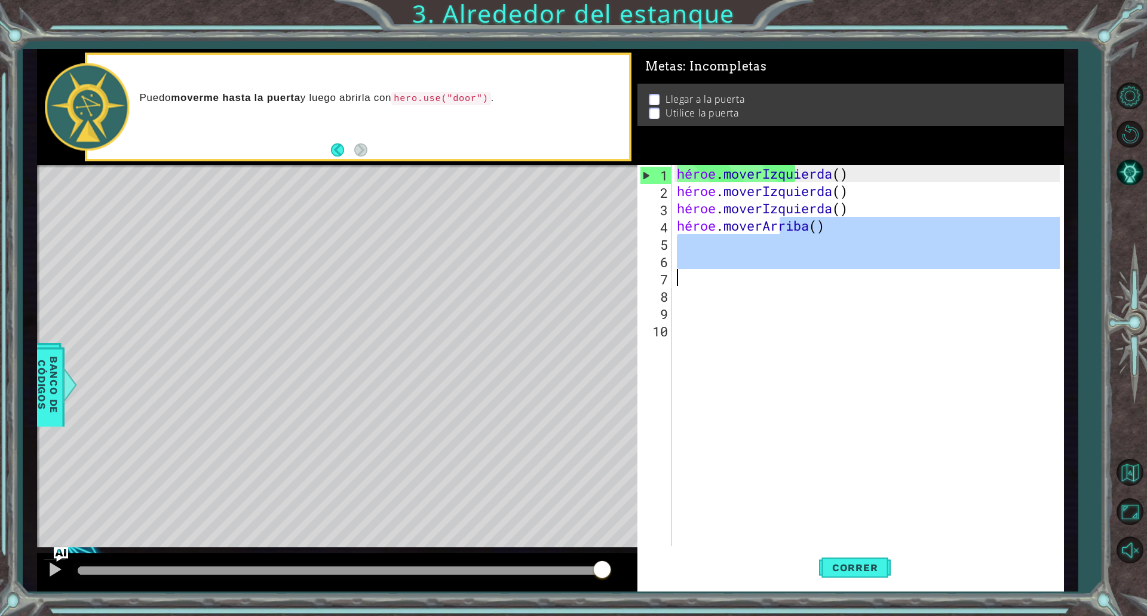
drag, startPoint x: 868, startPoint y: 219, endPoint x: 1146, endPoint y: 244, distance: 278.8
click at [1146, 269] on div "1 הההההההההההההההההההההההההההההההה הההההההההההההההההההההההההההההההה ההההההההההה…" at bounding box center [573, 308] width 1147 height 616
type textarea "hero.moveUp()"
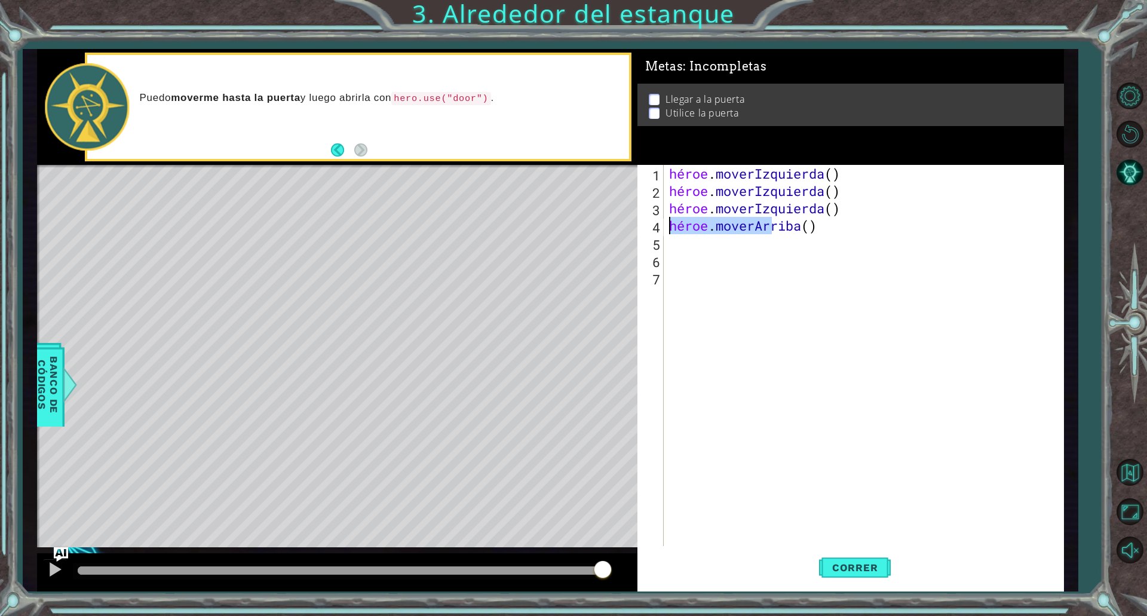
drag, startPoint x: 854, startPoint y: 231, endPoint x: 667, endPoint y: 222, distance: 187.1
click at [667, 222] on div "héroe . moverIzquierda ( ) héroe . moverIzquierda ( ) héroe . moverIzquierda ( …" at bounding box center [865, 373] width 399 height 416
type textarea "h"
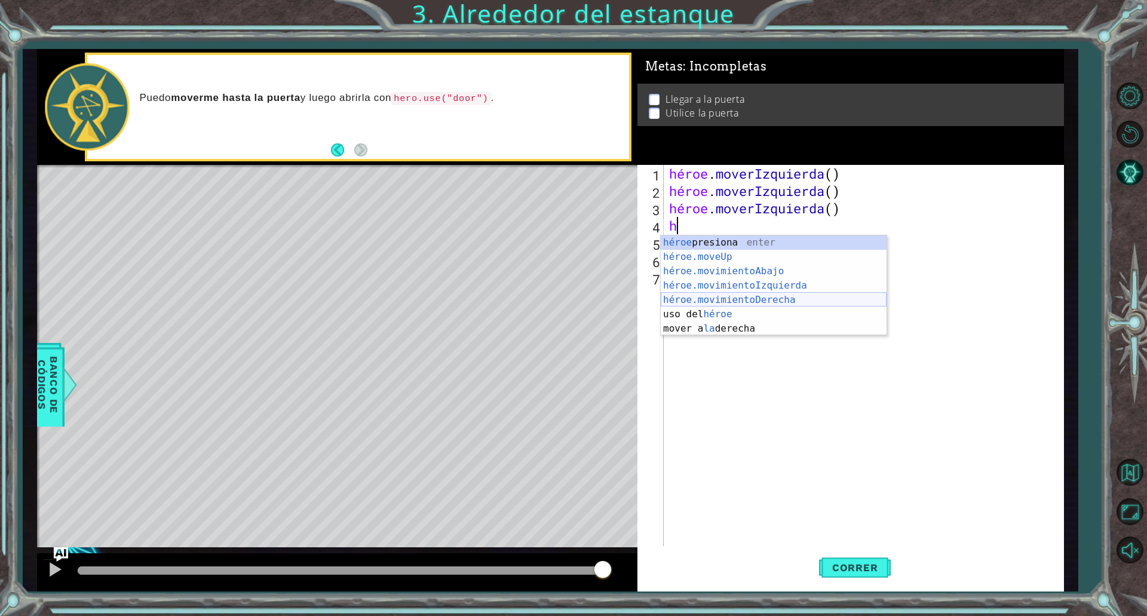
click at [755, 299] on div "héroe presiona enter héroe.moveUp ​ presione enter héroe.movimientoAbajo ​ pres…" at bounding box center [773, 299] width 226 height 129
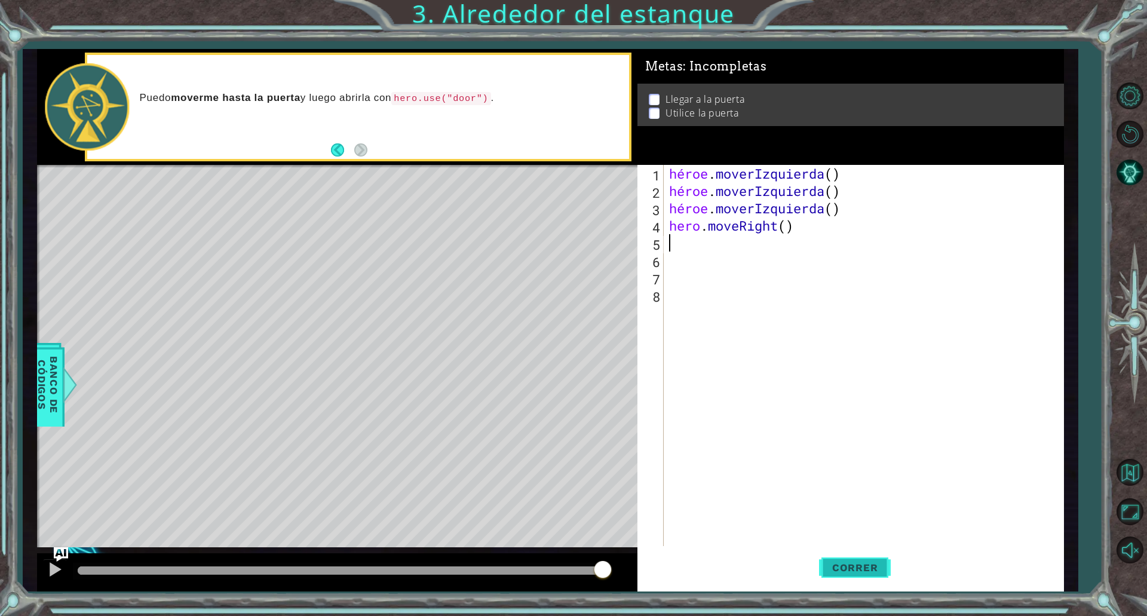
click at [829, 577] on button "Correr" at bounding box center [855, 567] width 72 height 42
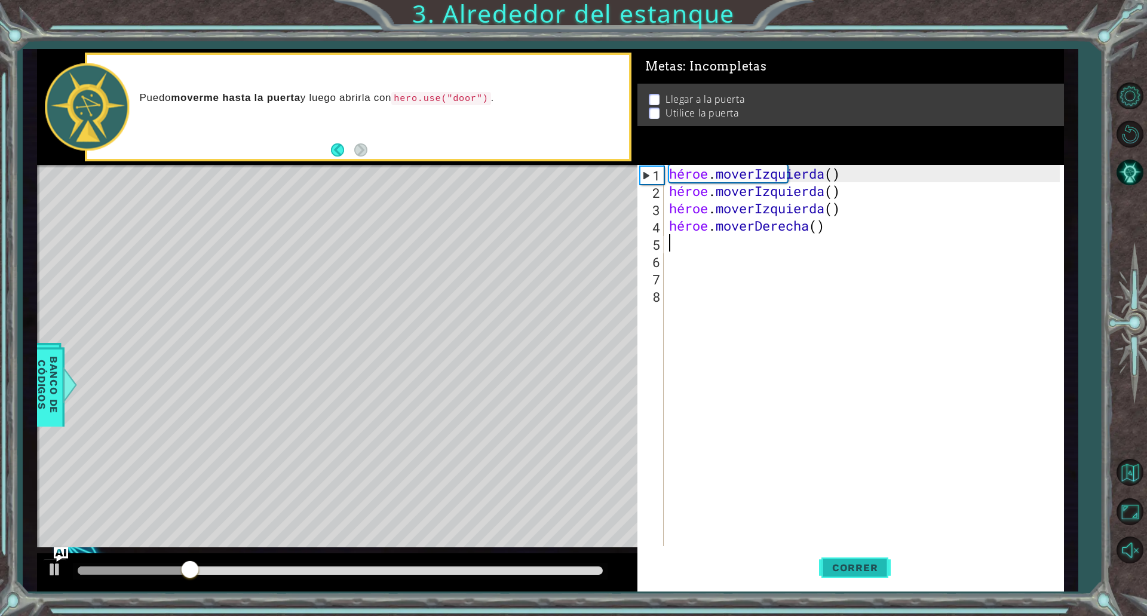
click at [832, 570] on font "Correr" at bounding box center [855, 567] width 46 height 12
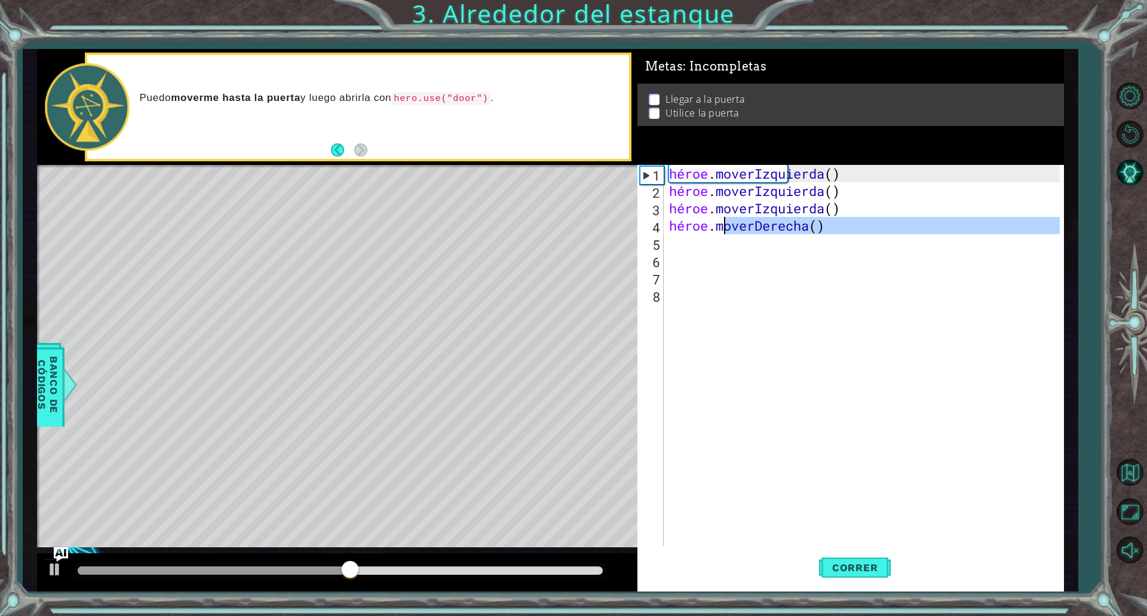
drag, startPoint x: 887, startPoint y: 238, endPoint x: 717, endPoint y: 230, distance: 170.4
click at [717, 230] on div "héroe . moverIzquierda ( ) héroe . moverIzquierda ( ) héroe . moverIzquierda ( …" at bounding box center [865, 373] width 399 height 416
type textarea "hero.m"
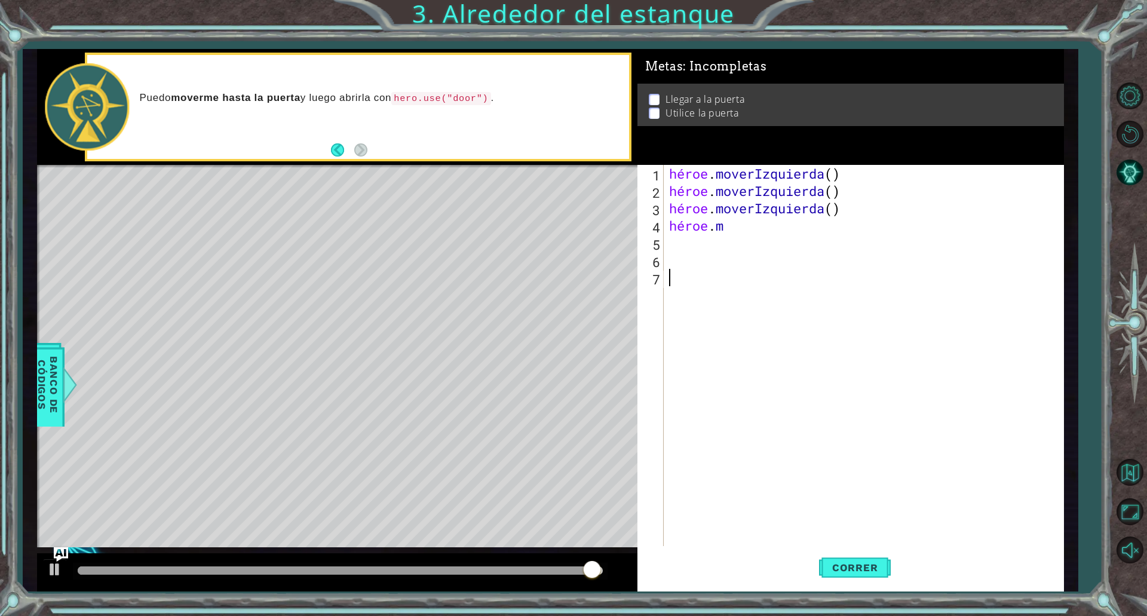
click at [726, 342] on div "héroe . moverIzquierda ( ) héroe . moverIzquierda ( ) héroe . moverIzquierda ( …" at bounding box center [865, 373] width 399 height 416
drag, startPoint x: 747, startPoint y: 233, endPoint x: 649, endPoint y: 229, distance: 98.6
click at [649, 229] on div "1 2 3 4 5 6 7 héroe . moverIzquierda ( ) héroe . moverIzquierda ( ) héroe . mov…" at bounding box center [848, 355] width 422 height 381
type textarea "hero.m"
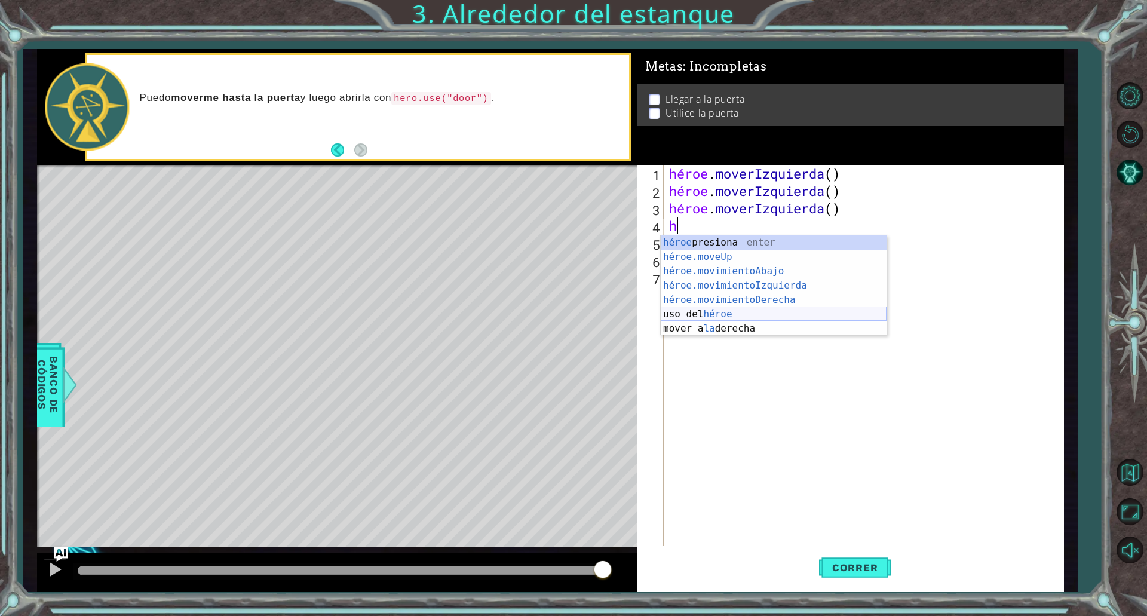
click at [681, 314] on div "héroe presiona enter héroe.moveUp ​ presione enter héroe.movimientoAbajo ​ pres…" at bounding box center [773, 299] width 226 height 129
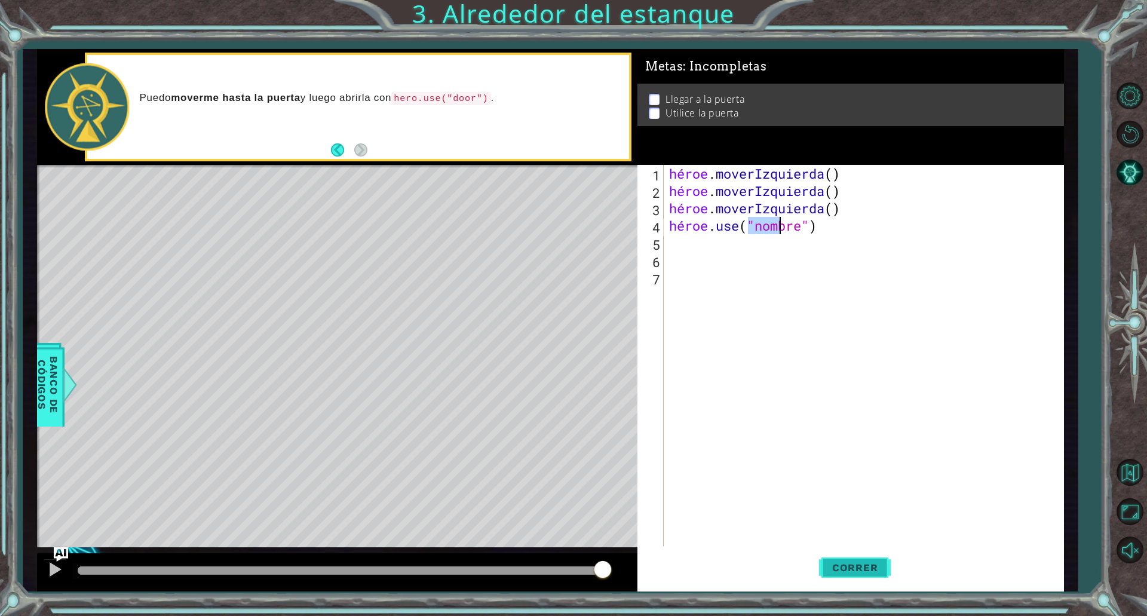
click at [868, 560] on button "Correr" at bounding box center [855, 567] width 72 height 42
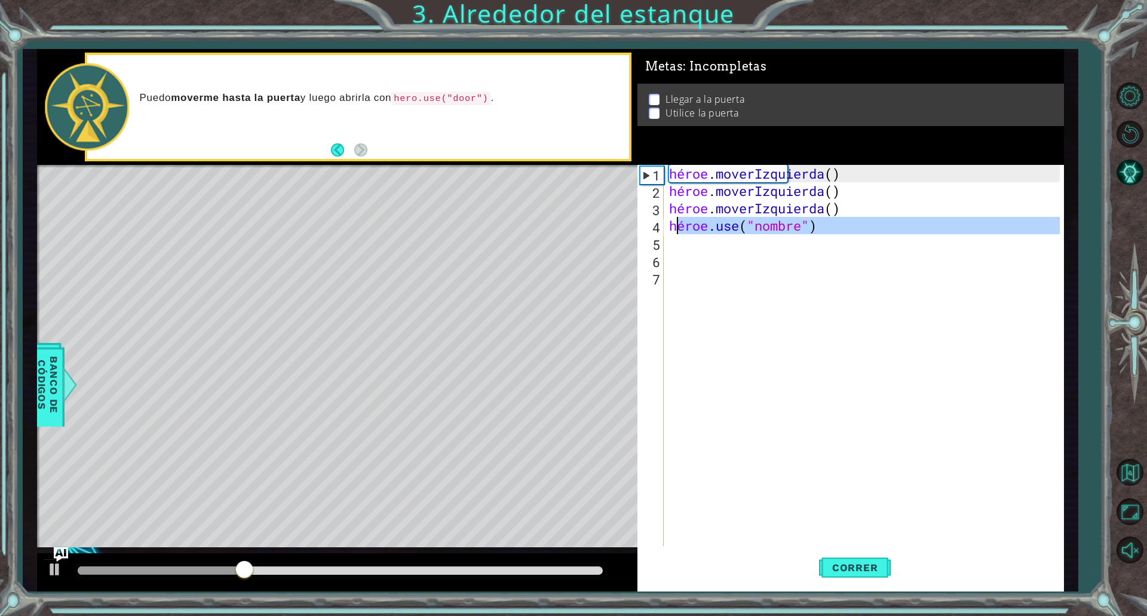
drag, startPoint x: 883, startPoint y: 239, endPoint x: 656, endPoint y: 220, distance: 228.4
click at [656, 228] on div "hero.use("name") 1 2 3 4 5 6 7 héroe . moverIzquierda ( ) héroe . moverIzquierd…" at bounding box center [848, 355] width 422 height 381
type textarea "hero.use("name")"
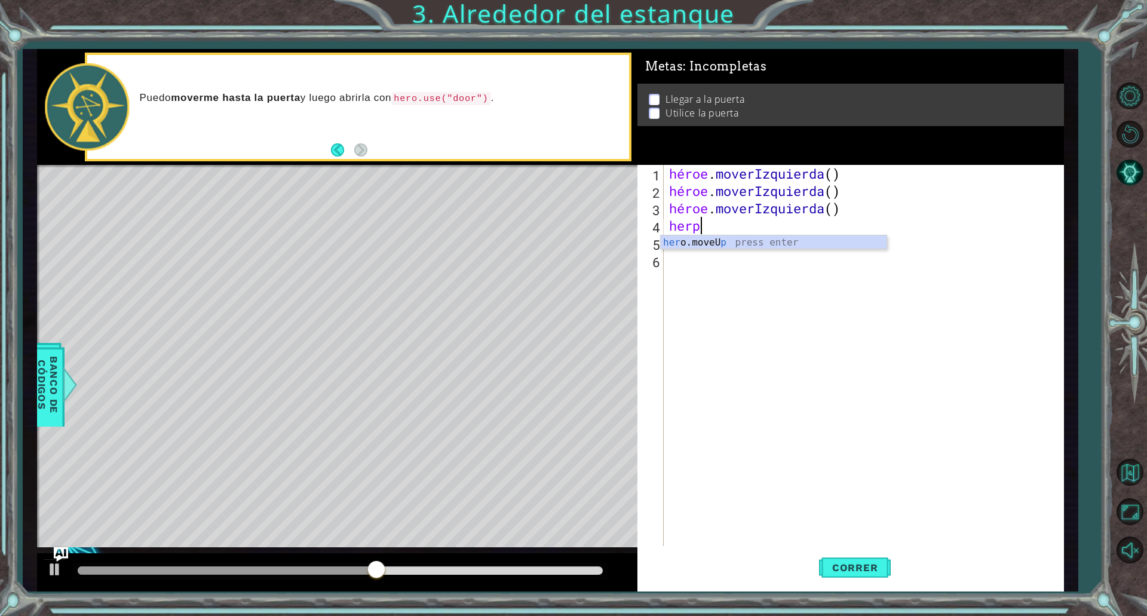
scroll to position [0, 1]
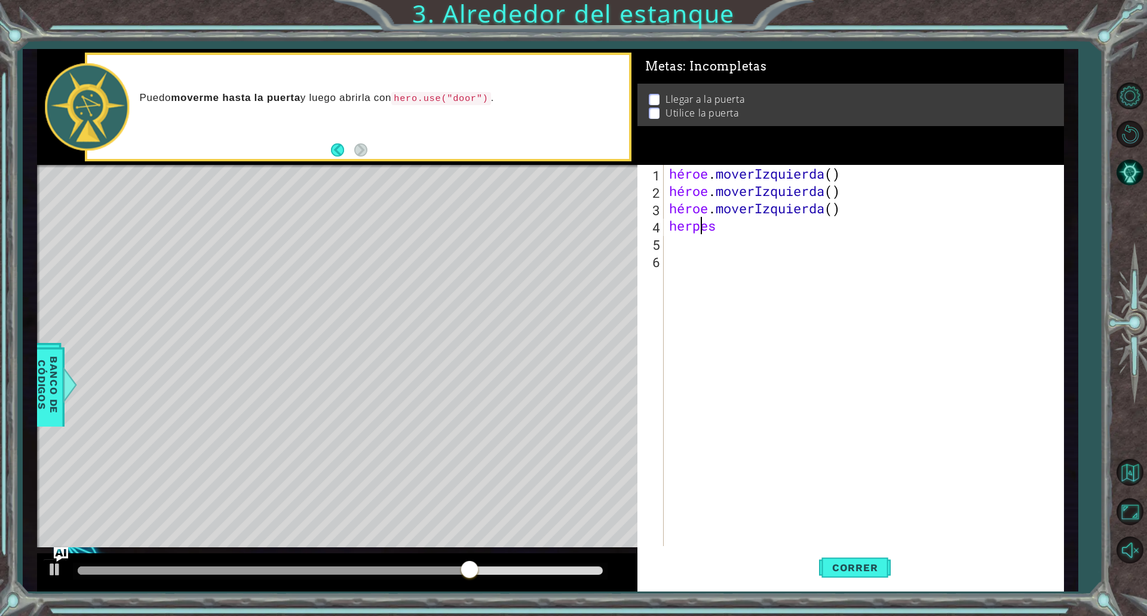
drag, startPoint x: 725, startPoint y: 229, endPoint x: 700, endPoint y: 231, distance: 25.1
click at [700, 231] on div "héroe . moverIzquierda ( ) héroe . moverIzquierda ( ) héroe . moverIzquierda ( …" at bounding box center [865, 373] width 399 height 416
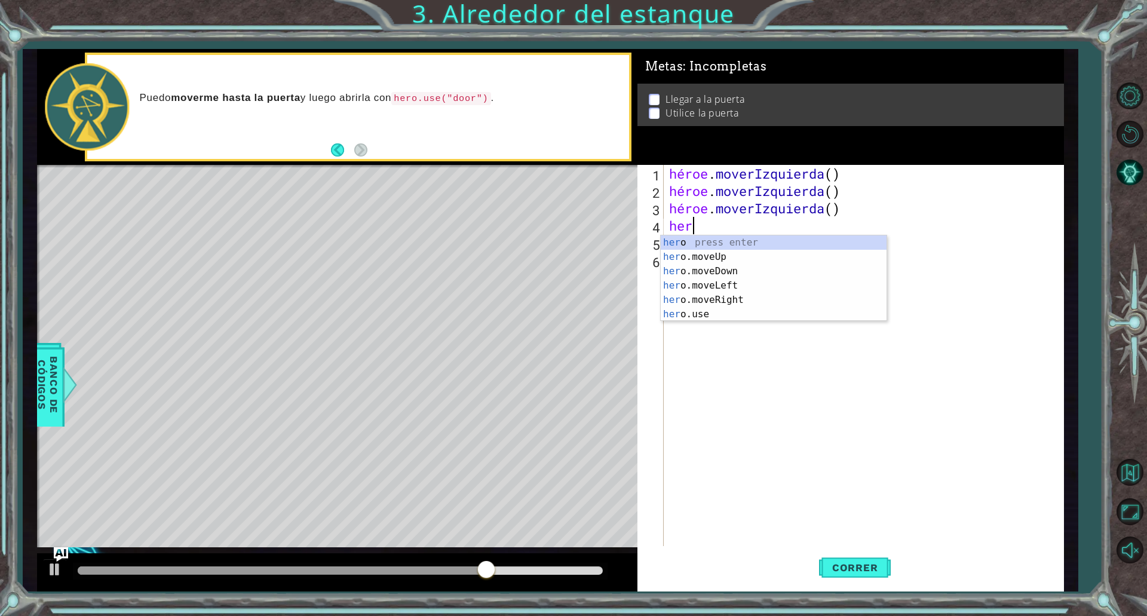
scroll to position [0, 0]
type textarea "h"
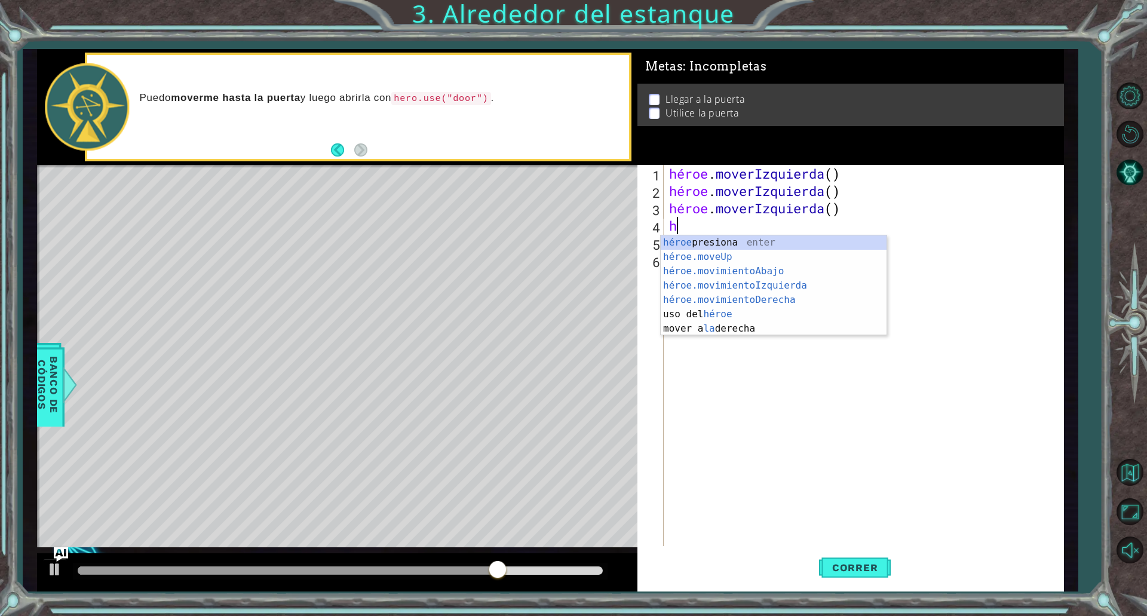
type textarea "hero.moveLeft()"
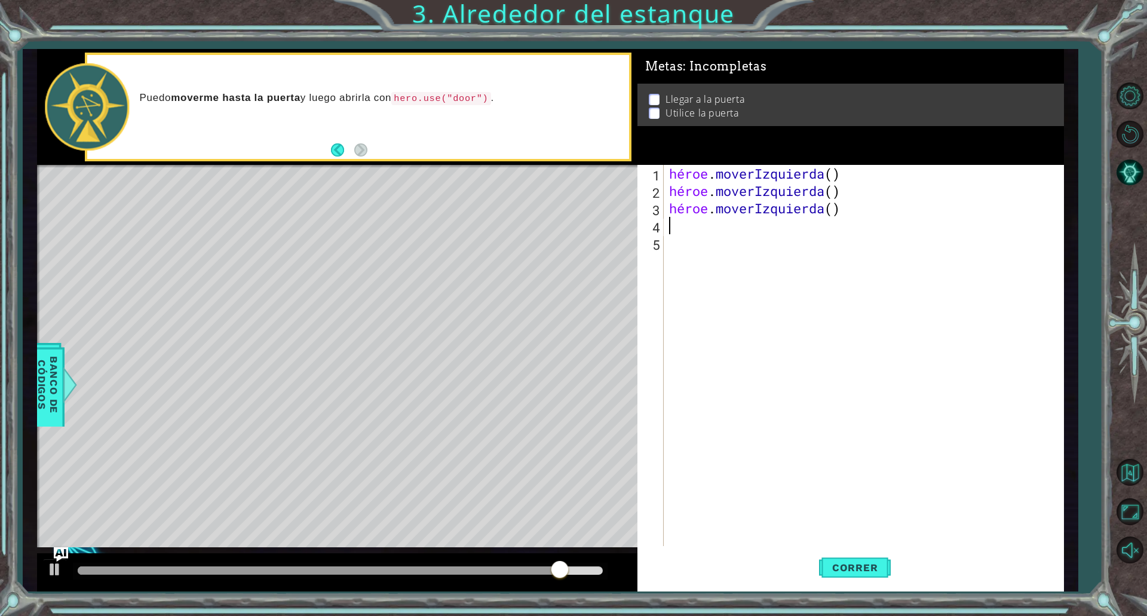
click at [684, 231] on div "héroe . moverIzquierda ( ) héroe . moverIzquierda ( ) héroe . moverIzquierda ( )" at bounding box center [865, 373] width 399 height 416
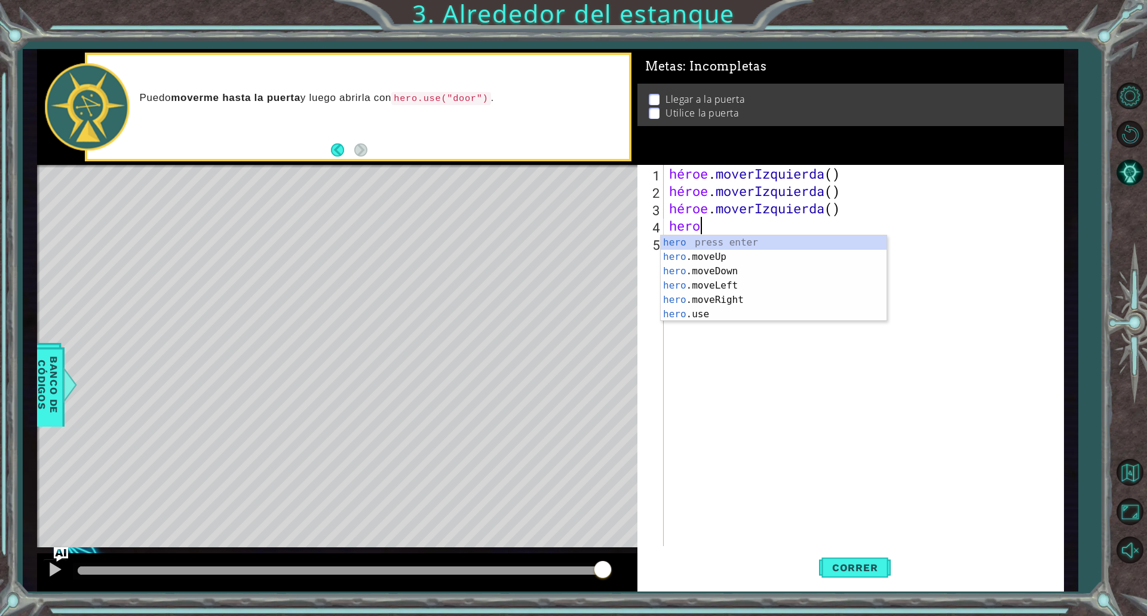
scroll to position [0, 1]
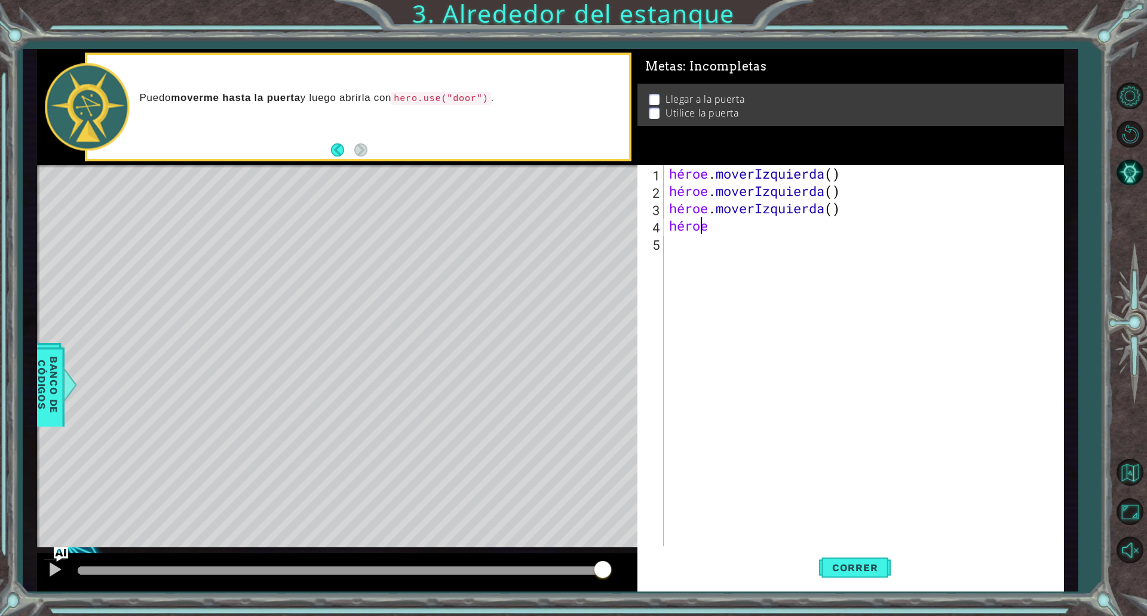
click at [717, 226] on div "héroe . moverIzquierda ( ) héroe . moverIzquierda ( ) héroe . moverIzquierda ( …" at bounding box center [865, 373] width 399 height 416
click at [716, 226] on div "héroe . moverIzquierda ( ) héroe . moverIzquierda ( ) héroe . moverIzquierda ( …" at bounding box center [865, 373] width 399 height 416
drag, startPoint x: 697, startPoint y: 226, endPoint x: 709, endPoint y: 228, distance: 11.5
click at [707, 228] on div "héroe . moverIzquierda ( ) héroe . moverIzquierda ( ) héroe . moverIzquierda ( …" at bounding box center [865, 373] width 399 height 416
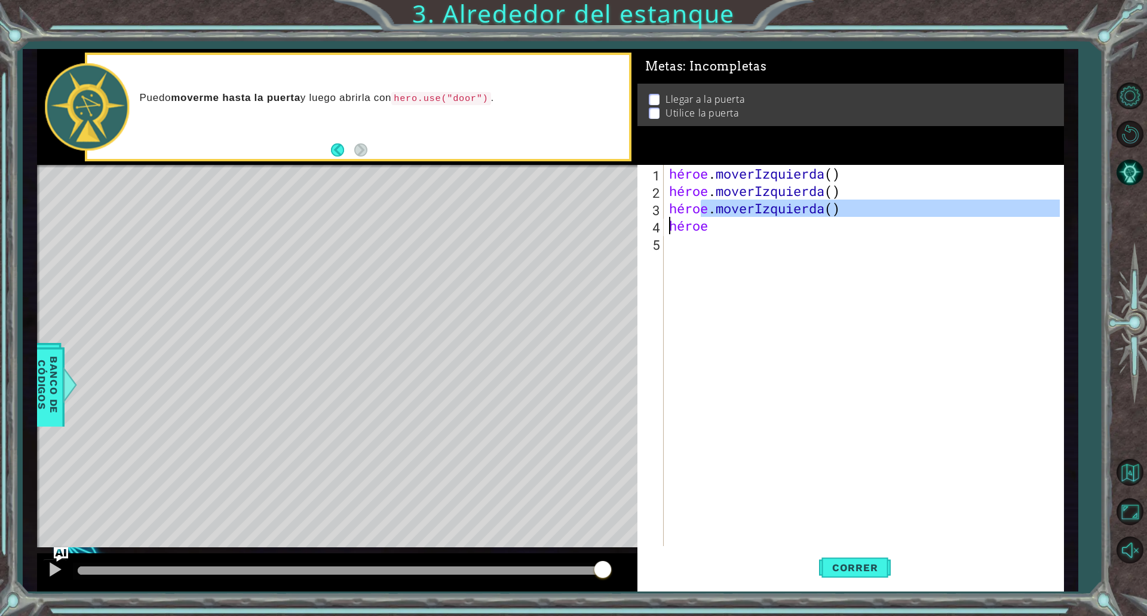
drag, startPoint x: 702, startPoint y: 207, endPoint x: 653, endPoint y: 229, distance: 52.9
click at [653, 229] on div "hero 1 2 3 4 5 héroe . moverIzquierda ( ) héroe . moverIzquierda ( ) héroe . mo…" at bounding box center [848, 355] width 422 height 381
type textarea "hero.moveLeft() hero"
click at [727, 263] on div "héroe . moverIzquierda ( ) héroe . moverIzquierda ( ) héroe . moverIzquierda ( …" at bounding box center [865, 373] width 399 height 416
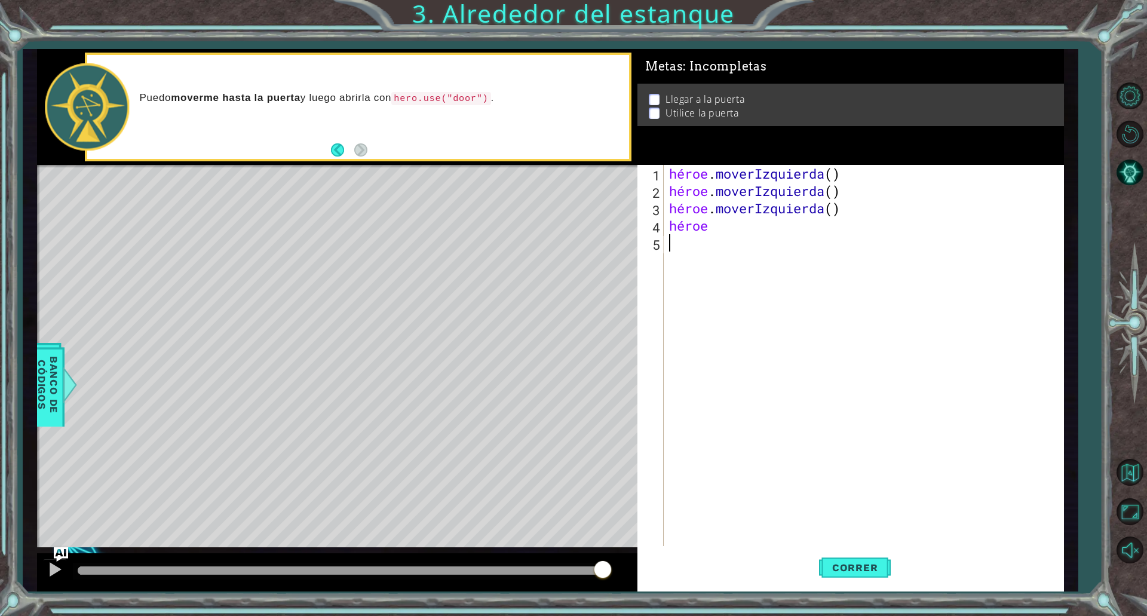
scroll to position [0, 0]
click at [721, 231] on div "héroe . moverIzquierda ( ) héroe . moverIzquierda ( ) héroe . moverIzquierda ( …" at bounding box center [865, 373] width 399 height 416
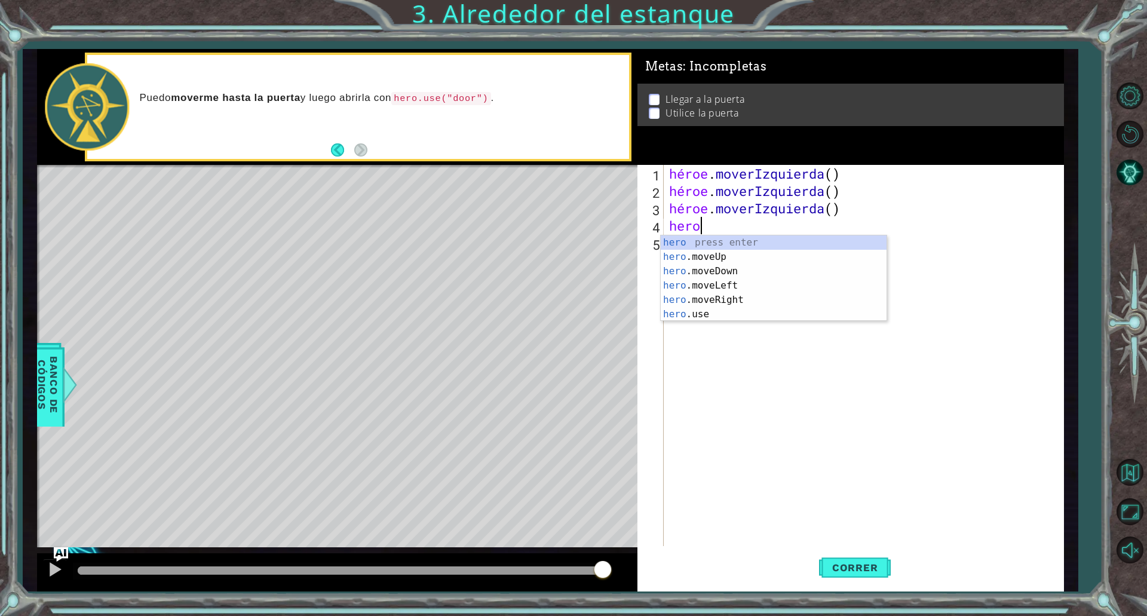
scroll to position [0, 1]
type textarea "h"
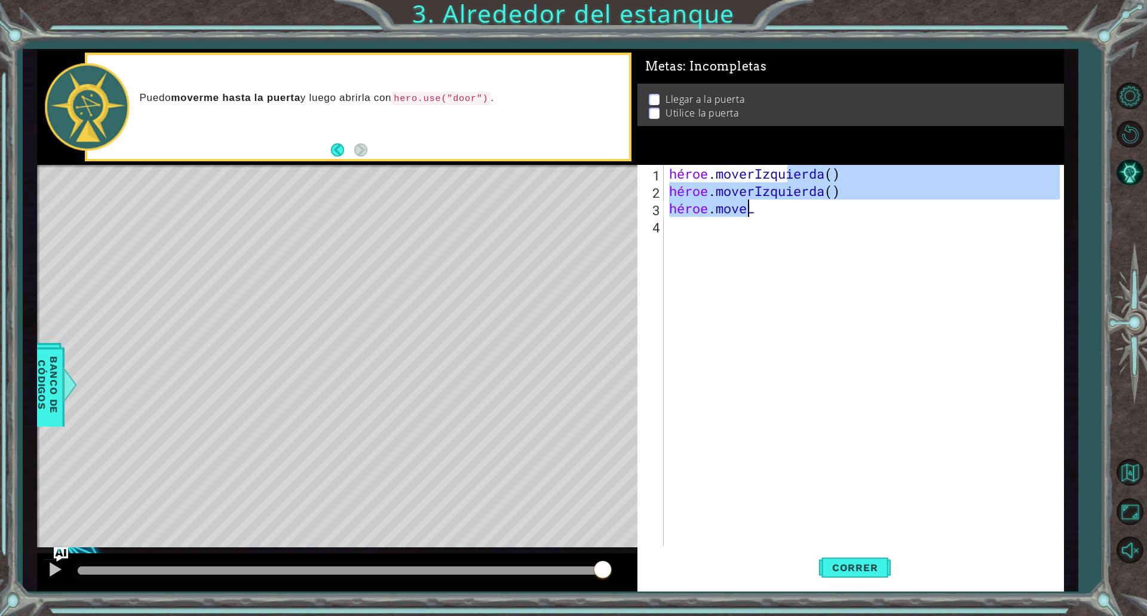
drag, startPoint x: 848, startPoint y: 166, endPoint x: 864, endPoint y: 213, distance: 49.7
click at [864, 213] on div "héroe . moverIzquierda ( ) héroe . moverIzquierda ( ) héroe . moveL" at bounding box center [865, 373] width 399 height 416
type textarea "hero.moveLeft()"
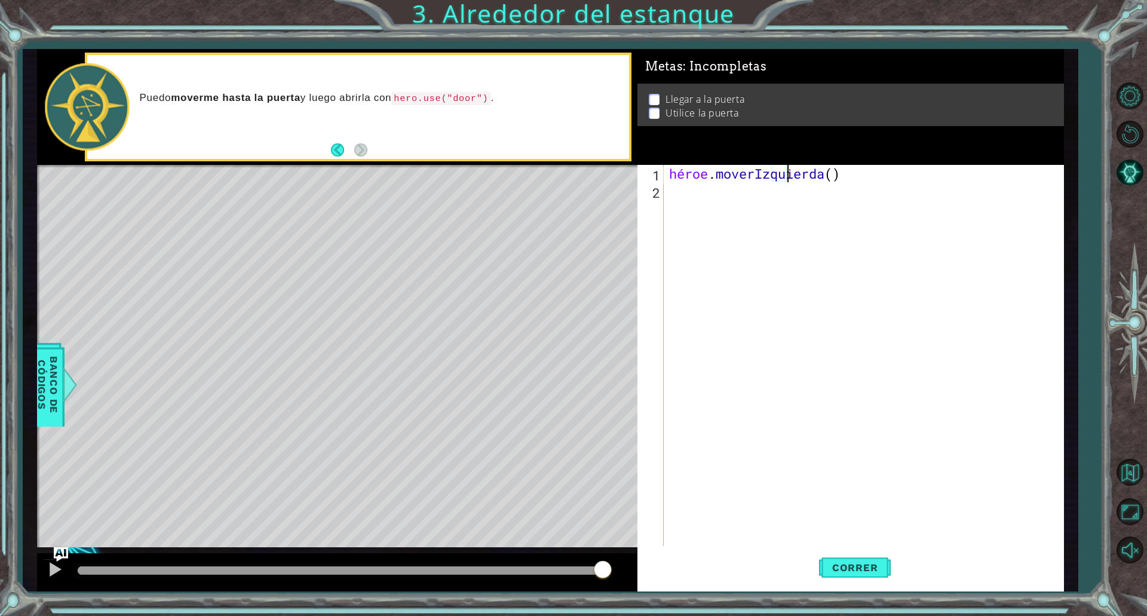
click at [683, 196] on div "héroe . moverIzquierda ( )" at bounding box center [865, 373] width 399 height 416
type textarea "h"
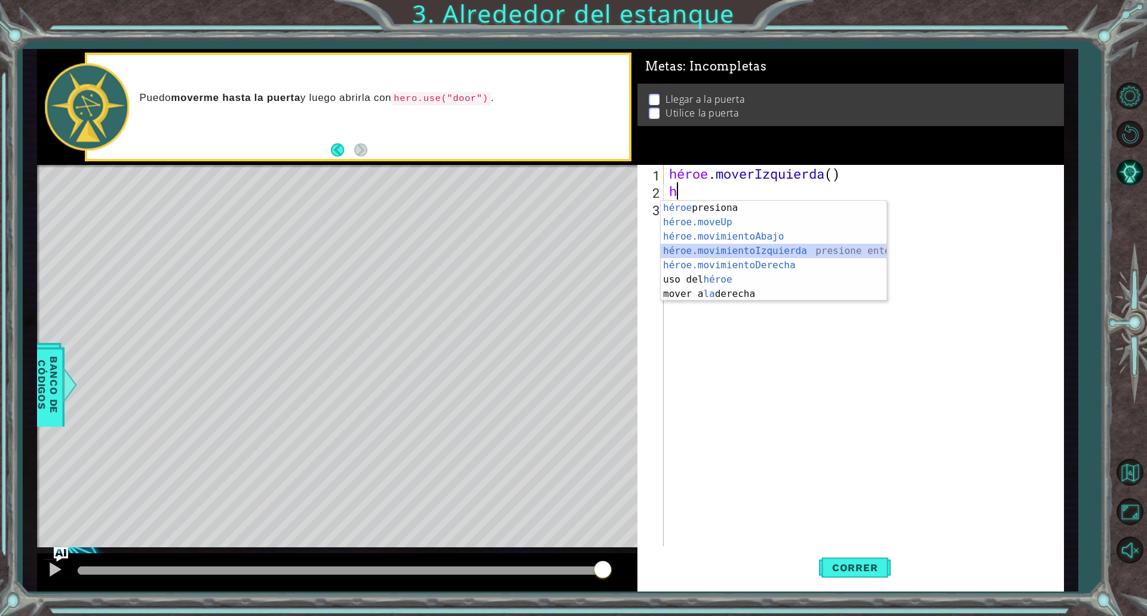
click at [692, 251] on div "héroe presiona enter héroe.moveUp ​ presione enter héroe.movimientoAbajo ​ pres…" at bounding box center [773, 265] width 226 height 129
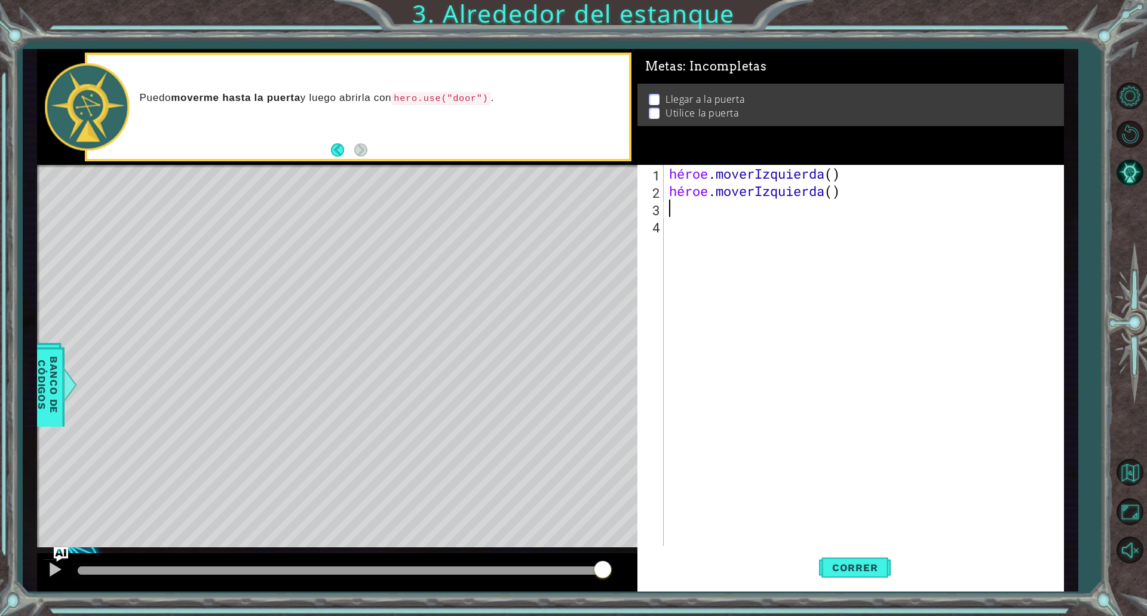
type textarea "h"
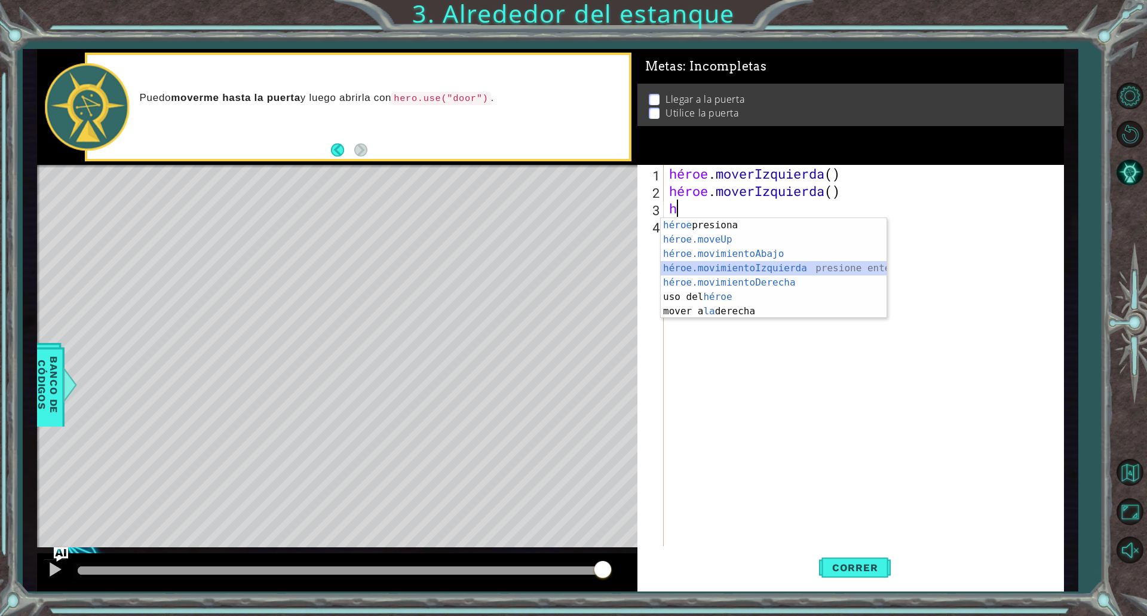
click at [724, 265] on div "héroe presiona enter héroe.moveUp ​ presione enter héroe.movimientoAbajo ​ pres…" at bounding box center [773, 282] width 226 height 129
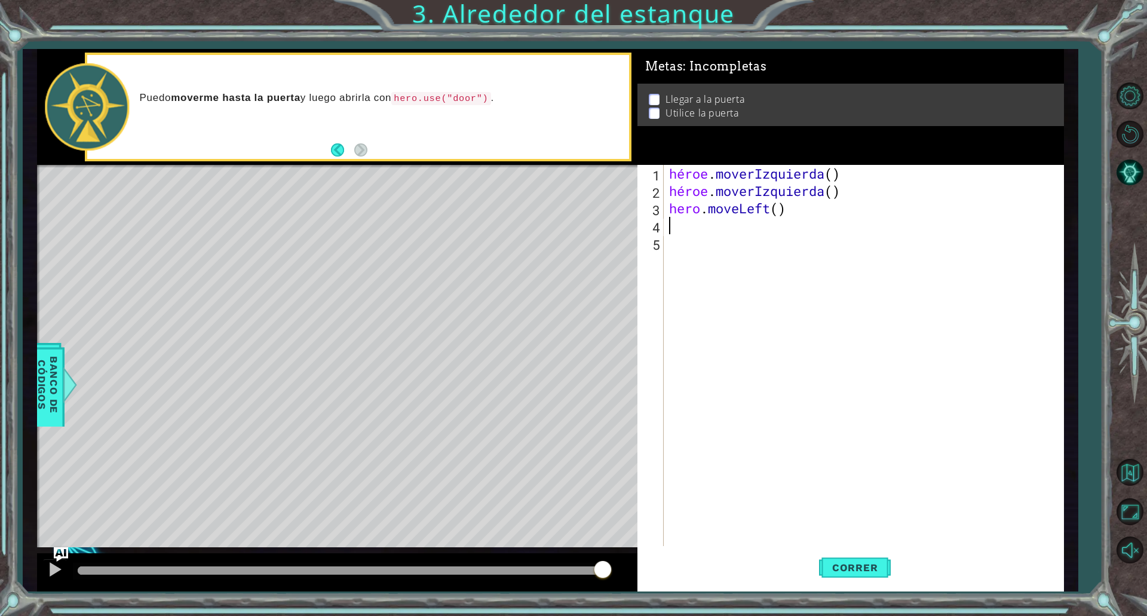
type textarea "h"
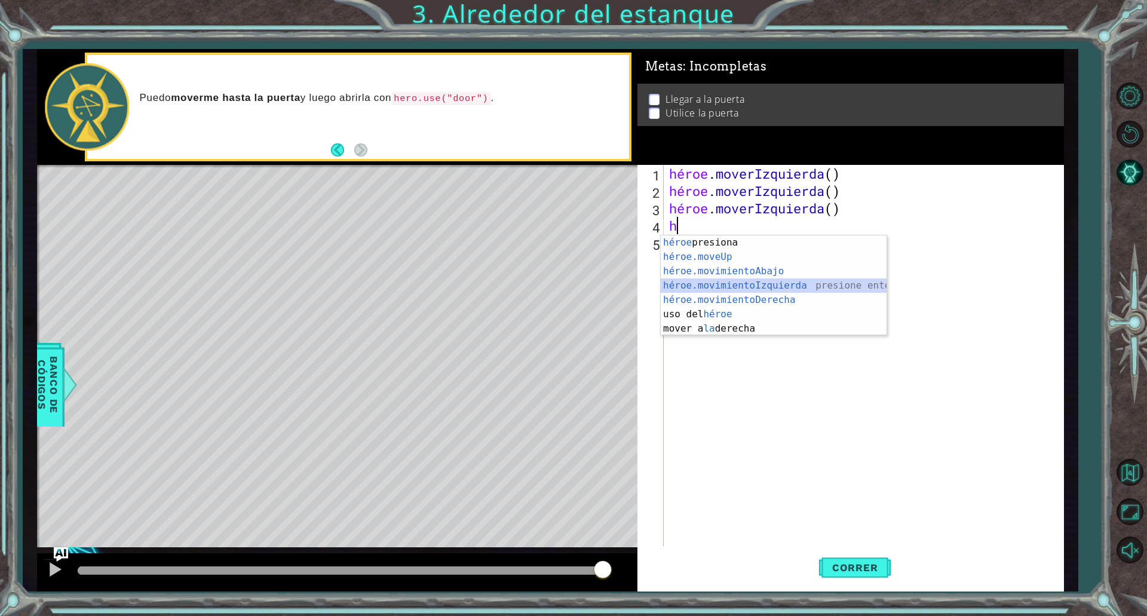
click at [709, 284] on div "héroe presiona enter héroe.moveUp ​ presione enter héroe.movimientoAbajo ​ pres…" at bounding box center [773, 299] width 226 height 129
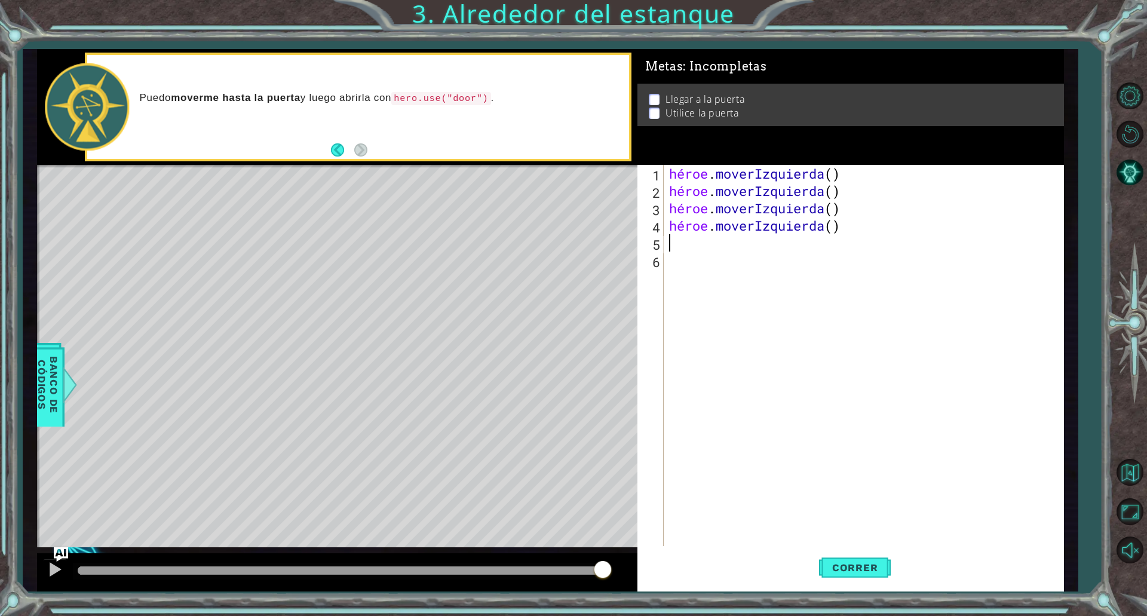
type textarea "h"
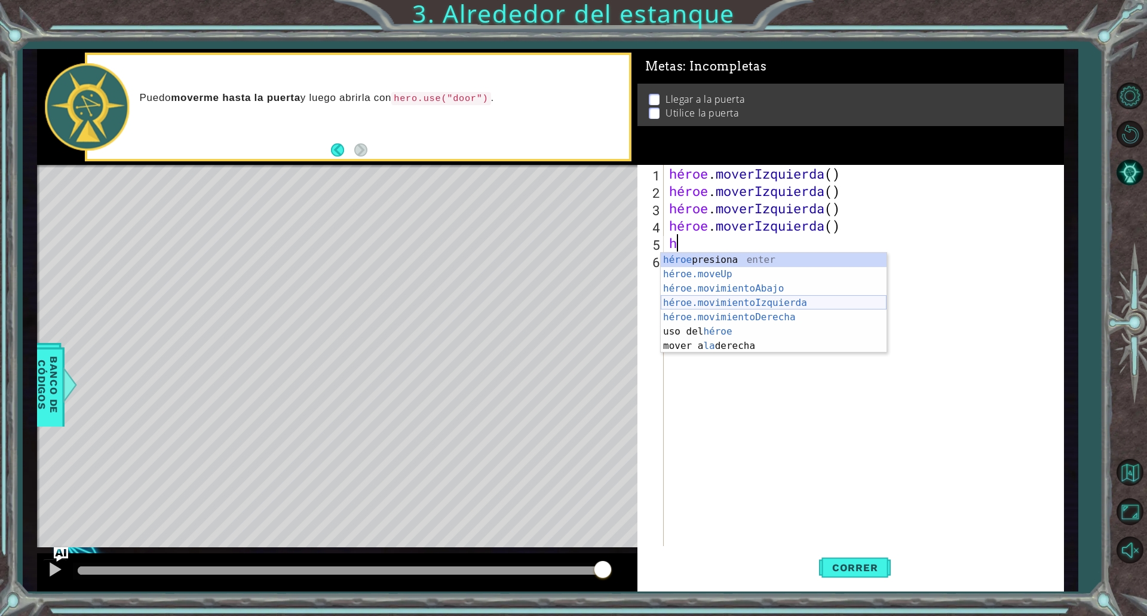
click at [695, 296] on div "héroe presiona enter héroe.moveUp ​ presione enter héroe.movimientoAbajo ​ pres…" at bounding box center [773, 317] width 226 height 129
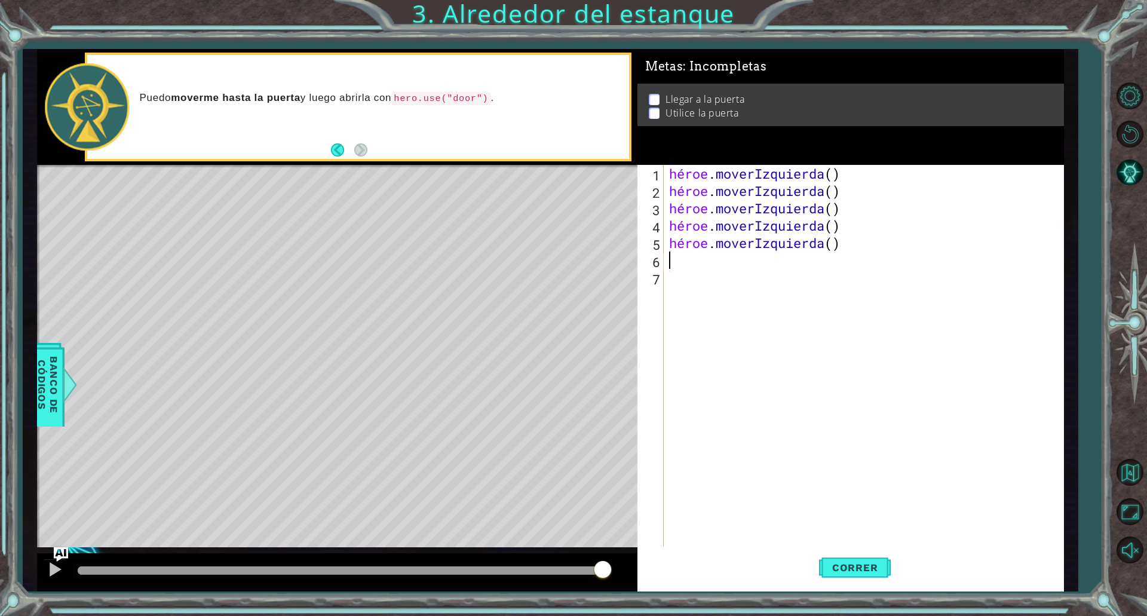
type textarea "h"
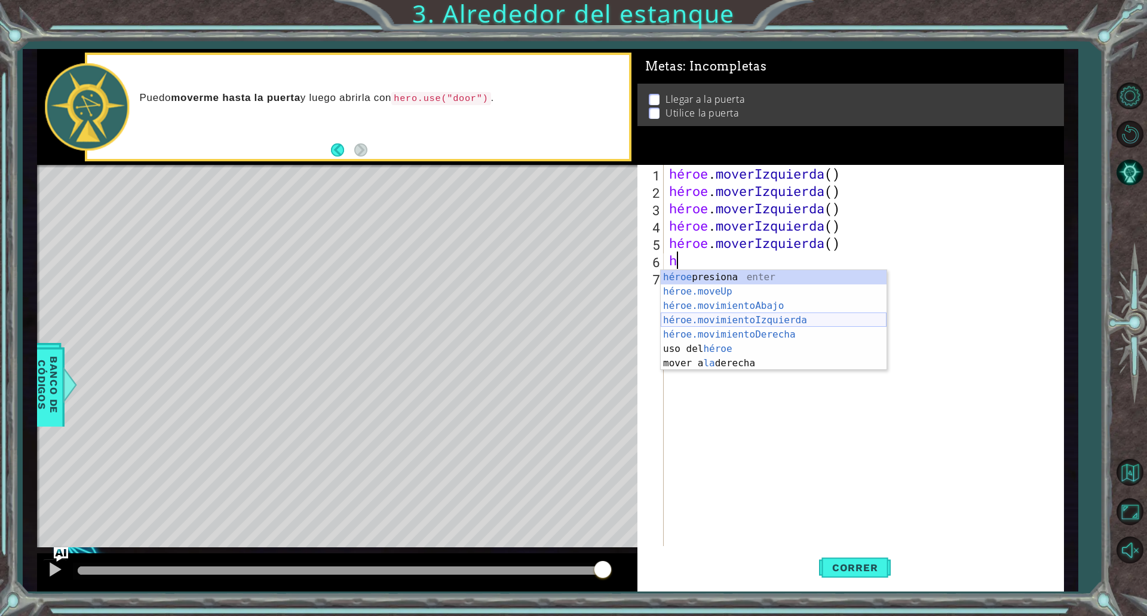
click at [698, 324] on div "héroe presiona enter héroe.moveUp ​ presione enter héroe.movimientoAbajo ​ pres…" at bounding box center [773, 334] width 226 height 129
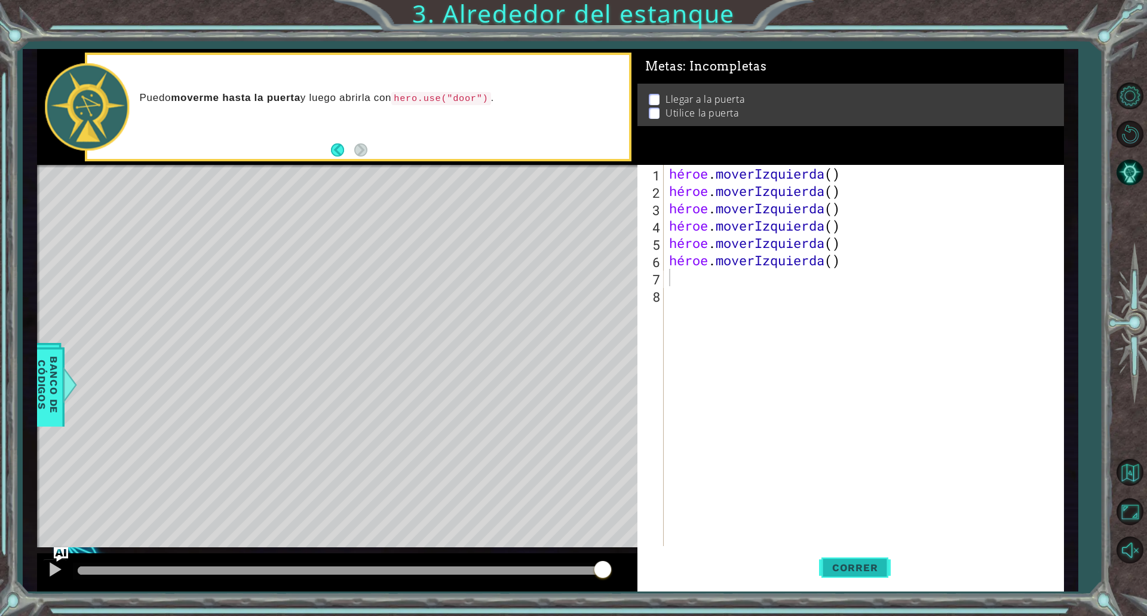
click at [848, 562] on font "Correr" at bounding box center [855, 567] width 46 height 12
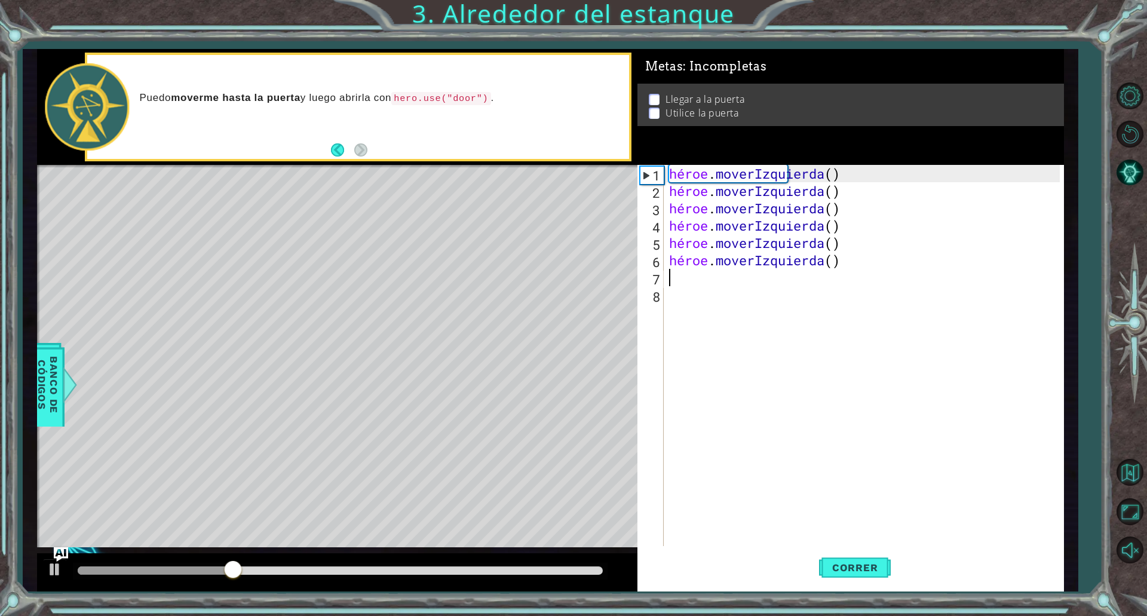
click at [887, 272] on div "héroe . moverIzquierda ( ) héroe . moverIzquierda ( ) héroe . moverIzquierda ( …" at bounding box center [865, 373] width 399 height 416
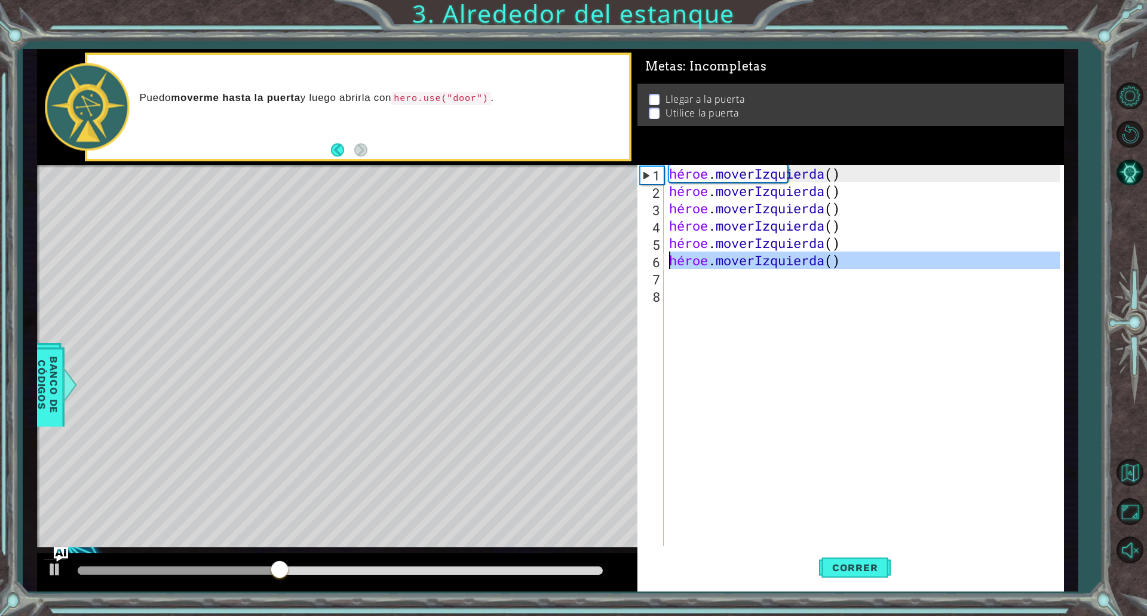
drag, startPoint x: 887, startPoint y: 272, endPoint x: 649, endPoint y: 267, distance: 237.7
click at [649, 267] on div "1 2 3 4 5 6 7 8 héroe . moverIzquierda ( ) héroe . moverIzquierda ( ) héroe . m…" at bounding box center [848, 355] width 422 height 381
type textarea "hero.moveLeft()"
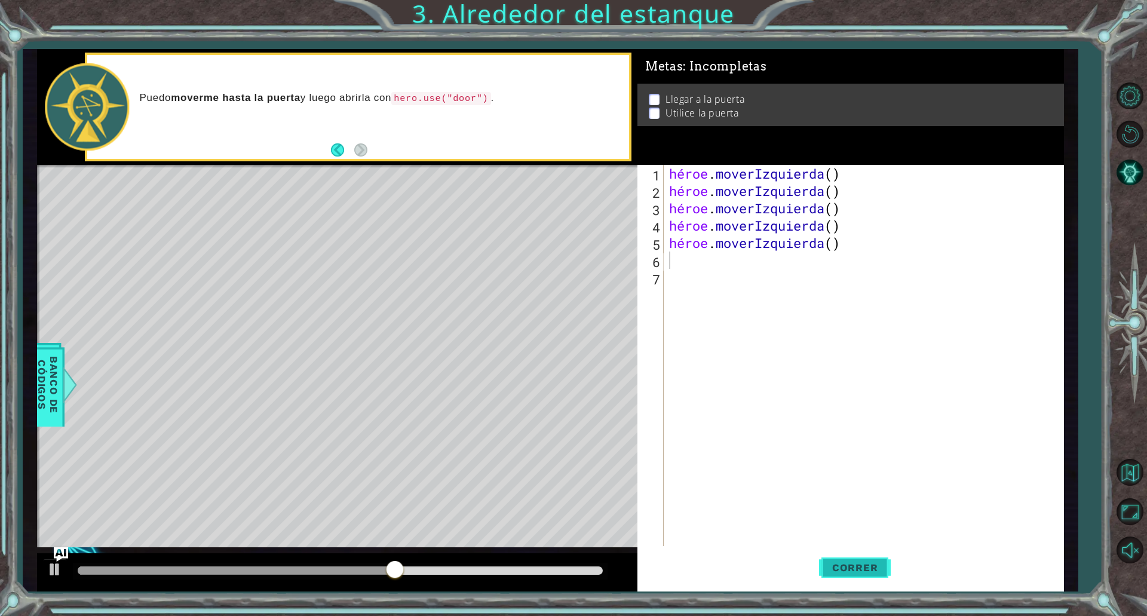
drag, startPoint x: 902, startPoint y: 556, endPoint x: 874, endPoint y: 564, distance: 29.9
click at [875, 564] on div "Correr" at bounding box center [854, 567] width 426 height 42
click at [874, 564] on font "Correr" at bounding box center [855, 567] width 46 height 12
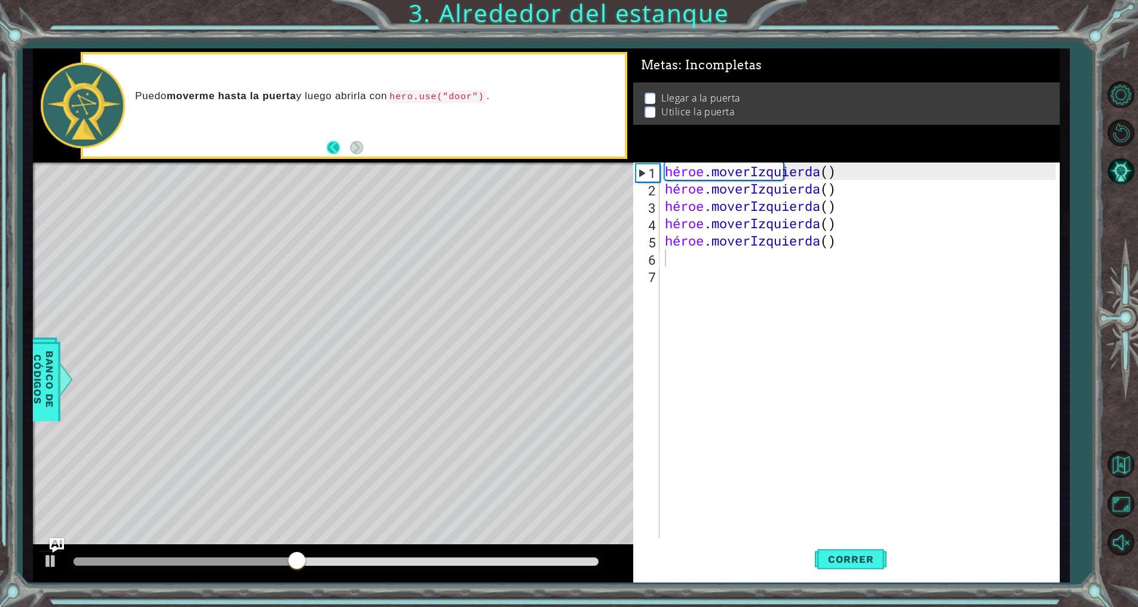
click at [328, 143] on button "Atrás" at bounding box center [338, 147] width 23 height 13
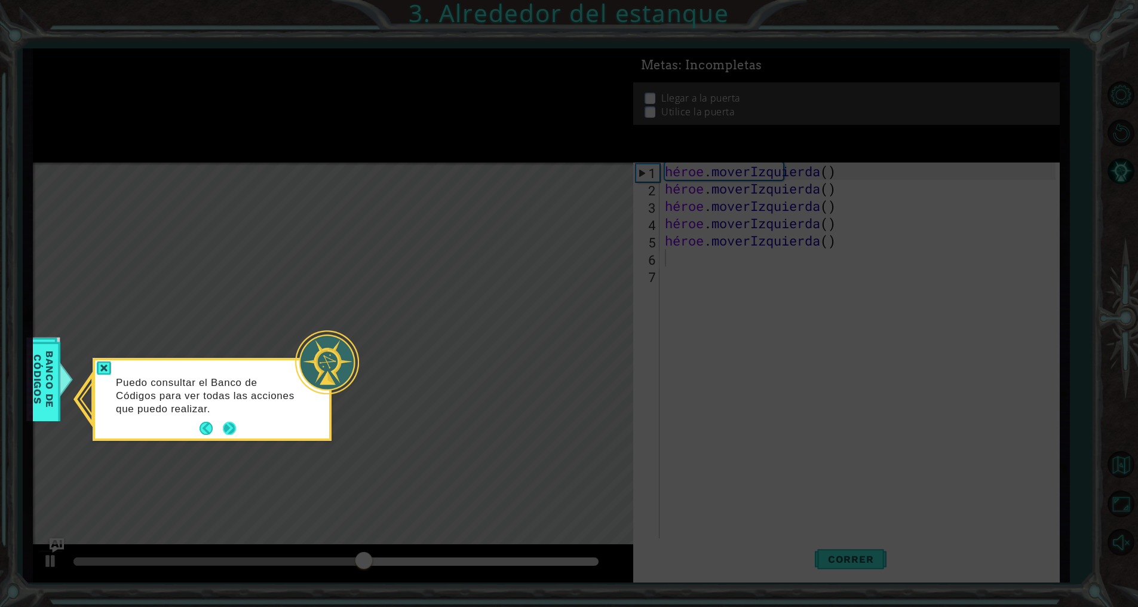
click at [226, 432] on button "Próximo" at bounding box center [229, 428] width 13 height 13
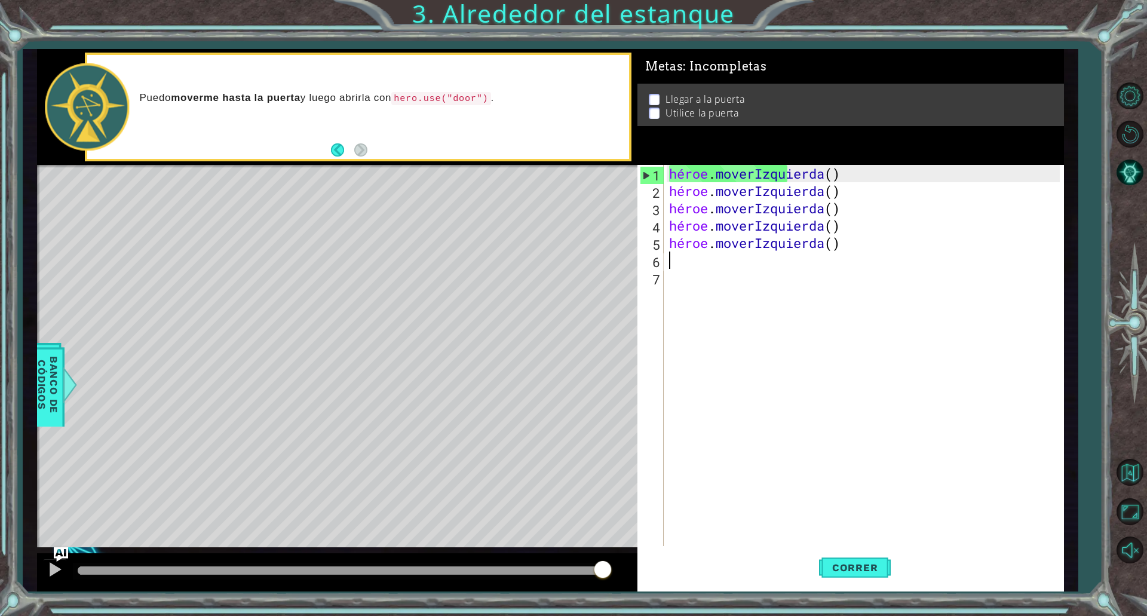
type textarea "h"
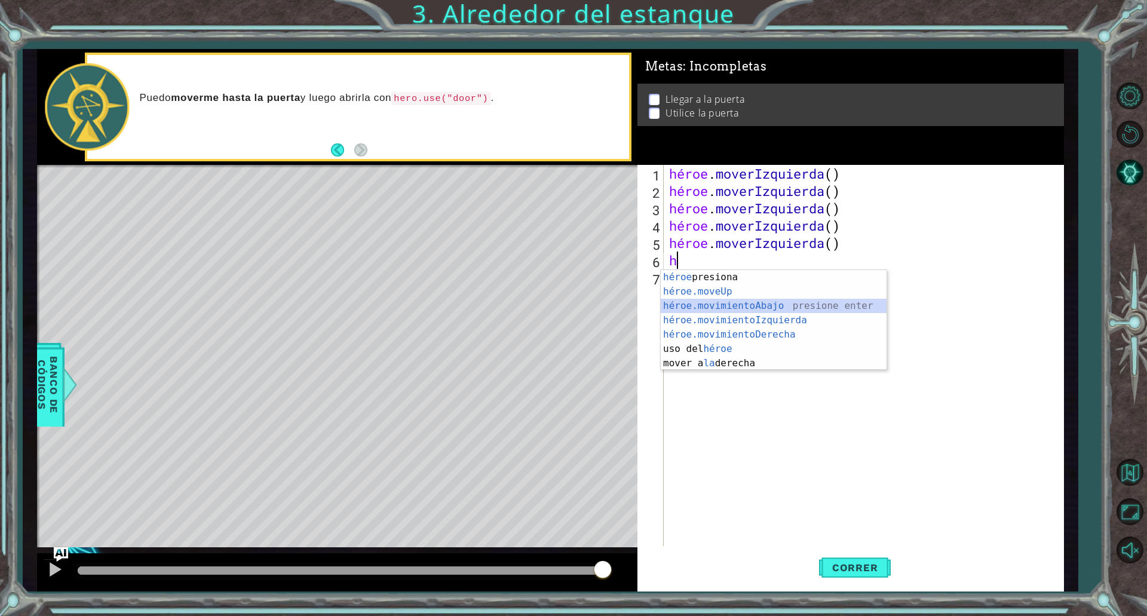
click at [712, 303] on div "héroe presiona enter héroe.moveUp ​ presione enter héroe.movimientoAbajo ​ pres…" at bounding box center [773, 334] width 226 height 129
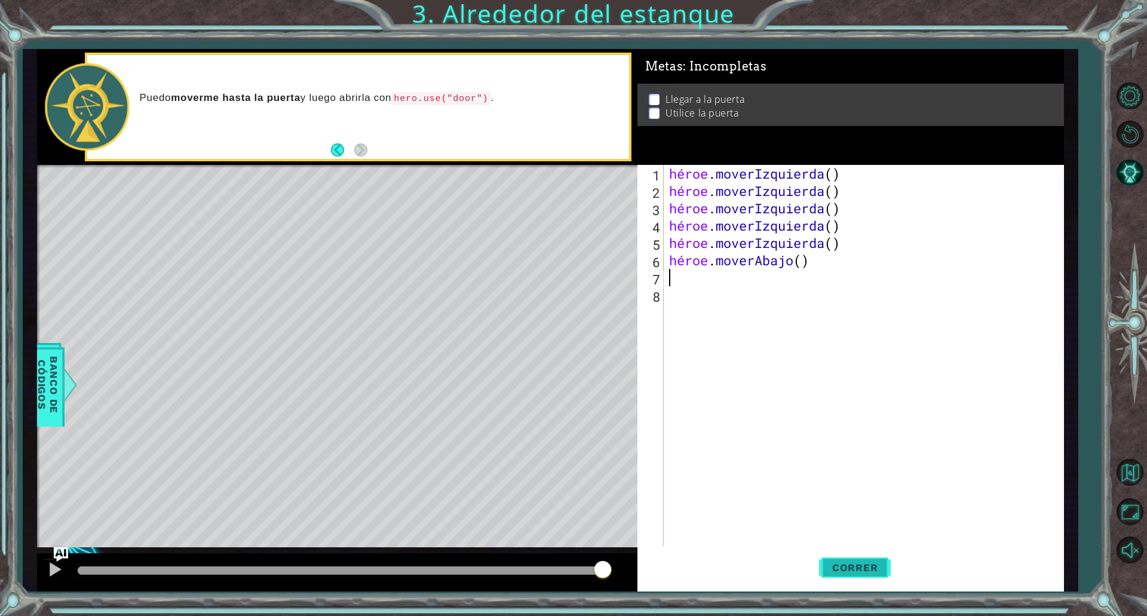
click at [862, 553] on button "Correr" at bounding box center [855, 567] width 72 height 42
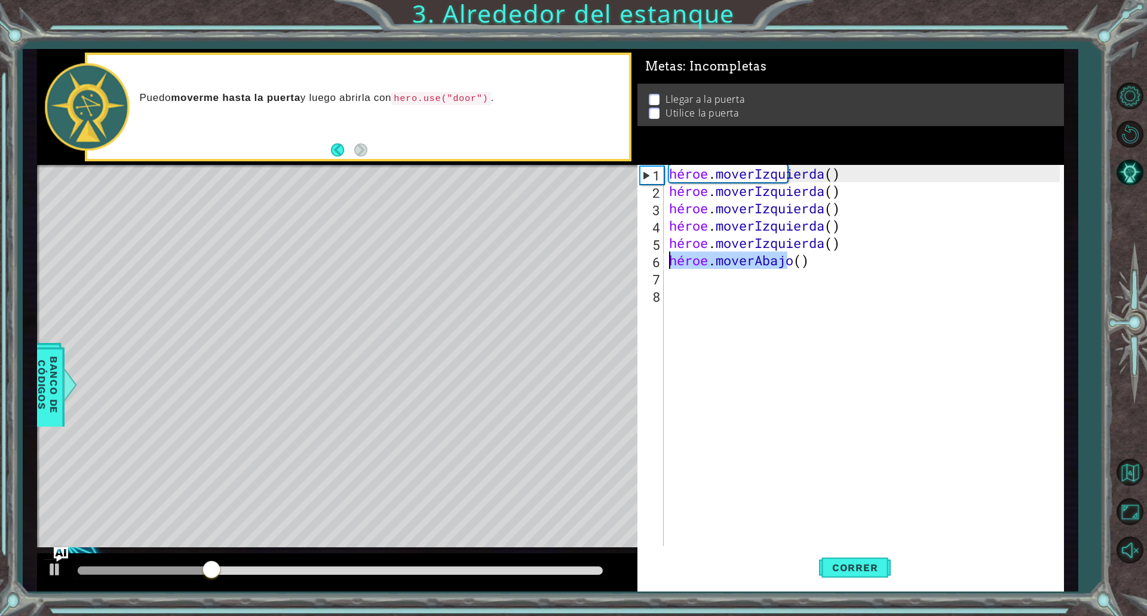
drag, startPoint x: 849, startPoint y: 265, endPoint x: 643, endPoint y: 252, distance: 205.8
click at [643, 252] on div "1 2 3 4 5 6 7 8 héroe . moverIzquierda ( ) héroe . moverIzquierda ( ) héroe . m…" at bounding box center [848, 355] width 422 height 381
type textarea "hero.moveDown()"
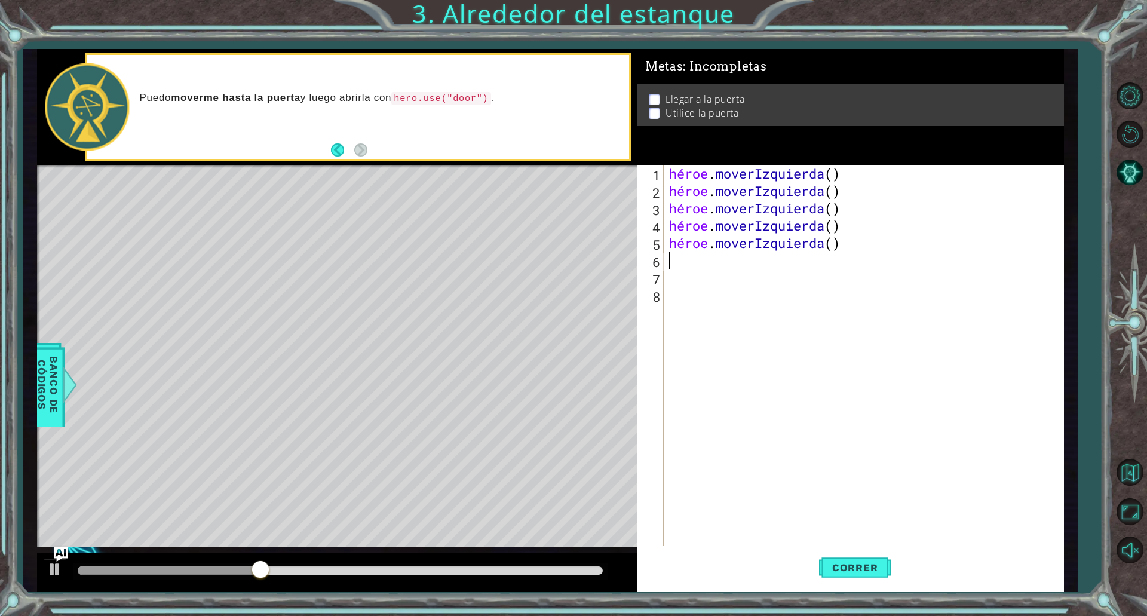
type textarea "h"
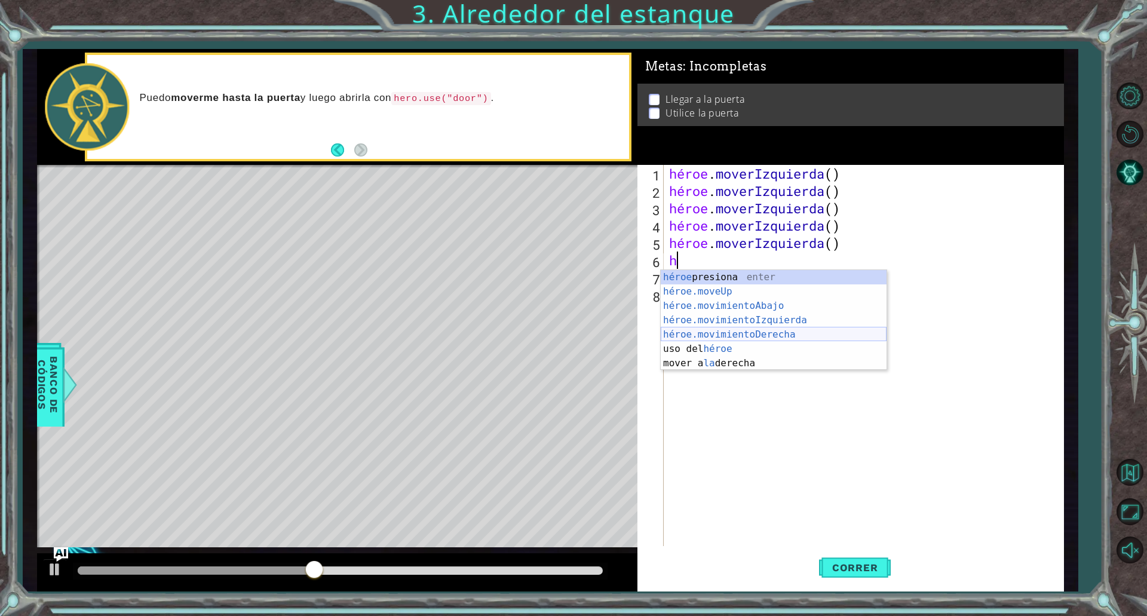
click at [681, 332] on div "héroe presiona enter héroe.moveUp ​ presione enter héroe.movimientoAbajo ​ pres…" at bounding box center [773, 334] width 226 height 129
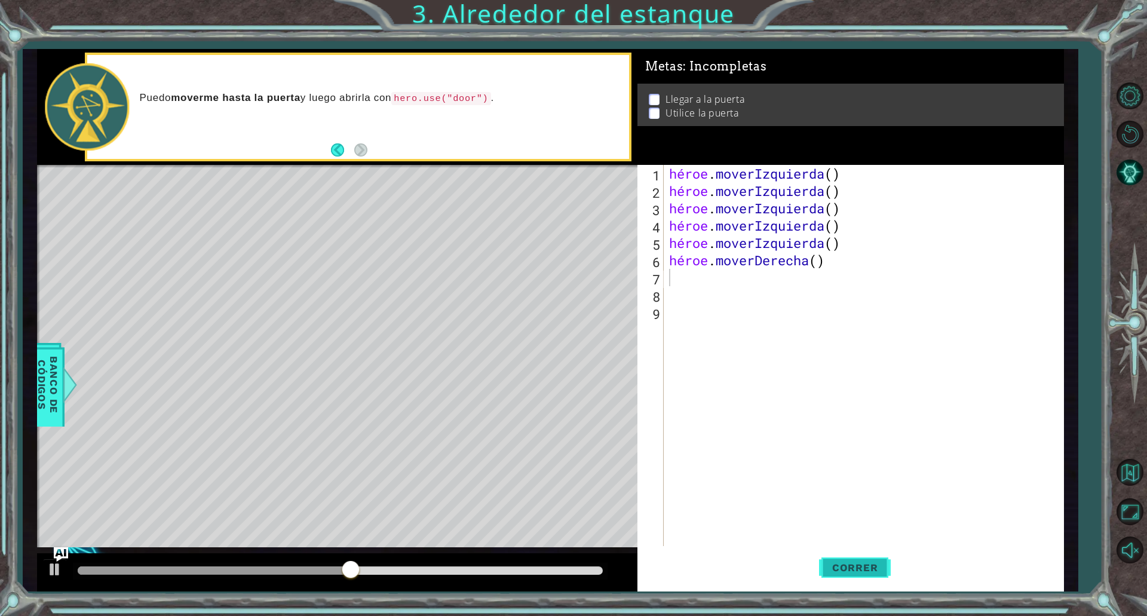
click at [864, 567] on font "Correr" at bounding box center [855, 567] width 46 height 12
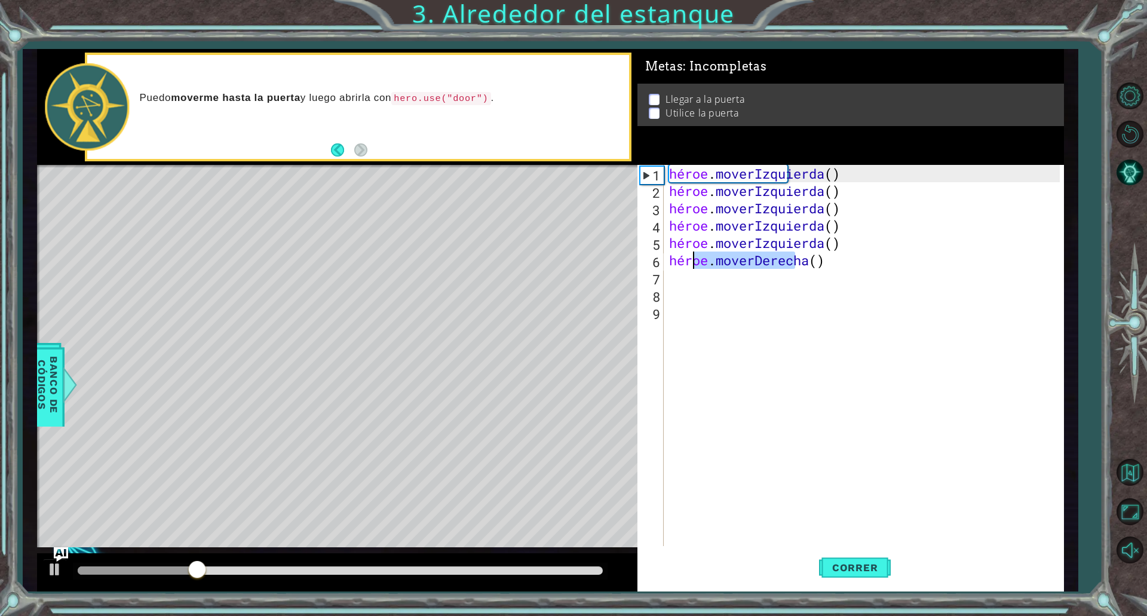
drag, startPoint x: 859, startPoint y: 263, endPoint x: 675, endPoint y: 256, distance: 183.5
click at [675, 256] on div "héroe . moverIzquierda ( ) héroe . moverIzquierda ( ) héroe . moverIzquierda ( …" at bounding box center [865, 373] width 399 height 416
type textarea "h"
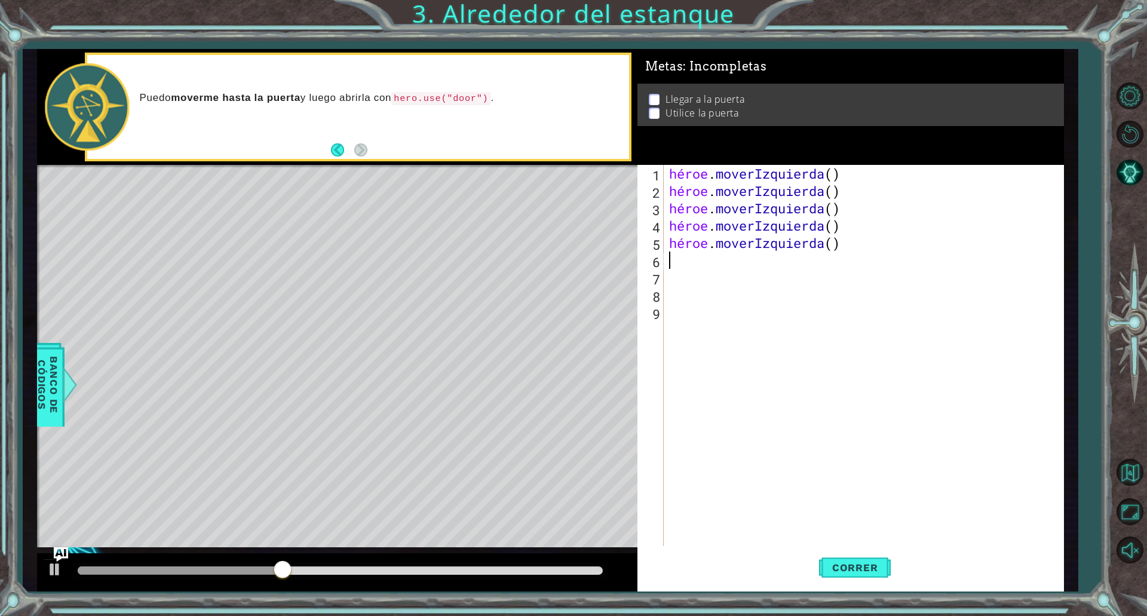
type textarea "h"
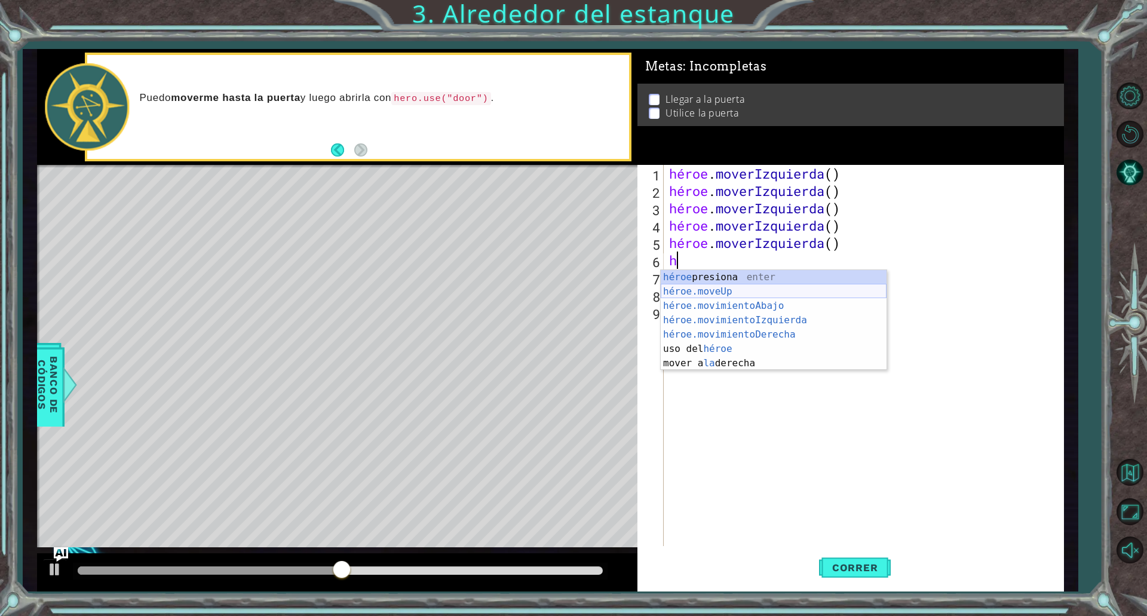
click at [724, 290] on div "héroe presiona enter héroe.moveUp ​ presione enter héroe.movimientoAbajo ​ pres…" at bounding box center [773, 334] width 226 height 129
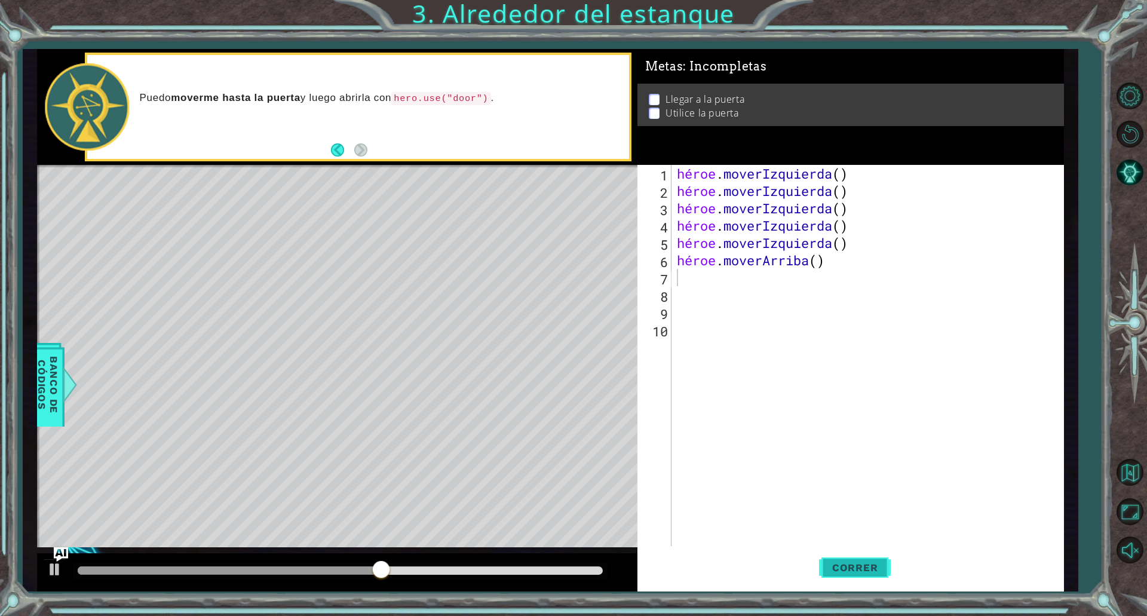
click at [837, 560] on button "Correr" at bounding box center [855, 567] width 72 height 42
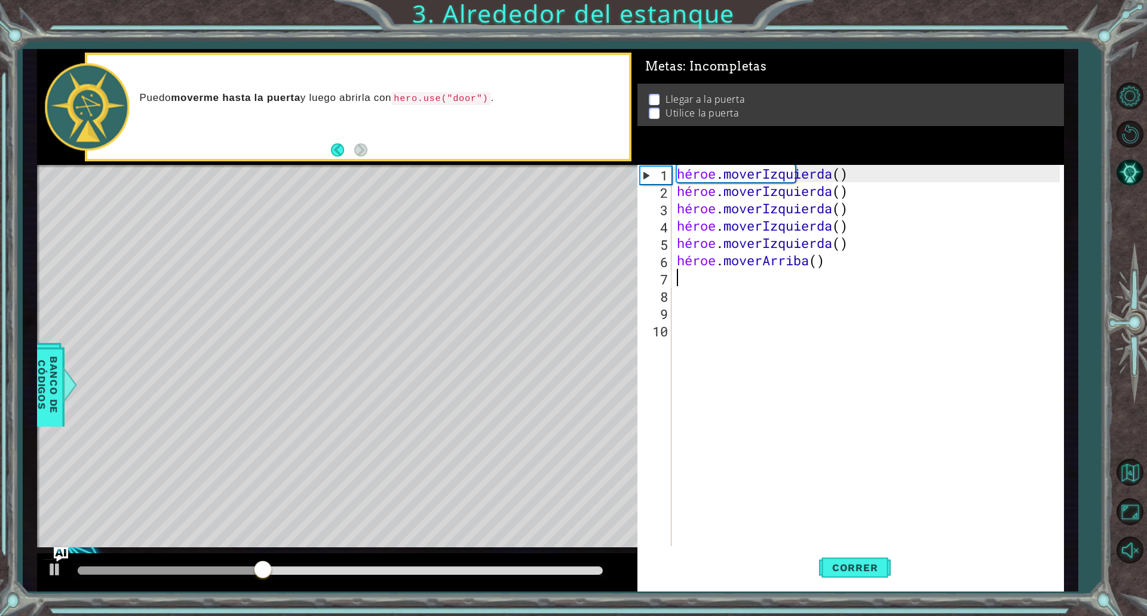
type textarea "h"
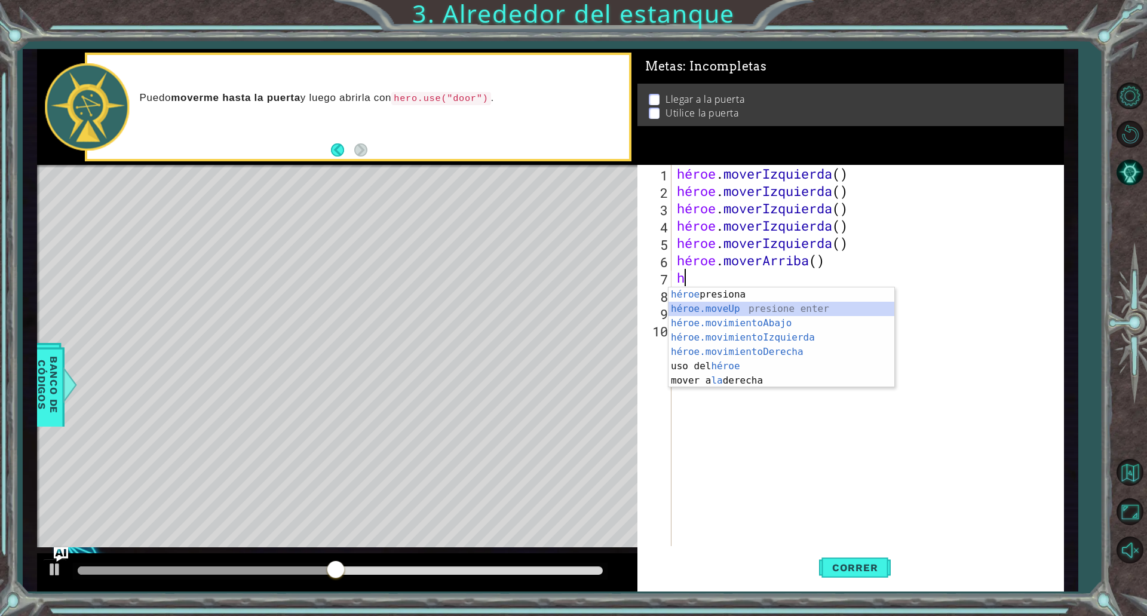
click at [695, 315] on div "héroe presiona enter héroe.moveUp ​ presione enter héroe.movimientoAbajo ​ pres…" at bounding box center [781, 351] width 226 height 129
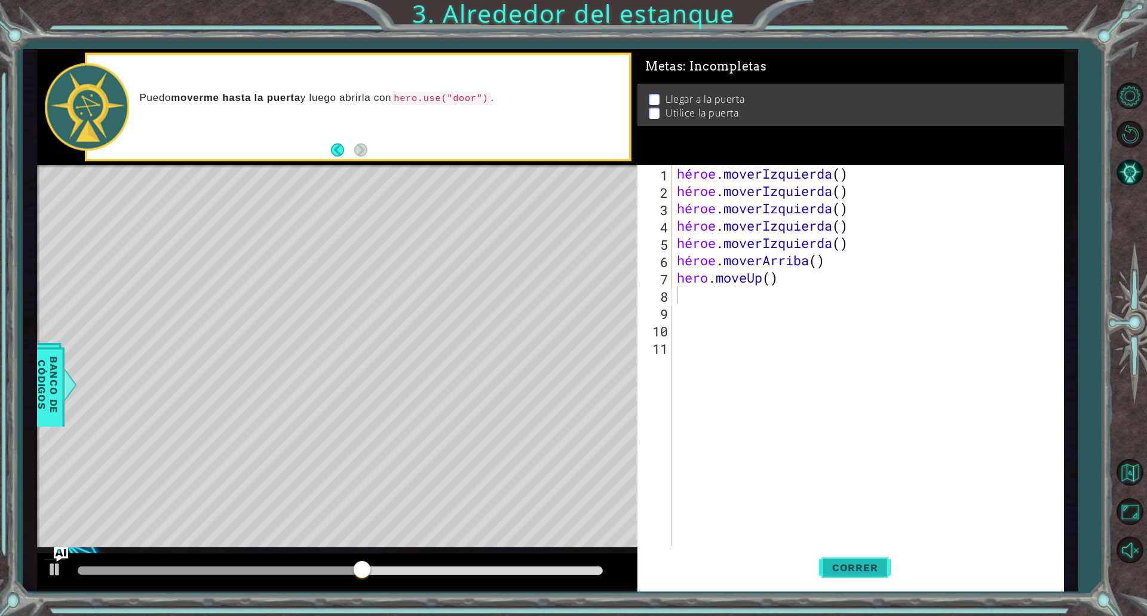
click at [846, 582] on button "Correr" at bounding box center [855, 567] width 72 height 42
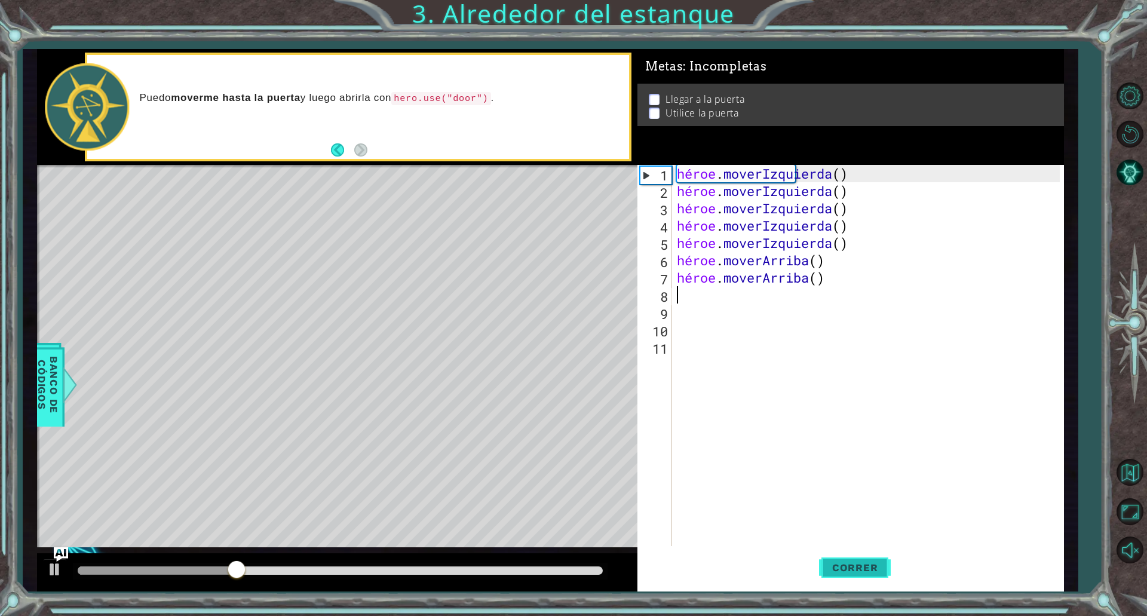
type textarea "h"
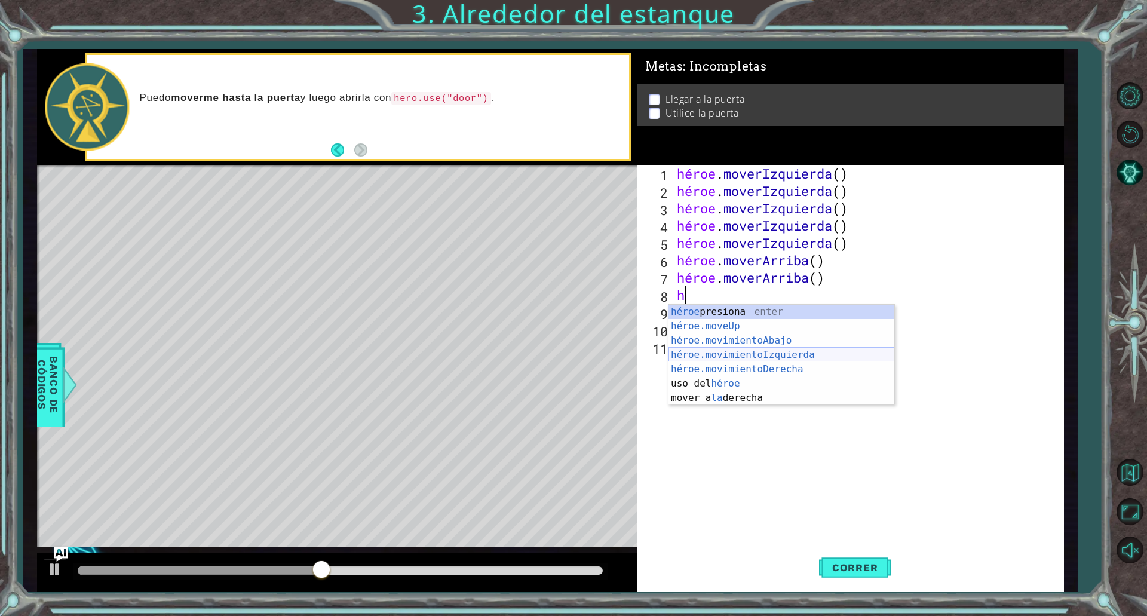
click at [792, 355] on div "héroe presiona enter héroe.moveUp ​ presione enter héroe.movimientoAbajo ​ pres…" at bounding box center [781, 369] width 226 height 129
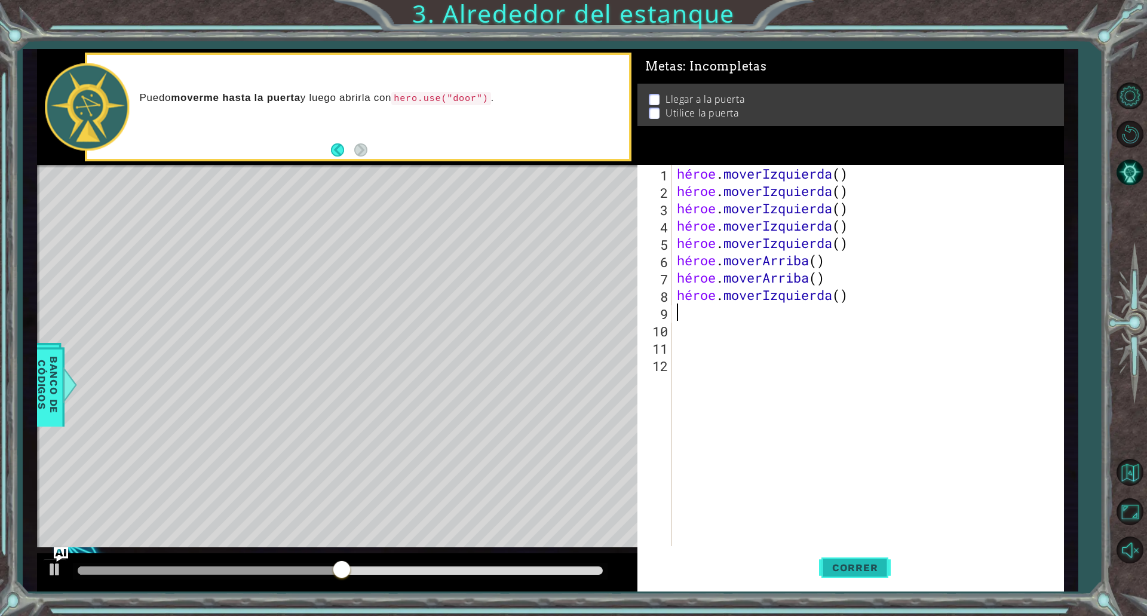
click at [841, 561] on button "Correr" at bounding box center [855, 567] width 72 height 42
type textarea "h"
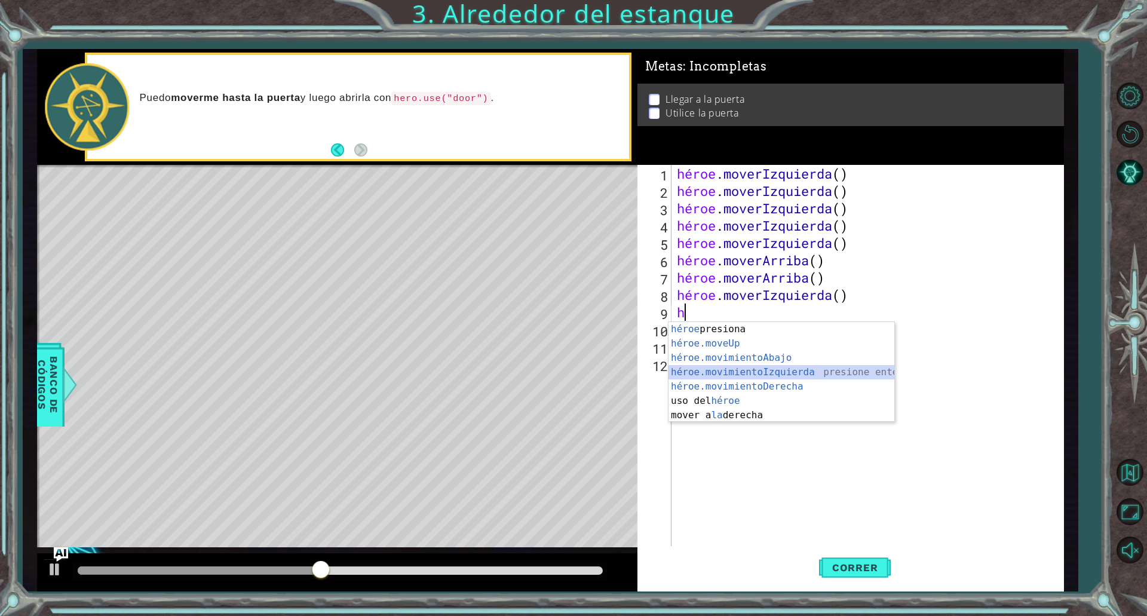
click at [752, 374] on div "héroe presiona enter héroe.moveUp ​ presione enter héroe.movimientoAbajo ​ pres…" at bounding box center [781, 386] width 226 height 129
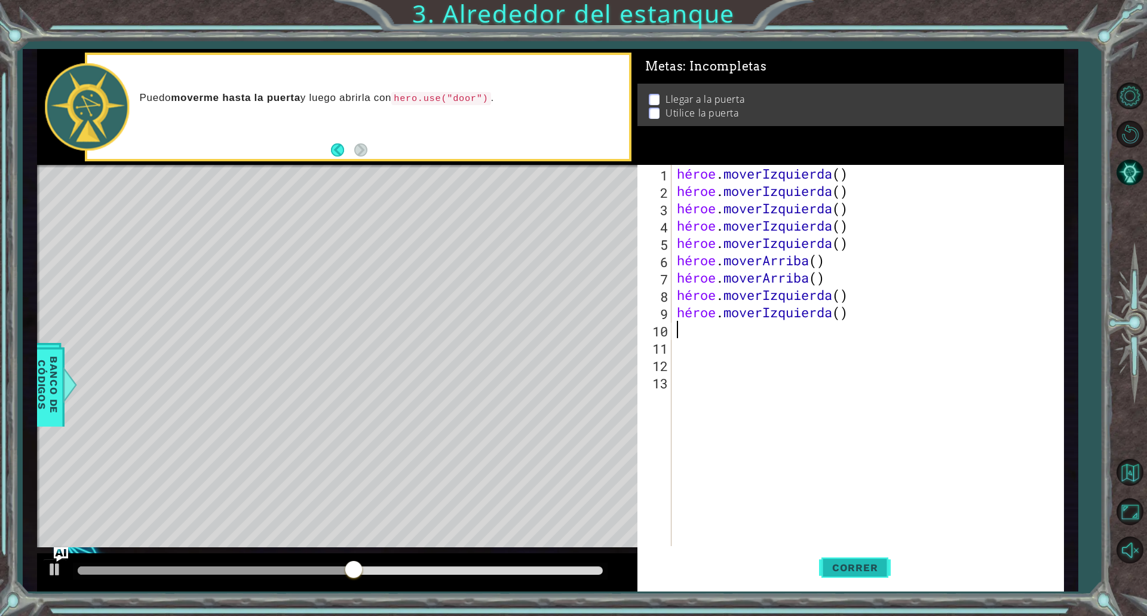
click at [854, 567] on font "Correr" at bounding box center [855, 567] width 46 height 12
type textarea "h"
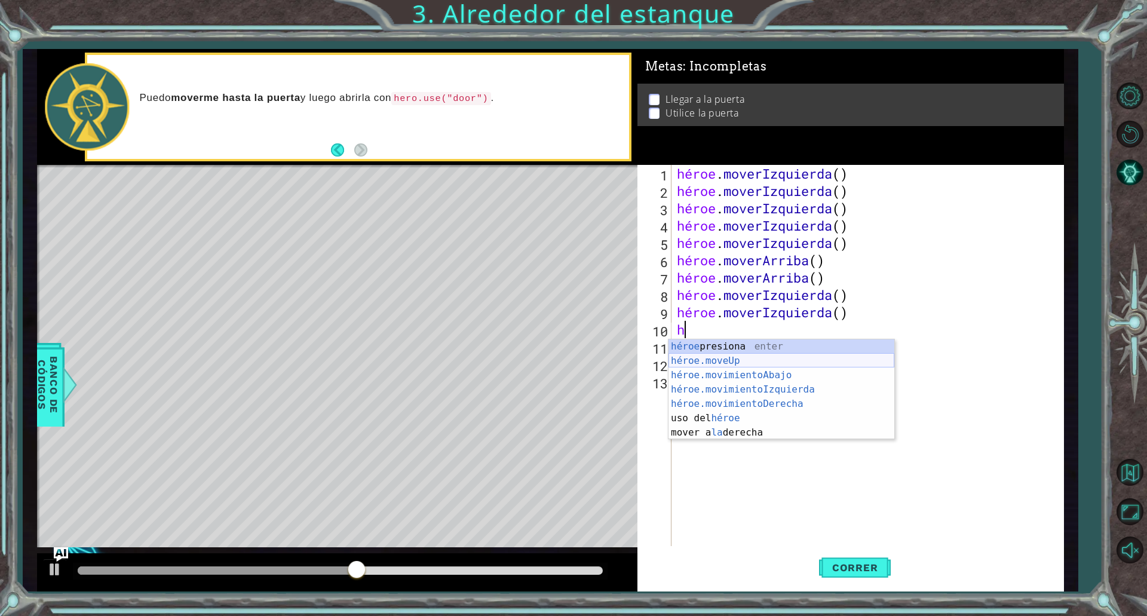
click at [760, 355] on div "héroe presiona enter héroe.moveUp ​ presione enter héroe.movimientoAbajo ​ pres…" at bounding box center [781, 403] width 226 height 129
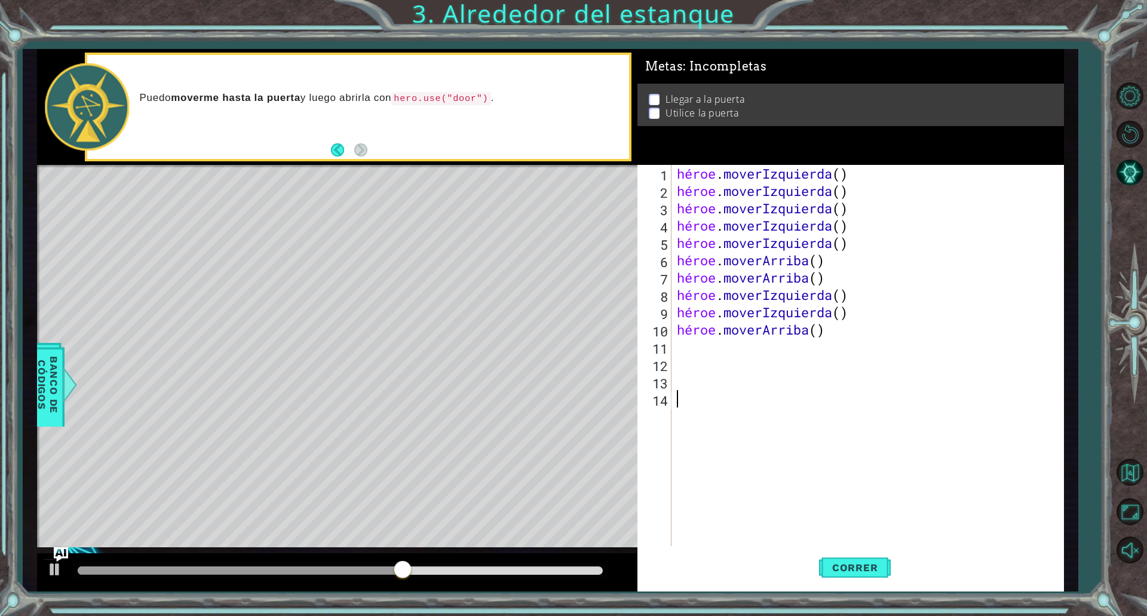
click at [825, 538] on div "héroe . moverIzquierda ( ) héroe . moverIzquierda ( ) héroe . moverIzquierda ( …" at bounding box center [869, 373] width 391 height 416
click at [821, 570] on span "Correr" at bounding box center [855, 567] width 70 height 12
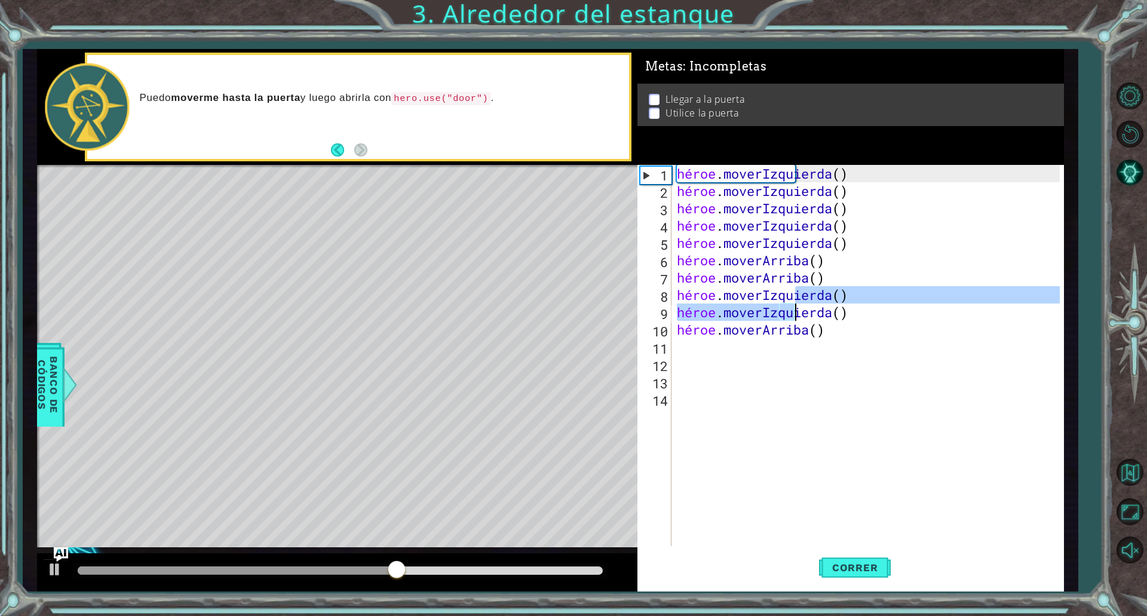
drag, startPoint x: 895, startPoint y: 290, endPoint x: 879, endPoint y: 315, distance: 30.3
click at [879, 315] on div "héroe . moverIzquierda ( ) héroe . moverIzquierda ( ) héroe . moverIzquierda ( …" at bounding box center [869, 373] width 391 height 416
type textarea "hero.moveLeft()"
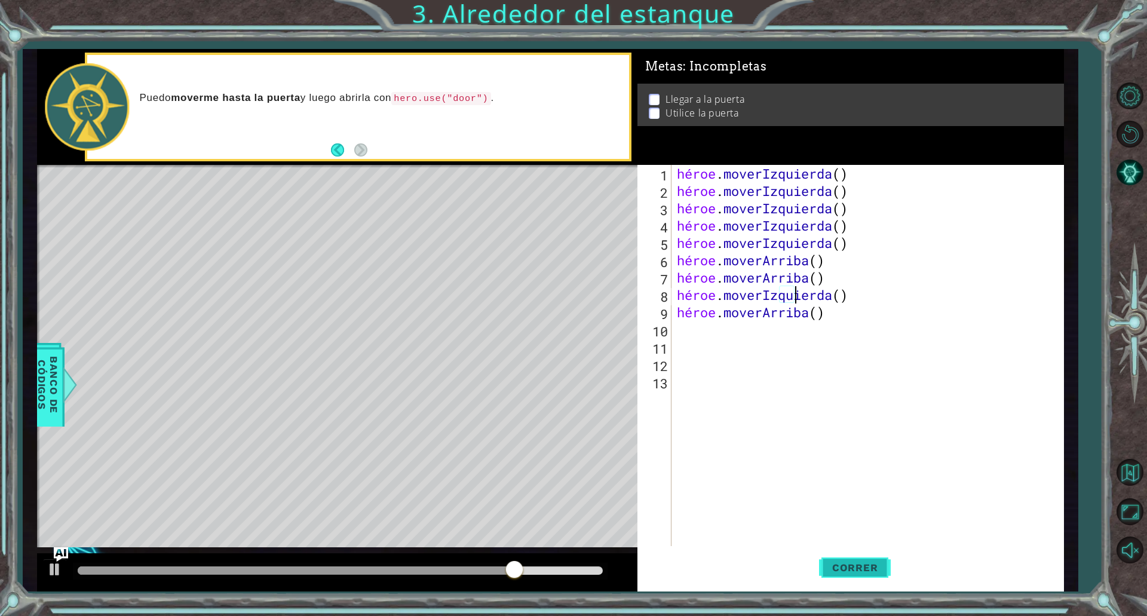
click at [854, 562] on font "Correr" at bounding box center [855, 567] width 46 height 12
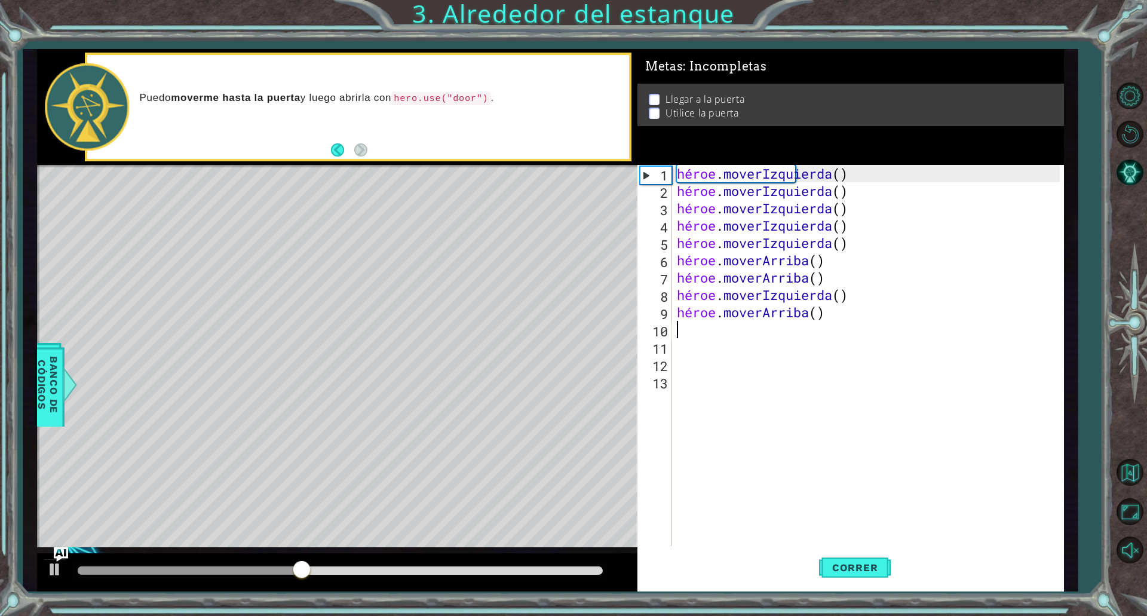
click at [693, 334] on div "héroe . moverIzquierda ( ) héroe . moverIzquierda ( ) héroe . moverIzquierda ( …" at bounding box center [869, 373] width 391 height 416
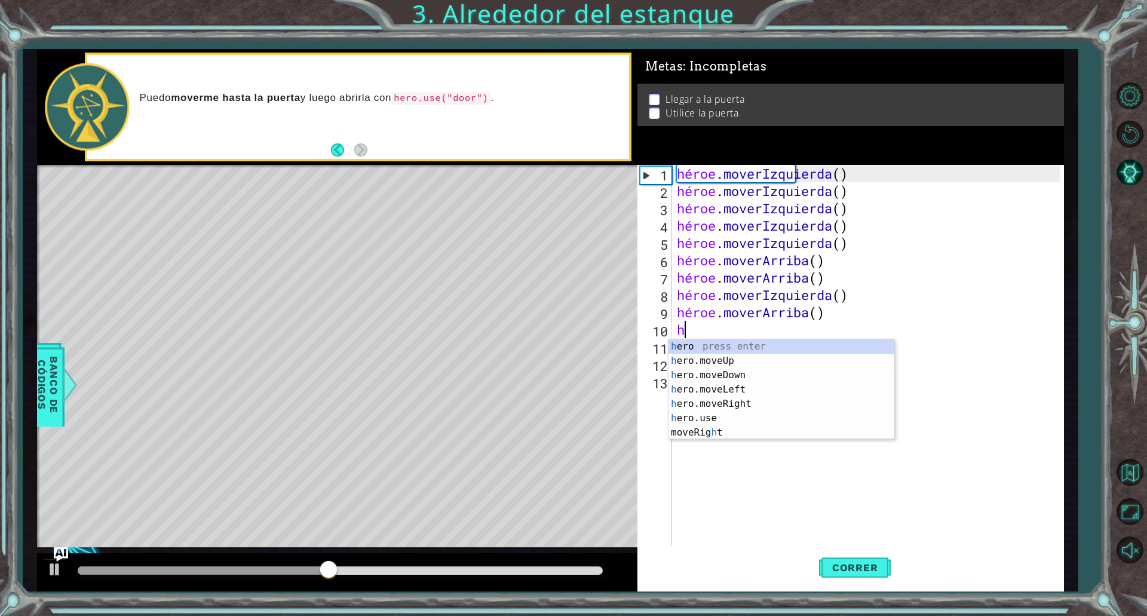
type textarea "h"
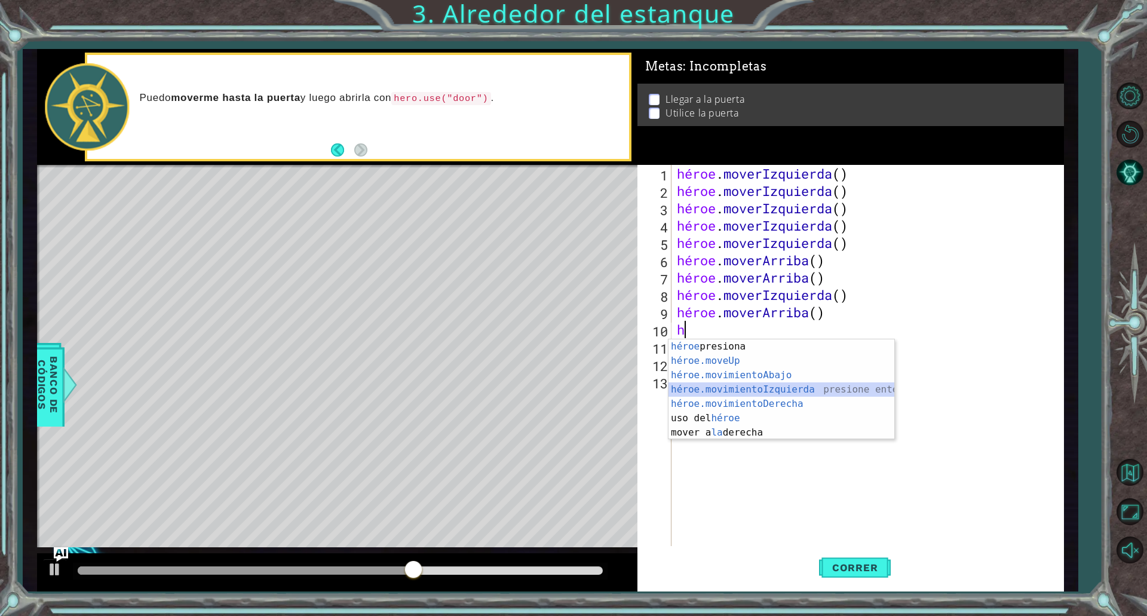
click at [717, 396] on div "héroe presiona enter héroe.moveUp ​ presione enter héroe.movimientoAbajo ​ pres…" at bounding box center [781, 403] width 226 height 129
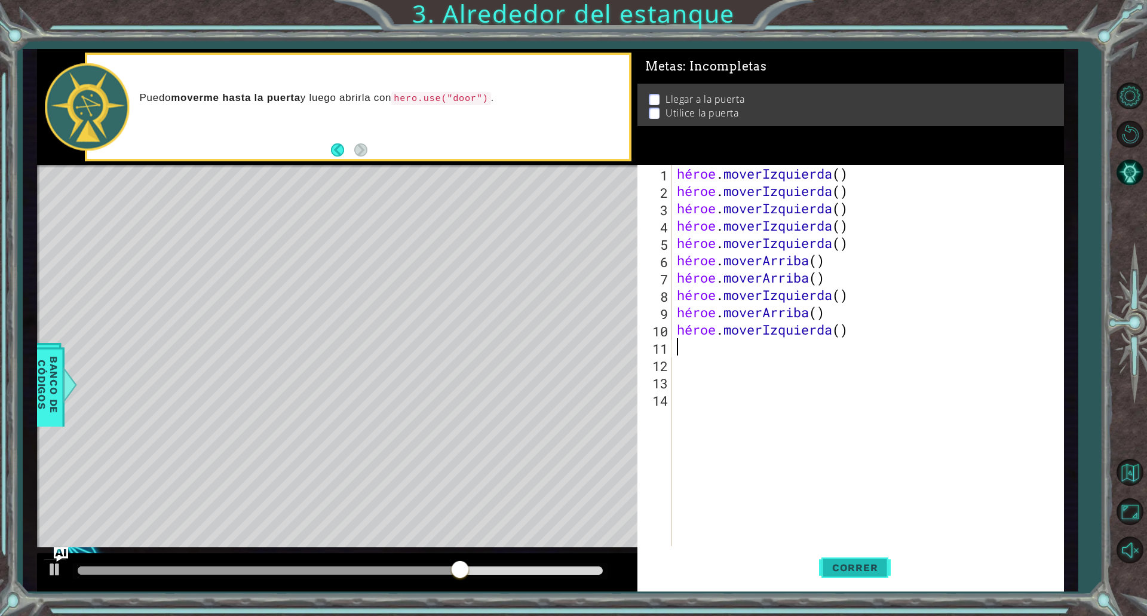
click at [842, 569] on font "Correr" at bounding box center [855, 567] width 46 height 12
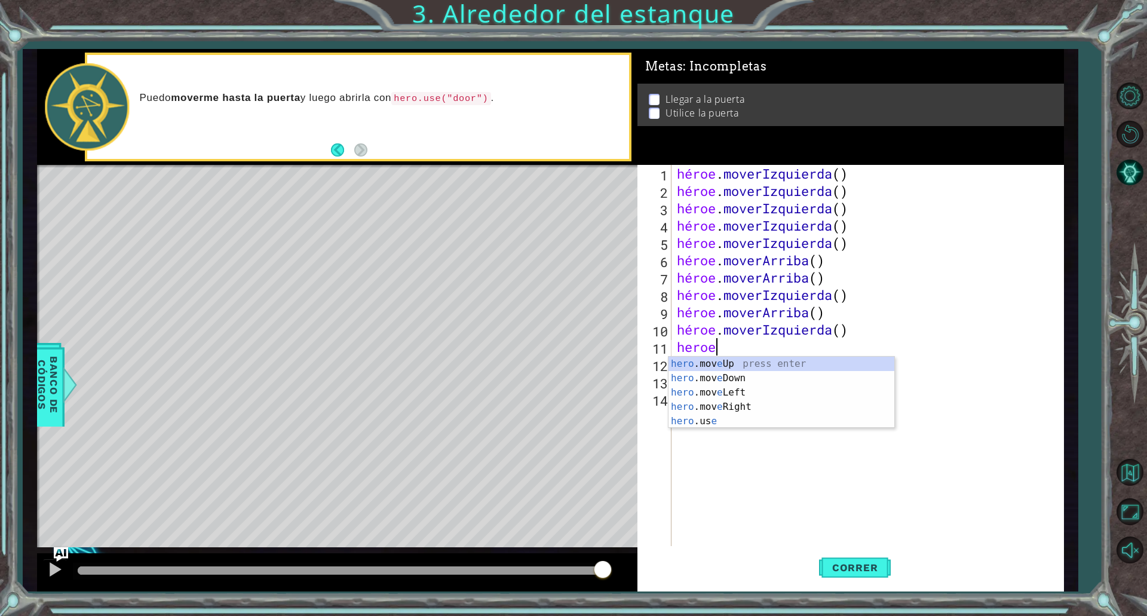
scroll to position [0, 1]
type textarea "hero"
click at [761, 416] on div "héroe presiona enter héroe .moveUp presione enter héroe .moveDown presione ente…" at bounding box center [781, 414] width 226 height 115
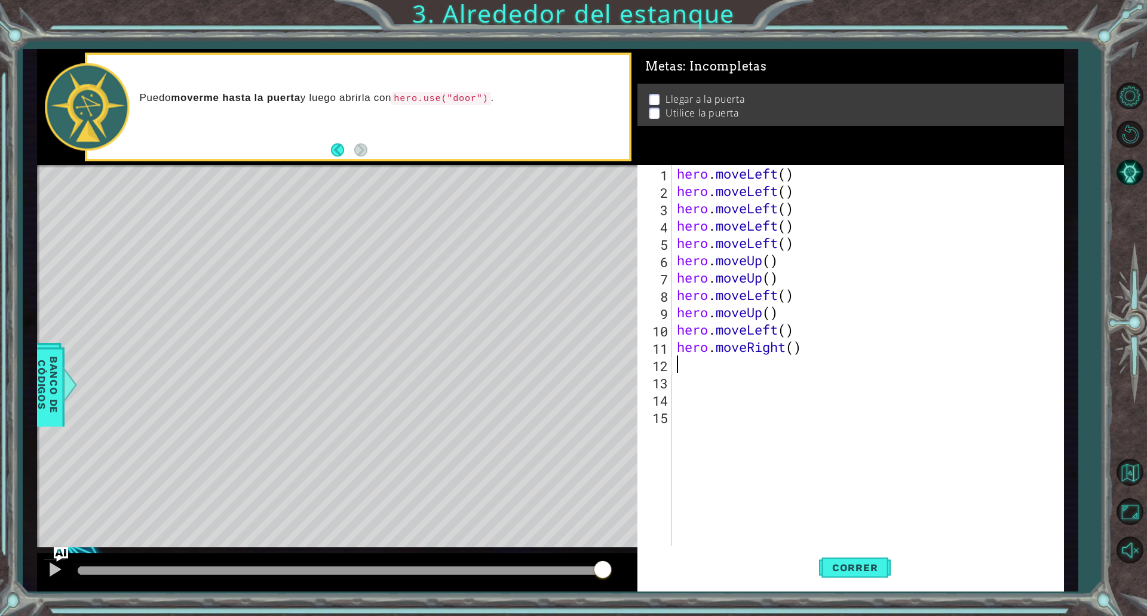
scroll to position [0, 0]
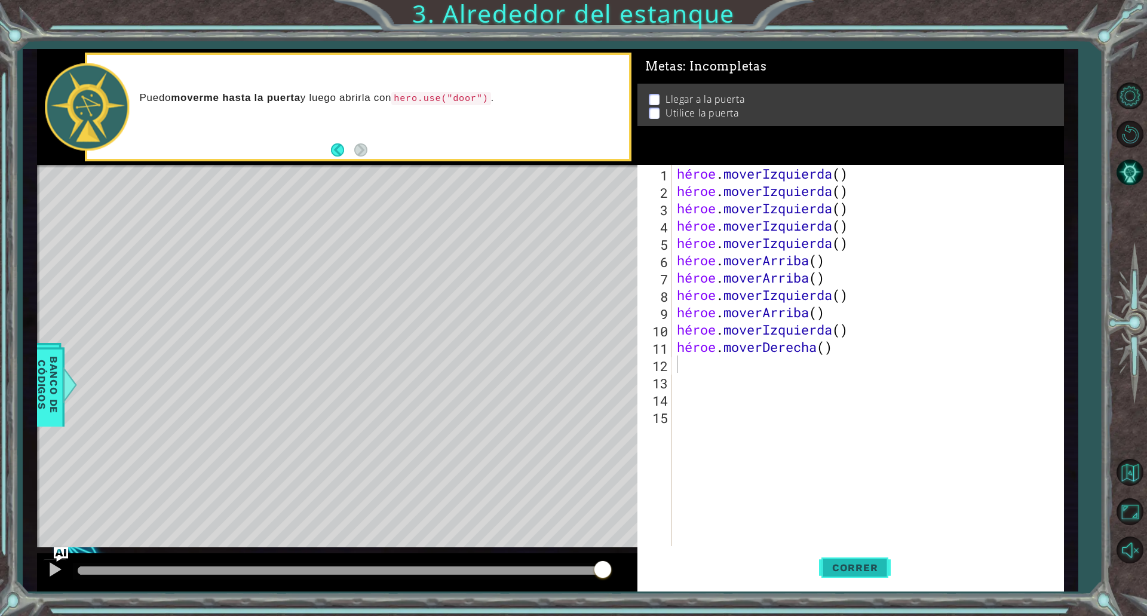
click at [849, 557] on button "Correr" at bounding box center [855, 567] width 72 height 42
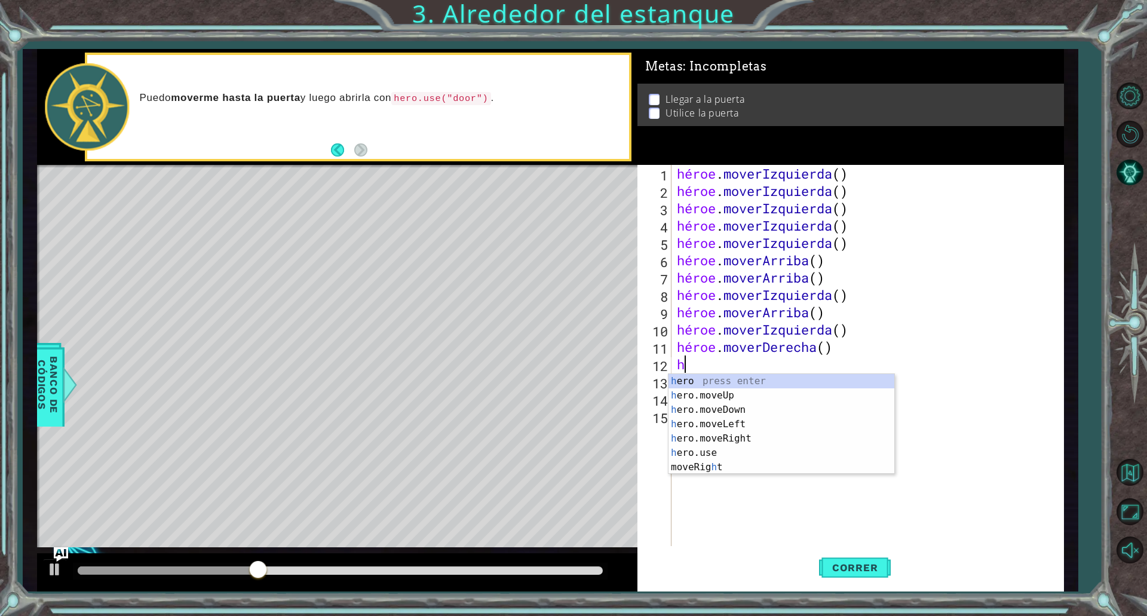
type textarea "he"
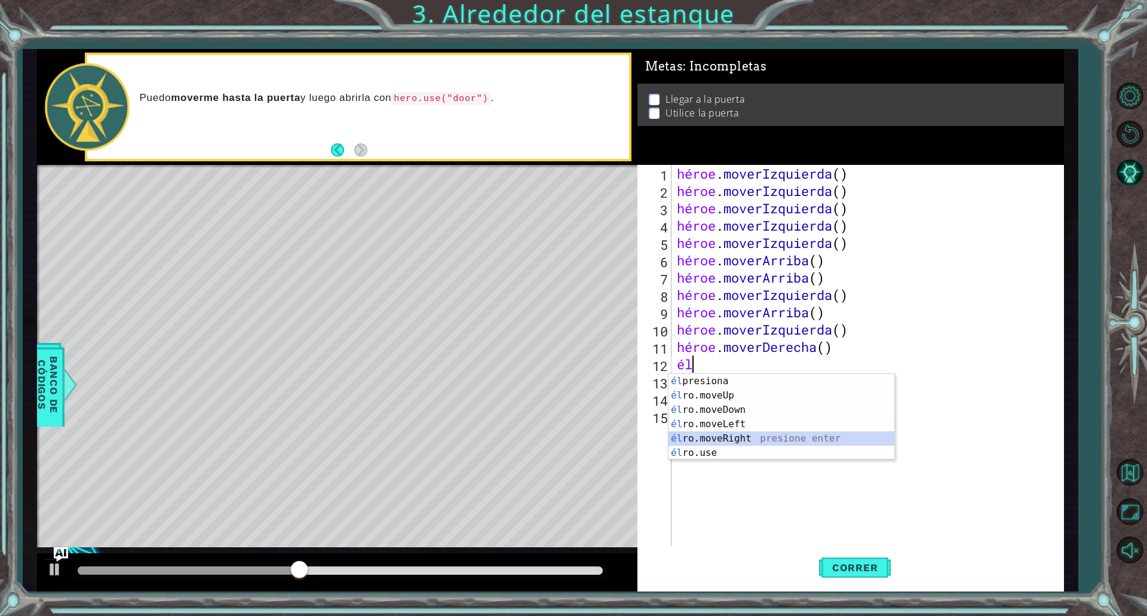
click at [758, 443] on div "él presiona enter él ro.moveUp presione enter él ro.moveDown presione enter él …" at bounding box center [781, 431] width 226 height 115
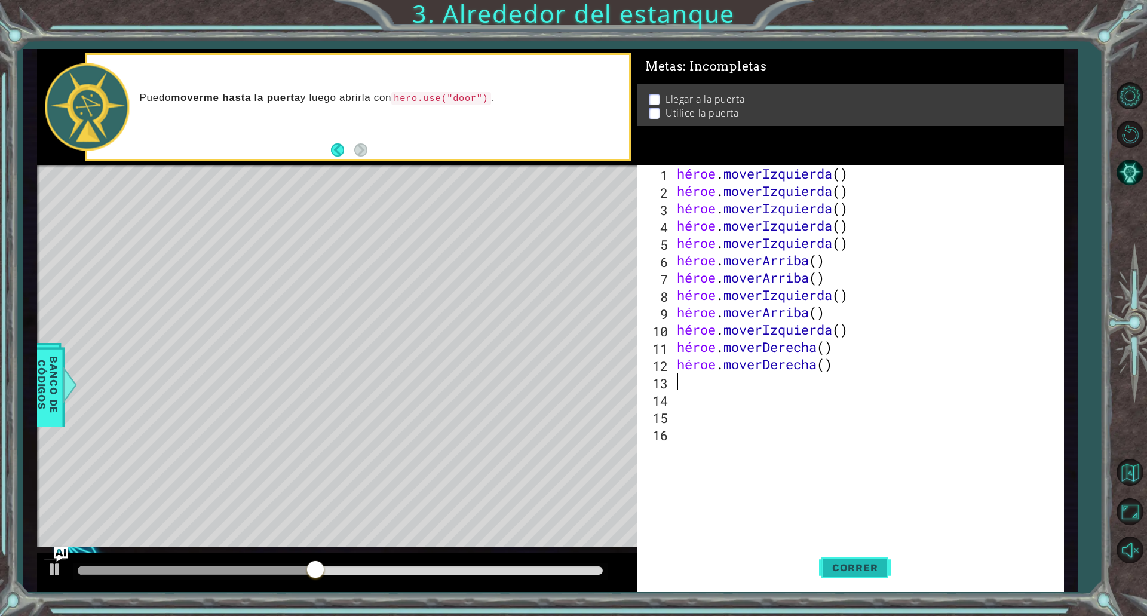
click at [843, 558] on button "Correr" at bounding box center [855, 567] width 72 height 42
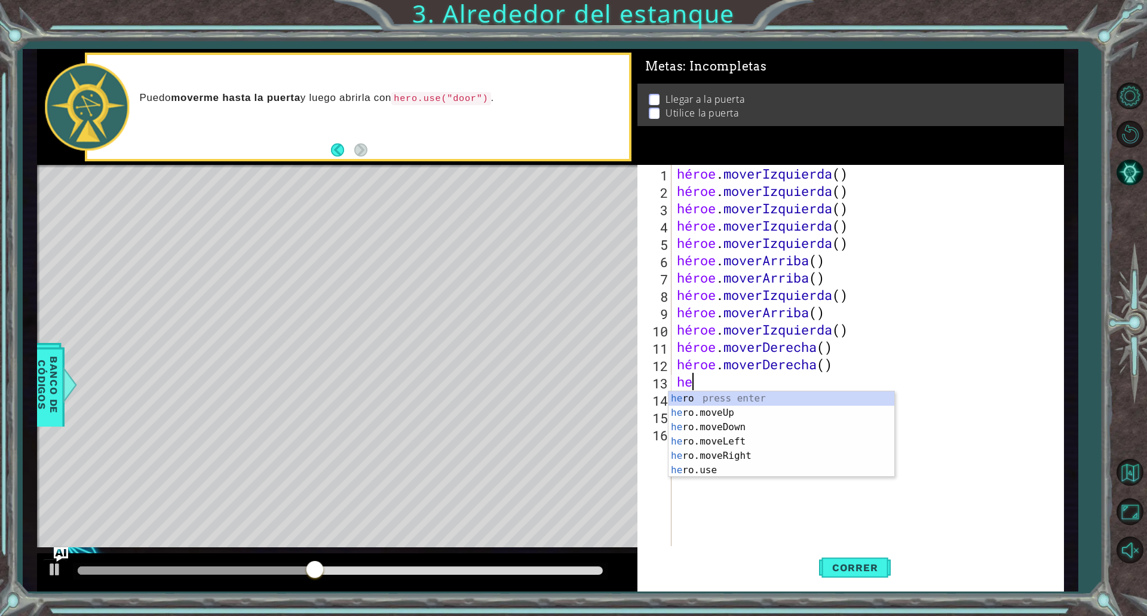
type textarea "hero"
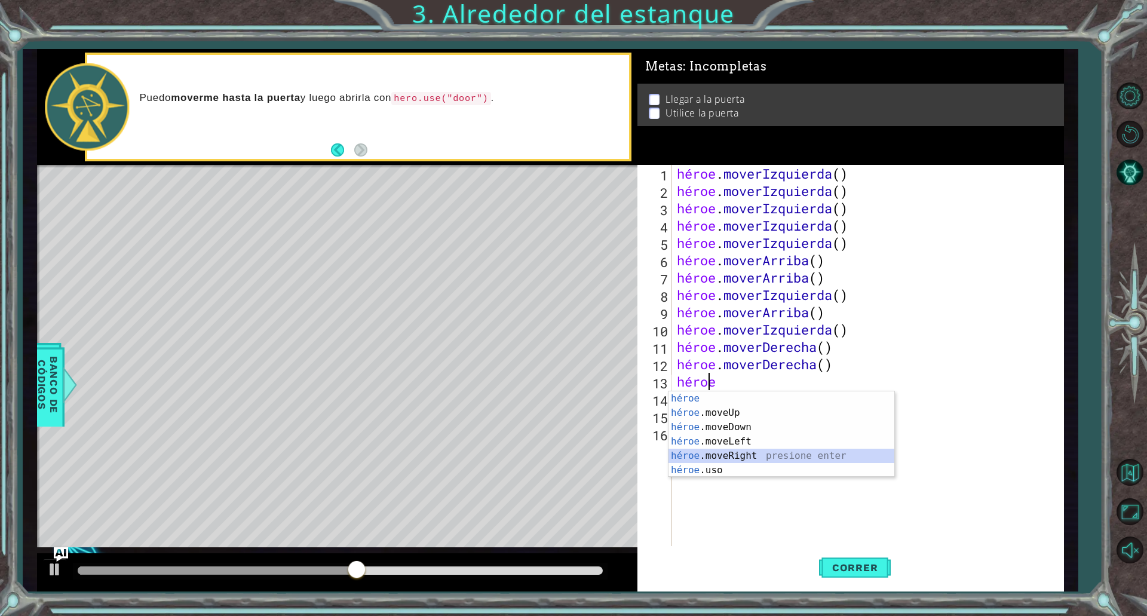
click at [744, 452] on div "héroe presiona enter héroe .moveUp presione enter héroe .moveDown presione ente…" at bounding box center [781, 448] width 226 height 115
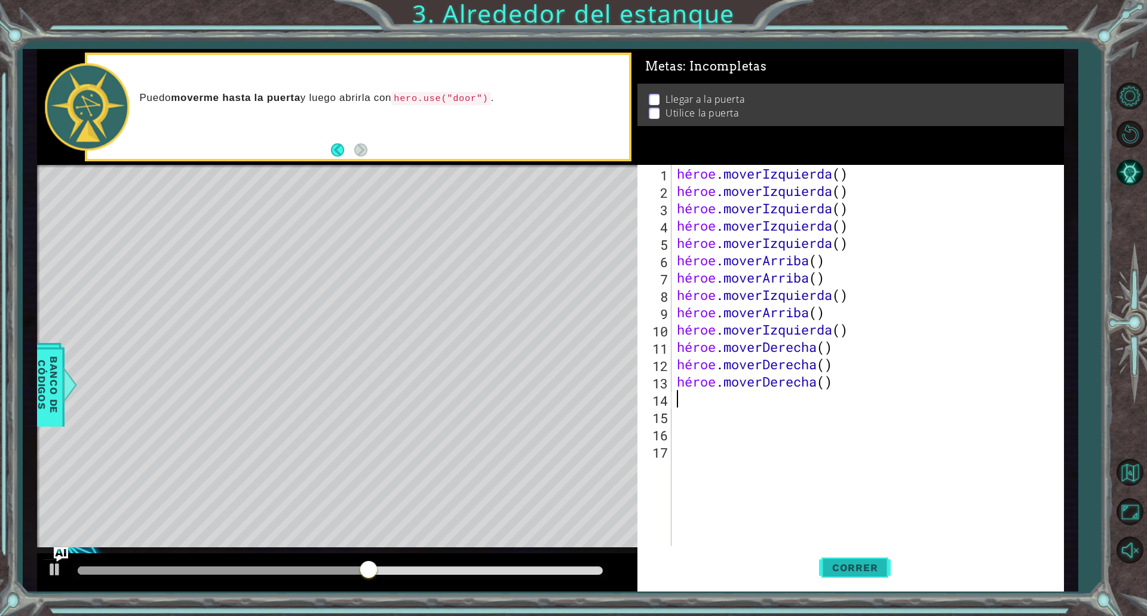
click at [839, 567] on font "Correr" at bounding box center [855, 567] width 46 height 12
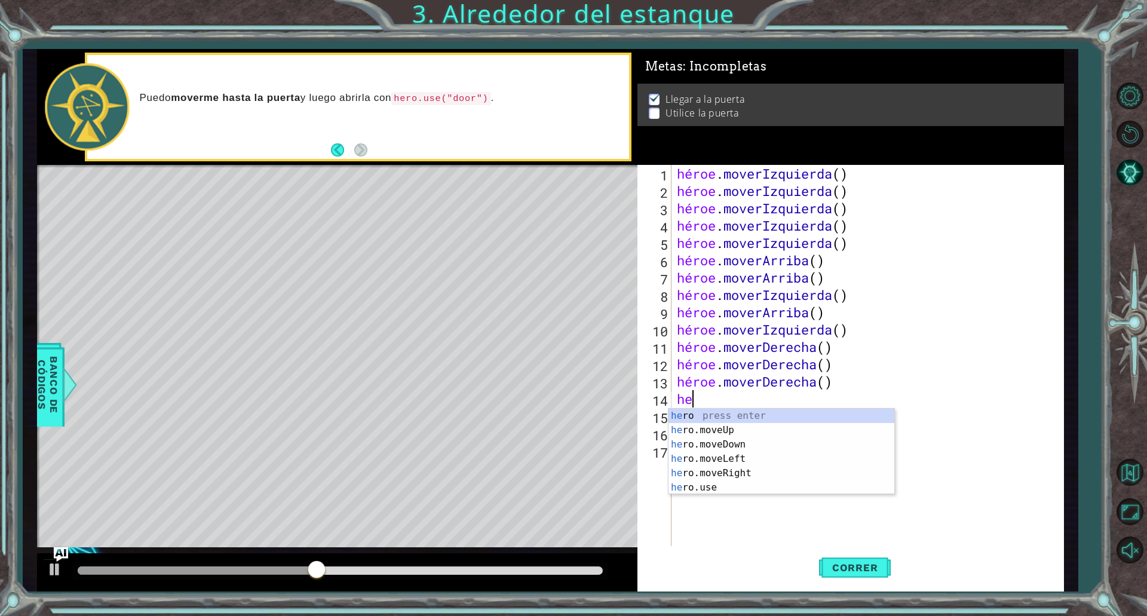
type textarea "he"
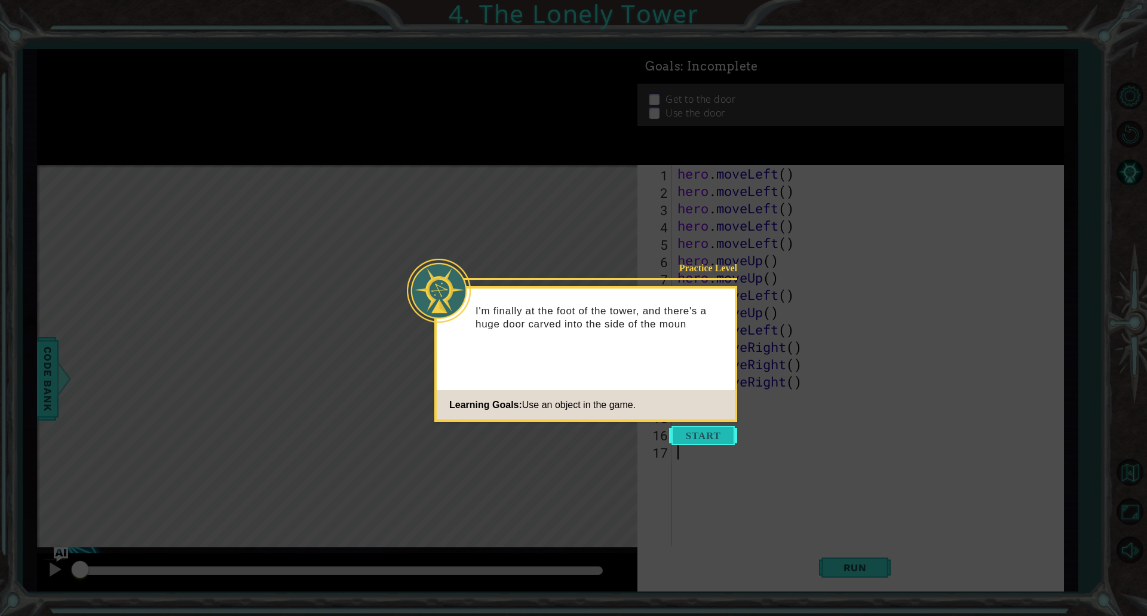
click at [682, 433] on button "Start" at bounding box center [703, 435] width 68 height 19
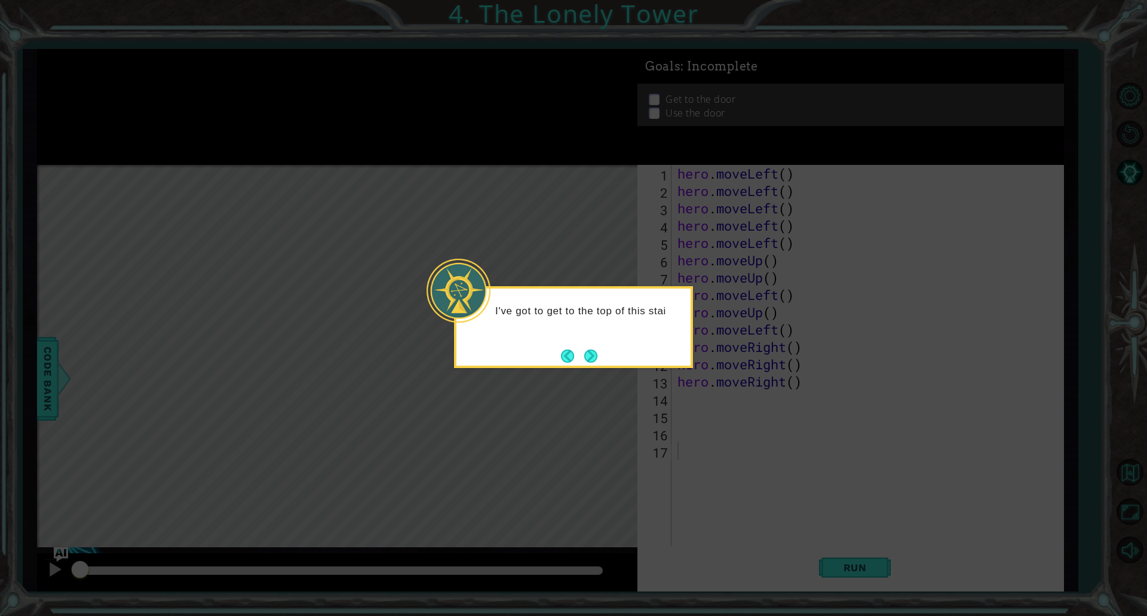
click at [590, 340] on div "I've got to get to the top of this stai" at bounding box center [573, 327] width 239 height 82
drag, startPoint x: 590, startPoint y: 343, endPoint x: 590, endPoint y: 367, distance: 23.3
click at [590, 354] on div "I've got to get to the top of this staircase!" at bounding box center [573, 320] width 234 height 65
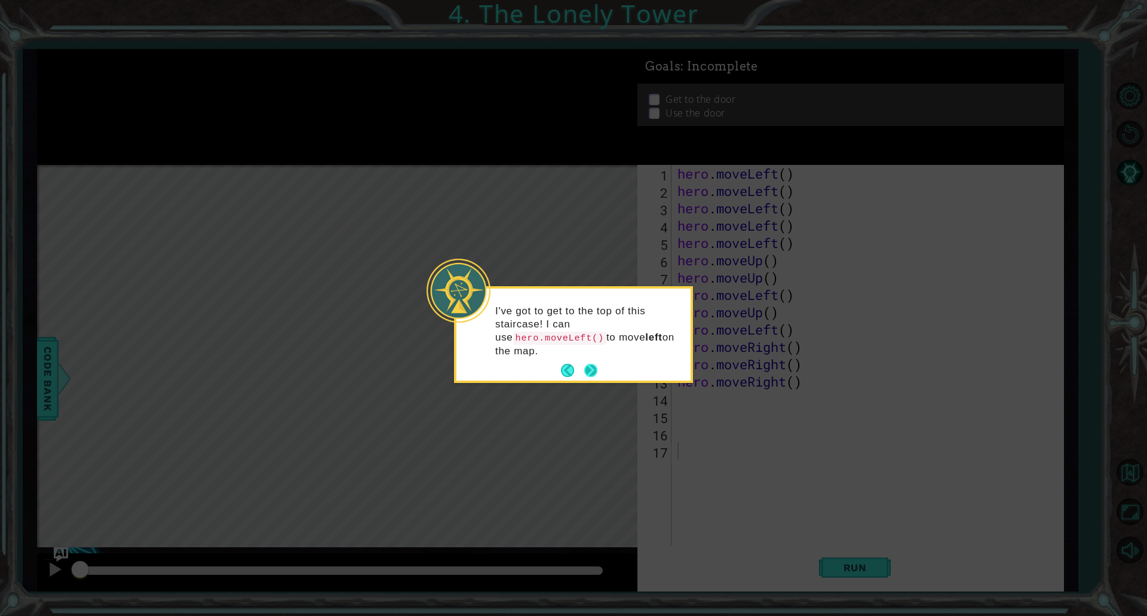
click at [589, 364] on button "Next" at bounding box center [590, 371] width 14 height 14
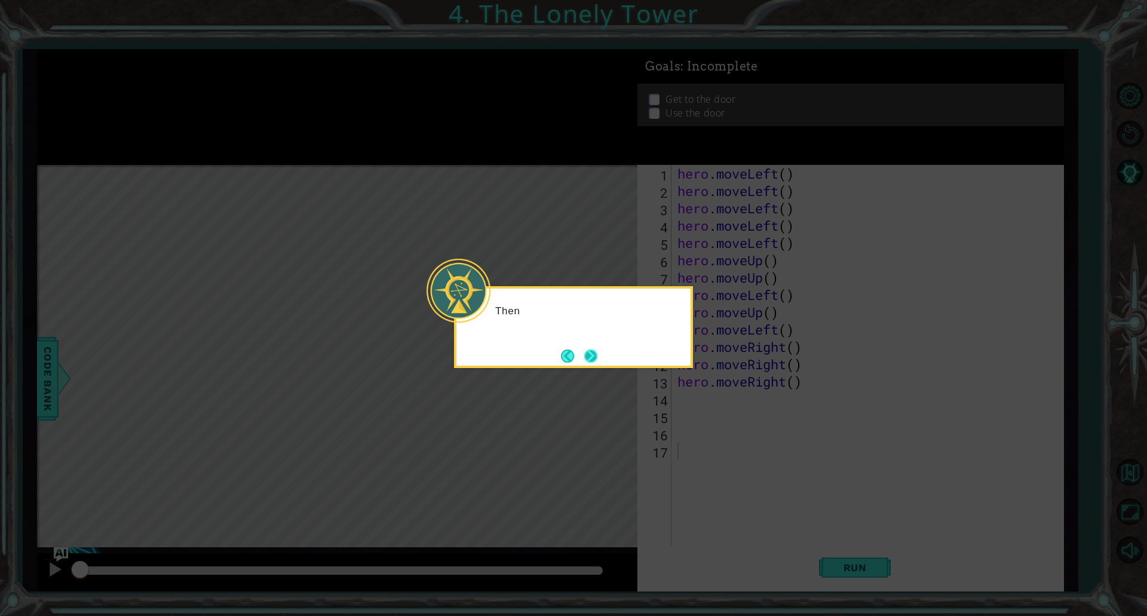
click at [595, 355] on button "Next" at bounding box center [590, 355] width 21 height 21
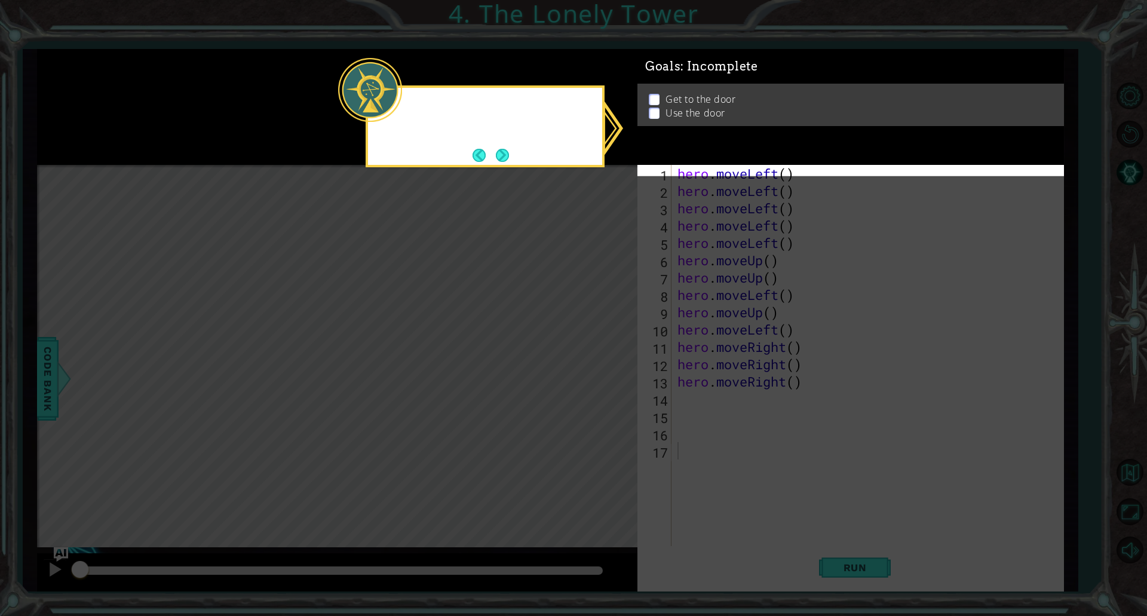
click at [595, 355] on icon at bounding box center [573, 308] width 1147 height 616
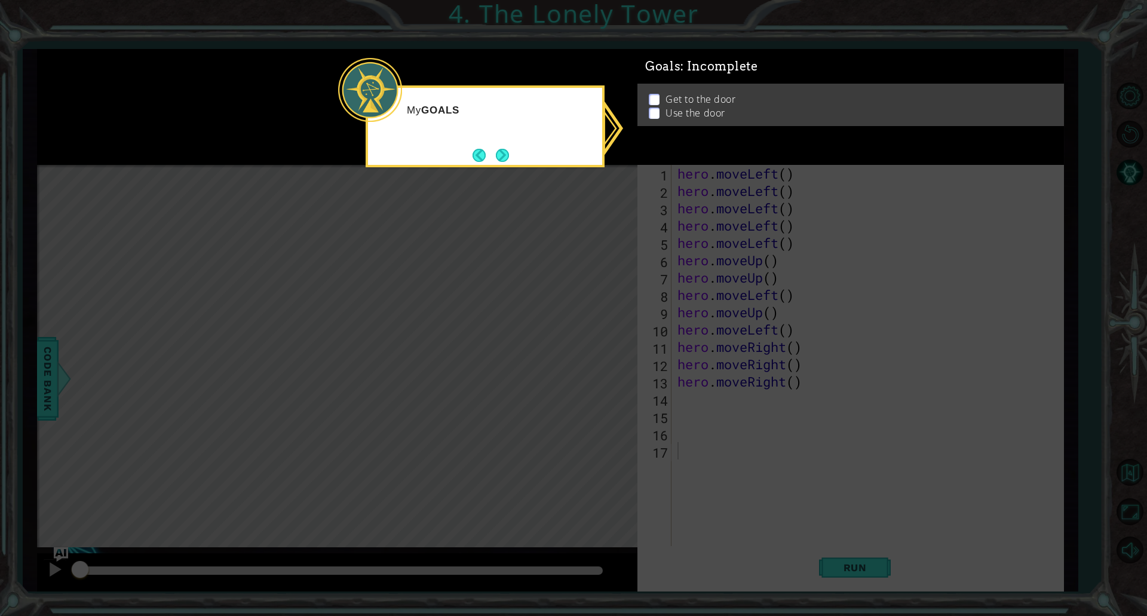
click at [709, 331] on icon at bounding box center [573, 308] width 1147 height 616
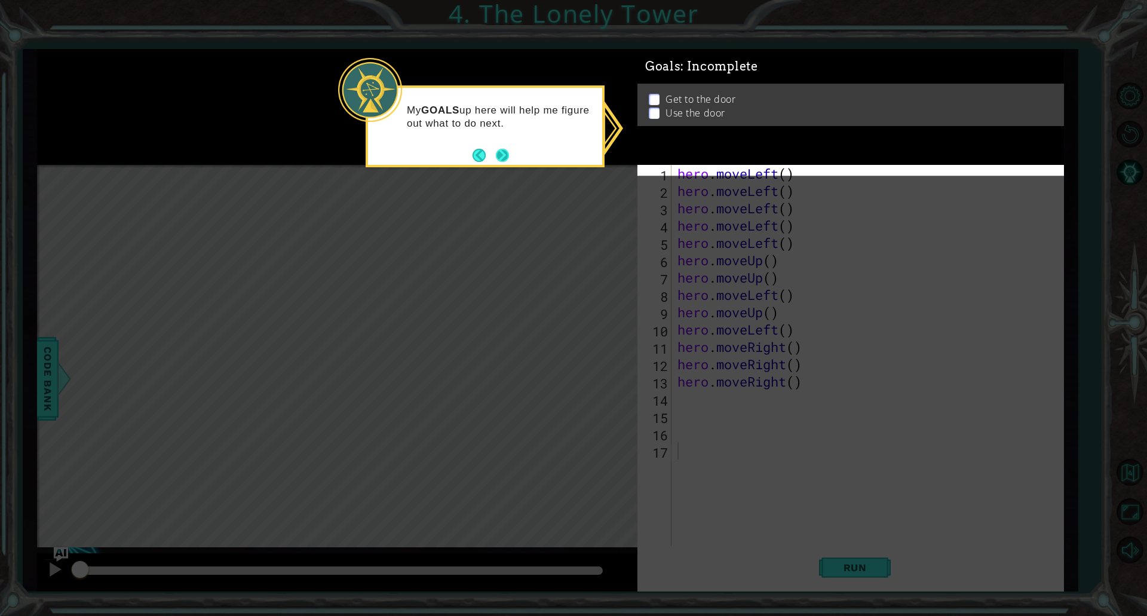
click at [508, 153] on button "Next" at bounding box center [503, 155] width 14 height 14
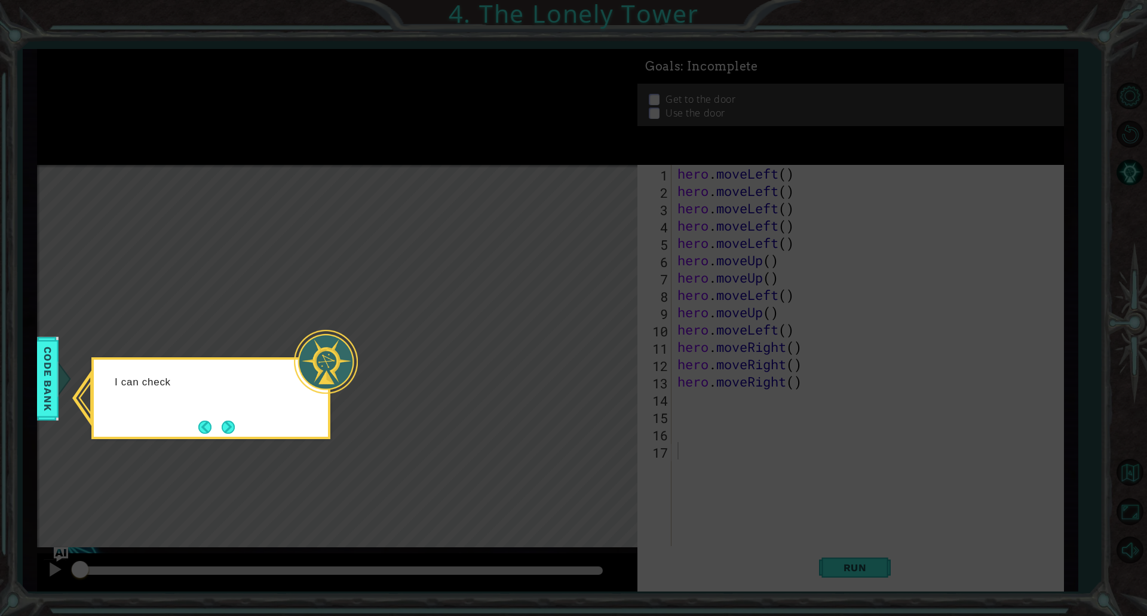
drag, startPoint x: 160, startPoint y: 397, endPoint x: 91, endPoint y: 410, distance: 70.5
click at [161, 397] on div "I can check" at bounding box center [211, 387] width 234 height 47
click at [338, 334] on div at bounding box center [326, 362] width 64 height 64
click at [226, 428] on button "Next" at bounding box center [228, 426] width 13 height 13
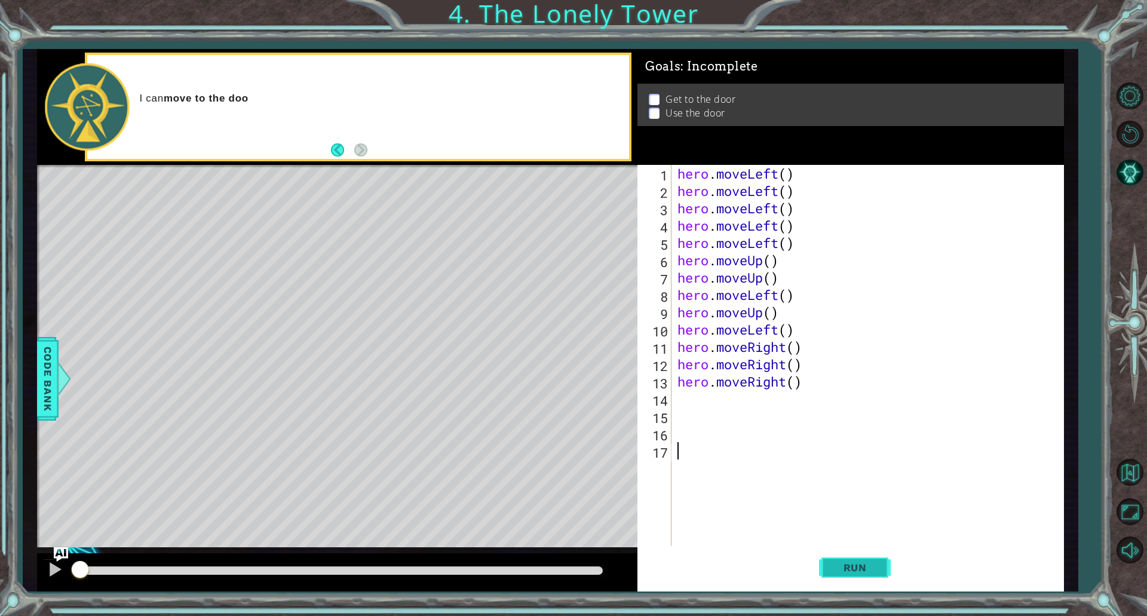
click at [850, 561] on button "Run" at bounding box center [855, 567] width 72 height 42
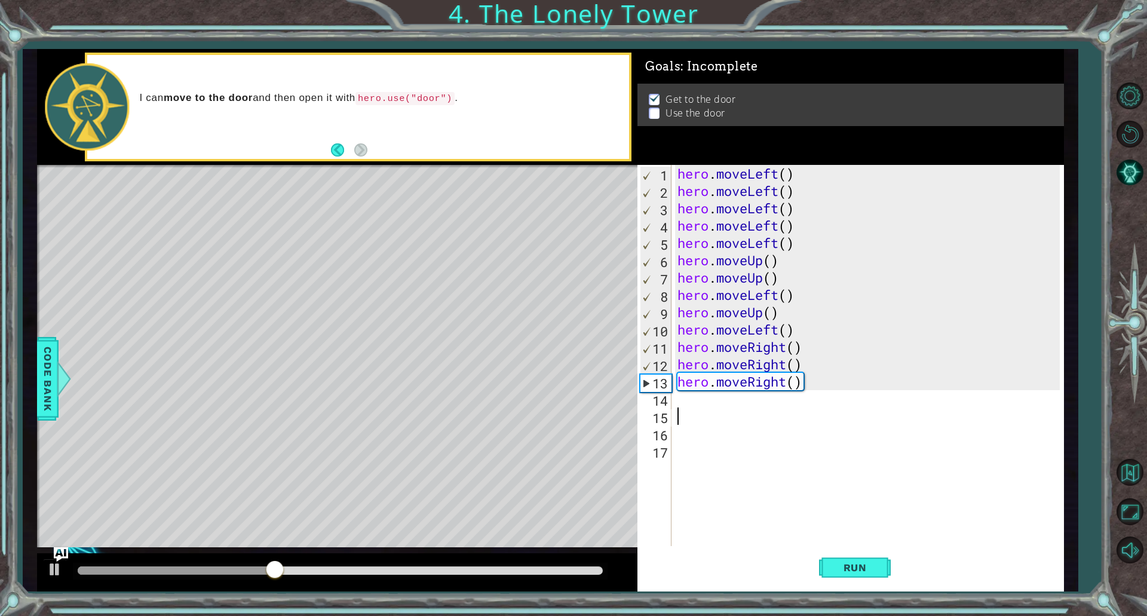
click at [686, 418] on div "hero . moveLeft ( ) hero . moveLeft ( ) hero . moveLeft ( ) hero . moveLeft ( )…" at bounding box center [870, 373] width 391 height 416
click at [679, 404] on div "hero . moveLeft ( ) hero . moveLeft ( ) hero . moveLeft ( ) hero . moveLeft ( )…" at bounding box center [870, 373] width 391 height 416
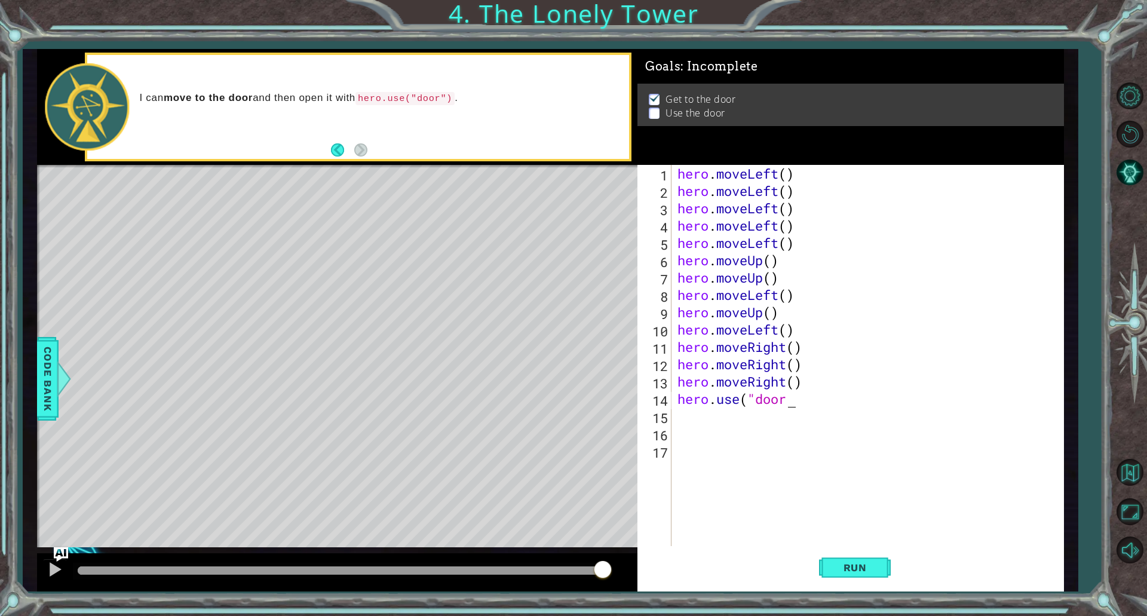
scroll to position [0, 5]
type textarea "hero.use("door")"
drag, startPoint x: 846, startPoint y: 558, endPoint x: 858, endPoint y: 535, distance: 26.2
click at [850, 555] on button "Run" at bounding box center [855, 567] width 72 height 42
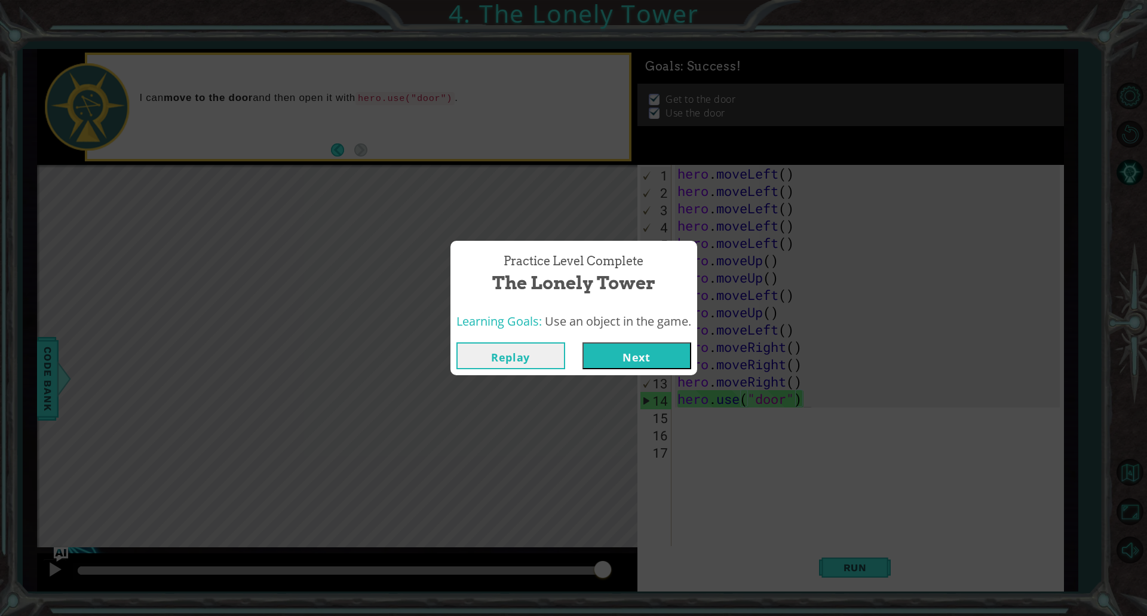
click at [628, 359] on button "Next" at bounding box center [636, 355] width 109 height 27
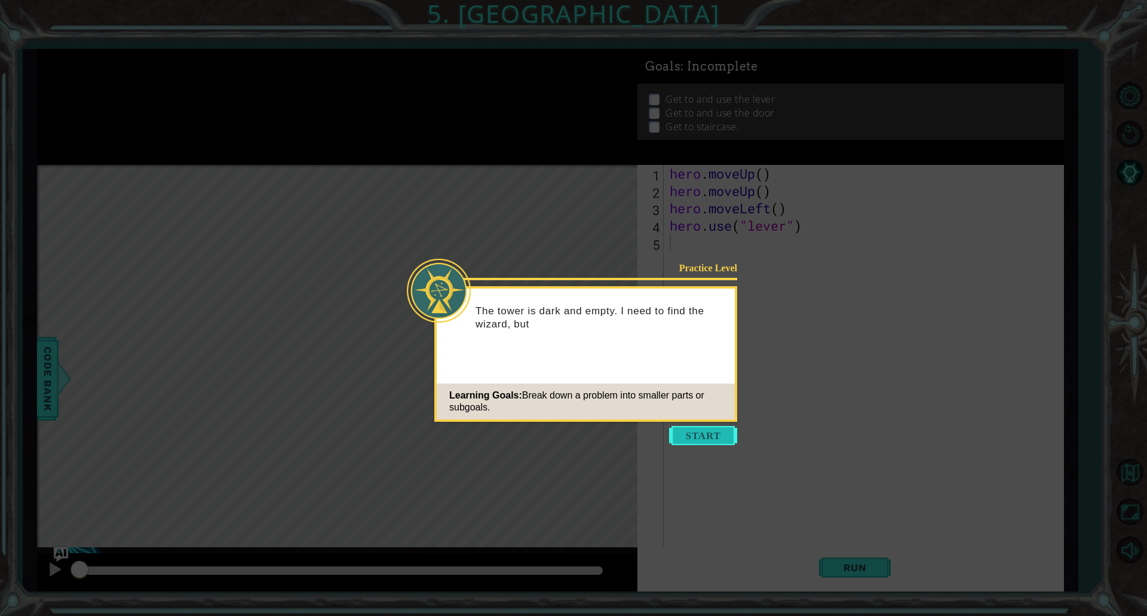
click at [706, 429] on button "Start" at bounding box center [703, 435] width 68 height 19
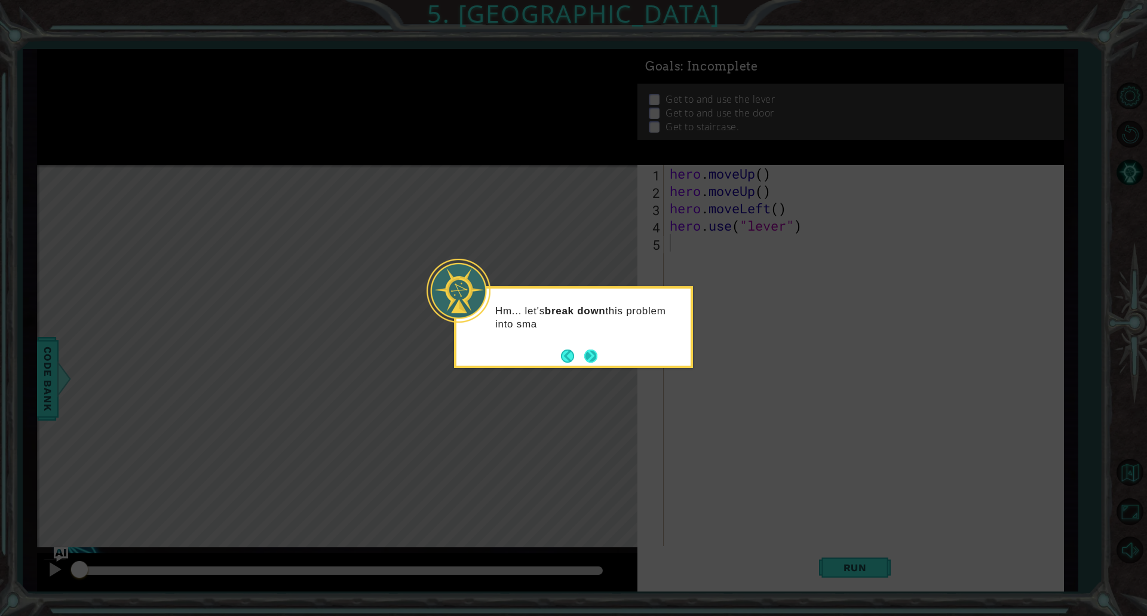
click at [588, 350] on button "Next" at bounding box center [590, 355] width 15 height 15
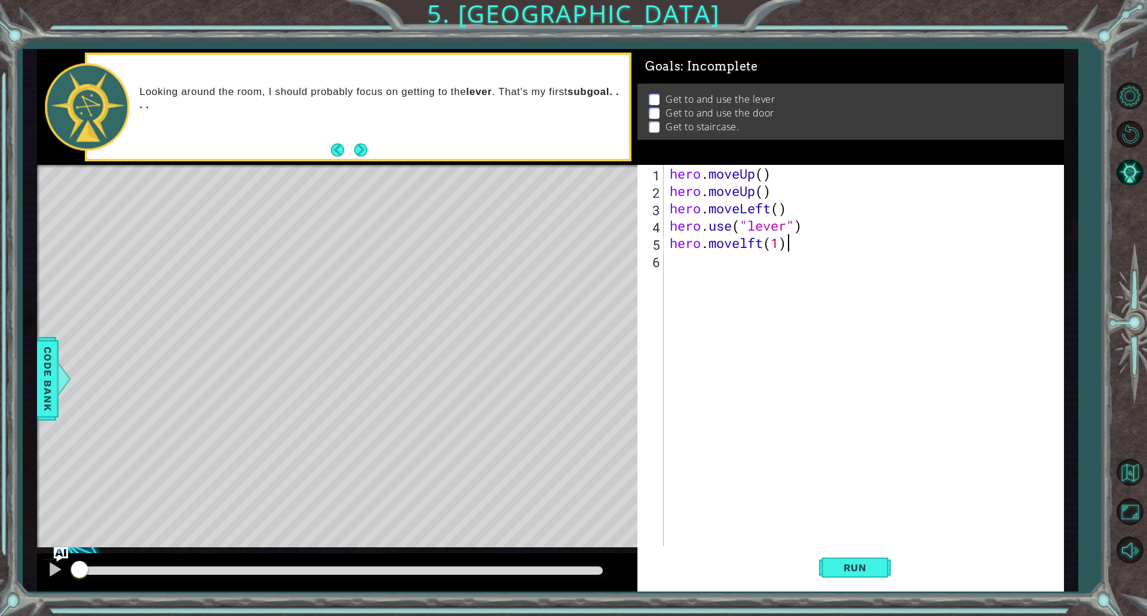
scroll to position [0, 5]
type textarea "hero.movelft(1)"
click at [852, 563] on span "Run" at bounding box center [854, 567] width 47 height 12
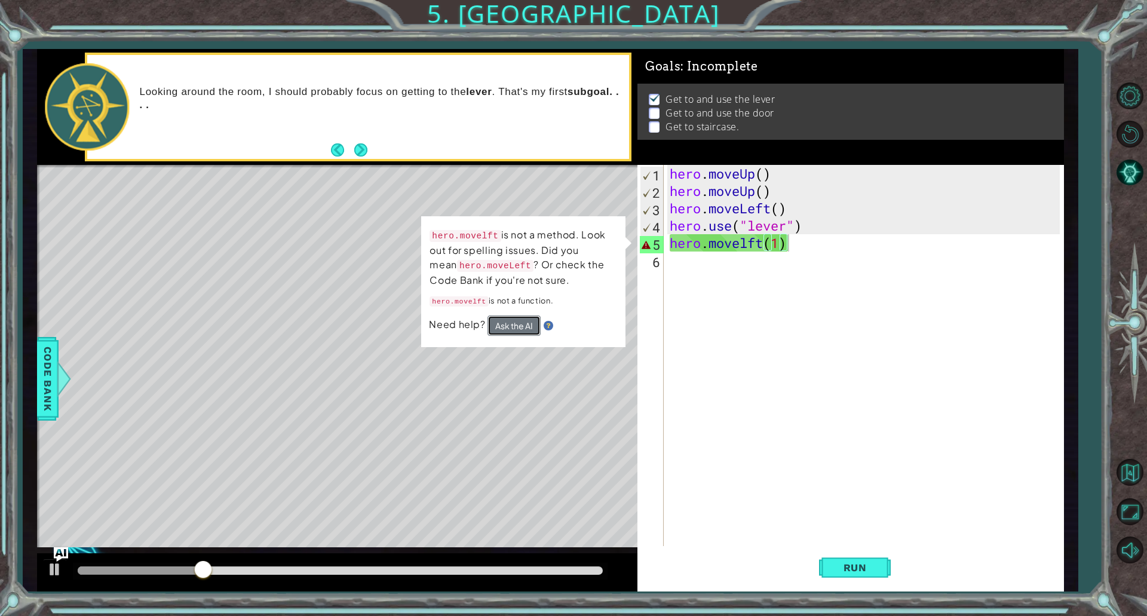
click at [511, 322] on button "Ask the AI" at bounding box center [513, 325] width 53 height 20
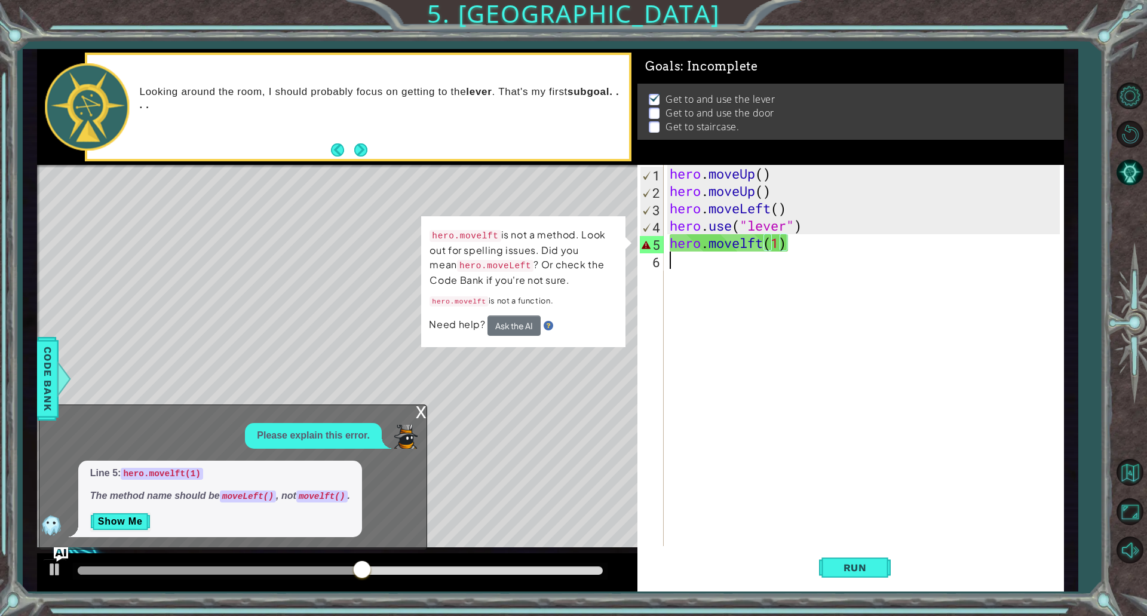
click at [701, 253] on div "hero . moveUp ( ) hero . moveUp ( ) hero . moveLeft ( ) hero . use ( "lever" ) …" at bounding box center [866, 373] width 398 height 416
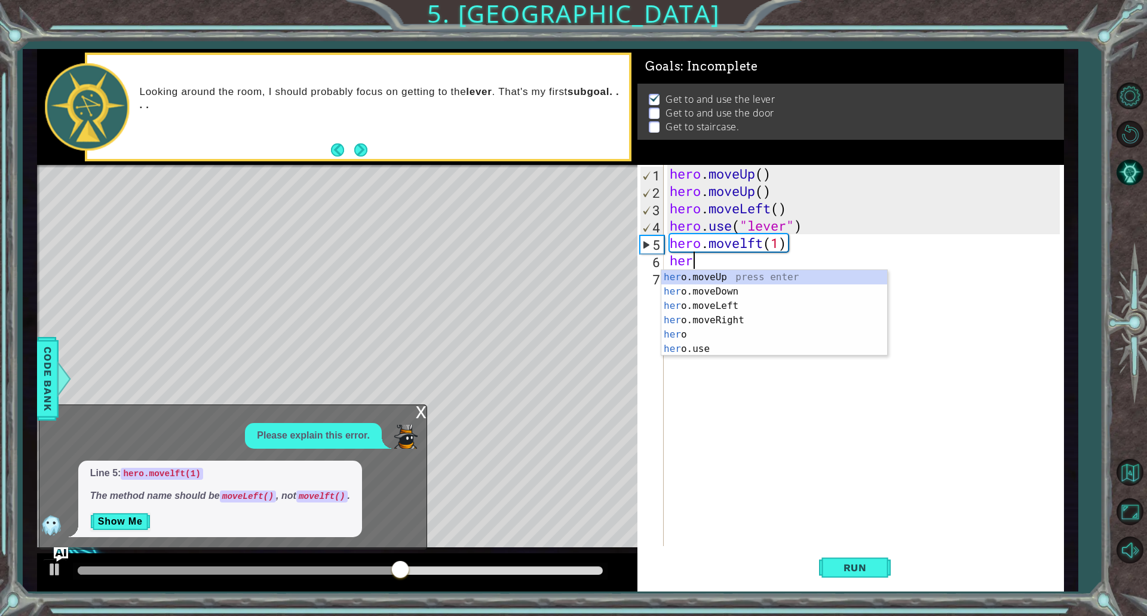
scroll to position [0, 1]
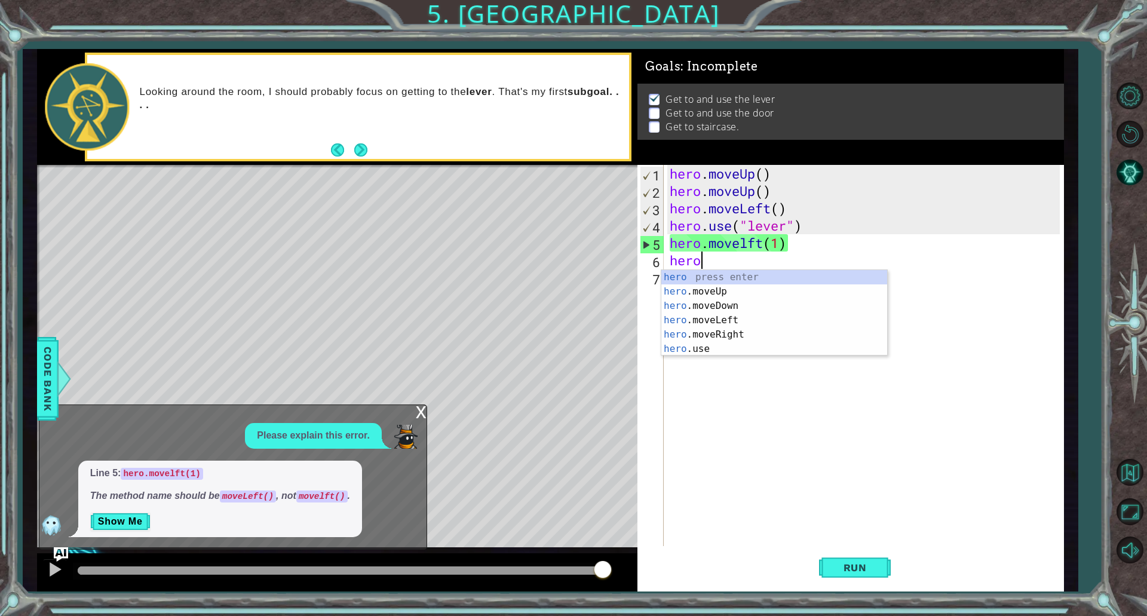
type textarea "hero"
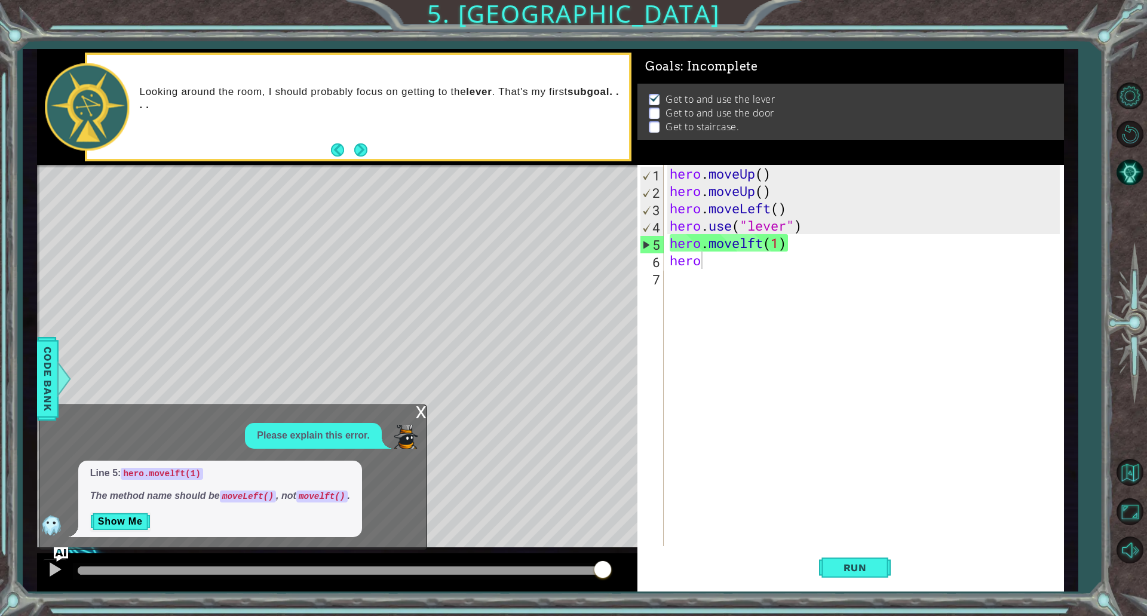
click at [299, 437] on p "Please explain this error." at bounding box center [313, 436] width 113 height 14
drag, startPoint x: 299, startPoint y: 437, endPoint x: 296, endPoint y: 472, distance: 36.0
click at [297, 452] on div "Please explain this error. Line 5: hero.movelft(1) The method name should be mo…" at bounding box center [229, 480] width 381 height 114
click at [118, 520] on button "Show Me" at bounding box center [120, 521] width 60 height 19
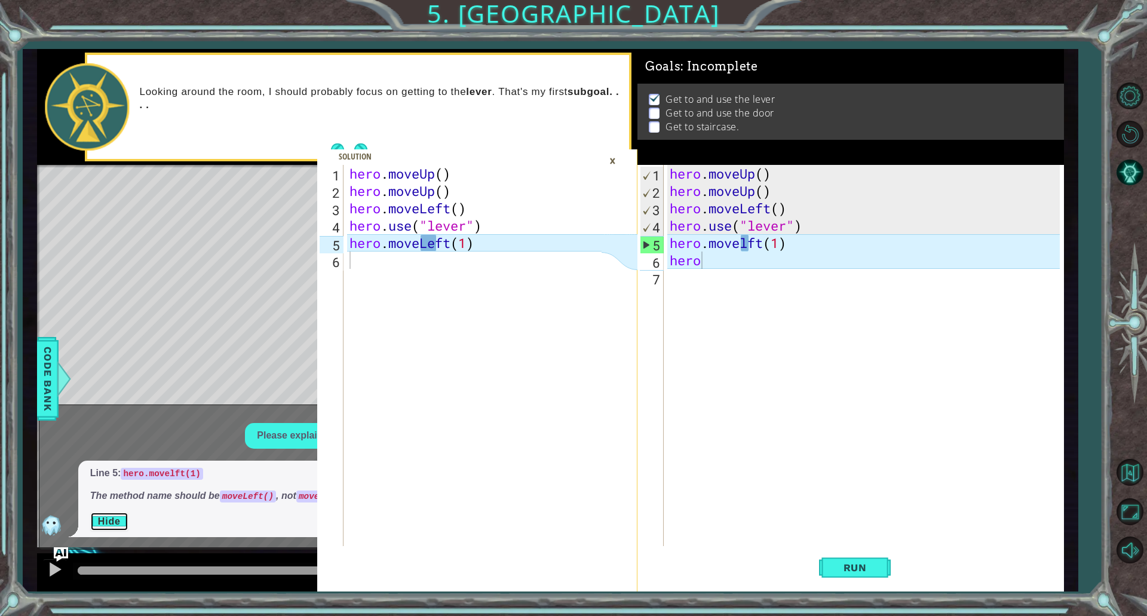
click at [118, 518] on button "Hide" at bounding box center [109, 521] width 38 height 19
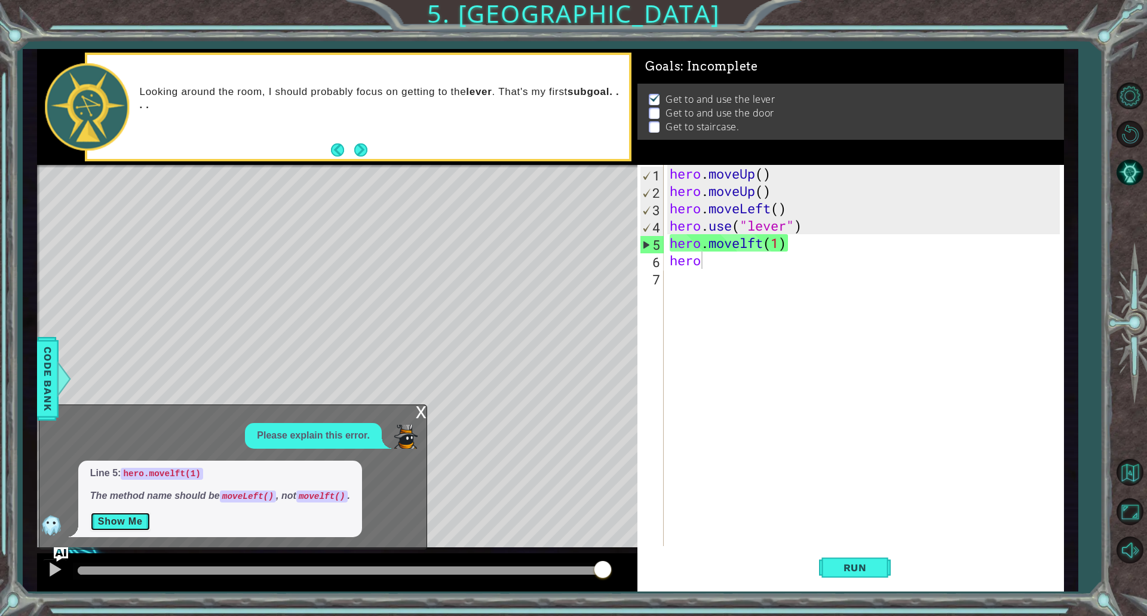
click at [90, 512] on button "Show Me" at bounding box center [120, 521] width 60 height 19
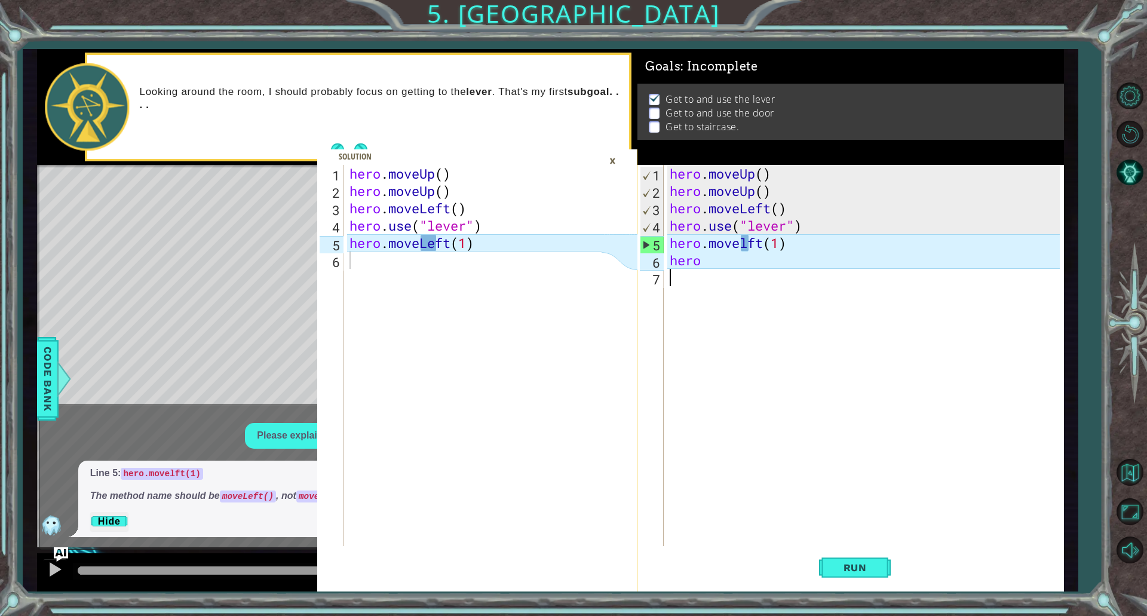
scroll to position [0, 0]
click at [764, 323] on div "hero . moveUp ( ) hero . moveUp ( ) hero . moveLeft ( ) hero . use ( "lever" ) …" at bounding box center [866, 373] width 398 height 416
click at [609, 156] on div "×" at bounding box center [612, 160] width 19 height 20
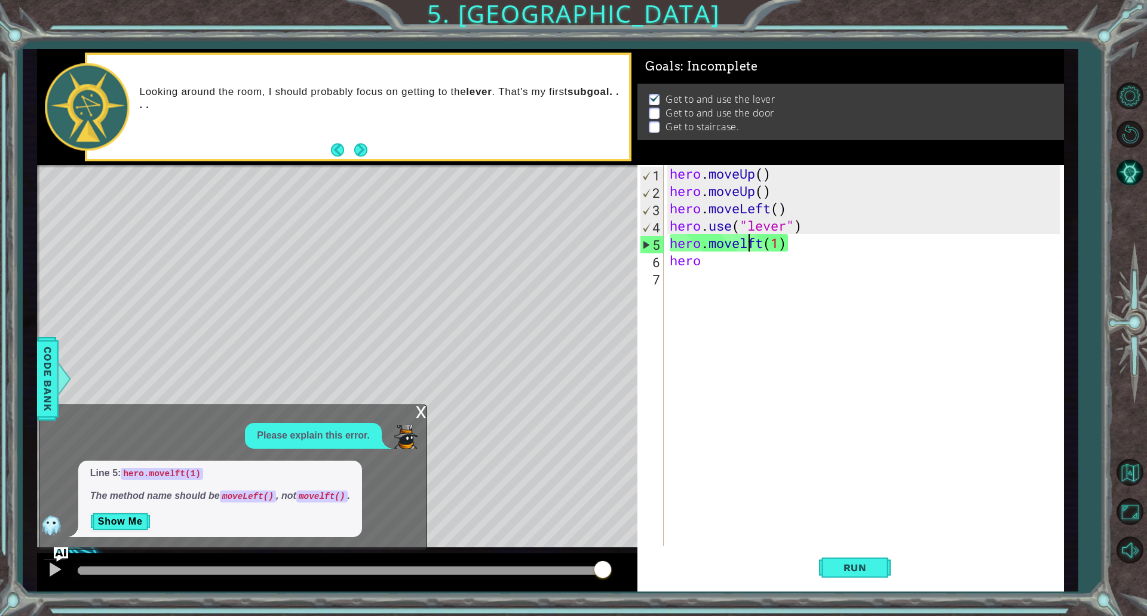
click at [748, 245] on div "hero . moveUp ( ) hero . moveUp ( ) hero . moveLeft ( ) hero . use ( "lever" ) …" at bounding box center [866, 373] width 398 height 416
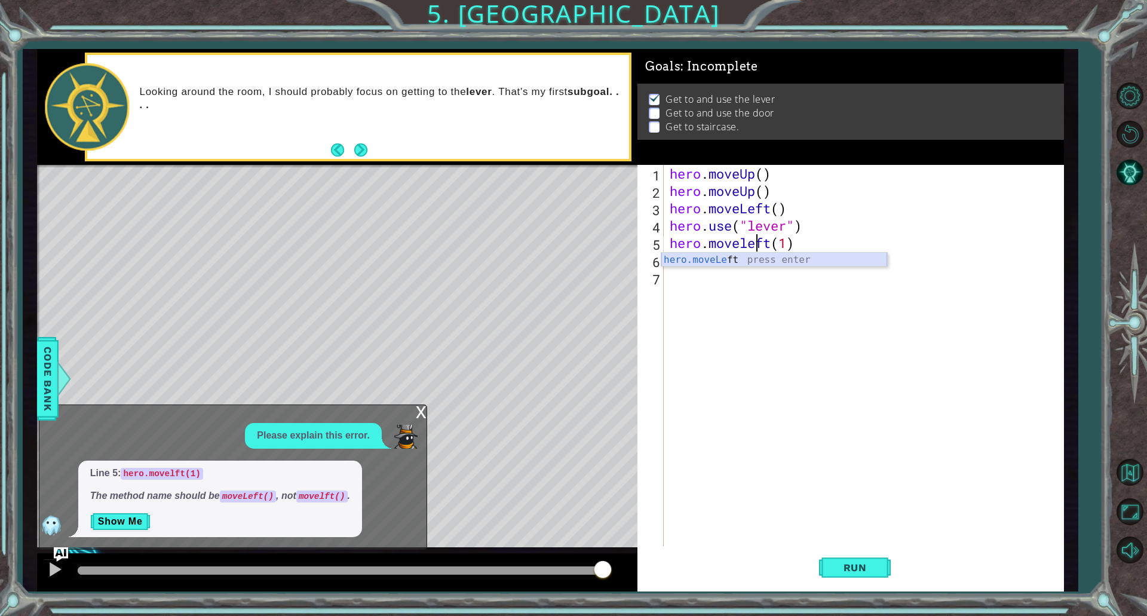
click at [739, 262] on div "hero.moveLe ft press enter" at bounding box center [774, 274] width 226 height 43
click at [734, 265] on div "hero . moveUp ( ) hero . moveUp ( ) hero . moveLeft ( ) hero . use ( "lever" ) …" at bounding box center [866, 373] width 398 height 416
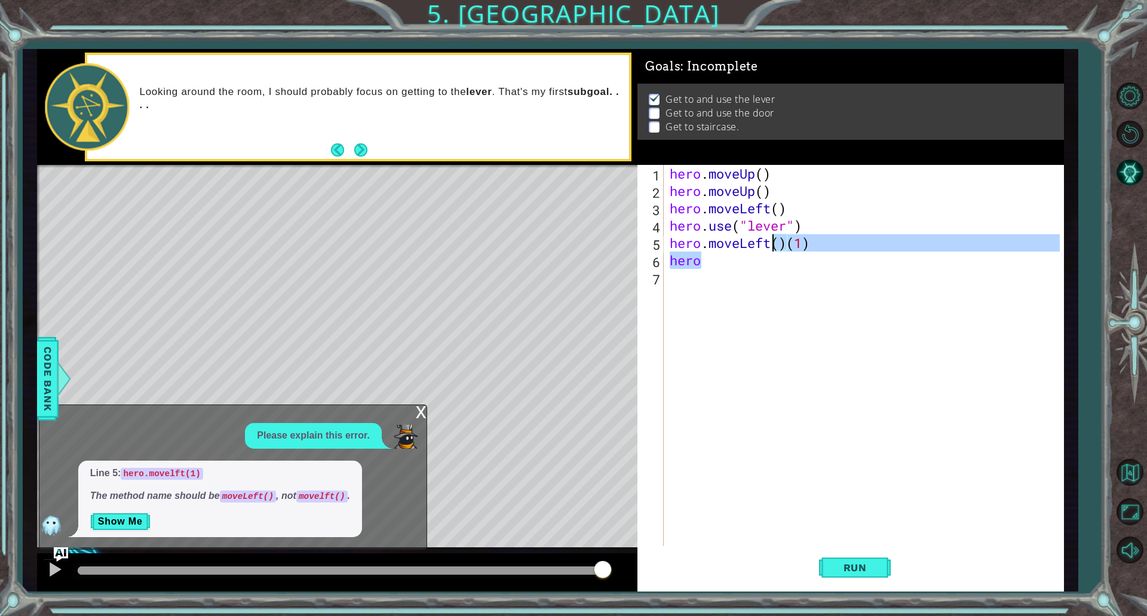
drag, startPoint x: 786, startPoint y: 251, endPoint x: 770, endPoint y: 244, distance: 18.2
click at [770, 244] on div "hero . moveUp ( ) hero . moveUp ( ) hero . moveLeft ( ) hero . use ( "lever" ) …" at bounding box center [866, 373] width 398 height 416
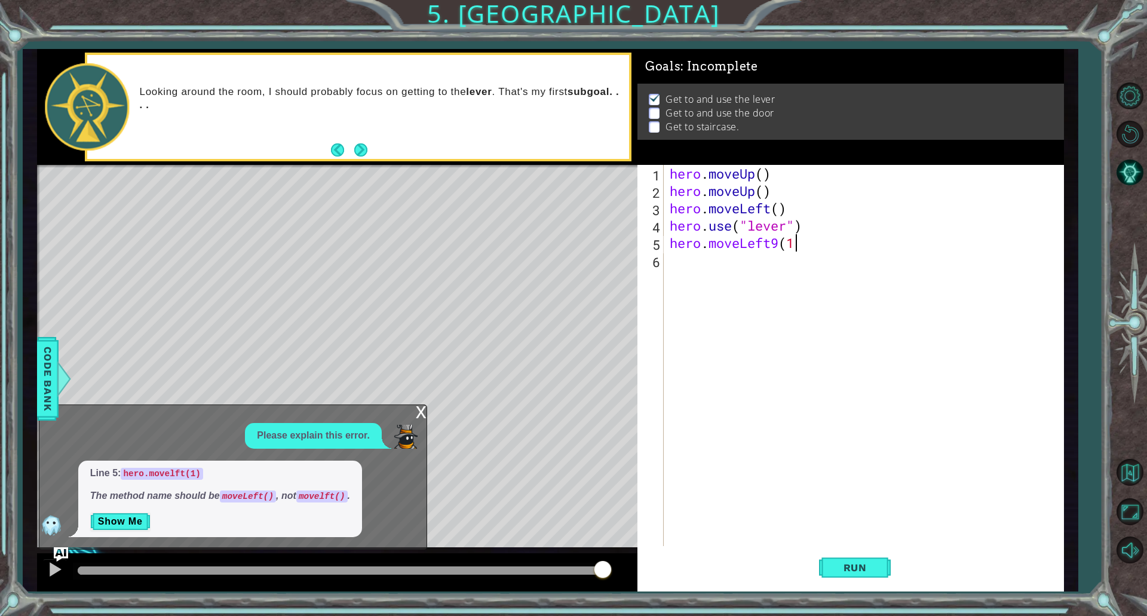
scroll to position [0, 5]
click at [781, 242] on div "hero . moveUp ( ) hero . moveUp ( ) hero . moveLeft ( ) hero . use ( "lever" ) …" at bounding box center [866, 373] width 398 height 416
type textarea "hero.moveLeft(1)"
click at [727, 289] on div "hero . moveUp ( ) hero . moveUp ( ) hero . moveLeft ( ) hero . use ( "lever" ) …" at bounding box center [866, 373] width 398 height 416
type textarea "hero.moveleft(doo)"
